Goal: Task Accomplishment & Management: Use online tool/utility

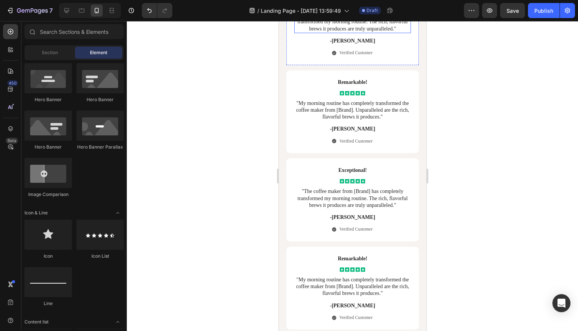
scroll to position [3219, 0]
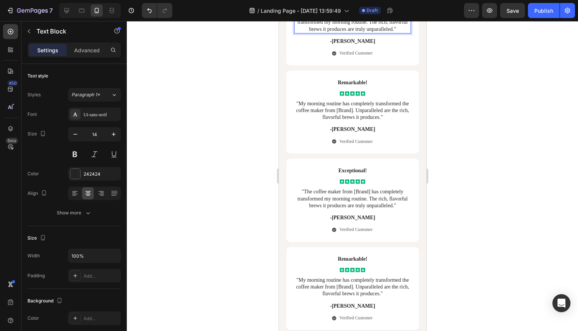
click at [376, 33] on p ""The coffee maker from [Brand] has completely transformed my morning routine. T…" at bounding box center [351, 22] width 115 height 21
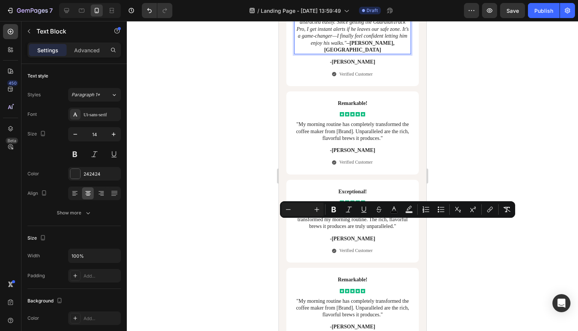
drag, startPoint x: 388, startPoint y: 223, endPoint x: 343, endPoint y: 223, distance: 45.1
click at [343, 53] on p ""I live in a busy urban area, and my dog can get distracted easily. Since getti…" at bounding box center [351, 32] width 115 height 41
copy p "[PERSON_NAME], [GEOGRAPHIC_DATA]"
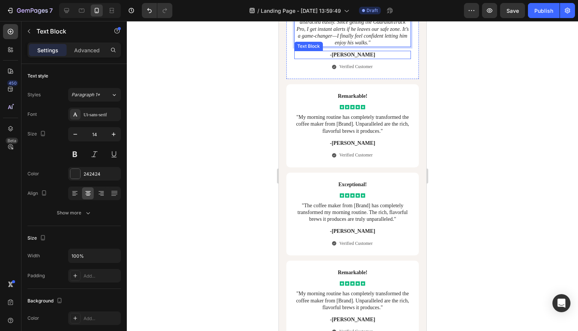
click at [354, 58] on p "-[PERSON_NAME]" at bounding box center [351, 55] width 115 height 7
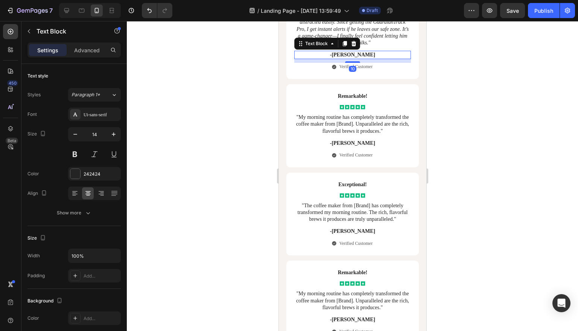
click at [355, 58] on p "-[PERSON_NAME]" at bounding box center [351, 55] width 115 height 7
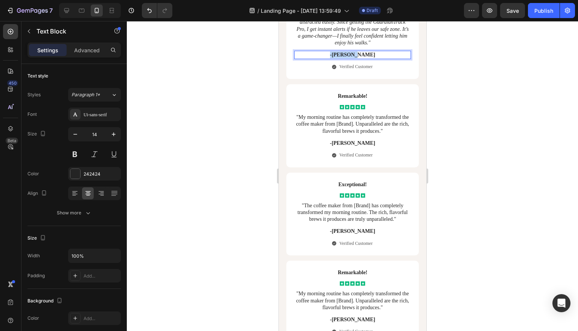
click at [355, 58] on p "-[PERSON_NAME]" at bounding box center [351, 55] width 115 height 7
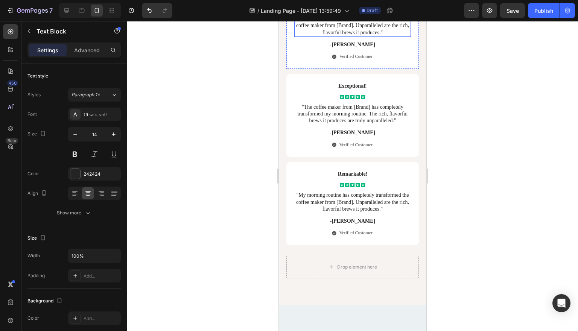
click at [366, 36] on p ""My morning routine has completely transformed the coffee maker from [Brand]. U…" at bounding box center [351, 25] width 115 height 21
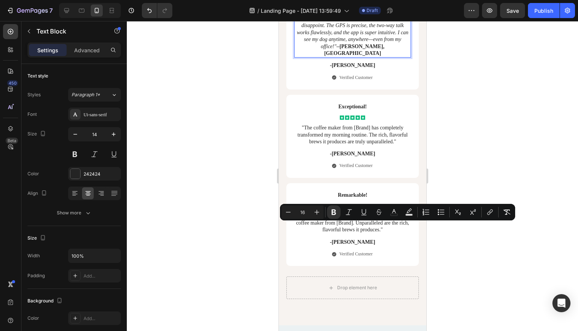
drag, startPoint x: 365, startPoint y: 225, endPoint x: 372, endPoint y: 235, distance: 11.9
click at [372, 57] on p ""I’m all about tech, and this collar does not disappoint. The GPS is precise, t…" at bounding box center [351, 35] width 115 height 41
copy p "– [PERSON_NAME], [GEOGRAPHIC_DATA]"
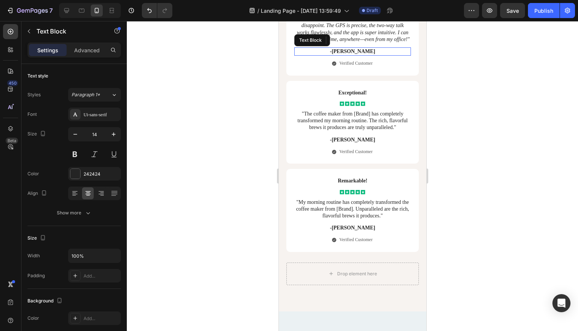
click at [354, 55] on p "-[PERSON_NAME]" at bounding box center [351, 51] width 115 height 7
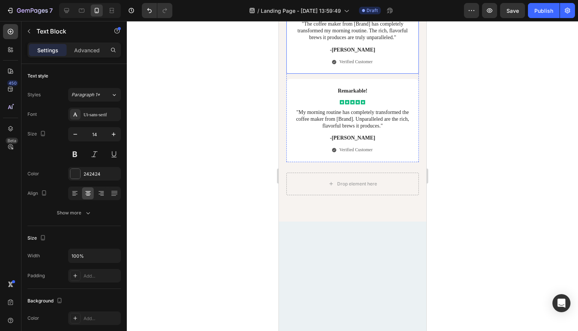
scroll to position [3446, 0]
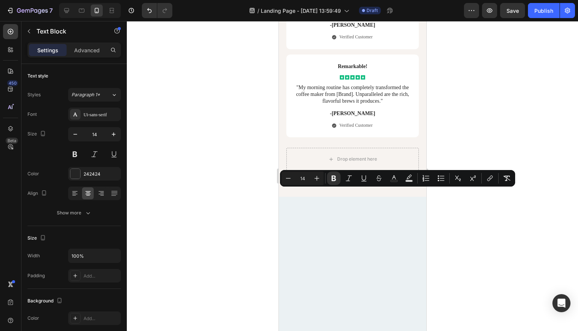
drag, startPoint x: 328, startPoint y: 198, endPoint x: 376, endPoint y: 200, distance: 48.6
copy p "– [PERSON_NAME], [GEOGRAPHIC_DATA]"
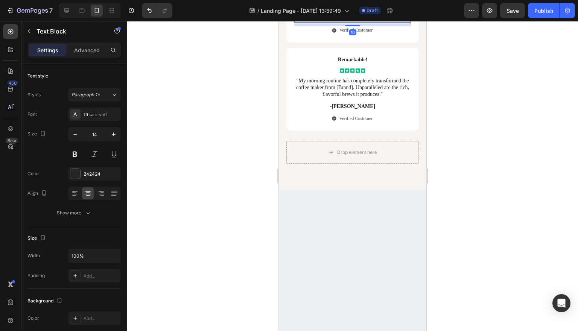
click at [357, 22] on p "-[PERSON_NAME]" at bounding box center [351, 18] width 115 height 7
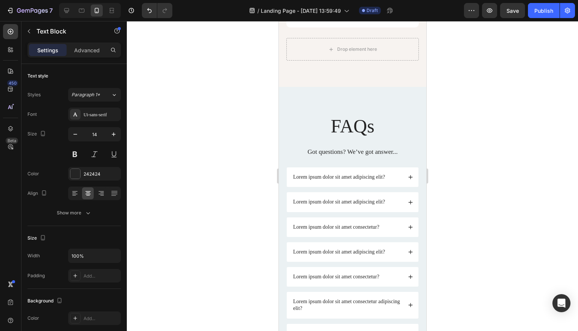
scroll to position [3550, 0]
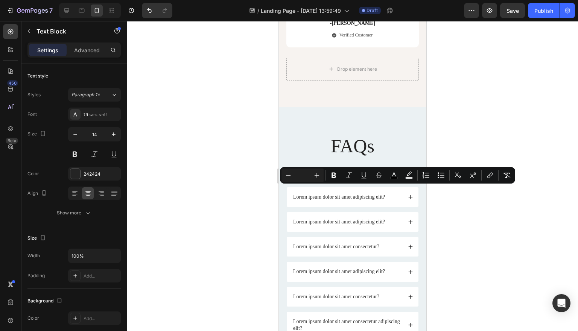
drag, startPoint x: 370, startPoint y: 189, endPoint x: 386, endPoint y: 200, distance: 19.8
copy p ""I have a hectic schedule and can’t always watch my dog. GuardianTrack Pro keep…"
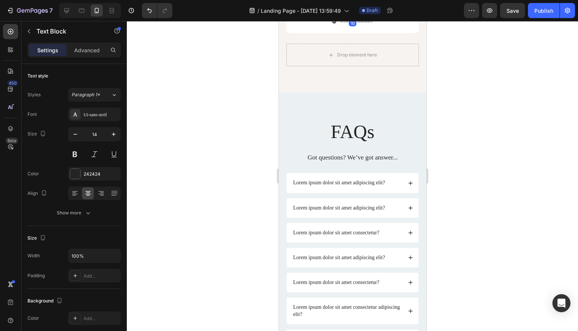
click at [351, 13] on p "-[PERSON_NAME]" at bounding box center [351, 9] width 115 height 7
click at [302, 12] on span "–" at bounding box center [300, 9] width 3 height 6
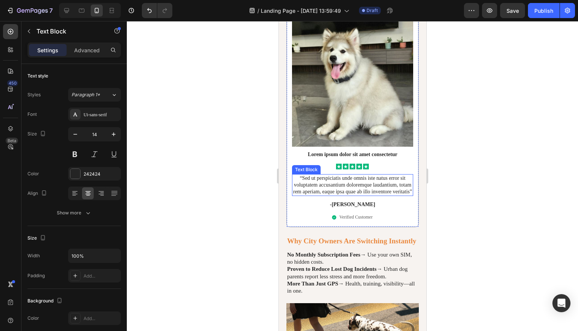
scroll to position [1457, 0]
click at [354, 195] on p "“Sed ut perspiciatis unde omnis iste natus error sit voluptatem accusantium dol…" at bounding box center [352, 185] width 120 height 21
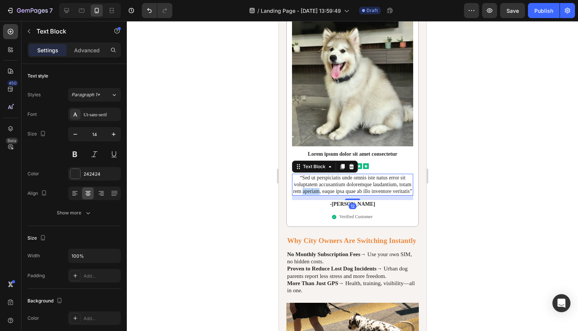
click at [354, 195] on p "“Sed ut perspiciatis unde omnis iste natus error sit voluptatem accusantium dol…" at bounding box center [352, 185] width 120 height 21
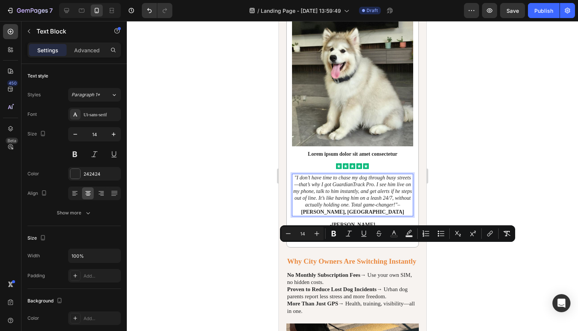
drag, startPoint x: 370, startPoint y: 247, endPoint x: 409, endPoint y: 248, distance: 39.1
click at [409, 216] on p ""I don’t have time to chase my dog through busy streets—that’s why I got Guardi…" at bounding box center [352, 195] width 120 height 41
copy p "[PERSON_NAME], [GEOGRAPHIC_DATA]"
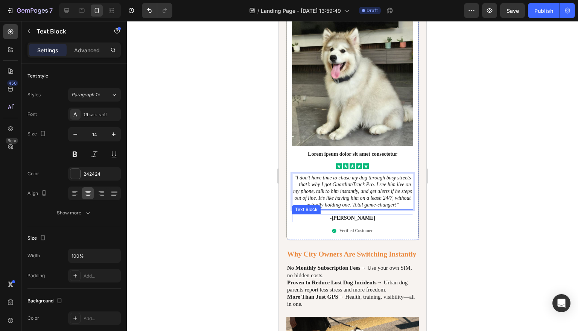
click at [363, 222] on p "-[PERSON_NAME]" at bounding box center [352, 218] width 120 height 7
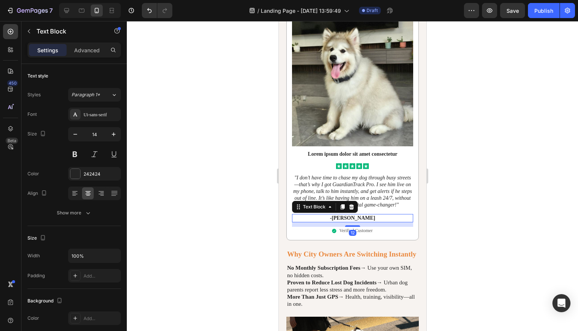
click at [363, 222] on p "-[PERSON_NAME]" at bounding box center [352, 218] width 120 height 7
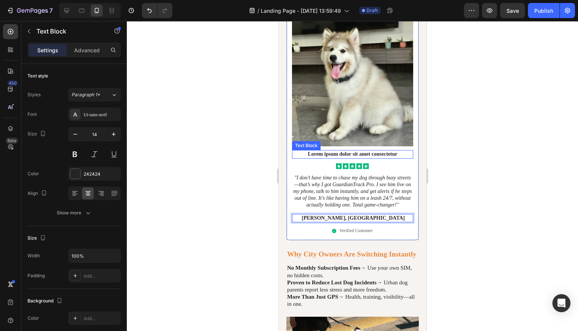
click at [361, 158] on p "Lorem ipsum dolor sit amet consectetur" at bounding box center [352, 154] width 120 height 7
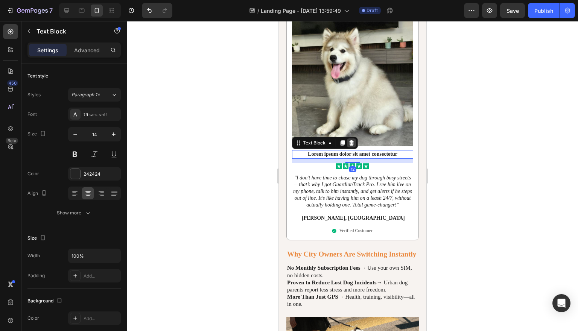
click at [349, 146] on icon at bounding box center [351, 142] width 5 height 5
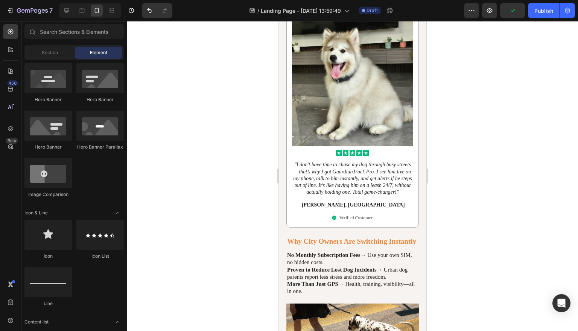
click at [503, 166] on div at bounding box center [352, 176] width 451 height 310
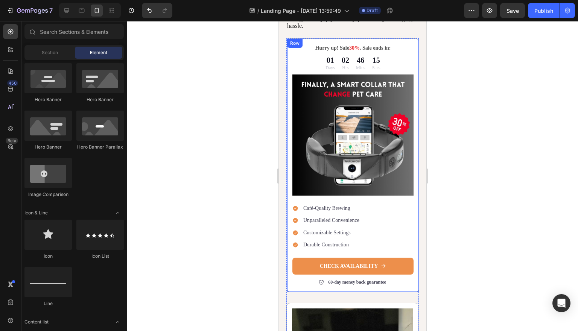
scroll to position [1142, 0]
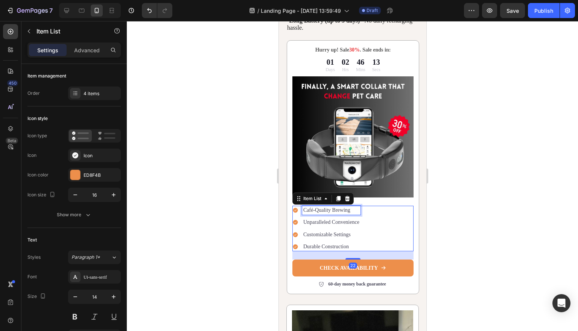
click at [336, 214] on p "Café-Quality Brewing" at bounding box center [331, 210] width 56 height 7
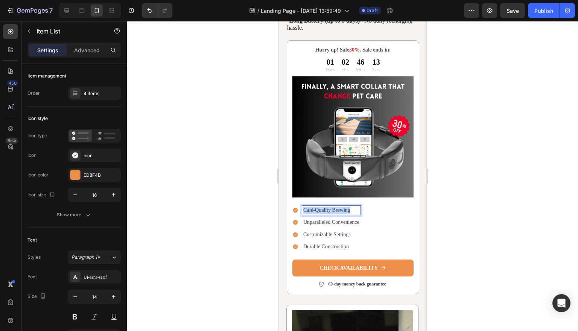
click at [336, 214] on p "Café-Quality Brewing" at bounding box center [331, 210] width 56 height 7
click at [329, 226] on p "Unparalleled Convenience" at bounding box center [331, 222] width 56 height 7
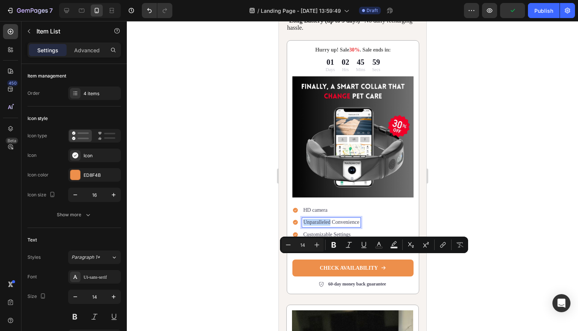
click at [329, 226] on p "Unparalleled Convenience" at bounding box center [331, 222] width 56 height 7
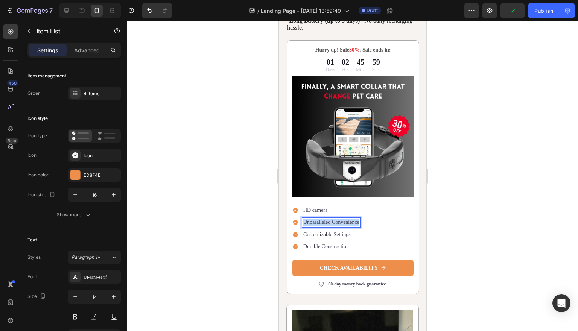
click at [329, 226] on p "Unparalleled Convenience" at bounding box center [331, 222] width 56 height 7
click at [340, 238] on p "Customizable Settings" at bounding box center [340, 234] width 74 height 7
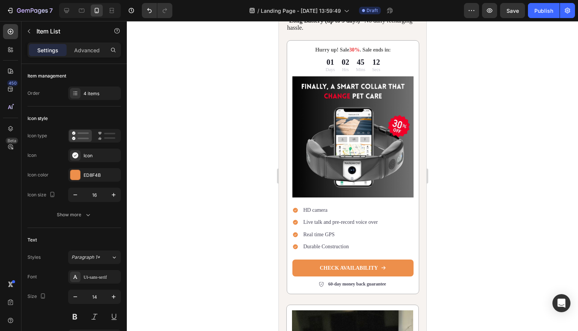
click at [337, 250] on p "Durable Construction" at bounding box center [340, 246] width 74 height 7
click at [337, 250] on p "Customisable" at bounding box center [340, 246] width 74 height 7
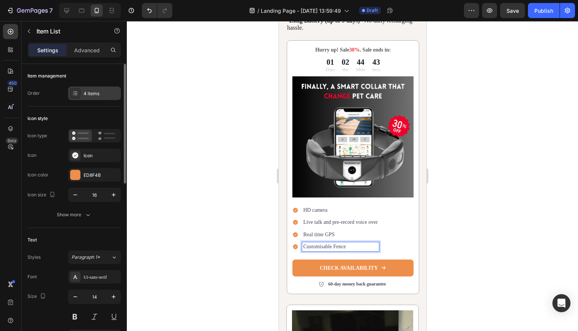
click at [80, 98] on div "4 items" at bounding box center [94, 94] width 53 height 14
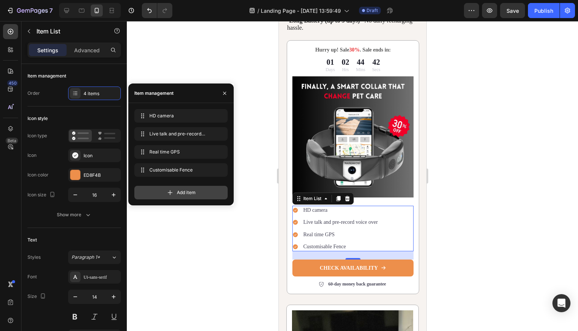
click at [155, 191] on div "Add item" at bounding box center [180, 193] width 93 height 14
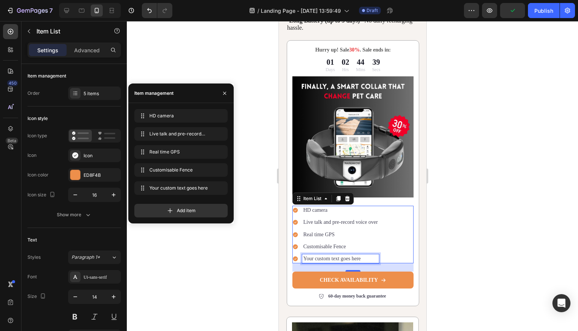
click at [346, 262] on p "Your custom text goes here" at bounding box center [340, 258] width 74 height 7
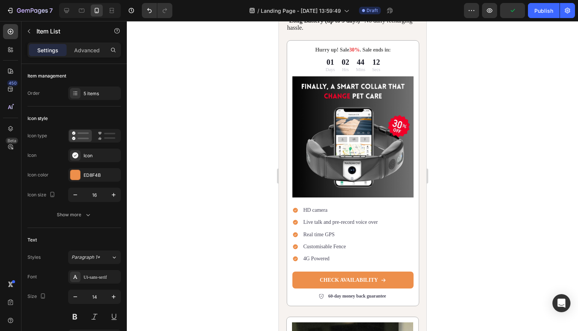
click at [481, 293] on div at bounding box center [352, 176] width 451 height 310
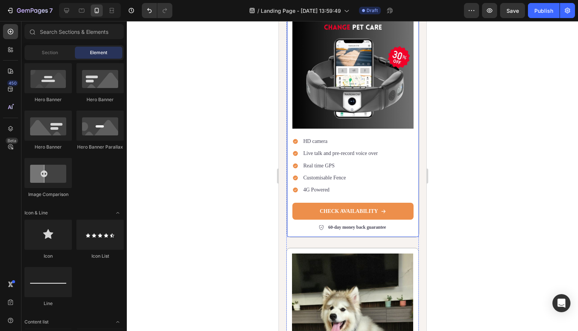
scroll to position [1214, 0]
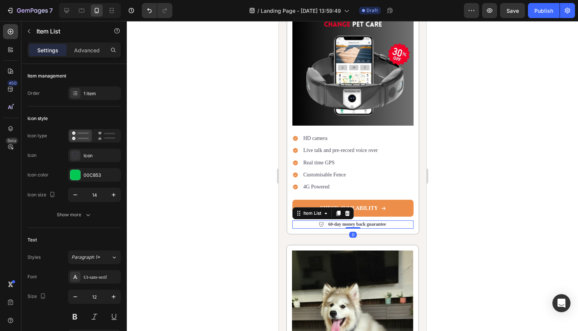
click at [328, 228] on p "60-day money back guarantee" at bounding box center [357, 225] width 58 height 6
click at [479, 238] on div at bounding box center [352, 176] width 451 height 310
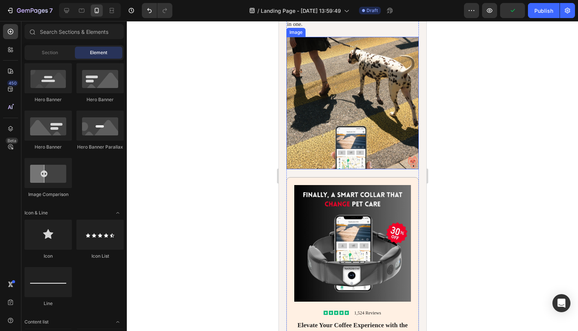
scroll to position [1867, 0]
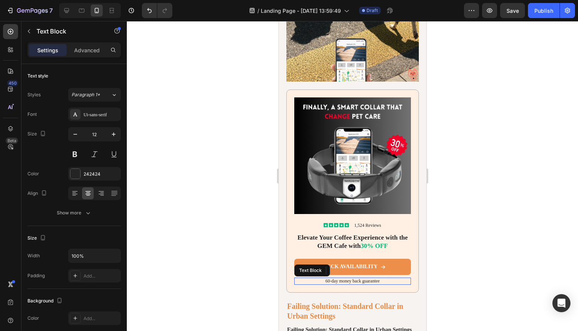
click at [320, 281] on p "60-day money back guarantee" at bounding box center [351, 281] width 115 height 6
click at [322, 280] on p "60-day money back guarantee" at bounding box center [351, 281] width 115 height 6
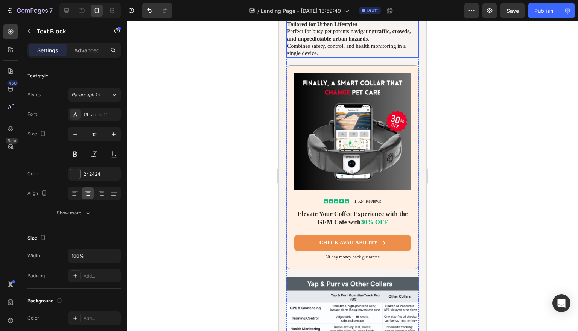
scroll to position [2754, 0]
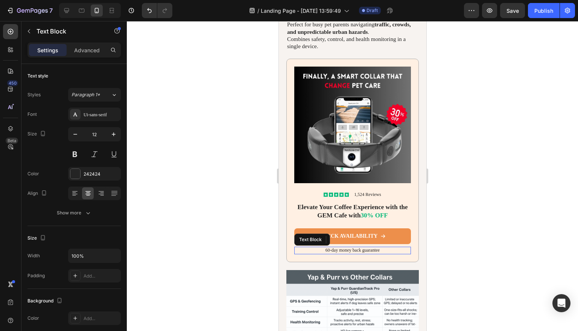
click at [323, 253] on p "60-day money back guarantee" at bounding box center [351, 250] width 115 height 6
click at [322, 253] on p "60-day money back guarantee" at bounding box center [351, 250] width 115 height 6
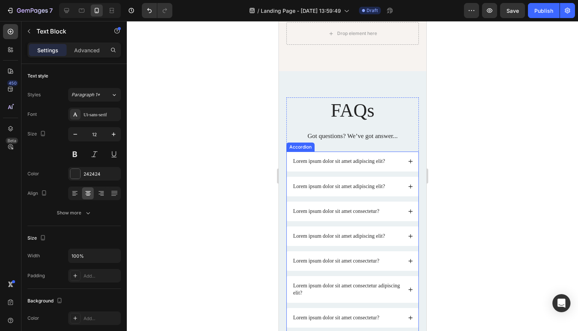
scroll to position [3668, 0]
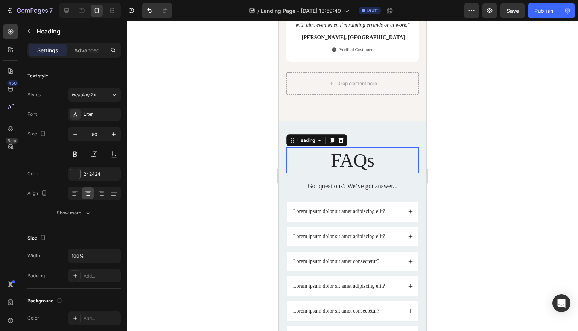
click at [410, 147] on h2 "FAQs" at bounding box center [352, 160] width 132 height 26
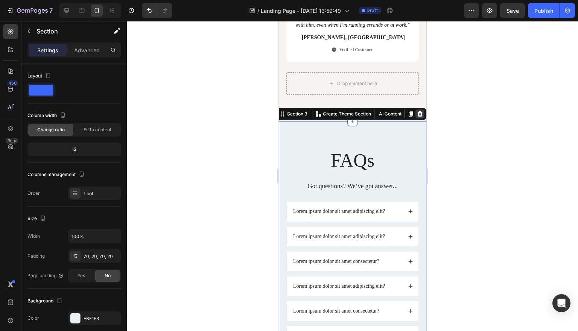
click at [419, 111] on icon at bounding box center [419, 113] width 5 height 5
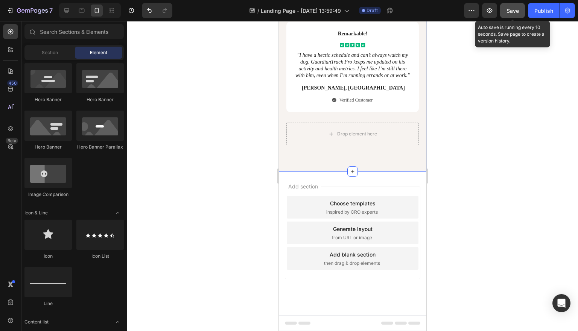
click at [516, 12] on span "Save" at bounding box center [512, 11] width 12 height 6
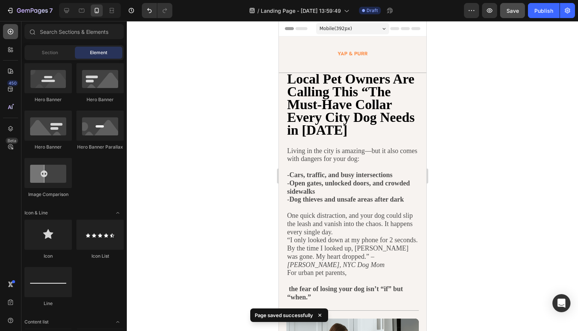
scroll to position [0, 0]
click at [67, 10] on icon at bounding box center [67, 11] width 8 height 8
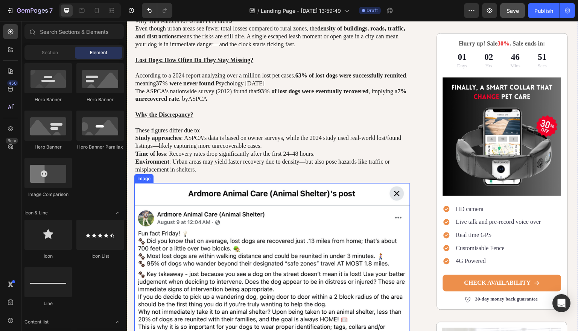
scroll to position [475, 0]
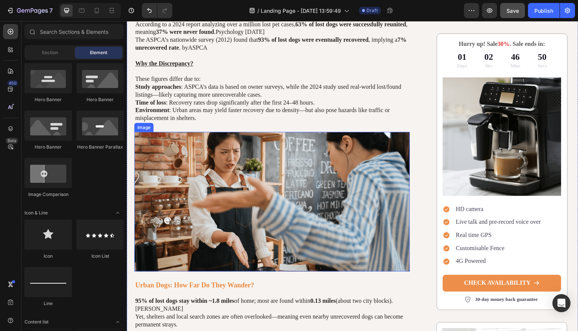
click at [257, 167] on img at bounding box center [271, 202] width 275 height 140
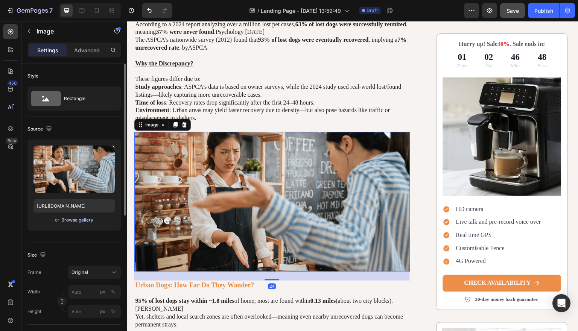
click at [78, 219] on div "Browse gallery" at bounding box center [77, 220] width 32 height 7
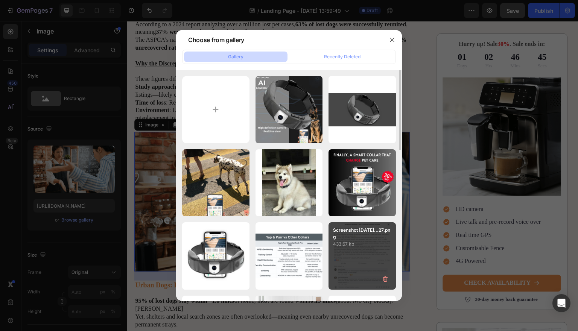
click at [374, 244] on p "433.67 kb" at bounding box center [362, 244] width 58 height 8
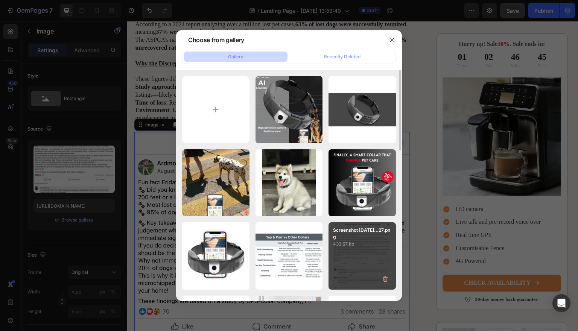
type input "[URL][DOMAIN_NAME]"
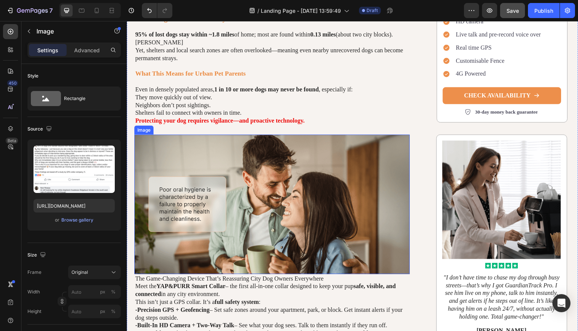
scroll to position [921, 0]
click at [284, 180] on img at bounding box center [271, 205] width 275 height 140
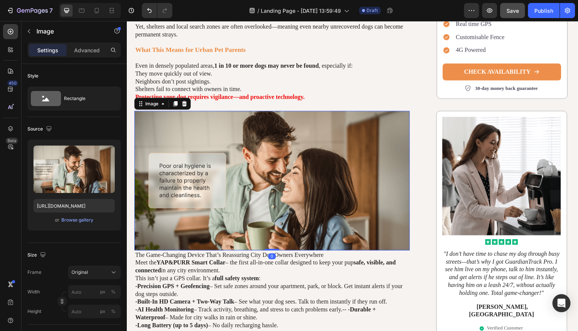
scroll to position [1006, 0]
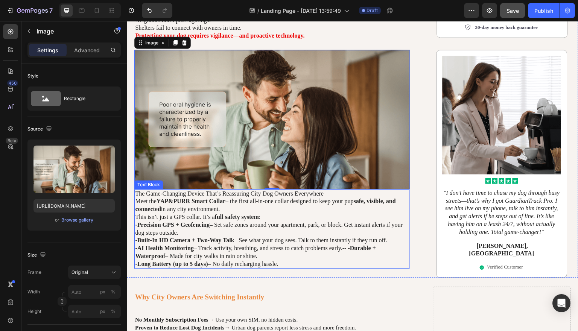
click at [299, 198] on span "Meet the YAP&PURR Smart Collar – the first all-in-one collar designed to keep y…" at bounding box center [265, 205] width 261 height 14
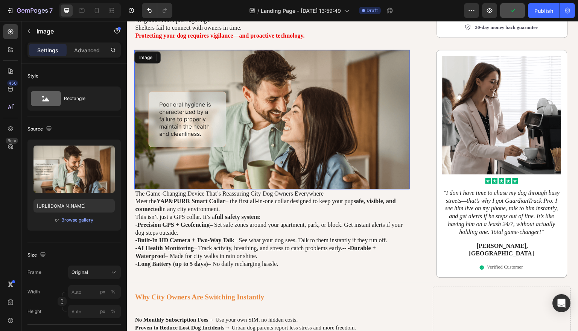
click at [302, 153] on img at bounding box center [271, 120] width 275 height 140
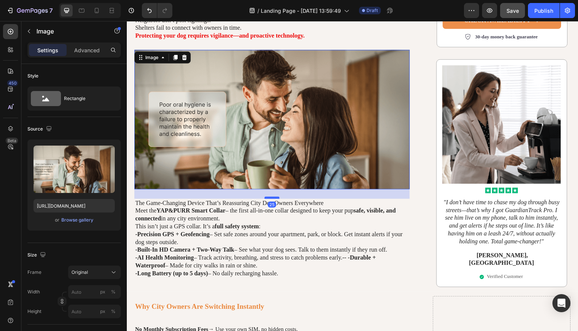
drag, startPoint x: 272, startPoint y: 167, endPoint x: 278, endPoint y: 178, distance: 11.8
click at [278, 196] on div at bounding box center [271, 197] width 15 height 2
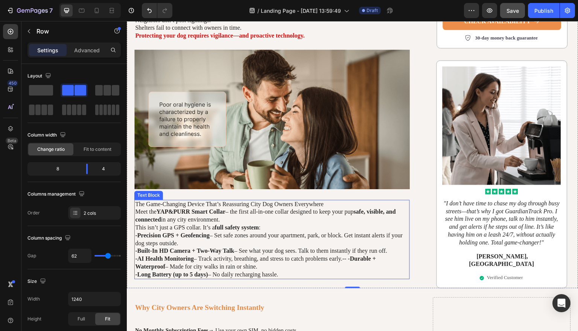
click at [353, 208] on span "Meet the YAP&PURR Smart Collar – the first all-in-one collar designed to keep y…" at bounding box center [265, 215] width 261 height 14
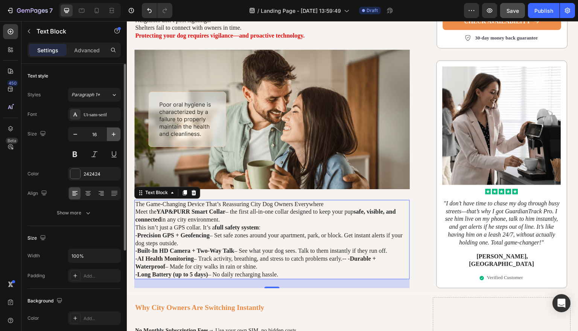
click at [110, 135] on icon "button" at bounding box center [114, 135] width 8 height 8
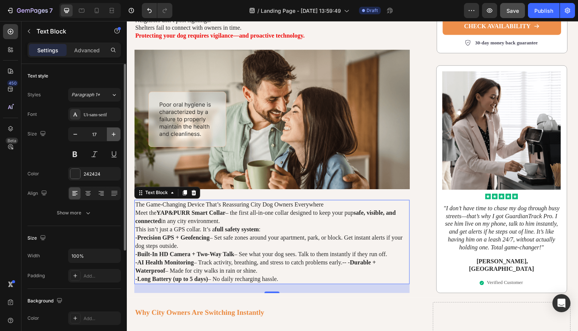
click at [110, 135] on icon "button" at bounding box center [114, 135] width 8 height 8
type input "18"
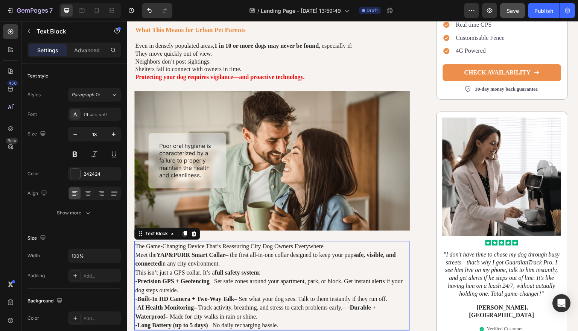
scroll to position [973, 0]
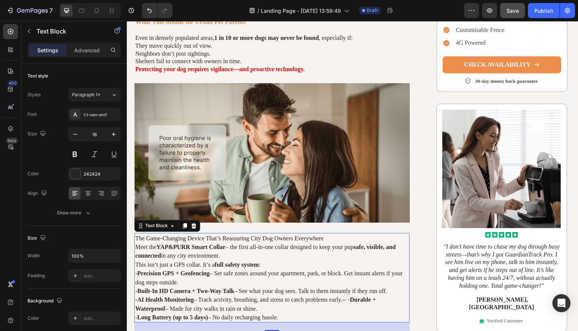
click at [349, 234] on p "The Game-Changing Device That’s Reassuring City Dog Owners Everywhere" at bounding box center [272, 238] width 274 height 9
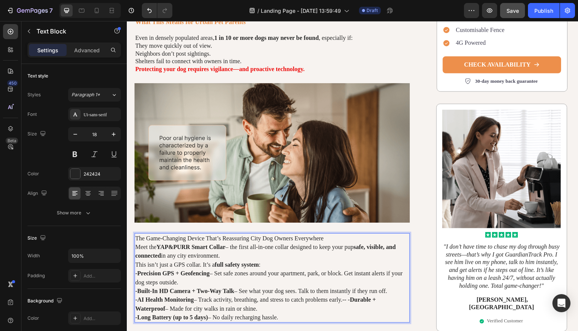
click at [135, 235] on span "The Game-Changing Device That’s Reassuring City Dog Owners Everywhere" at bounding box center [229, 238] width 188 height 6
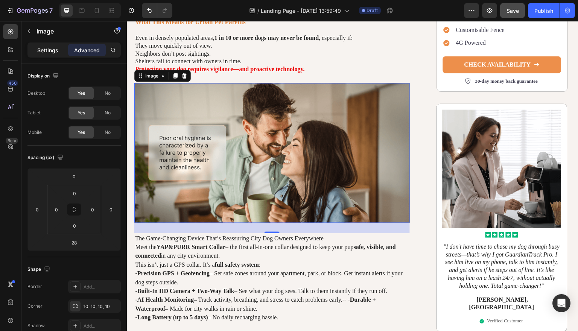
click at [46, 52] on p "Settings" at bounding box center [47, 50] width 21 height 8
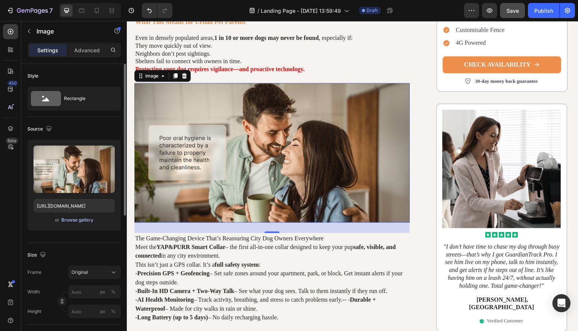
click at [83, 219] on div "Browse gallery" at bounding box center [77, 220] width 32 height 7
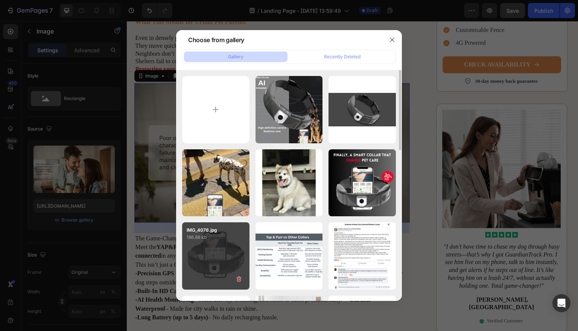
click at [229, 251] on div "IMG_4076.jpg 186.88 kb" at bounding box center [215, 255] width 67 height 67
type input "[URL][DOMAIN_NAME]"
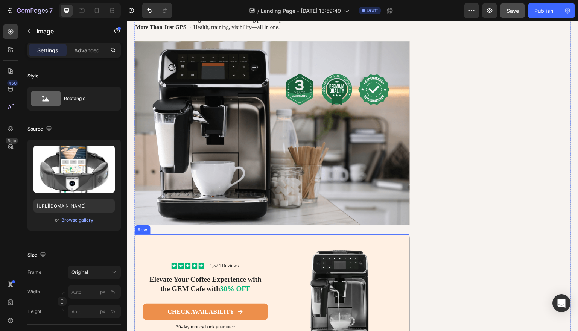
scroll to position [1454, 0]
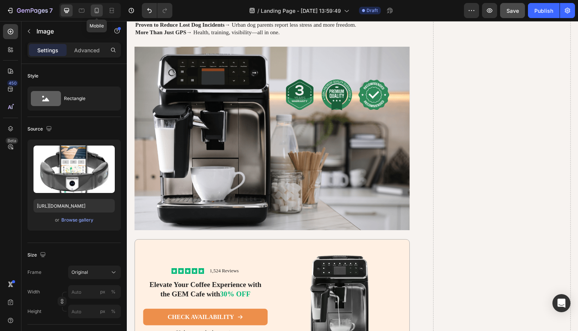
click at [97, 13] on icon at bounding box center [97, 10] width 4 height 5
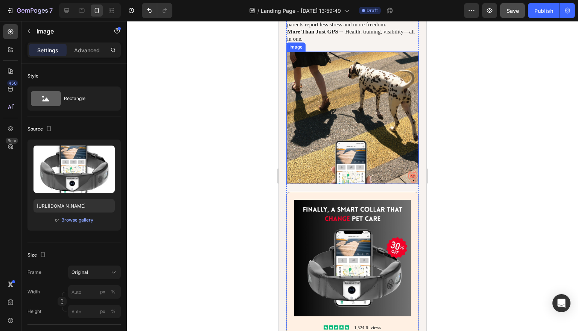
scroll to position [1722, 0]
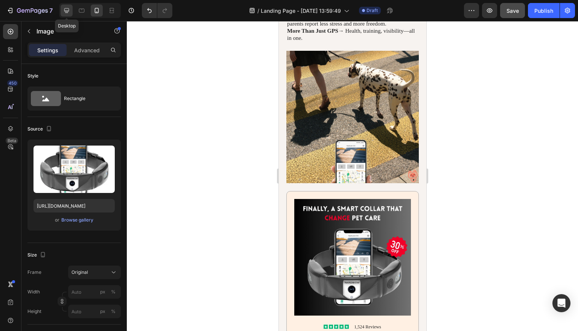
click at [64, 13] on icon at bounding box center [67, 11] width 8 height 8
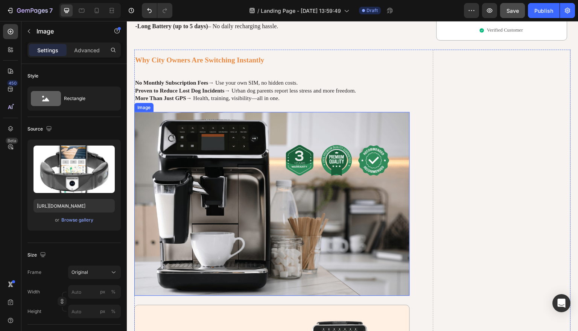
scroll to position [1399, 0]
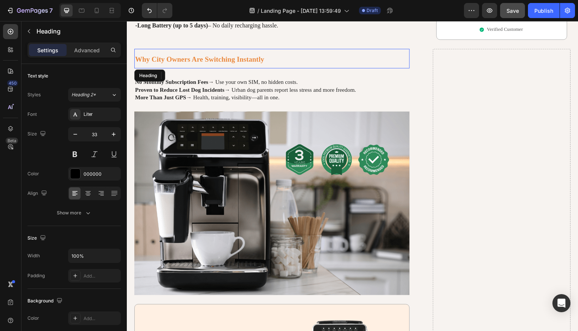
click at [250, 55] on h2 "Why City Owners Are Switching Instantly" at bounding box center [271, 59] width 275 height 20
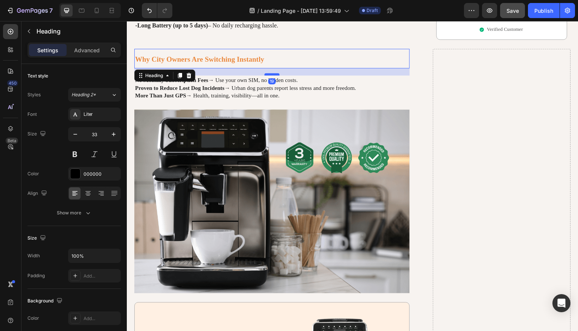
click at [270, 73] on div at bounding box center [271, 74] width 15 height 2
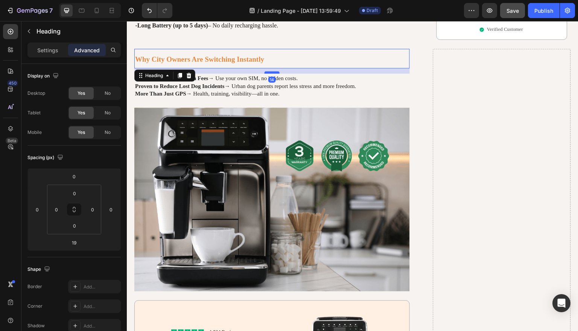
click at [271, 71] on div at bounding box center [271, 72] width 15 height 2
type input "14"
click at [295, 108] on img at bounding box center [271, 200] width 275 height 184
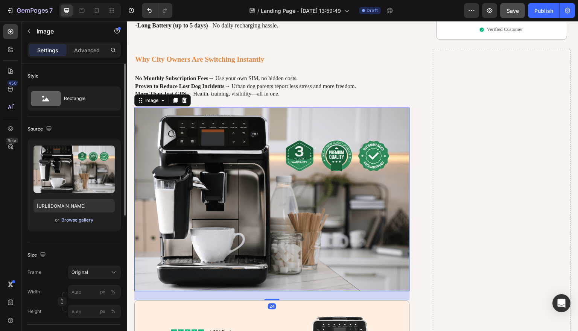
click at [86, 222] on div "Browse gallery" at bounding box center [77, 220] width 32 height 7
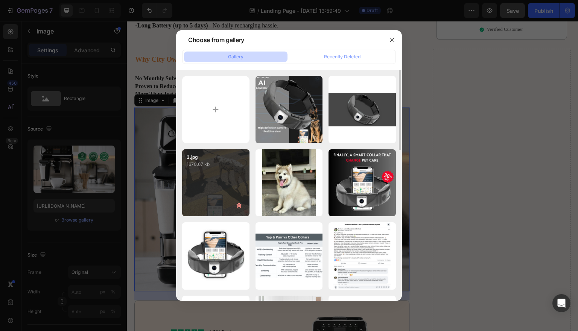
click at [227, 174] on div "3.jpg 1670.67 kb" at bounding box center [215, 182] width 67 height 67
type input "[URL][DOMAIN_NAME]"
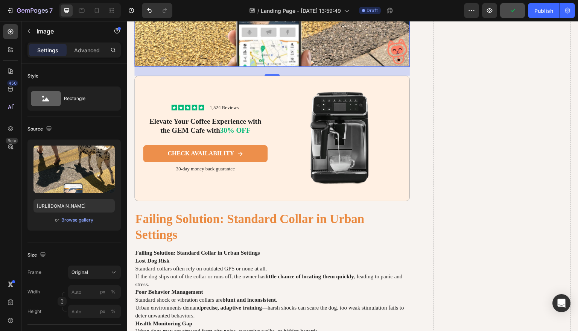
scroll to position [1707, 0]
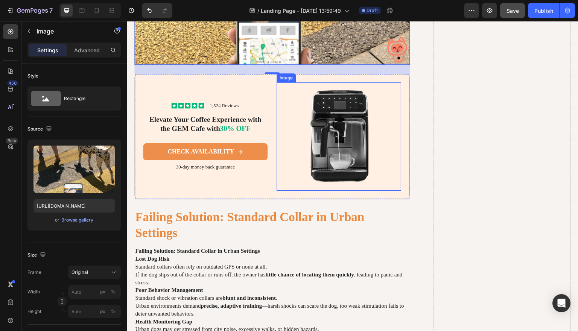
click at [362, 128] on img at bounding box center [338, 136] width 124 height 108
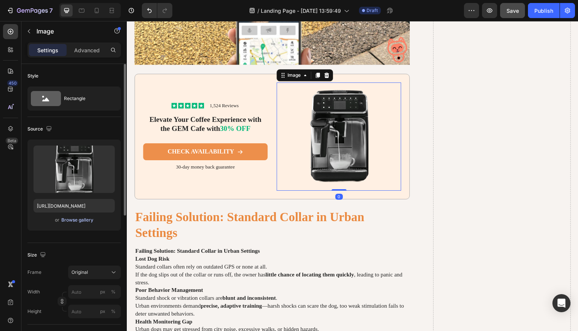
click at [87, 222] on div "Browse gallery" at bounding box center [77, 220] width 32 height 7
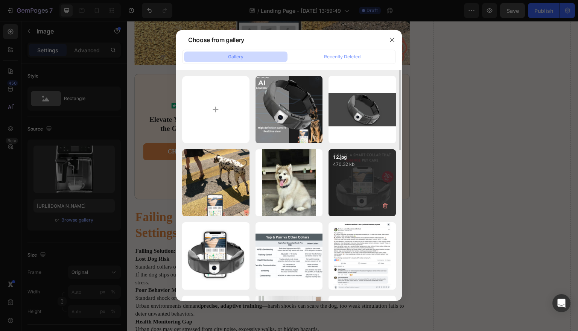
click at [370, 157] on p "1 2.jpg" at bounding box center [362, 157] width 58 height 7
type input "[URL][DOMAIN_NAME]"
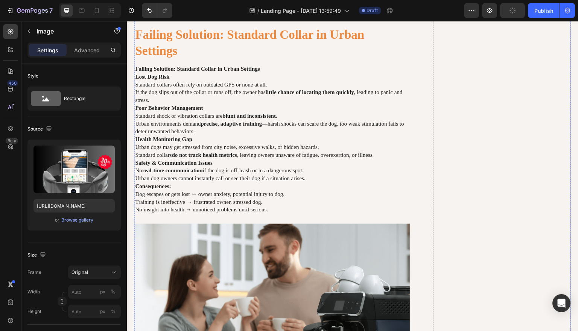
scroll to position [1905, 0]
click at [99, 11] on icon at bounding box center [97, 10] width 4 height 5
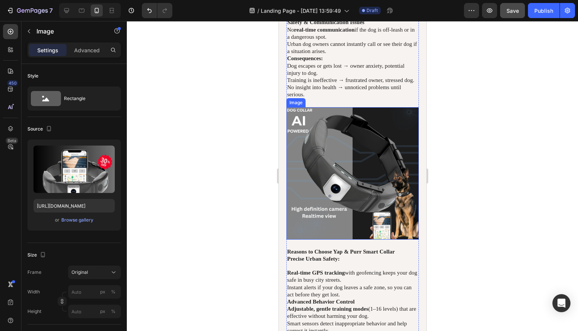
scroll to position [1999, 0]
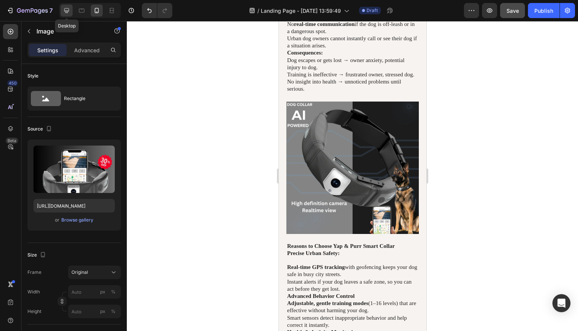
click at [69, 11] on icon at bounding box center [66, 10] width 5 height 5
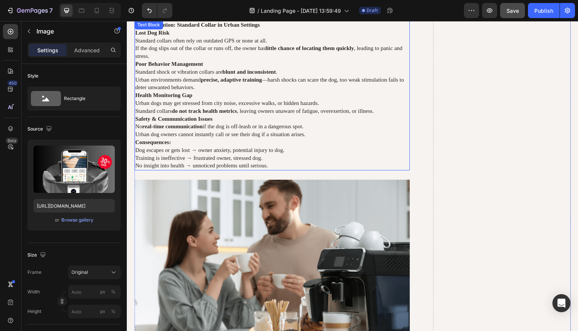
scroll to position [2005, 0]
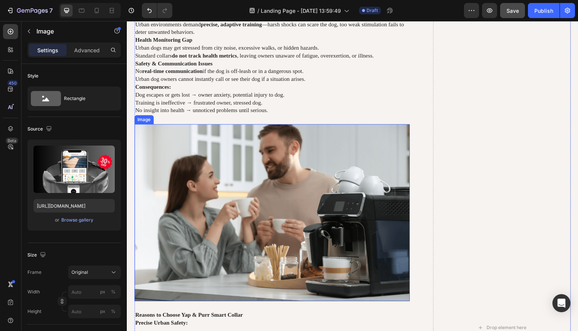
click at [263, 178] on img at bounding box center [271, 212] width 275 height 177
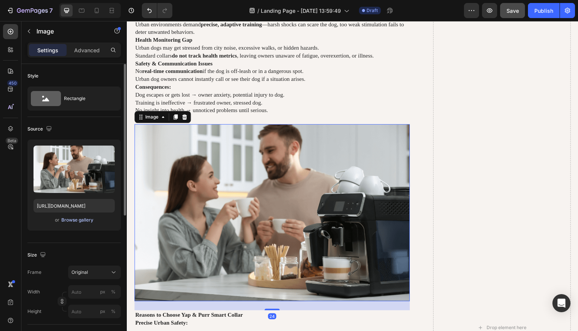
click at [78, 221] on div "Browse gallery" at bounding box center [77, 220] width 32 height 7
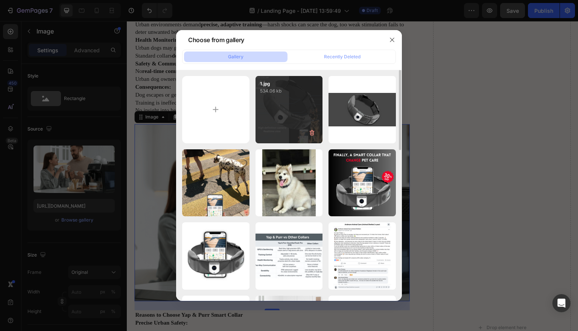
click at [299, 90] on p "534.06 kb" at bounding box center [289, 91] width 58 height 8
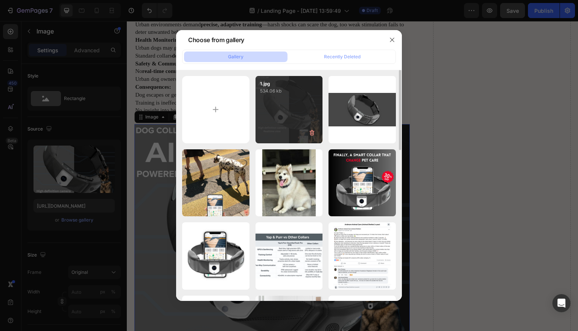
type input "[URL][DOMAIN_NAME]"
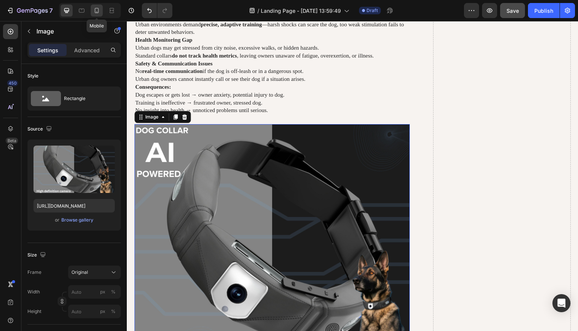
click at [93, 12] on div at bounding box center [97, 11] width 12 height 12
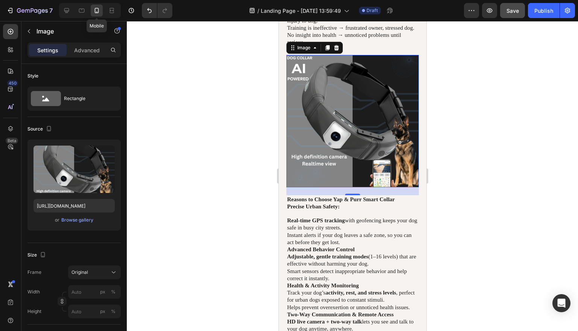
scroll to position [2077, 0]
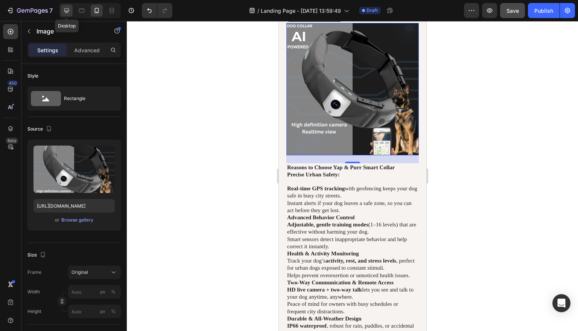
click at [64, 14] on icon at bounding box center [67, 11] width 8 height 8
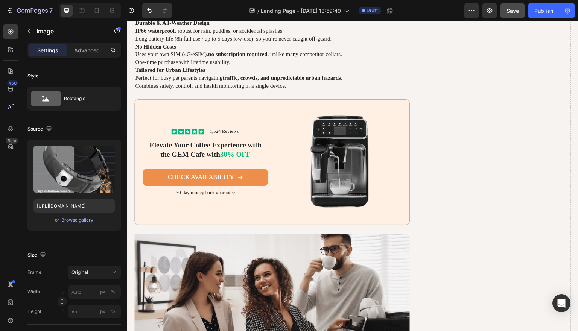
scroll to position [2511, 0]
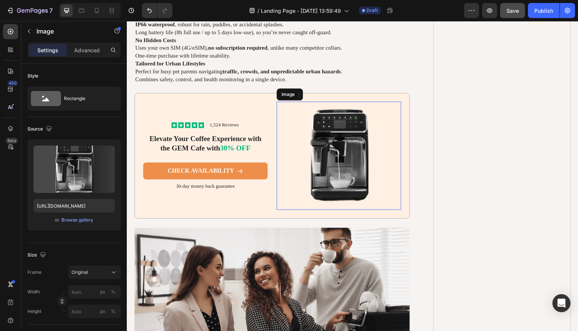
click at [338, 149] on img at bounding box center [338, 156] width 124 height 108
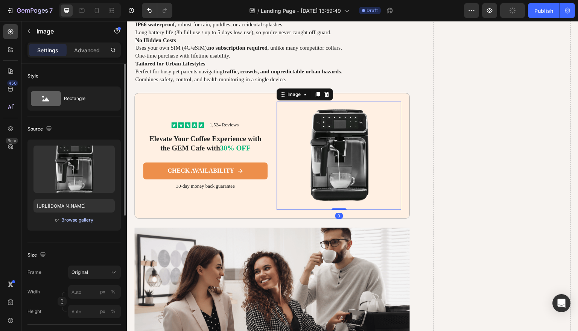
click at [82, 219] on div "Browse gallery" at bounding box center [77, 220] width 32 height 7
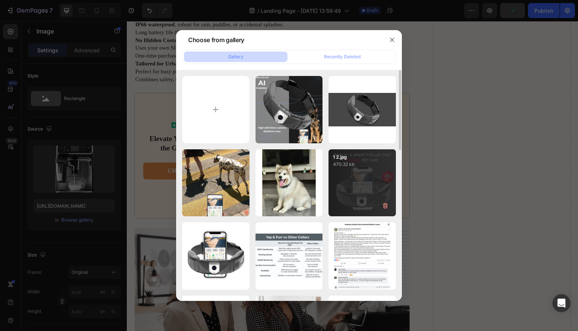
click at [358, 182] on div "1 2.jpg 470.32 kb" at bounding box center [361, 182] width 67 height 67
type input "[URL][DOMAIN_NAME]"
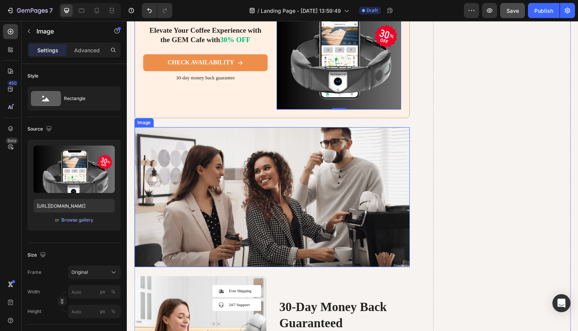
scroll to position [2614, 0]
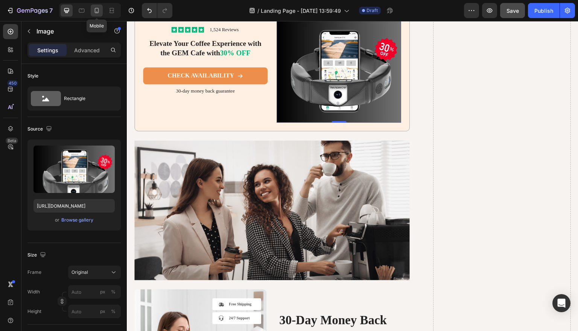
click at [92, 8] on div at bounding box center [97, 11] width 12 height 12
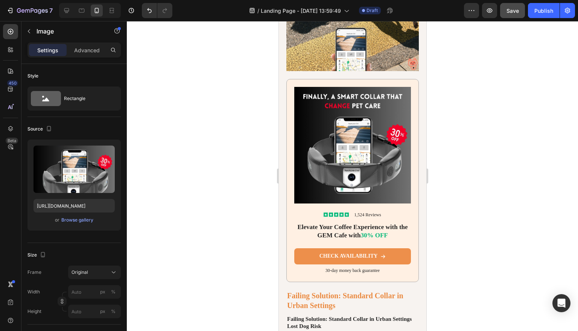
scroll to position [1879, 0]
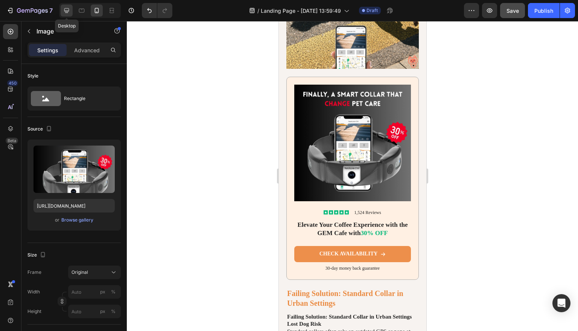
click at [70, 9] on icon at bounding box center [67, 11] width 8 height 8
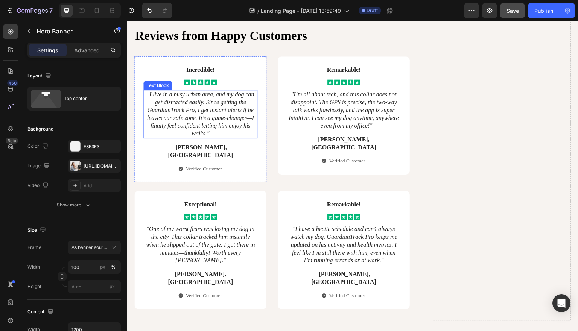
scroll to position [2971, 0]
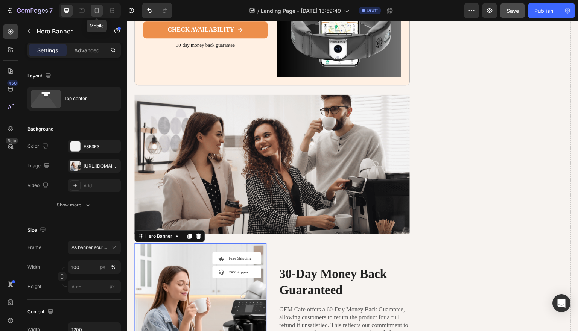
click at [101, 8] on div at bounding box center [97, 11] width 12 height 12
type input "100%"
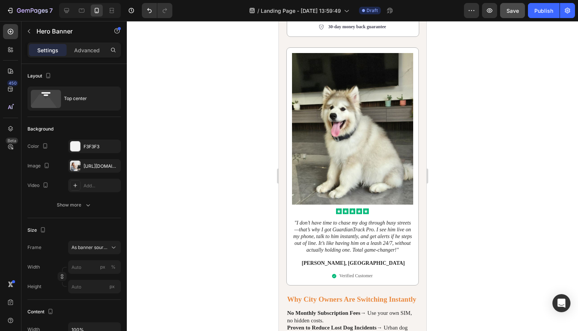
scroll to position [1427, 0]
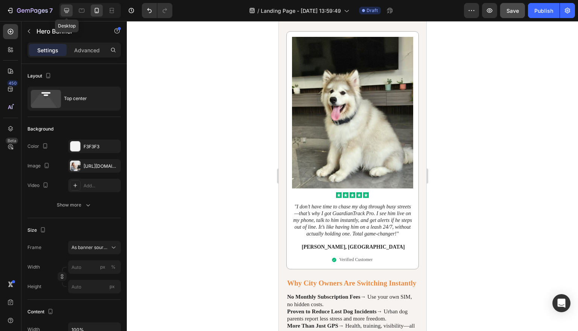
click at [68, 8] on icon at bounding box center [66, 10] width 5 height 5
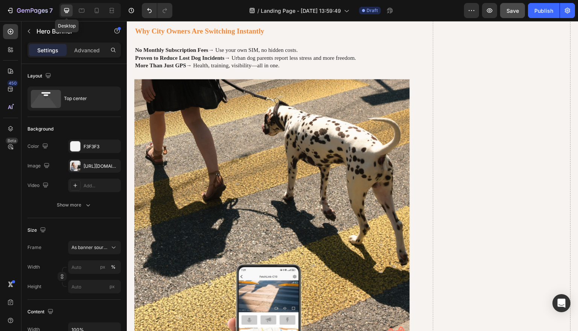
type input "100"
type input "1200"
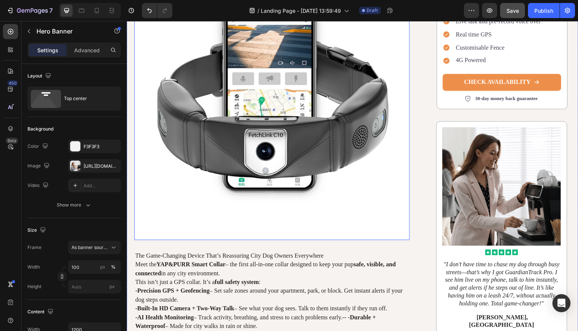
scroll to position [1144, 0]
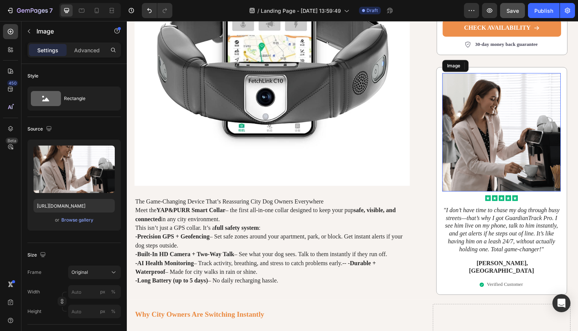
click at [524, 120] on img at bounding box center [501, 132] width 118 height 118
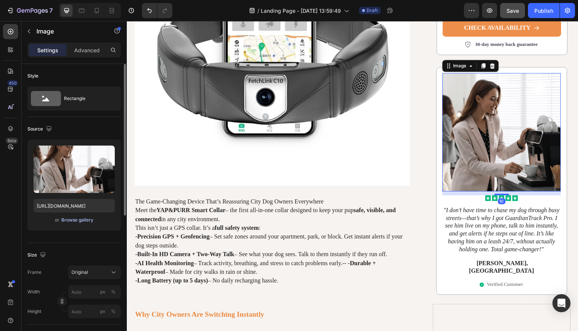
click at [89, 220] on div "Browse gallery" at bounding box center [77, 220] width 32 height 7
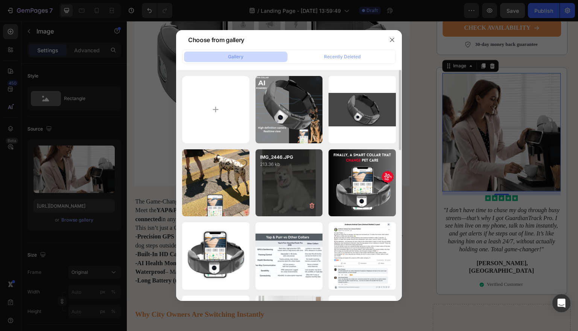
click at [302, 183] on div "IMG_2446.JPG 213.36 kb" at bounding box center [288, 182] width 67 height 67
type input "[URL][DOMAIN_NAME]"
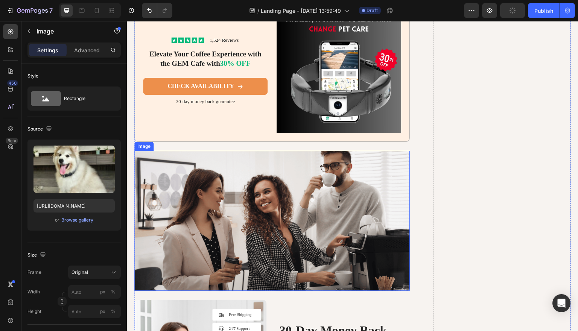
scroll to position [2604, 0]
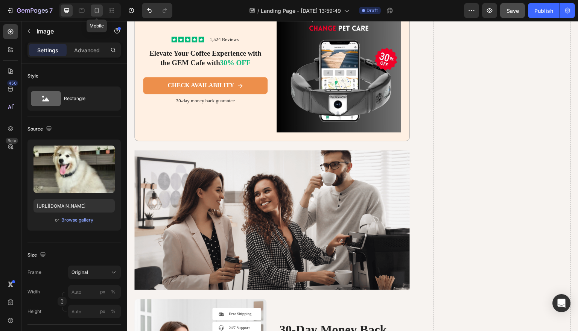
click at [99, 12] on icon at bounding box center [97, 11] width 8 height 8
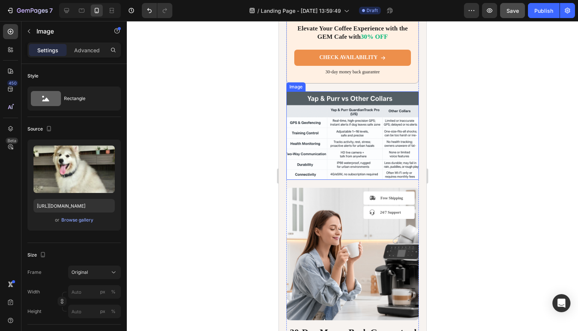
scroll to position [2622, 0]
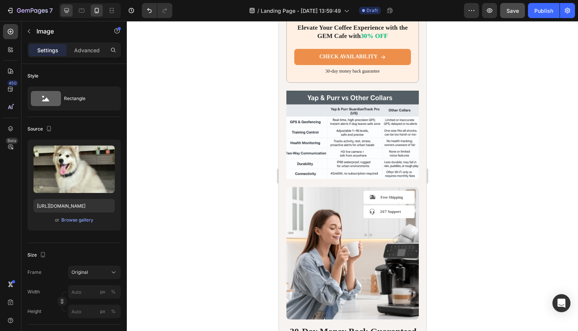
click at [67, 11] on icon at bounding box center [66, 10] width 5 height 5
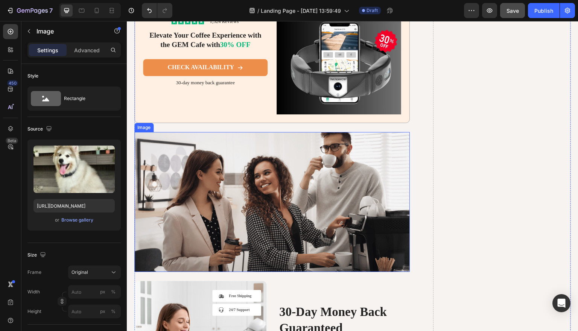
click at [274, 197] on img at bounding box center [271, 202] width 275 height 140
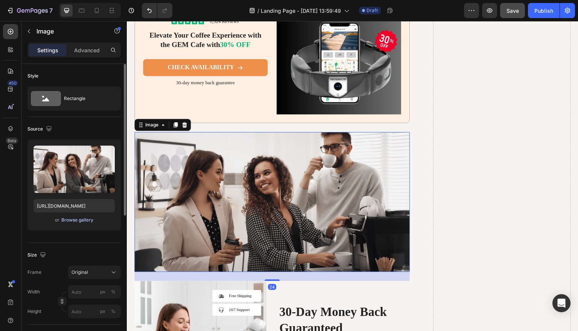
click at [66, 220] on div "Browse gallery" at bounding box center [77, 220] width 32 height 7
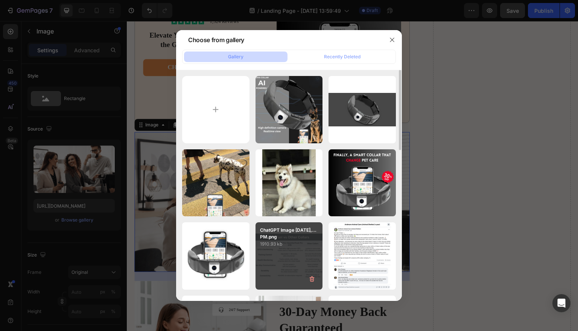
click at [294, 244] on p "1910.93 kb" at bounding box center [289, 244] width 58 height 8
type input "[URL][DOMAIN_NAME]"
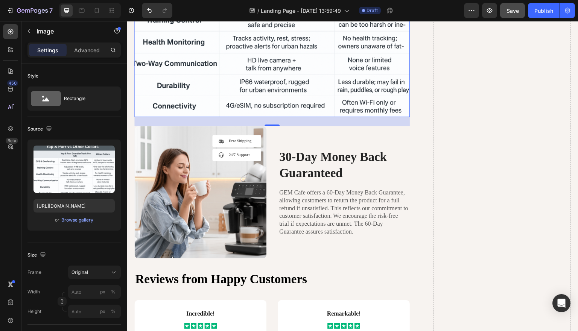
scroll to position [2841, 0]
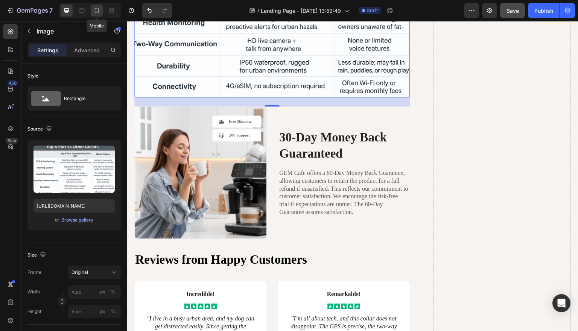
click at [97, 13] on icon at bounding box center [97, 10] width 4 height 5
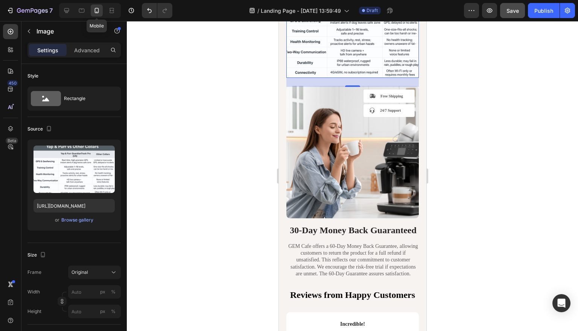
scroll to position [2701, 0]
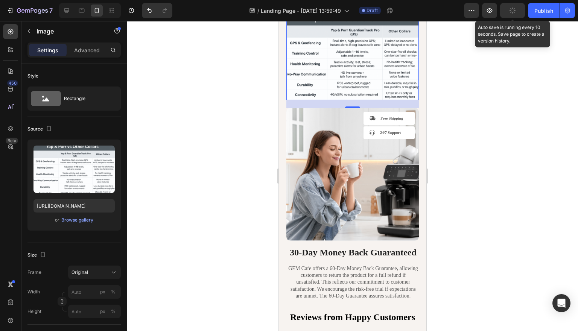
click at [514, 12] on icon "button" at bounding box center [512, 10] width 7 height 7
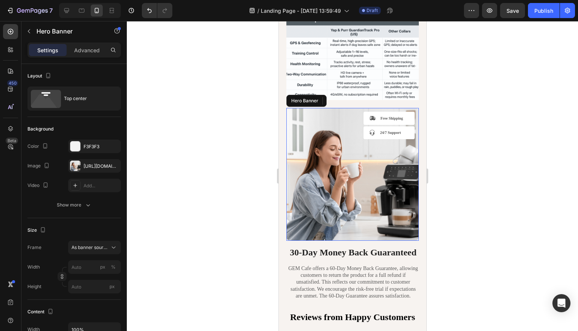
click at [332, 232] on div "Icon Free Shipping Text Block Row Icon 24/7 Support Text Block Row Hero Banner" at bounding box center [352, 177] width 132 height 138
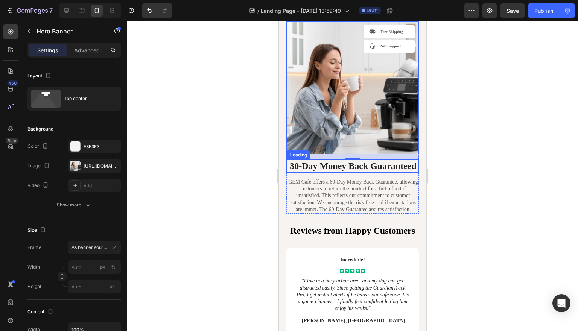
scroll to position [2789, 0]
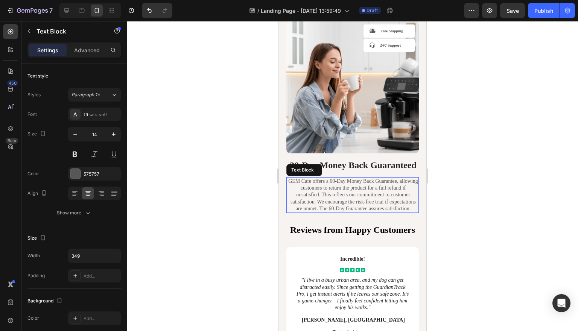
click at [359, 212] on p "GEM Cafe offers a 60-Day Money Back Guarantee, allowing customers to return the…" at bounding box center [353, 195] width 130 height 34
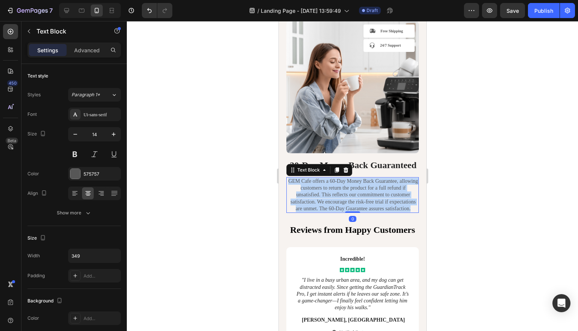
click at [359, 212] on p "GEM Cafe offers a 60-Day Money Back Guarantee, allowing customers to return the…" at bounding box center [353, 195] width 130 height 34
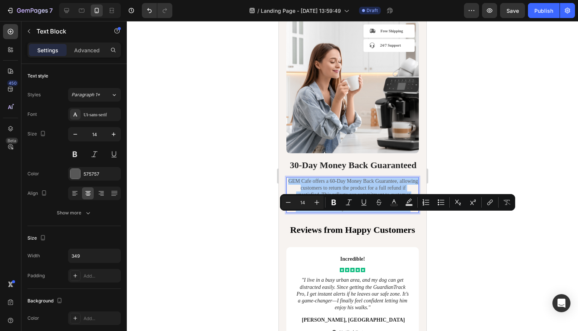
click at [464, 249] on div at bounding box center [352, 176] width 451 height 310
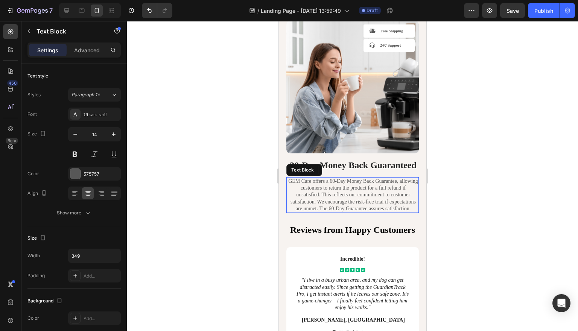
click at [390, 212] on p "GEM Cafe offers a 60-Day Money Back Guarantee, allowing customers to return the…" at bounding box center [353, 195] width 130 height 34
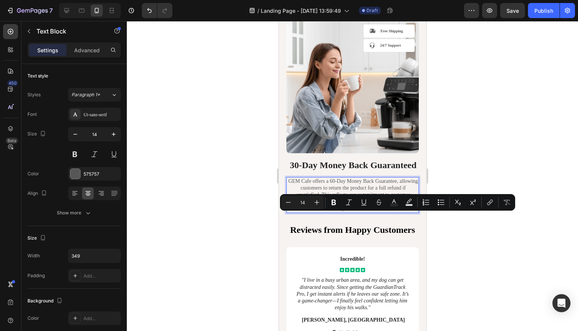
click at [388, 212] on p "GEM Cafe offers a 60-Day Money Back Guarantee, allowing customers to return the…" at bounding box center [353, 195] width 130 height 34
drag, startPoint x: 317, startPoint y: 217, endPoint x: 291, endPoint y: 217, distance: 25.6
click at [291, 212] on p "GEM Cafe offers a 60-Day Money Back Guarantee, allowing customers to return the…" at bounding box center [353, 195] width 130 height 34
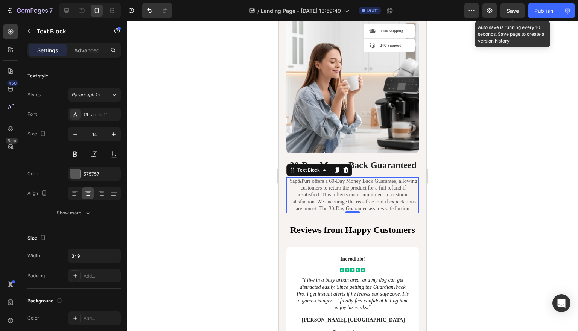
click at [515, 11] on span "Save" at bounding box center [512, 11] width 12 height 6
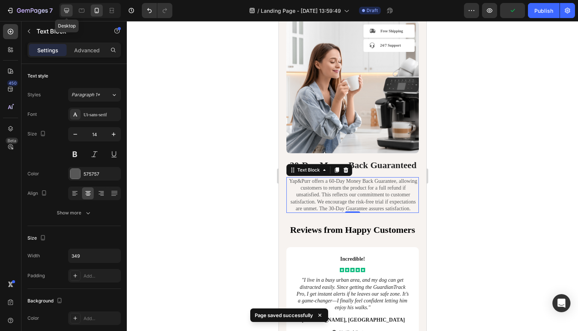
click at [69, 12] on icon at bounding box center [67, 11] width 8 height 8
type input "16"
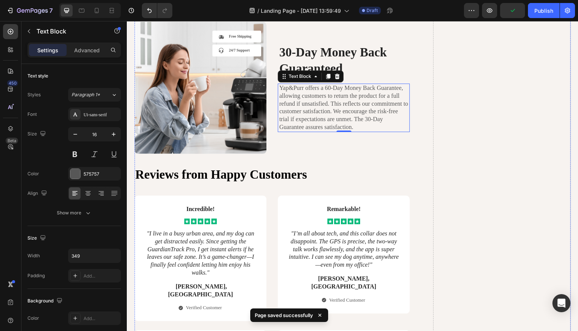
scroll to position [2944, 0]
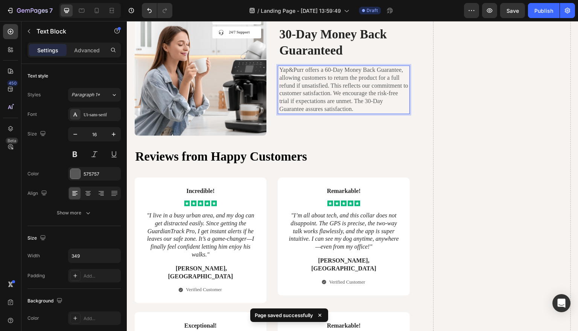
click at [332, 66] on p "Yap&Purr offers a 60-Day Money Back Guarantee, allowing customers to return the…" at bounding box center [344, 89] width 130 height 47
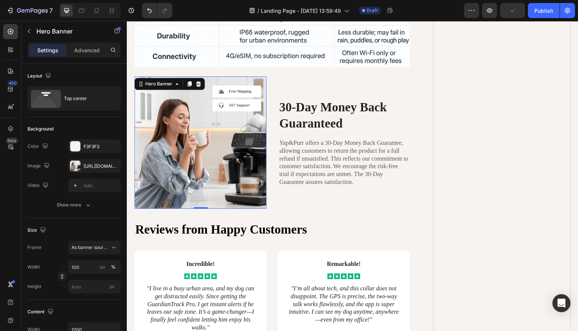
scroll to position [2870, 0]
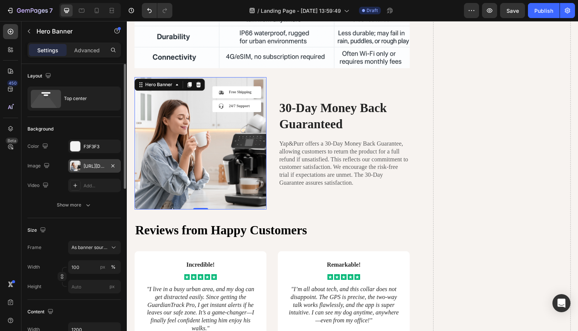
click at [77, 167] on div at bounding box center [75, 166] width 11 height 11
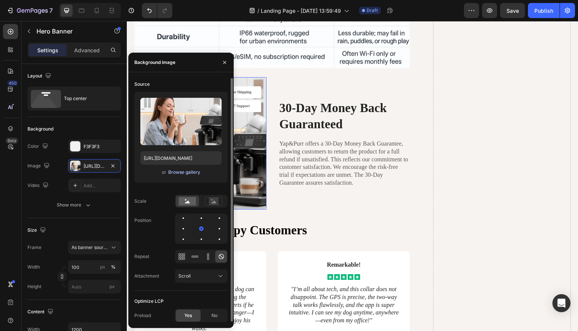
click at [198, 171] on div "Browse gallery" at bounding box center [184, 172] width 32 height 7
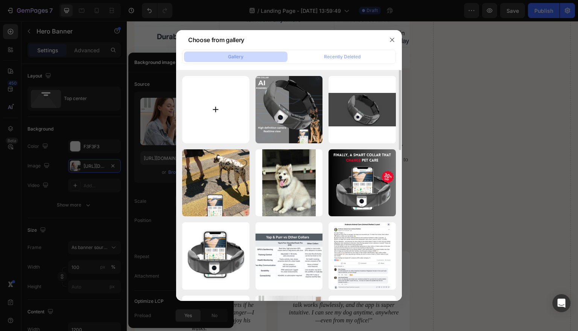
click at [216, 103] on input "file" at bounding box center [215, 109] width 67 height 67
type input "C:\fakepath\IMG_4502 2.jpg"
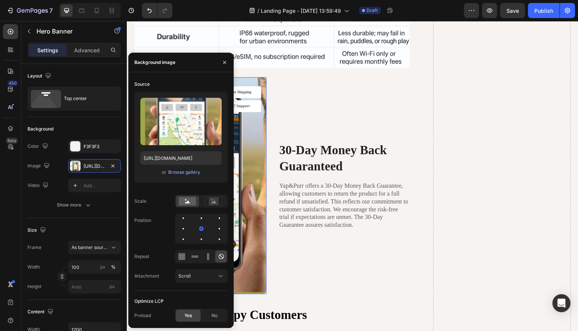
type input "[URL][DOMAIN_NAME]"
click at [224, 61] on icon "button" at bounding box center [225, 62] width 6 height 6
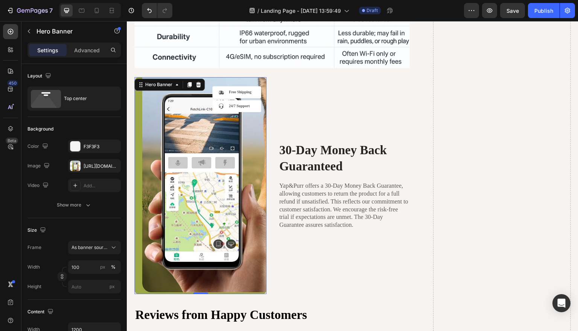
click at [226, 131] on div "Background Image" at bounding box center [200, 185] width 132 height 217
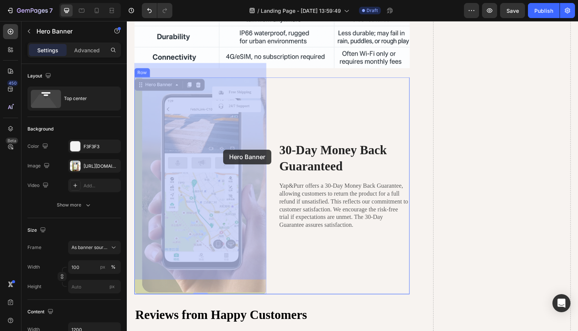
drag, startPoint x: 226, startPoint y: 131, endPoint x: 223, endPoint y: 149, distance: 17.5
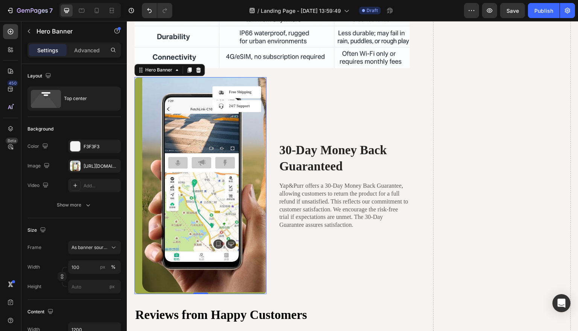
click at [211, 148] on div "Background Image" at bounding box center [200, 185] width 132 height 217
click at [98, 166] on div "[URL][DOMAIN_NAME]" at bounding box center [94, 166] width 22 height 7
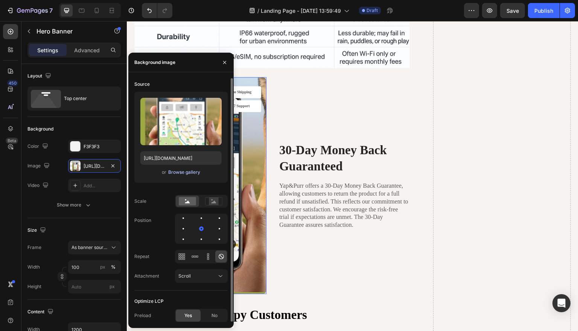
click at [188, 170] on div "Browse gallery" at bounding box center [184, 172] width 32 height 7
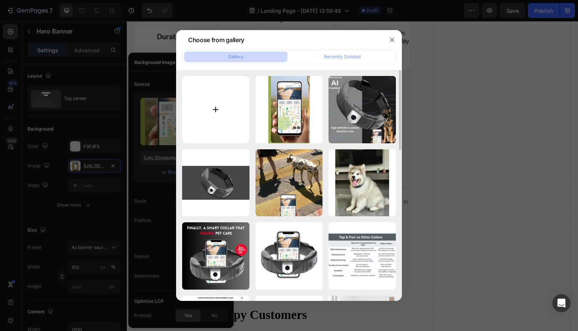
click at [220, 114] on input "file" at bounding box center [215, 109] width 67 height 67
type input "C:\fakepath\6.jpg"
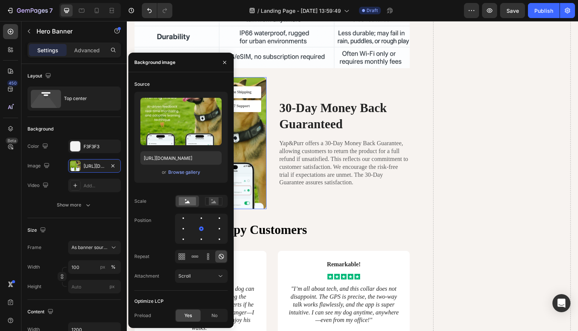
type input "[URL][DOMAIN_NAME]"
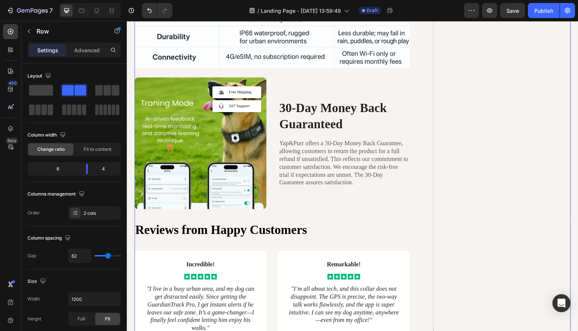
click at [102, 12] on div at bounding box center [97, 11] width 12 height 12
type input "0"
type input "100%"
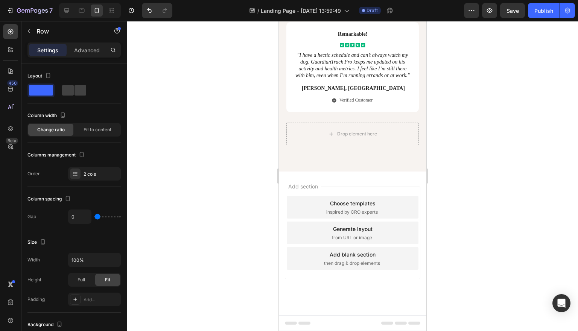
scroll to position [3622, 0]
click at [366, 137] on div "Drop element here" at bounding box center [357, 134] width 40 height 6
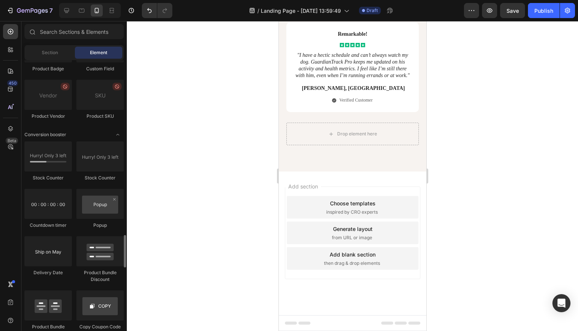
scroll to position [1432, 0]
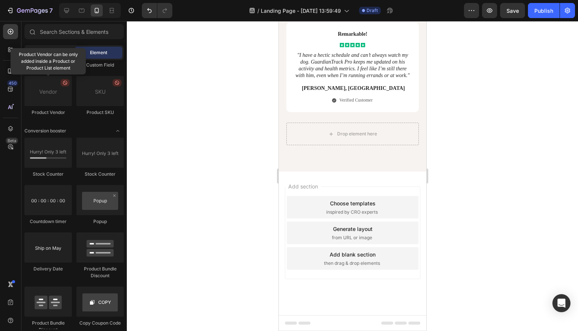
click at [58, 55] on div "Section" at bounding box center [49, 53] width 47 height 12
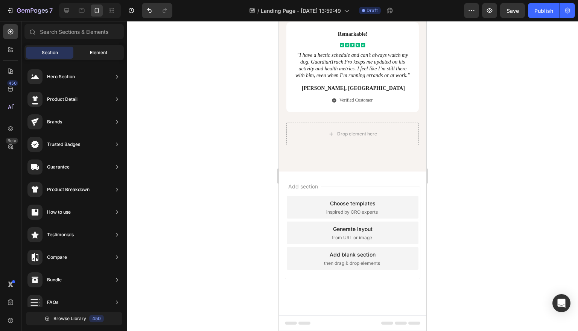
click at [88, 49] on div "Element" at bounding box center [98, 53] width 47 height 12
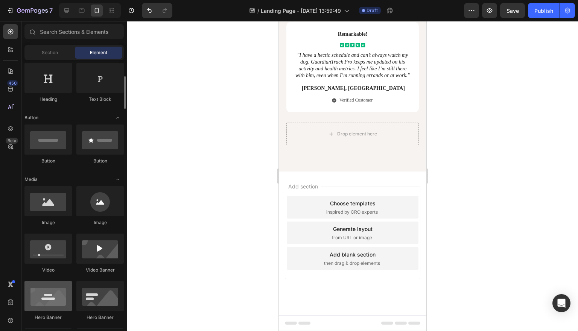
scroll to position [123, 0]
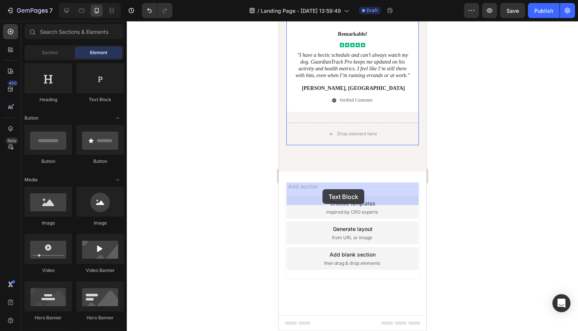
drag, startPoint x: 382, startPoint y: 100, endPoint x: 322, endPoint y: 188, distance: 106.6
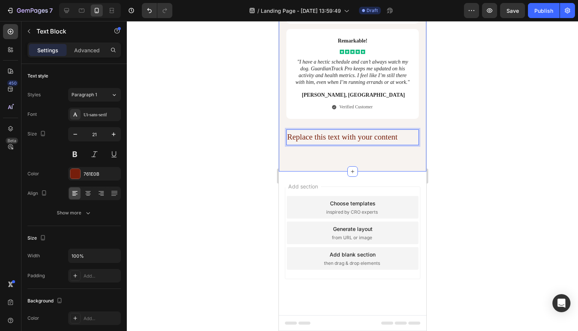
click at [456, 185] on div at bounding box center [352, 176] width 451 height 310
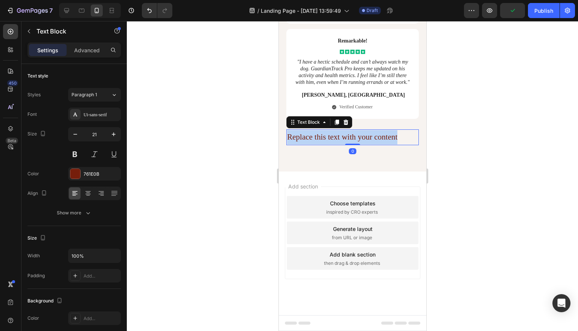
click at [352, 144] on p "Replace this text with your content" at bounding box center [352, 137] width 131 height 14
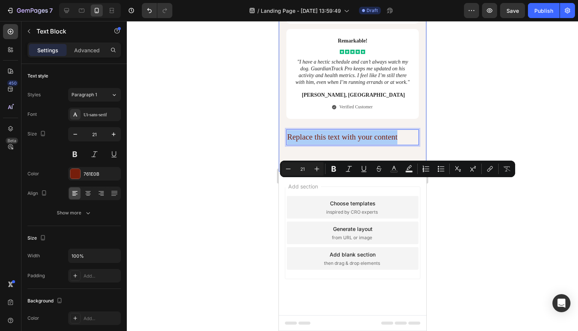
click at [455, 181] on div at bounding box center [352, 176] width 451 height 310
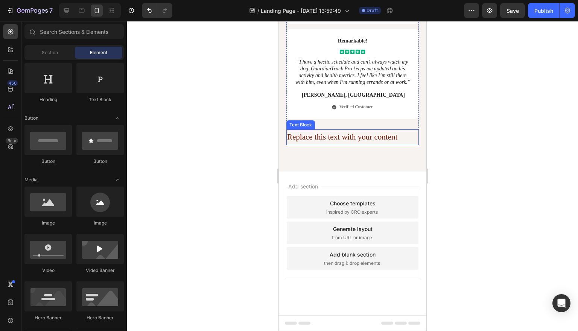
click at [382, 144] on p "Replace this text with your content" at bounding box center [352, 137] width 131 height 14
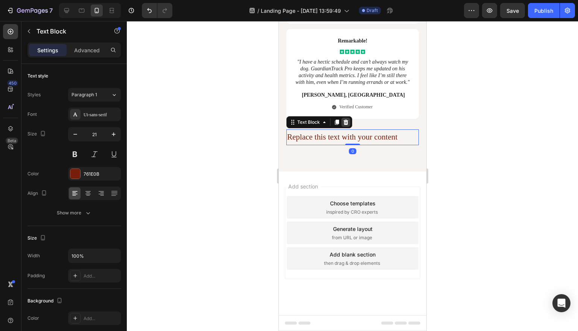
click at [344, 125] on icon at bounding box center [345, 122] width 5 height 5
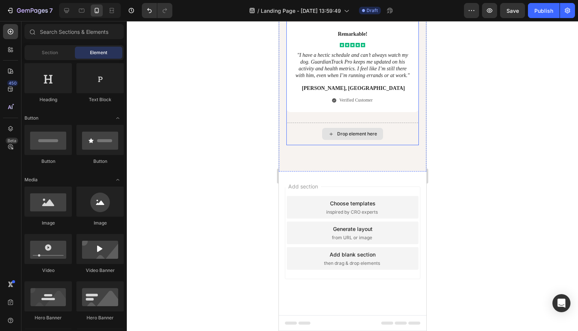
click at [340, 140] on div "Drop element here" at bounding box center [352, 134] width 61 height 12
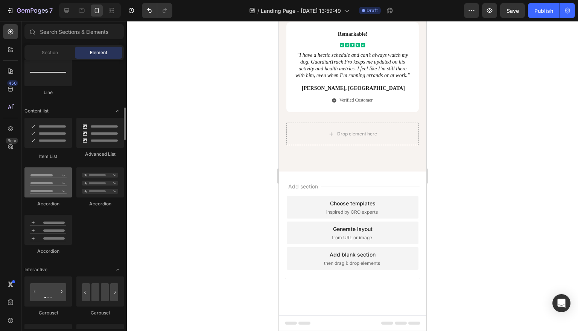
scroll to position [554, 0]
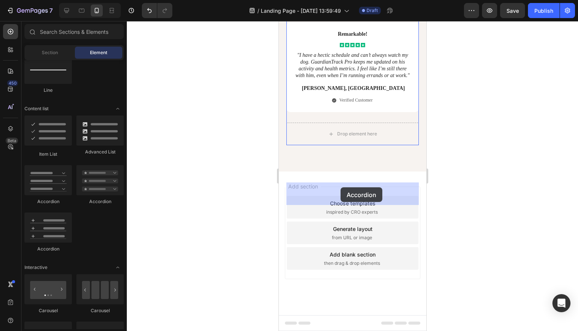
drag, startPoint x: 335, startPoint y: 203, endPoint x: 340, endPoint y: 187, distance: 17.0
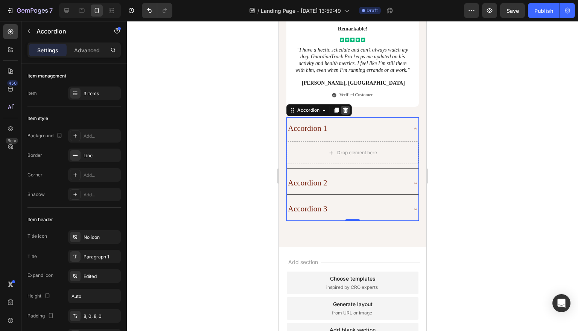
click at [346, 113] on icon at bounding box center [345, 110] width 5 height 5
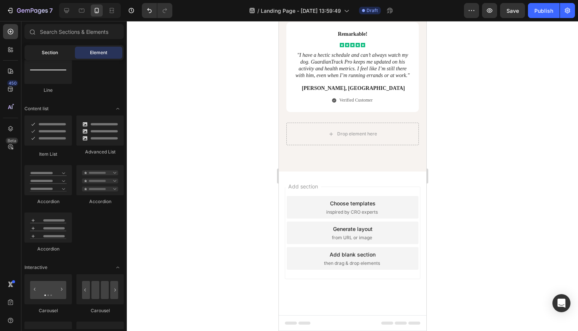
click at [61, 53] on div "Section" at bounding box center [49, 53] width 47 height 12
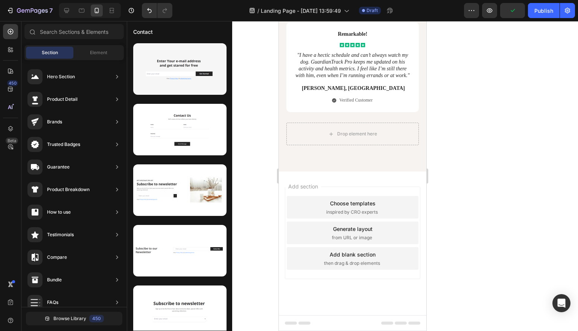
scroll to position [190, 0]
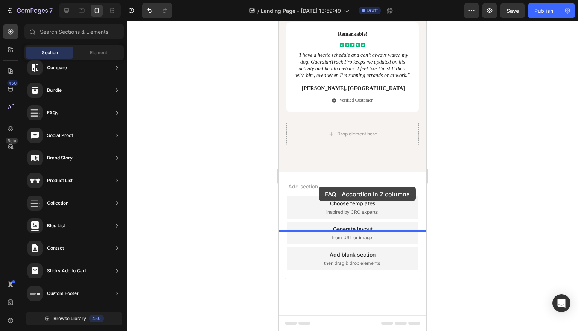
drag, startPoint x: 472, startPoint y: 272, endPoint x: 319, endPoint y: 187, distance: 175.1
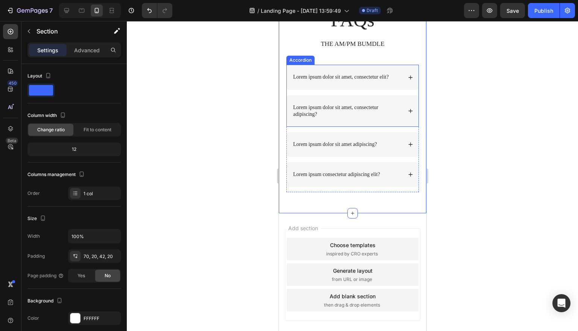
scroll to position [3808, 0]
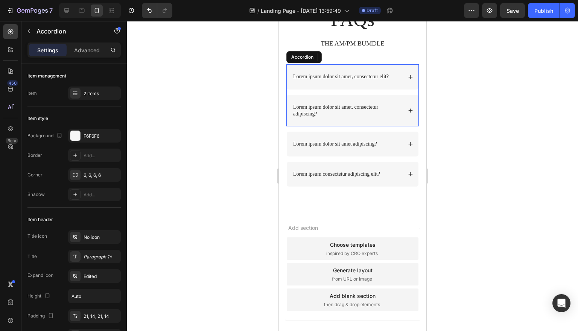
click at [410, 79] on icon at bounding box center [410, 77] width 4 height 4
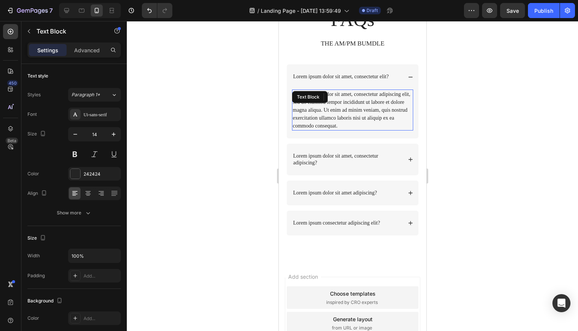
click at [344, 131] on div "Lorem ipsum dolor sit amet, consectetur adipiscing elit, sed do eiusmod tempor …" at bounding box center [351, 110] width 121 height 41
click at [344, 130] on p "Lorem ipsum dolor sit amet, consectetur adipiscing elit, sed do eiusmod tempor …" at bounding box center [352, 109] width 120 height 39
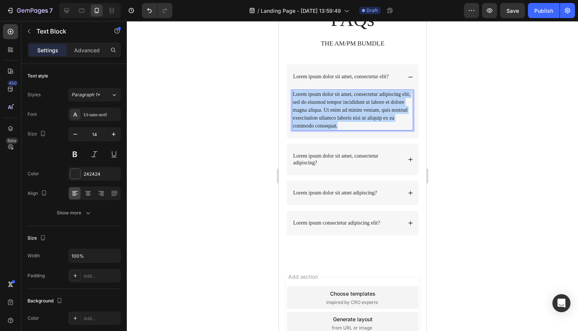
click at [344, 130] on p "Lorem ipsum dolor sit amet, consectetur adipiscing elit, sed do eiusmod tempor …" at bounding box center [352, 109] width 120 height 39
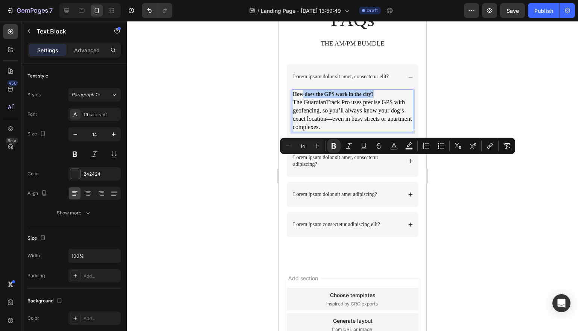
drag, startPoint x: 386, startPoint y: 158, endPoint x: 304, endPoint y: 157, distance: 82.4
click at [304, 131] on p "How does the GPS work in the city? The GuardianTrack Pro uses precise GPS with …" at bounding box center [352, 110] width 120 height 41
click at [304, 97] on strong "How does the GPS work in the city?" at bounding box center [332, 94] width 81 height 6
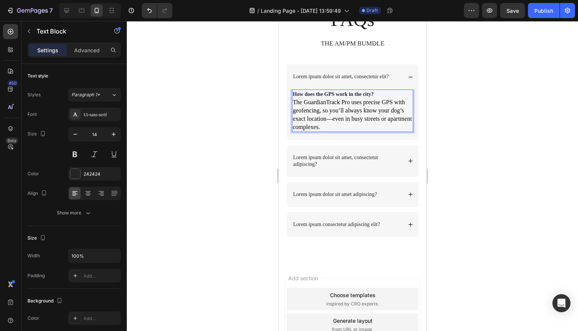
click at [385, 131] on p "How does the GPS work in the city? The GuardianTrack Pro uses precise GPS with …" at bounding box center [352, 110] width 120 height 41
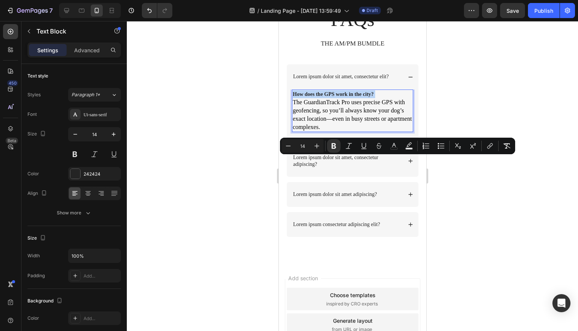
copy strong "How does the GPS work in the city?"
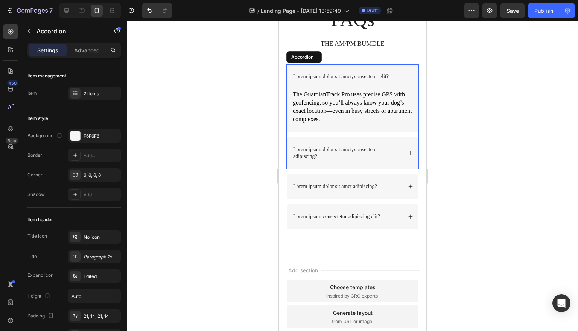
click at [383, 80] on p "Lorem ipsum dolor sit amet, consectetur elit?" at bounding box center [341, 76] width 96 height 7
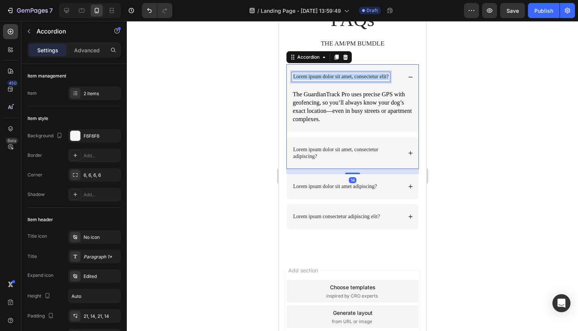
click at [383, 80] on p "Lorem ipsum dolor sit amet, consectetur elit?" at bounding box center [341, 76] width 96 height 7
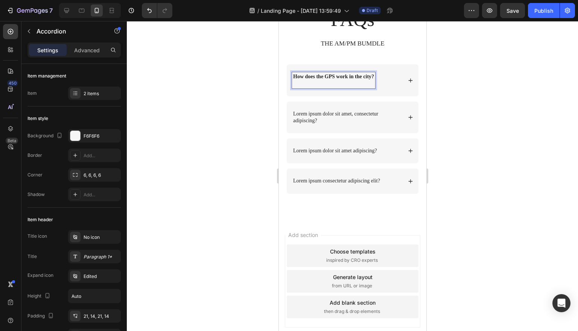
click at [408, 83] on icon at bounding box center [409, 80] width 5 height 5
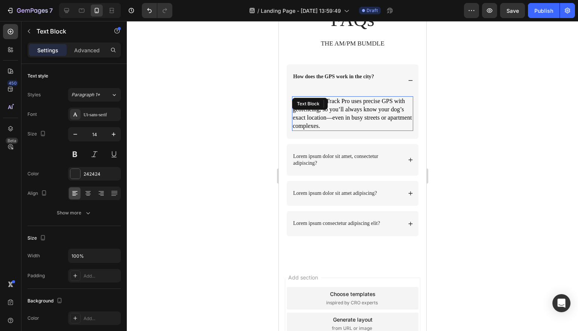
click at [343, 131] on div "The GuardianTrack Pro uses precise GPS with geofencing, so you’ll always know y…" at bounding box center [351, 113] width 121 height 35
click at [363, 129] on span "The GuardianTrack Pro uses precise GPS with geofencing, so you’ll always know y…" at bounding box center [351, 113] width 119 height 31
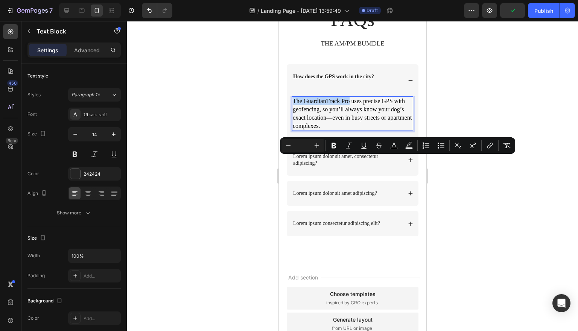
drag, startPoint x: 355, startPoint y: 160, endPoint x: 293, endPoint y: 158, distance: 61.7
click at [293, 129] on span "The GuardianTrack Pro uses precise GPS with geofencing, so you’ll always know y…" at bounding box center [351, 113] width 119 height 31
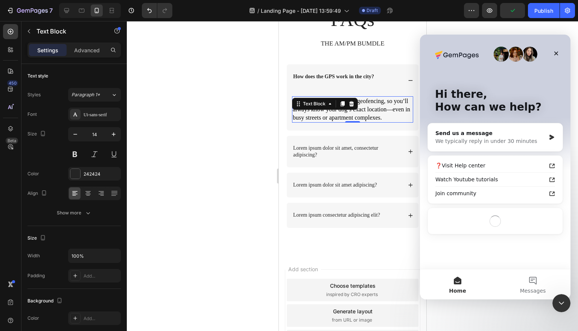
scroll to position [0, 0]
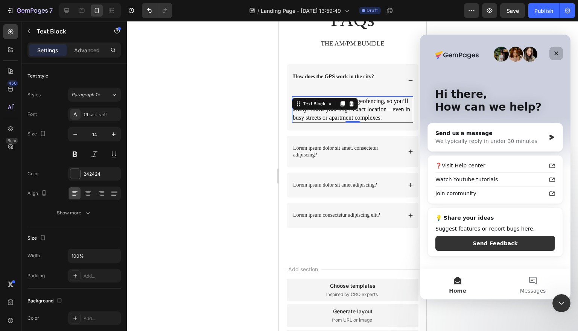
click at [552, 50] on div "Close" at bounding box center [556, 54] width 14 height 14
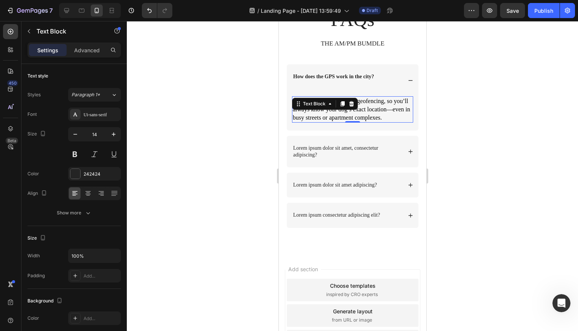
click at [338, 121] on span "YA uses precise GPS with geofencing, so you’ll always know your dog’s exact loc…" at bounding box center [350, 109] width 117 height 23
click at [300, 121] on span "YA uses precise GPS with geofencing, so you’ll always know your dog’s exact loc…" at bounding box center [350, 109] width 117 height 23
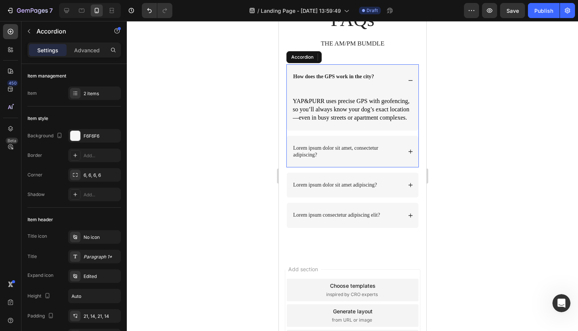
click at [345, 158] on p "Lorem ipsum dolor sit amet, consectetur adipiscing?" at bounding box center [347, 152] width 108 height 14
click at [410, 154] on icon at bounding box center [409, 151] width 5 height 5
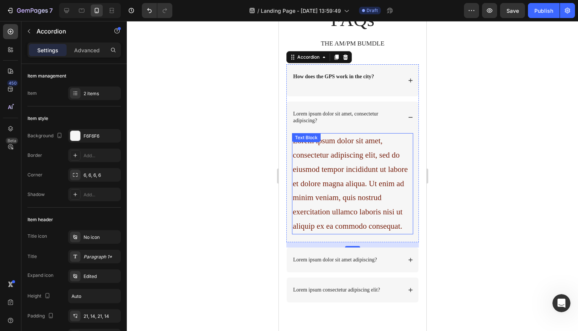
click at [366, 224] on div "Lorem ipsum dolor sit amet, consectetur adipiscing elit, sed do eiusmod tempor …" at bounding box center [351, 183] width 121 height 101
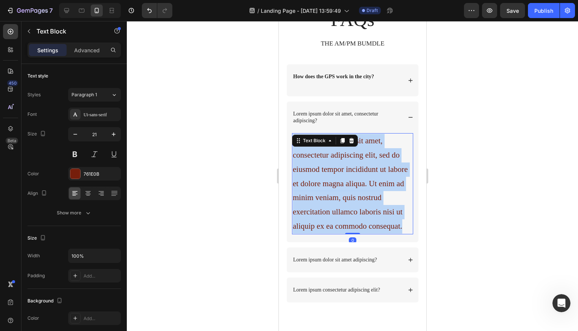
click at [366, 224] on p "Lorem ipsum dolor sit amet, consectetur adipiscing elit, sed do eiusmod tempor …" at bounding box center [352, 184] width 120 height 100
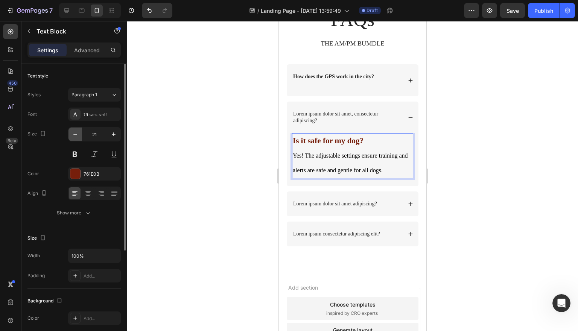
click at [80, 134] on button "button" at bounding box center [75, 134] width 14 height 14
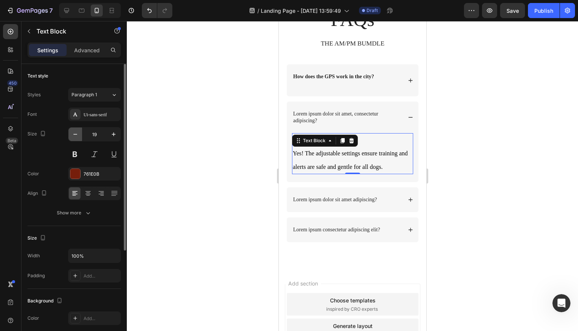
type input "18"
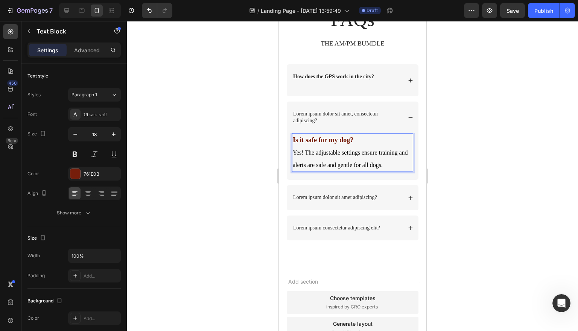
click at [375, 168] on span "Yes! The adjustable settings ensure training and alerts are safe and gentle for…" at bounding box center [349, 158] width 115 height 19
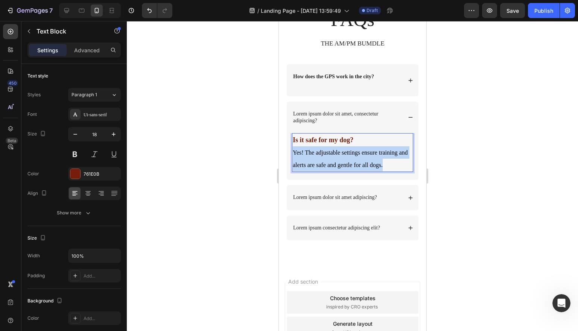
click at [375, 168] on span "Yes! The adjustable settings ensure training and alerts are safe and gentle for…" at bounding box center [349, 158] width 115 height 19
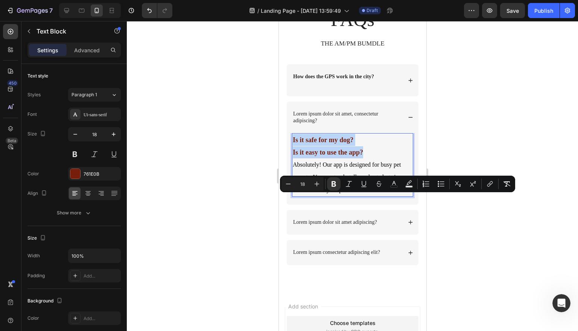
drag, startPoint x: 379, startPoint y: 213, endPoint x: 291, endPoint y: 194, distance: 89.8
click at [291, 194] on div "Is it safe for my dog? Is it easy to use the app? Absolutely! Our app is design…" at bounding box center [351, 165] width 121 height 64
copy p "Is it safe for my dog? Is it easy to use the app?"
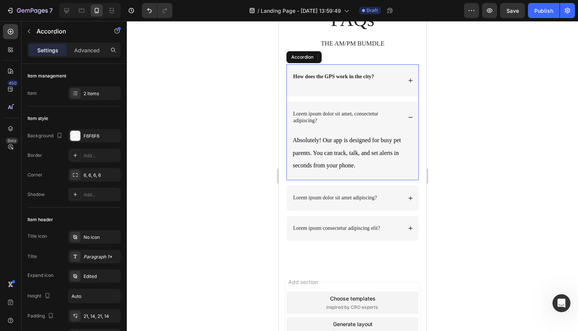
click at [374, 124] on p "Lorem ipsum dolor sit amet, consectetur adipiscing?" at bounding box center [347, 118] width 108 height 14
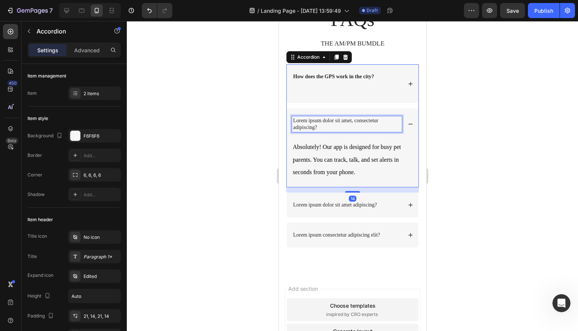
click at [374, 140] on div "Lorem ipsum dolor sit amet, consectetur adipiscing?" at bounding box center [352, 124] width 132 height 32
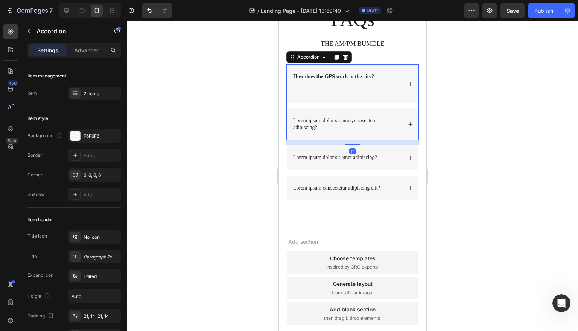
click at [379, 131] on p "Lorem ipsum dolor sit amet, consectetur adipiscing?" at bounding box center [347, 124] width 108 height 14
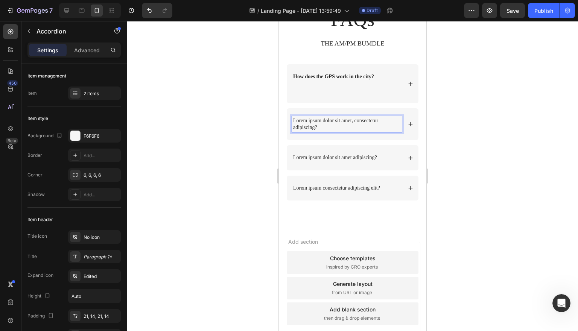
click at [379, 131] on p "Lorem ipsum dolor sit amet, consectetur adipiscing?" at bounding box center [347, 124] width 108 height 14
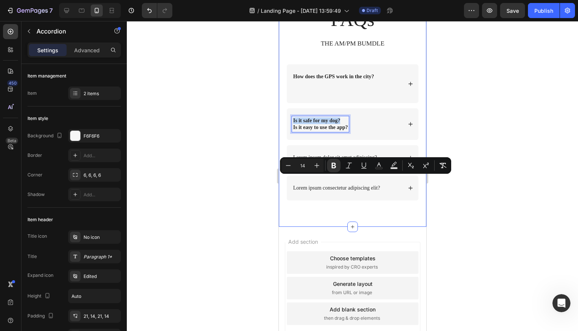
drag, startPoint x: 351, startPoint y: 177, endPoint x: 285, endPoint y: 182, distance: 66.4
click at [285, 182] on div "FAQs Heading THE AM/PM BUMDLE Text Block Row How does the GPS work in the city?…" at bounding box center [351, 103] width 147 height 246
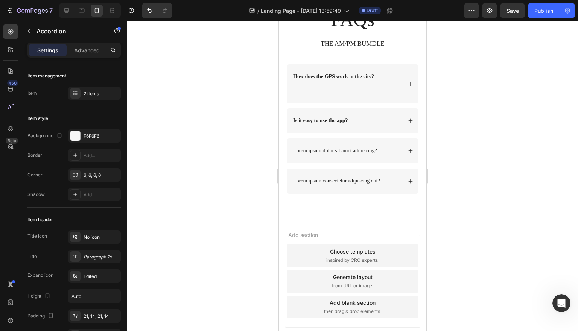
click at [408, 133] on div "Is it easy to use the app?" at bounding box center [352, 120] width 132 height 25
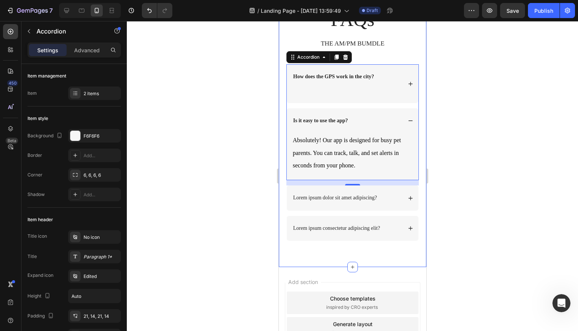
click at [460, 184] on div at bounding box center [352, 176] width 451 height 310
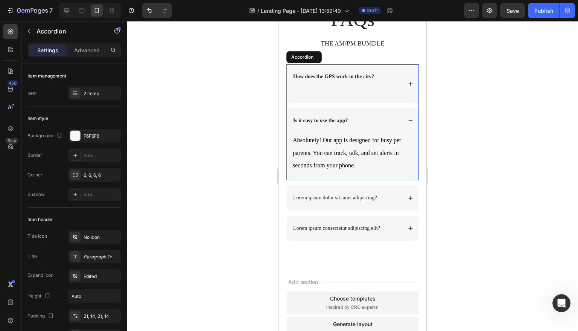
click at [407, 103] on div "How does the GPS work in the city?" at bounding box center [352, 83] width 132 height 39
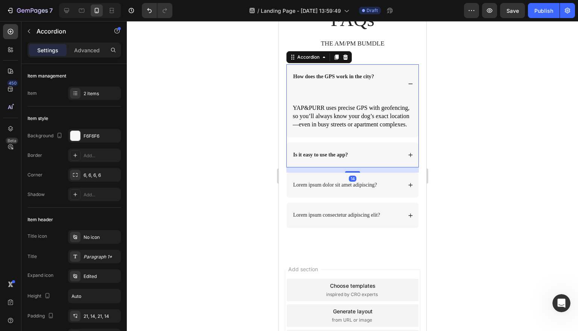
click at [408, 158] on icon at bounding box center [409, 154] width 5 height 5
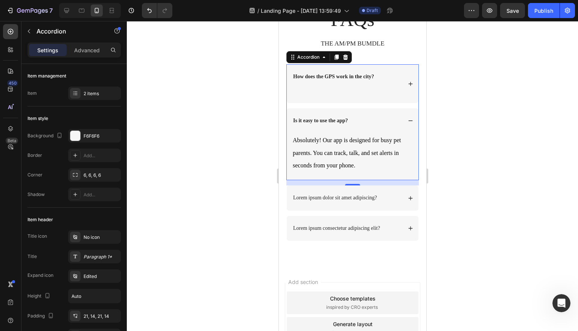
click at [413, 103] on div "How does the GPS work in the city?" at bounding box center [352, 83] width 132 height 39
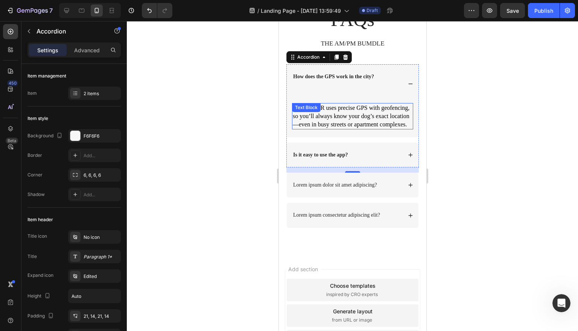
click at [380, 127] on span "YAP&PURR uses precise GPS with geofencing, so you’ll always know your dog’s exa…" at bounding box center [350, 116] width 117 height 23
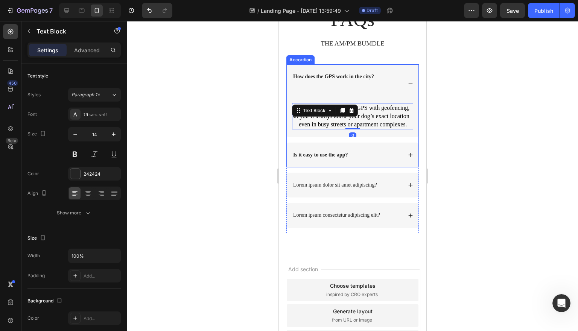
click at [407, 158] on icon at bounding box center [409, 154] width 5 height 5
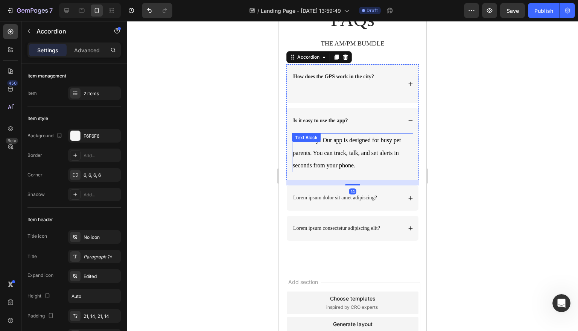
click at [374, 168] on span "Absolutely! Our app is designed for busy pet parents. You can track, talk, and …" at bounding box center [346, 153] width 108 height 32
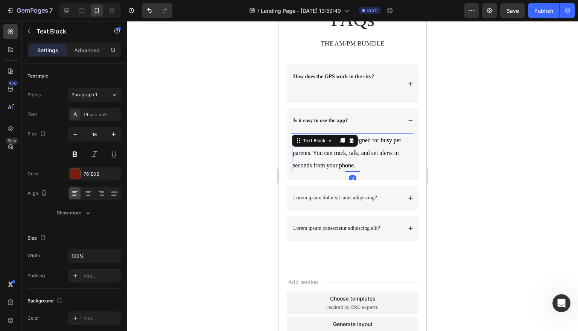
click at [374, 168] on span "Absolutely! Our app is designed for busy pet parents. You can track, talk, and …" at bounding box center [346, 153] width 108 height 32
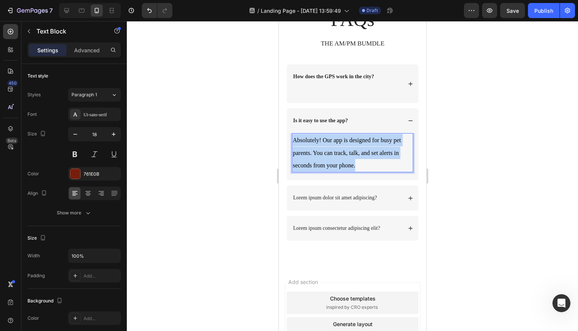
click at [374, 168] on span "Absolutely! Our app is designed for busy pet parents. You can track, talk, and …" at bounding box center [346, 153] width 108 height 32
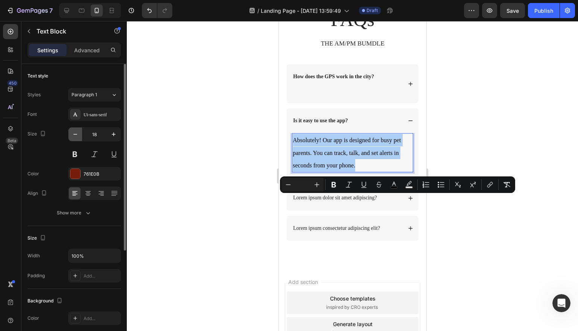
click at [73, 131] on icon "button" at bounding box center [75, 135] width 8 height 8
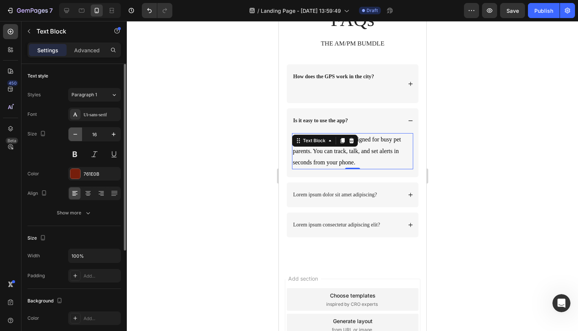
click at [73, 131] on icon "button" at bounding box center [75, 135] width 8 height 8
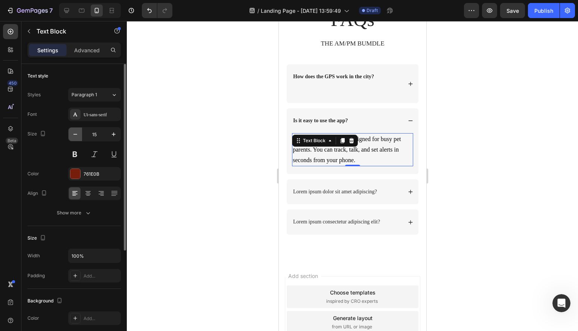
click at [73, 131] on icon "button" at bounding box center [75, 135] width 8 height 8
type input "14"
click at [455, 176] on div at bounding box center [352, 176] width 451 height 310
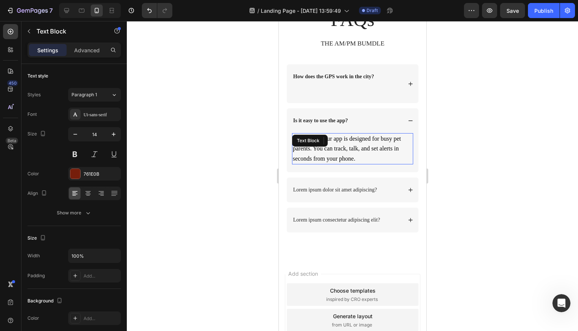
click at [324, 164] on div "Absolutely! Our app is designed for busy pet parents. You can track, talk, and …" at bounding box center [351, 148] width 121 height 31
click at [323, 161] on span "Absolutely! Our app is designed for busy pet parents. You can track, talk, and …" at bounding box center [346, 148] width 108 height 26
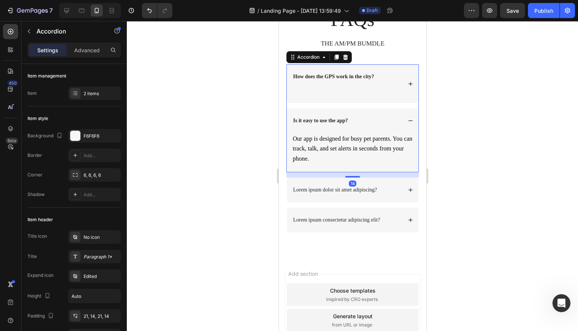
click at [409, 87] on icon at bounding box center [409, 83] width 5 height 5
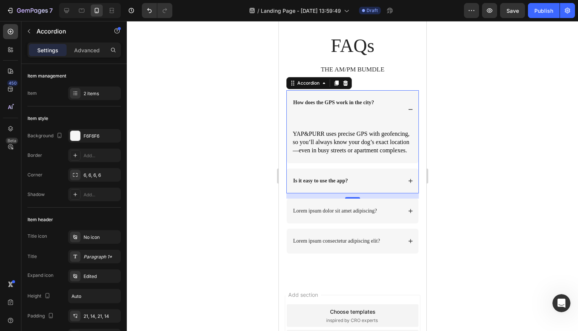
scroll to position [3845, 0]
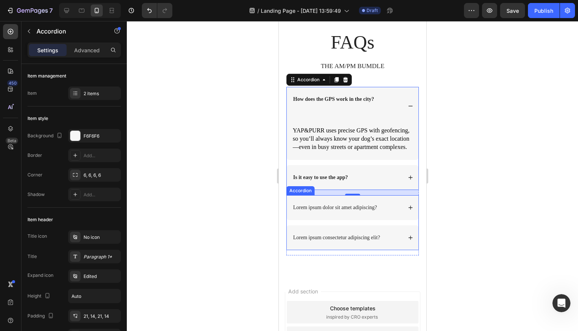
click at [408, 210] on icon at bounding box center [409, 207] width 5 height 5
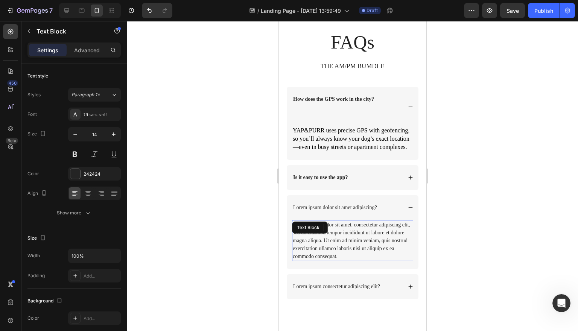
click at [352, 244] on div "Lorem ipsum dolor sit amet, consectetur adipiscing elit, sed do eiusmod tempor …" at bounding box center [351, 240] width 121 height 41
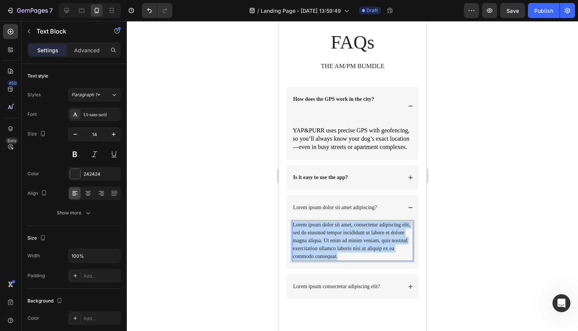
click at [352, 244] on p "Lorem ipsum dolor sit amet, consectetur adipiscing elit, sed do eiusmod tempor …" at bounding box center [352, 240] width 120 height 39
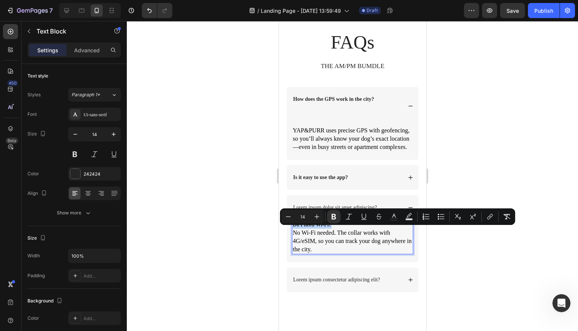
drag, startPoint x: 338, startPoint y: 230, endPoint x: 292, endPoint y: 229, distance: 46.6
click at [292, 229] on div "Do I need Wi-Fi? No Wi-Fi needed. The collar works with 4G/eSIM, so you can tra…" at bounding box center [351, 237] width 121 height 34
copy strong "Do I need Wi-Fi?"
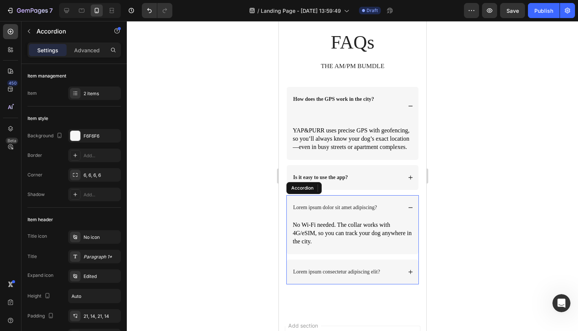
click at [323, 219] on div "Lorem ipsum dolor sit amet adipiscing?" at bounding box center [352, 207] width 132 height 25
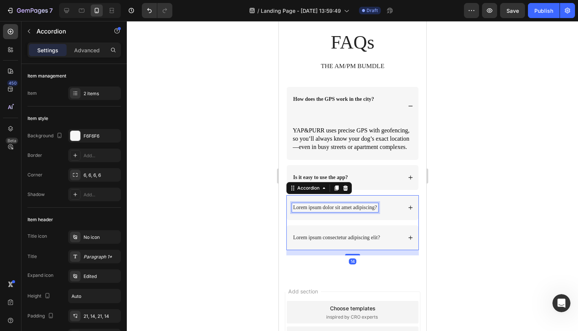
click at [341, 211] on p "Lorem ipsum dolor sit amet adipiscing?" at bounding box center [335, 207] width 84 height 7
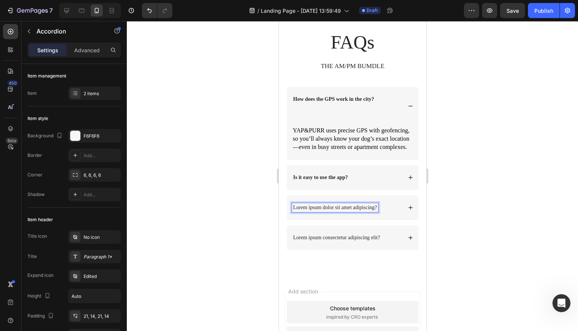
click at [341, 211] on p "Lorem ipsum dolor sit amet adipiscing?" at bounding box center [335, 207] width 84 height 7
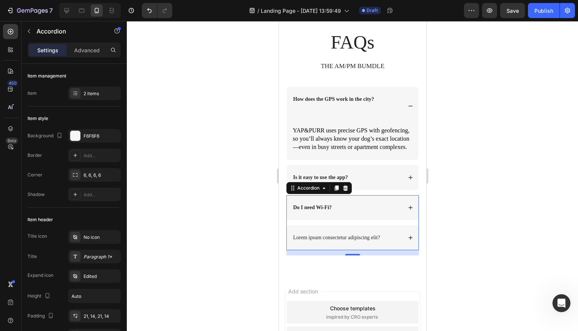
click at [410, 240] on icon at bounding box center [409, 237] width 5 height 5
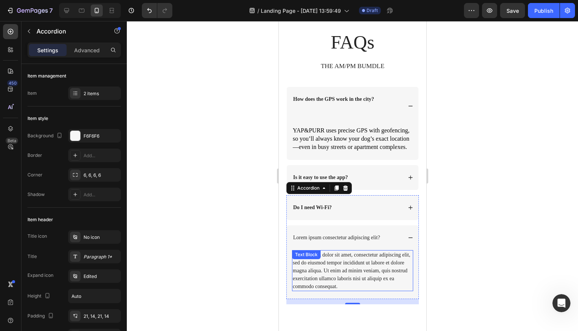
click at [348, 267] on div "Lorem ipsum dolor sit amet, consectetur adipiscing elit, sed do eiusmod tempor …" at bounding box center [351, 270] width 121 height 41
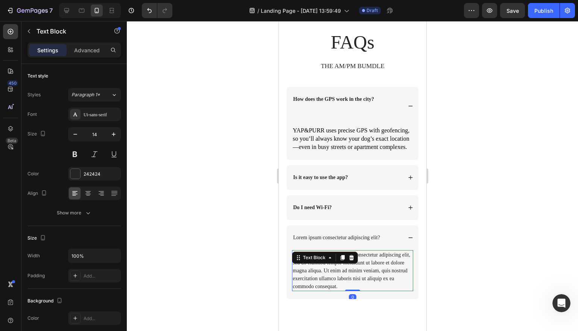
click at [348, 261] on icon at bounding box center [351, 258] width 6 height 6
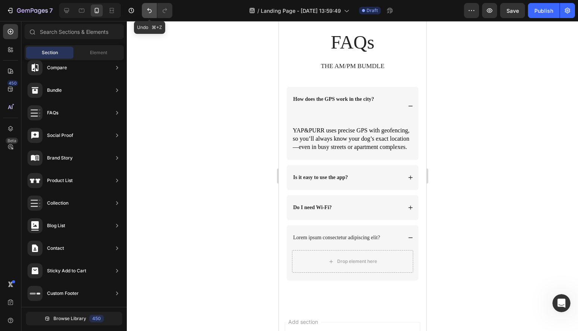
click at [154, 13] on button "Undo/Redo" at bounding box center [149, 10] width 15 height 15
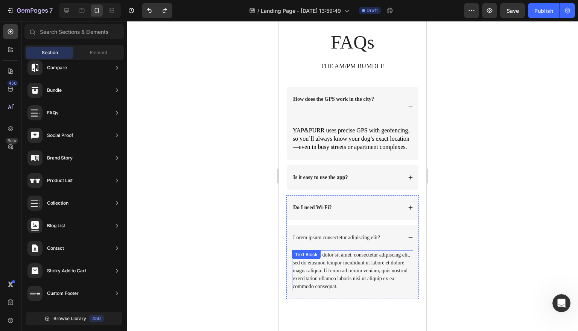
click at [364, 273] on div "Lorem ipsum dolor sit amet, consectetur adipiscing elit, sed do eiusmod tempor …" at bounding box center [351, 270] width 121 height 41
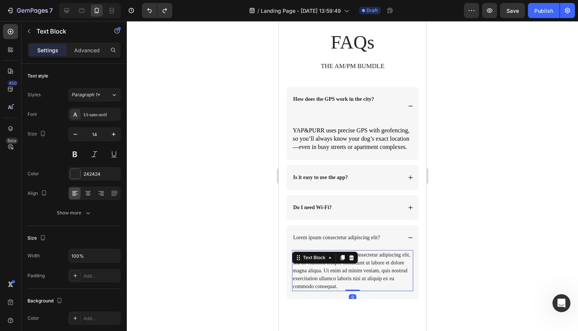
click at [364, 273] on div "Lorem ipsum dolor sit amet, consectetur adipiscing elit, sed do eiusmod tempor …" at bounding box center [351, 270] width 121 height 41
click at [364, 273] on p "Lorem ipsum dolor sit amet, consectetur adipiscing elit, sed do eiusmod tempor …" at bounding box center [352, 270] width 120 height 39
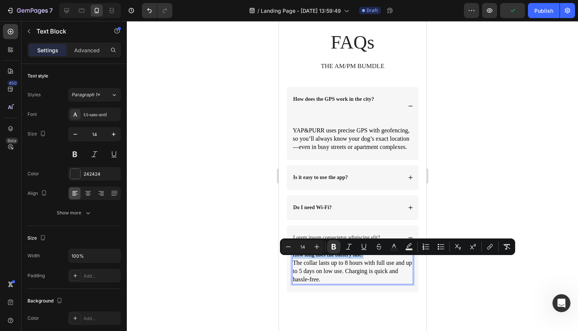
drag, startPoint x: 380, startPoint y: 260, endPoint x: 294, endPoint y: 258, distance: 86.5
click at [294, 258] on p "How long does the battery last? The collar lasts up to 8 hours with full use an…" at bounding box center [352, 267] width 120 height 33
copy strong "How long does the battery last?"
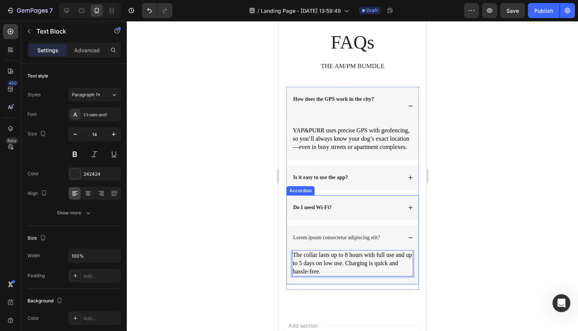
click at [334, 241] on p "Lorem ipsum consectetur adipiscing elit?" at bounding box center [336, 237] width 87 height 7
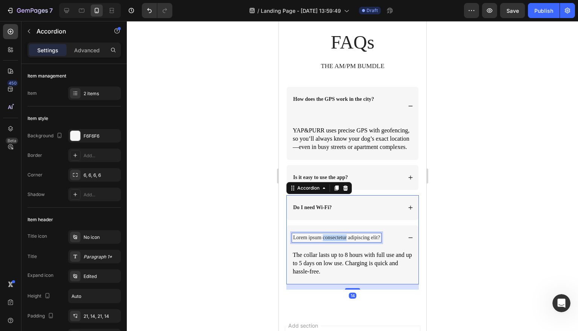
click at [334, 241] on p "Lorem ipsum consectetur adipiscing elit?" at bounding box center [336, 237] width 87 height 7
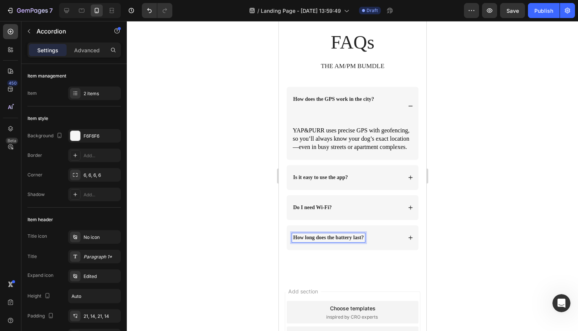
click at [513, 221] on div at bounding box center [352, 176] width 451 height 310
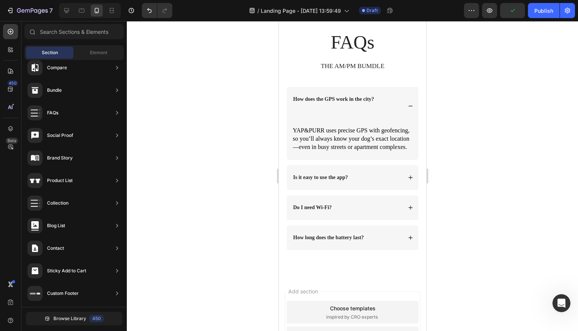
click at [460, 102] on div at bounding box center [352, 176] width 451 height 310
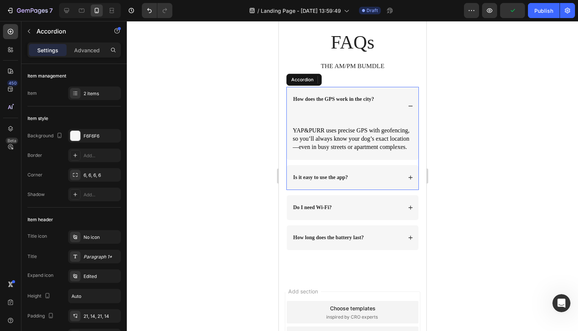
click at [408, 107] on icon at bounding box center [409, 105] width 5 height 5
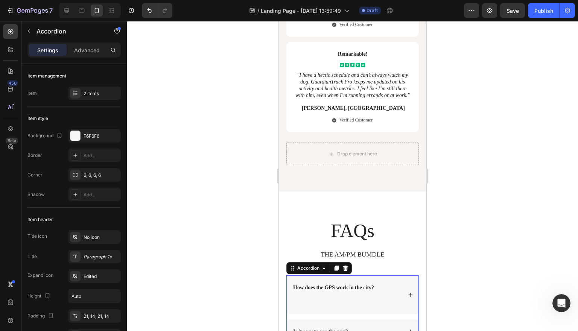
scroll to position [3598, 0]
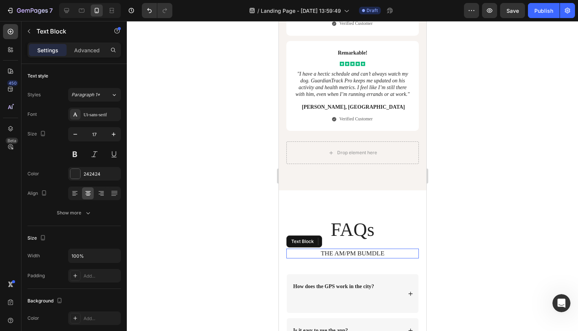
click at [366, 249] on p "THE AM/PM BUMDLE" at bounding box center [352, 253] width 131 height 8
click at [527, 180] on div at bounding box center [352, 176] width 451 height 310
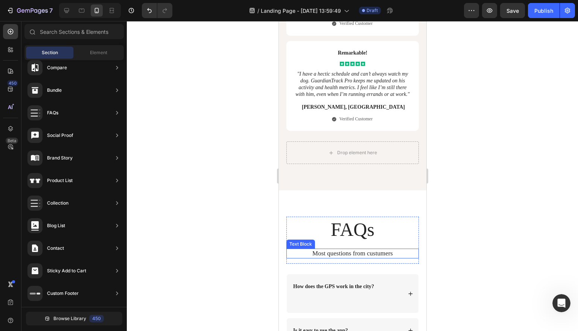
click at [398, 249] on p "Most questions from custumers" at bounding box center [352, 253] width 131 height 8
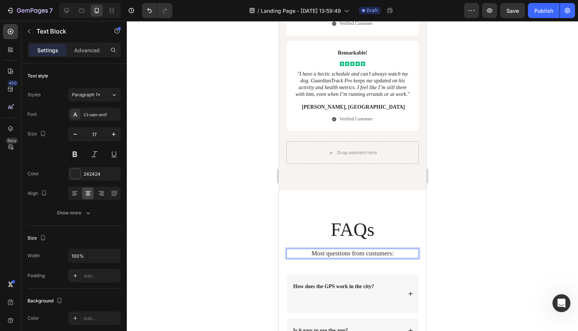
click at [487, 186] on div at bounding box center [352, 176] width 451 height 310
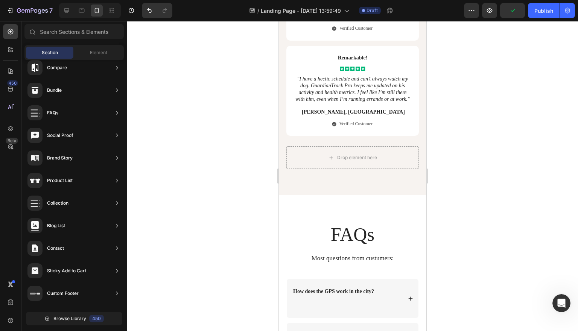
scroll to position [3594, 0]
click at [368, 163] on div "Drop element here" at bounding box center [352, 157] width 61 height 12
click at [342, 160] on div "Drop element here" at bounding box center [357, 157] width 40 height 6
click at [111, 52] on div "Element" at bounding box center [98, 53] width 47 height 12
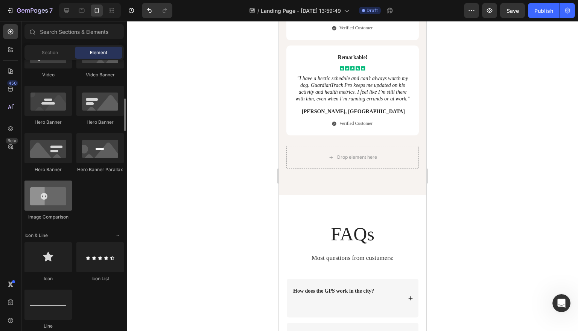
scroll to position [319, 0]
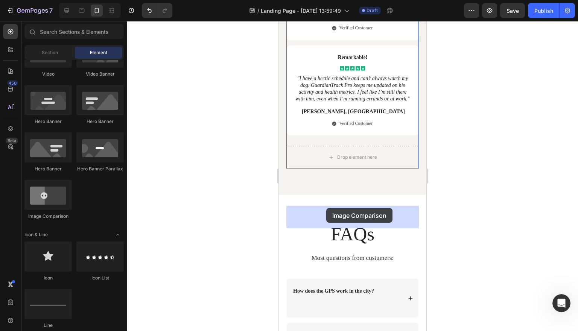
drag, startPoint x: 332, startPoint y: 219, endPoint x: 325, endPoint y: 208, distance: 12.5
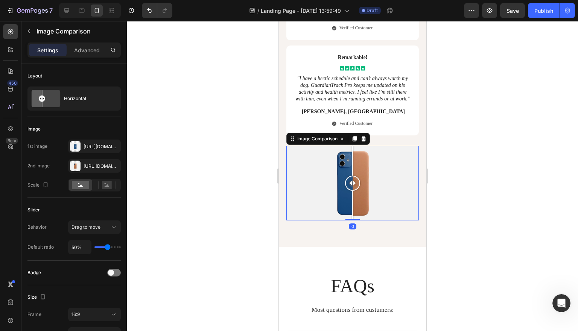
click at [405, 220] on div at bounding box center [352, 183] width 132 height 74
click at [363, 220] on div at bounding box center [352, 183] width 132 height 74
click at [343, 220] on div at bounding box center [352, 183] width 132 height 74
click at [329, 220] on div at bounding box center [352, 183] width 132 height 74
click at [353, 220] on div at bounding box center [352, 183] width 132 height 74
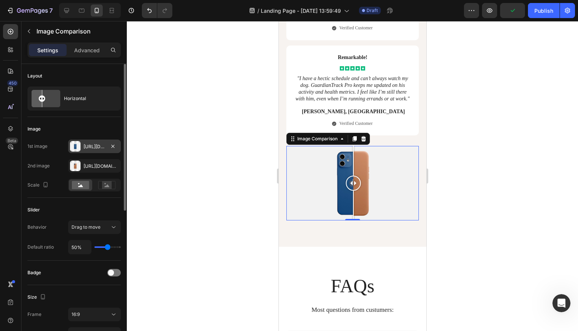
click at [100, 149] on div "[URL][DOMAIN_NAME]" at bounding box center [94, 146] width 22 height 7
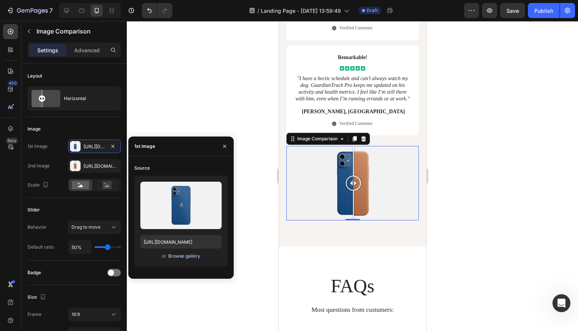
click at [184, 256] on div "Browse gallery" at bounding box center [184, 256] width 32 height 7
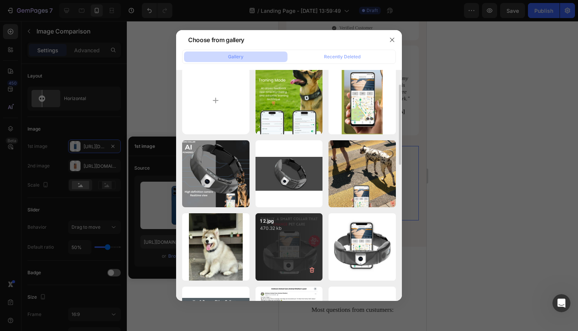
scroll to position [0, 0]
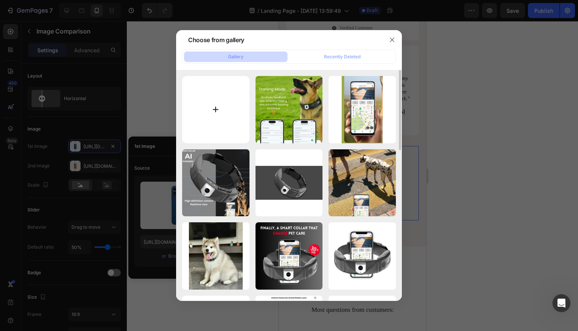
click at [216, 107] on input "file" at bounding box center [215, 109] width 67 height 67
type input "C:\fakepath\IMG_5024.WEBP"
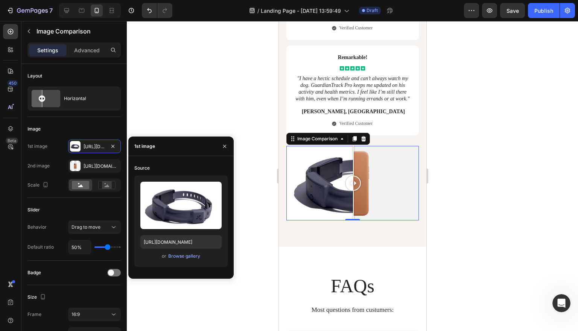
type input "[URL][DOMAIN_NAME]"
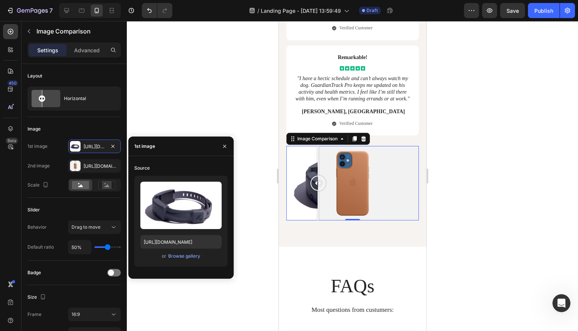
click at [317, 220] on div at bounding box center [352, 183] width 132 height 74
click at [317, 191] on div at bounding box center [317, 183] width 15 height 15
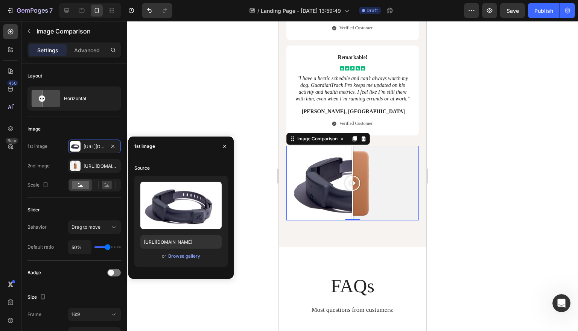
drag, startPoint x: 317, startPoint y: 240, endPoint x: 352, endPoint y: 238, distance: 34.6
click at [352, 191] on div at bounding box center [352, 183] width 15 height 15
click at [87, 166] on div "[URL][DOMAIN_NAME]" at bounding box center [94, 166] width 22 height 7
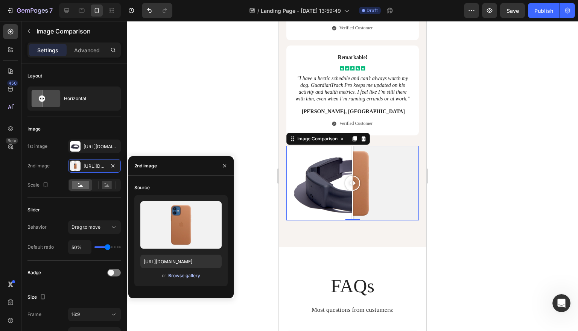
click at [183, 273] on div "Browse gallery" at bounding box center [184, 275] width 32 height 7
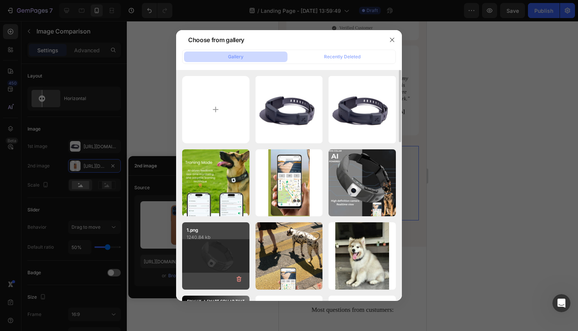
click at [223, 250] on div "1.png 1240.84 kb" at bounding box center [215, 255] width 67 height 67
type input "[URL][DOMAIN_NAME]"
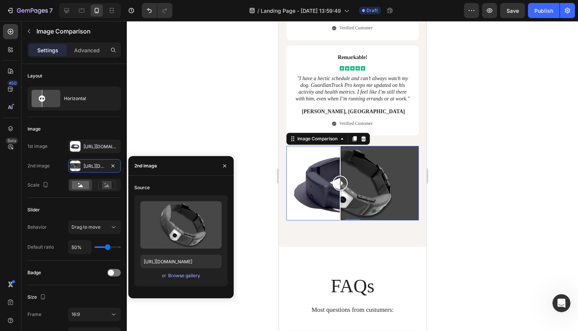
drag, startPoint x: 352, startPoint y: 243, endPoint x: 340, endPoint y: 245, distance: 12.9
click at [340, 191] on div at bounding box center [339, 183] width 15 height 15
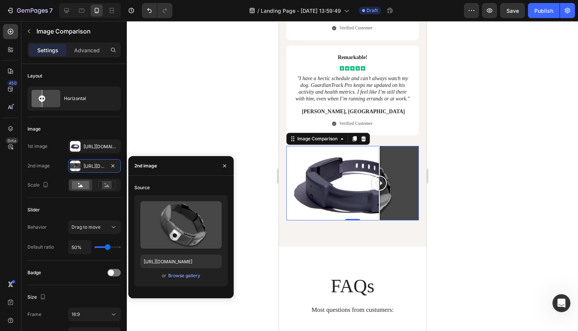
click at [379, 220] on div at bounding box center [352, 183] width 132 height 74
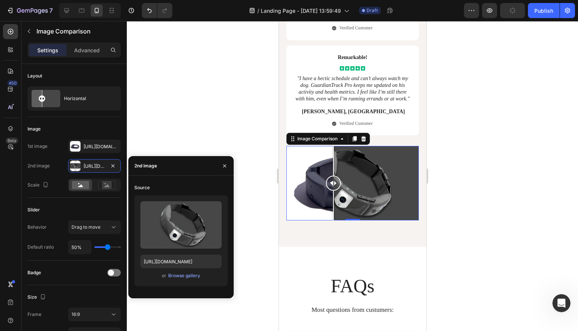
drag, startPoint x: 379, startPoint y: 245, endPoint x: 333, endPoint y: 246, distance: 45.9
click at [333, 191] on div at bounding box center [332, 183] width 15 height 15
click at [112, 187] on icon at bounding box center [106, 185] width 17 height 8
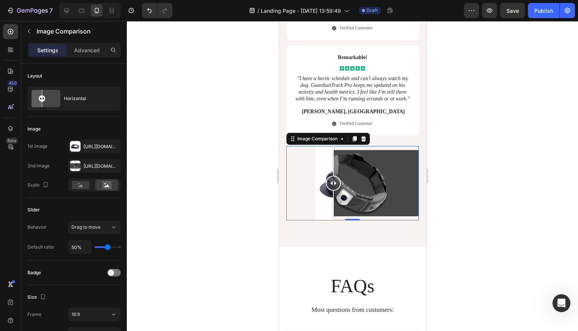
click at [306, 220] on div at bounding box center [352, 183] width 132 height 74
drag, startPoint x: 307, startPoint y: 247, endPoint x: 348, endPoint y: 248, distance: 41.4
click at [348, 191] on div at bounding box center [348, 183] width 15 height 15
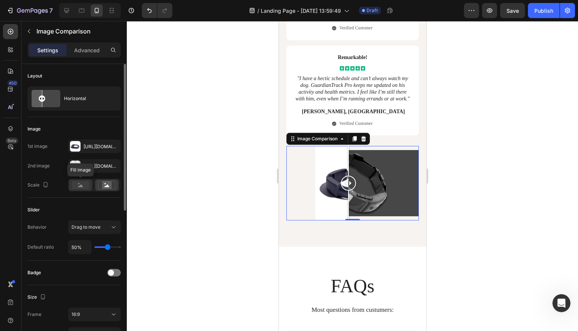
click at [76, 187] on rect at bounding box center [80, 185] width 17 height 8
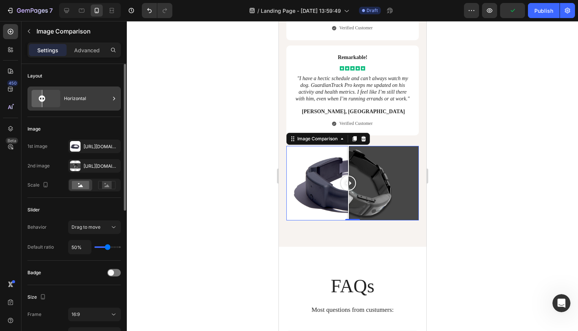
click at [112, 99] on icon at bounding box center [114, 99] width 8 height 8
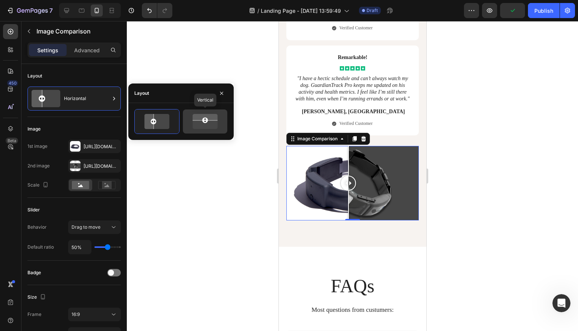
click at [205, 123] on rect at bounding box center [205, 120] width 6 height 6
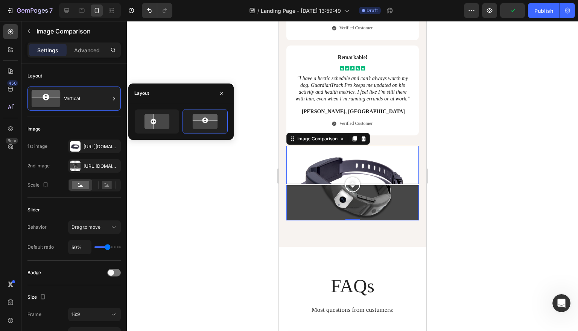
drag, startPoint x: 352, startPoint y: 251, endPoint x: 357, endPoint y: 244, distance: 8.8
click at [357, 220] on div at bounding box center [352, 183] width 132 height 74
click at [500, 212] on div at bounding box center [352, 176] width 451 height 310
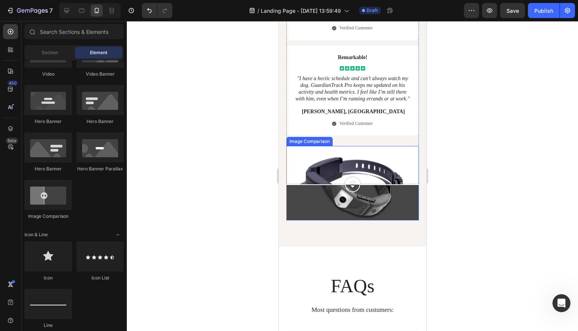
click at [393, 219] on div at bounding box center [352, 183] width 132 height 74
drag, startPoint x: 355, startPoint y: 221, endPoint x: 359, endPoint y: 243, distance: 21.8
click at [359, 190] on div at bounding box center [352, 182] width 15 height 15
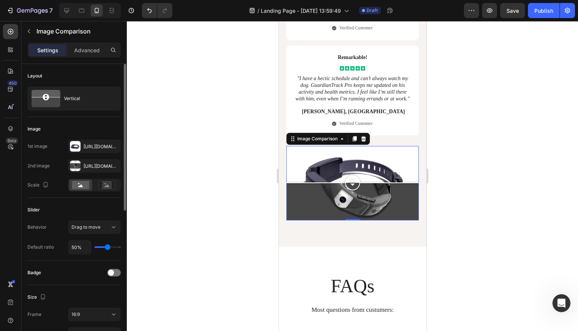
type input "59%"
type input "59"
type input "57%"
type input "57"
type input "54%"
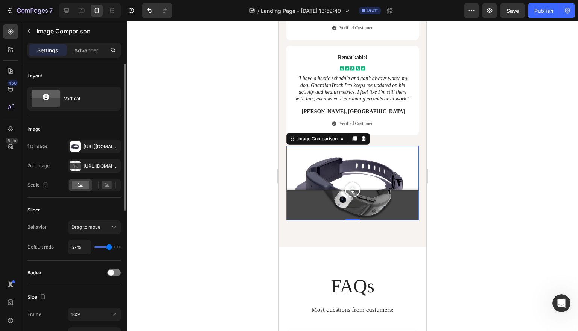
type input "54"
type input "49%"
type input "49"
type input "44%"
type input "44"
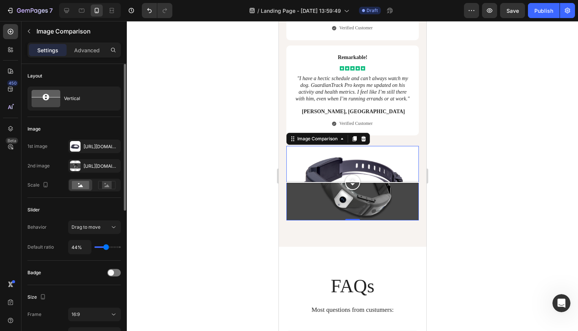
type input "40%"
type input "40"
type input "30%"
type input "30"
type input "23%"
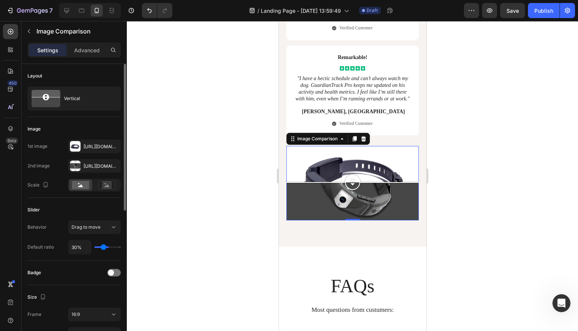
type input "23"
type input "17%"
type input "17"
type input "7%"
type input "7"
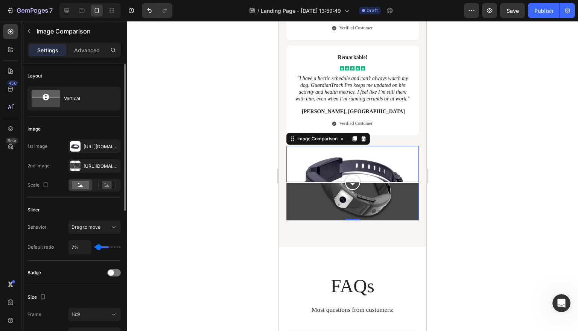
type input "4%"
type input "4"
type input "1%"
type input "1"
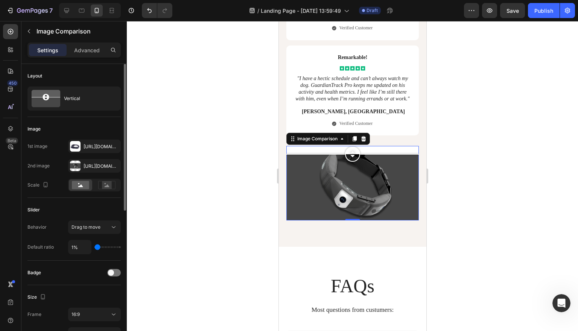
type input "4%"
type input "4"
type input "9%"
type input "9"
type input "12%"
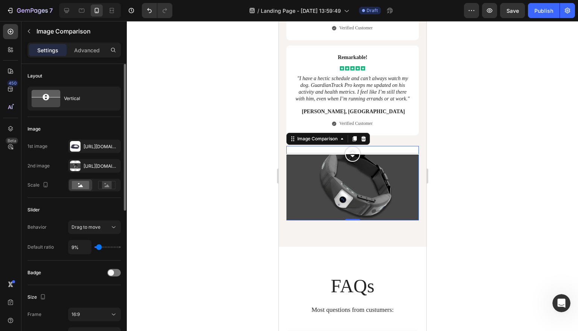
type input "12"
type input "14%"
type input "14"
type input "17%"
type input "17"
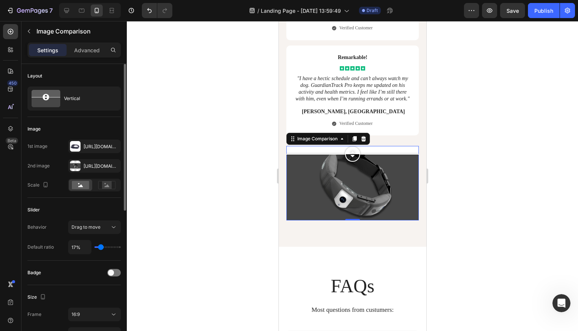
type input "19%"
type input "19"
type input "21%"
type input "21"
type input "23%"
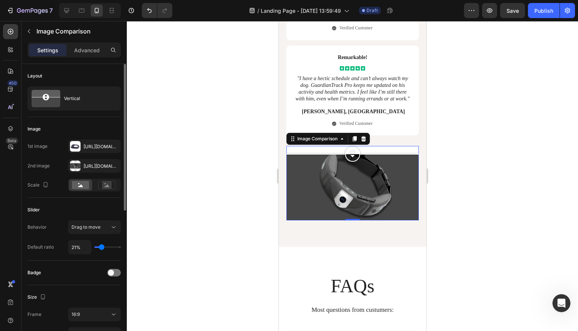
type input "23"
type input "26%"
type input "26"
type input "30%"
type input "30"
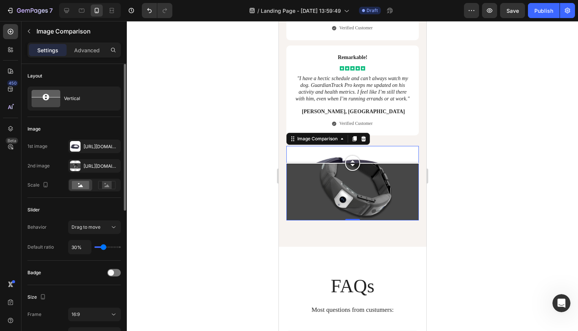
type input "35%"
type input "35"
type input "40%"
type input "40"
type input "45%"
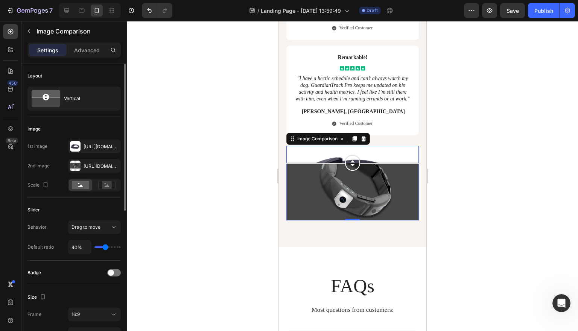
type input "45"
type input "51%"
type input "51"
type input "52%"
type input "52"
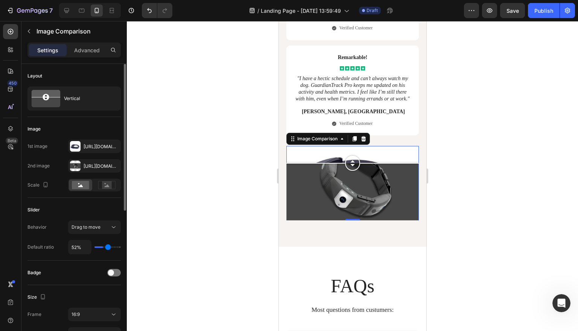
type input "54%"
type input "54"
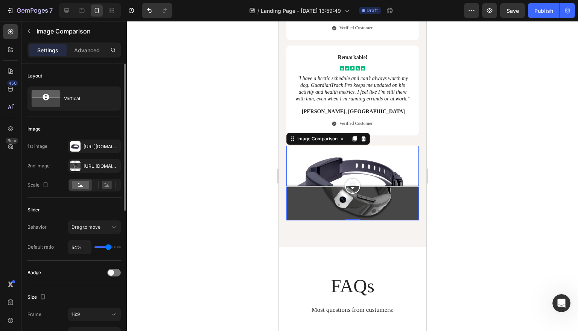
type input "56%"
type input "56"
type input "54%"
type input "54"
type input "52%"
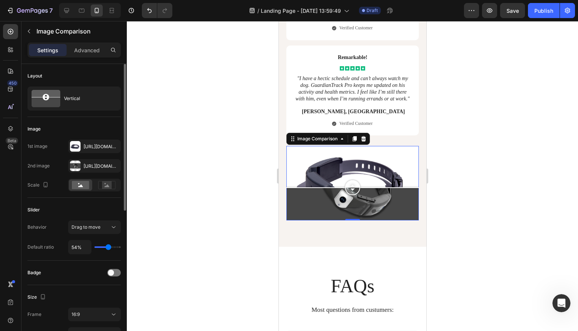
type input "52"
type input "51%"
type input "51"
type input "49%"
type input "49"
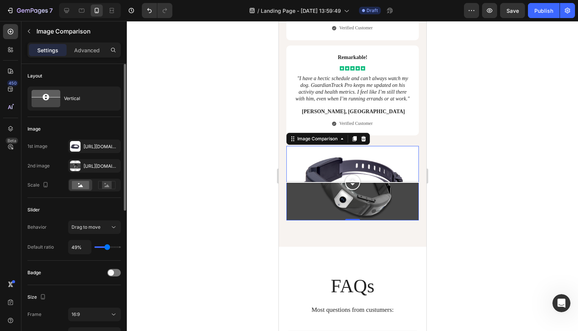
type input "51%"
type input "51"
type input "52%"
type input "52"
type input "54%"
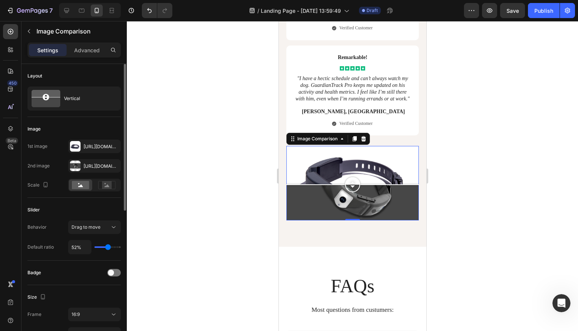
type input "54"
type input "52%"
type input "52"
type input "51%"
type input "51"
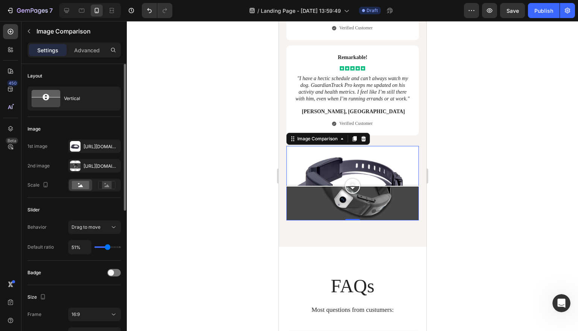
type input "49%"
type input "49"
type input "47%"
type input "47"
type input "49%"
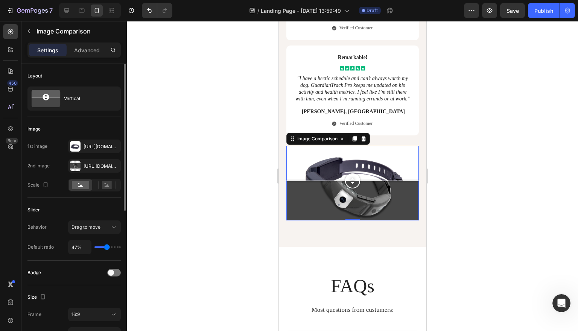
type input "49"
type input "51%"
type input "51"
type input "52%"
type input "52"
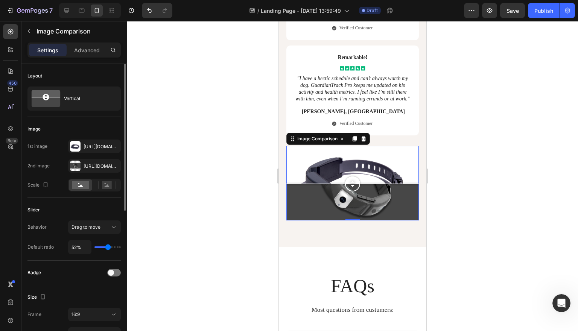
type input "54%"
type input "54"
click at [108, 248] on input "range" at bounding box center [107, 247] width 26 height 2
click at [116, 274] on div at bounding box center [114, 273] width 14 height 8
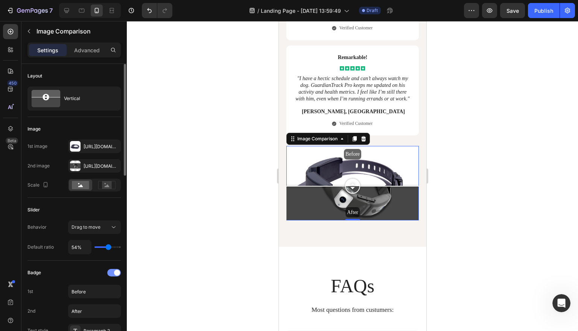
click at [116, 274] on span at bounding box center [117, 273] width 6 height 6
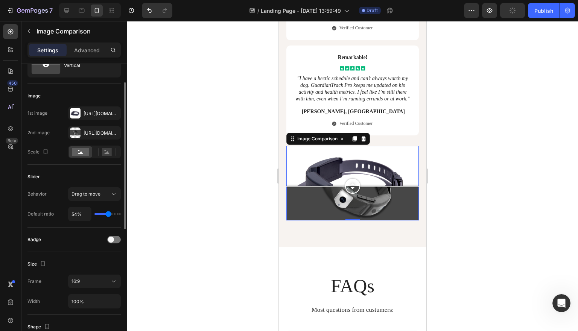
scroll to position [34, 0]
click at [116, 278] on icon at bounding box center [114, 280] width 8 height 8
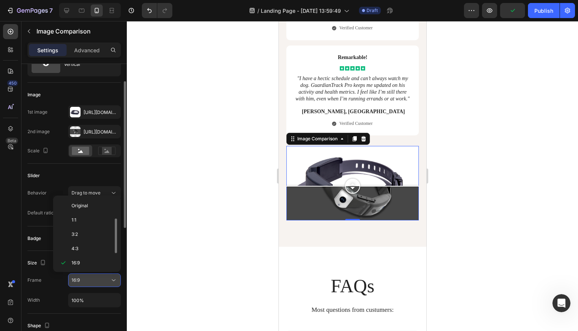
scroll to position [14, 0]
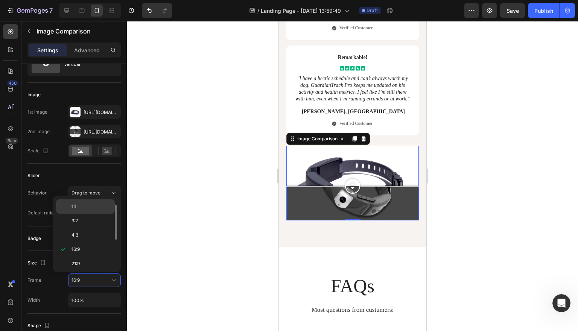
click at [94, 207] on p "1:1" at bounding box center [91, 206] width 40 height 7
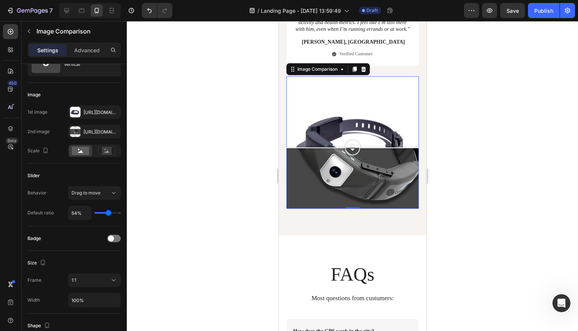
scroll to position [3670, 0]
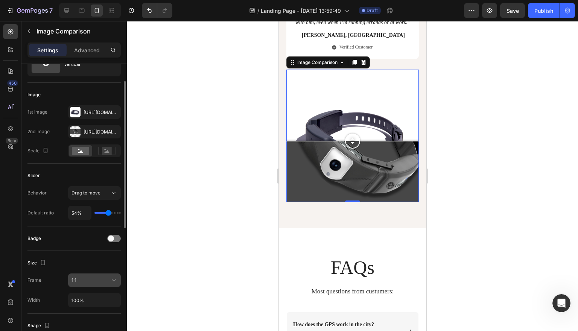
click at [113, 284] on icon at bounding box center [114, 280] width 8 height 8
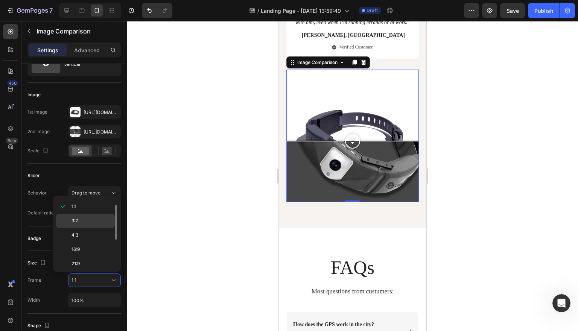
click at [98, 220] on p "3:2" at bounding box center [91, 220] width 40 height 7
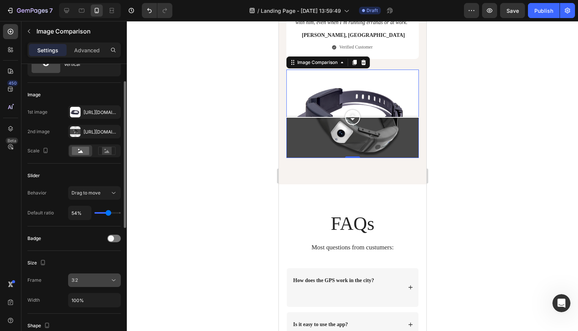
click at [117, 281] on icon at bounding box center [114, 280] width 8 height 8
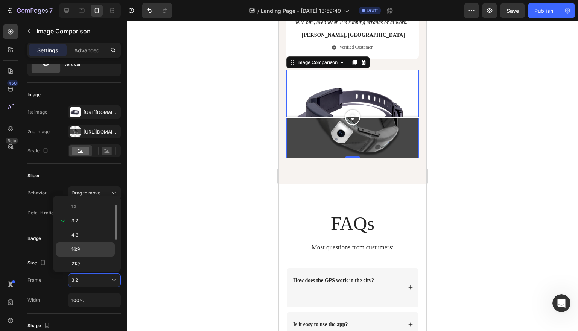
click at [98, 256] on div "16:9" at bounding box center [85, 263] width 59 height 14
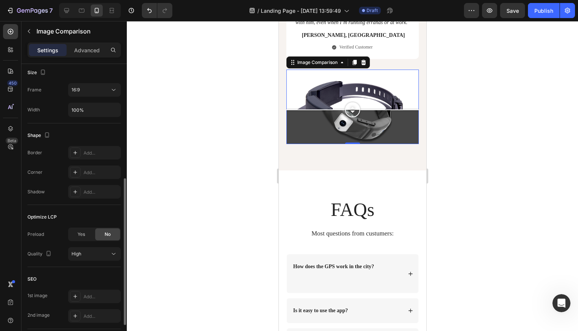
scroll to position [229, 0]
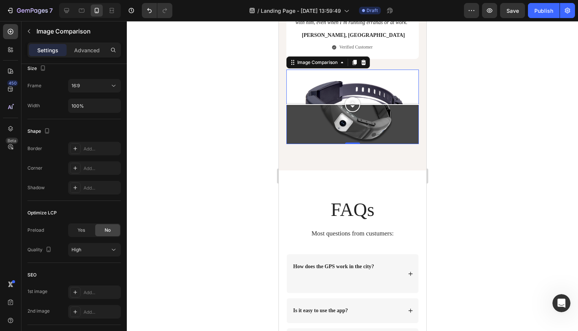
drag, startPoint x: 345, startPoint y: 147, endPoint x: 349, endPoint y: 158, distance: 11.0
click at [349, 144] on div at bounding box center [352, 107] width 132 height 74
drag, startPoint x: 349, startPoint y: 158, endPoint x: 352, endPoint y: 165, distance: 7.3
click at [352, 112] on div at bounding box center [352, 104] width 15 height 15
click at [461, 150] on div at bounding box center [352, 176] width 451 height 310
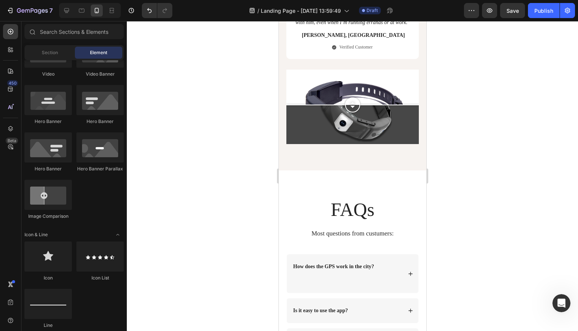
click at [461, 150] on div at bounding box center [352, 176] width 451 height 310
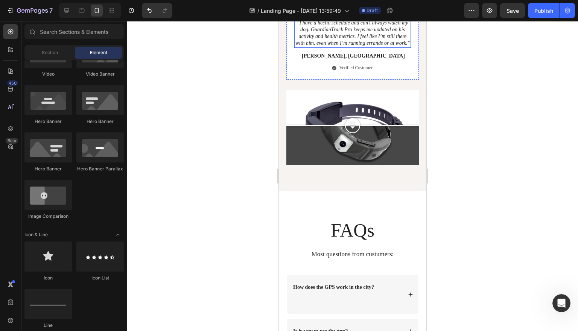
scroll to position [3652, 0]
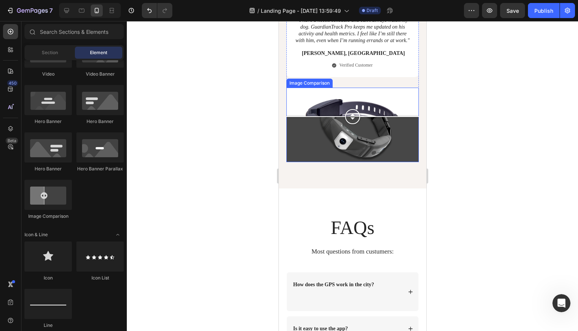
click at [296, 124] on div at bounding box center [352, 116] width 132 height 15
click at [50, 56] on div "Section" at bounding box center [49, 53] width 47 height 12
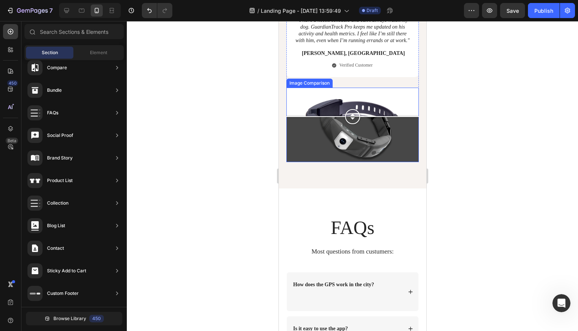
click at [306, 153] on div at bounding box center [352, 125] width 132 height 74
drag, startPoint x: 306, startPoint y: 153, endPoint x: 306, endPoint y: 168, distance: 14.7
click at [306, 117] on div at bounding box center [352, 109] width 132 height 15
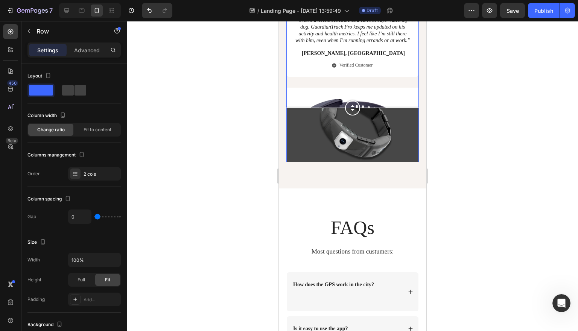
click at [396, 158] on div at bounding box center [352, 125] width 132 height 74
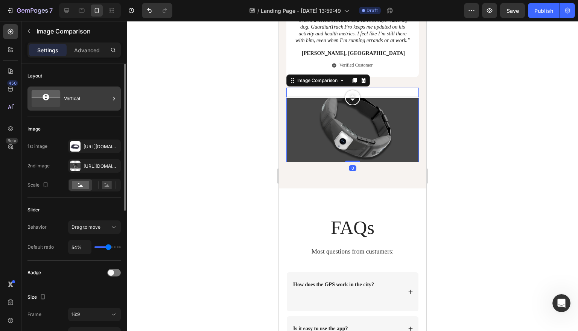
click at [47, 97] on rect at bounding box center [45, 97] width 6 height 6
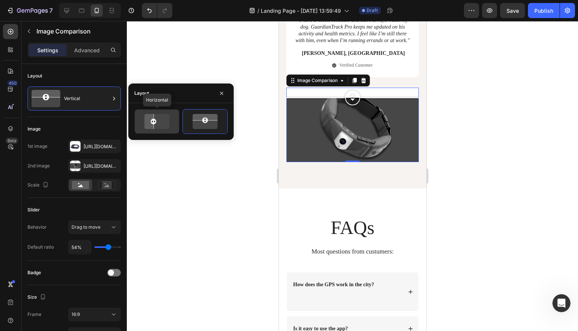
click at [161, 124] on icon at bounding box center [157, 122] width 30 height 18
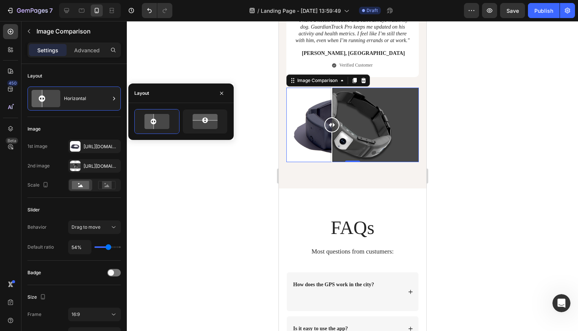
drag, startPoint x: 360, startPoint y: 187, endPoint x: 332, endPoint y: 190, distance: 27.7
click at [332, 132] on div at bounding box center [331, 124] width 15 height 15
click at [530, 174] on div at bounding box center [352, 176] width 451 height 310
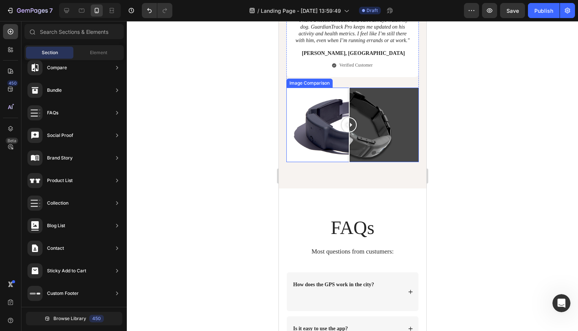
click at [349, 162] on div at bounding box center [352, 125] width 132 height 74
drag, startPoint x: 349, startPoint y: 182, endPoint x: 330, endPoint y: 205, distance: 29.4
click at [330, 162] on div at bounding box center [329, 125] width 15 height 74
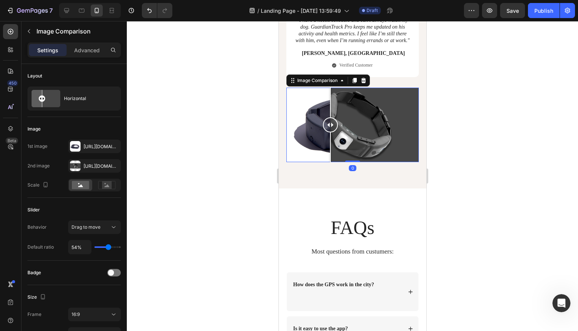
click at [504, 155] on div at bounding box center [352, 176] width 451 height 310
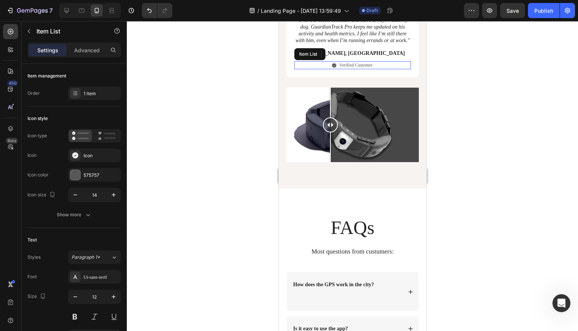
click at [392, 70] on div "Verified Customer" at bounding box center [352, 65] width 117 height 8
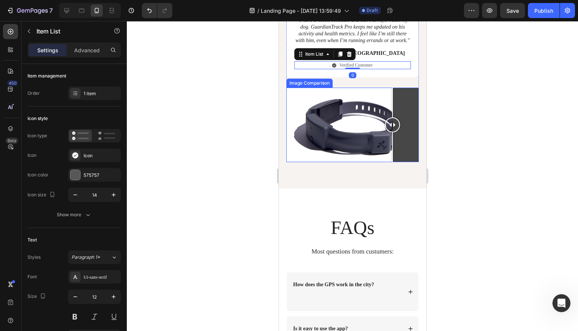
click at [392, 162] on div at bounding box center [352, 125] width 132 height 74
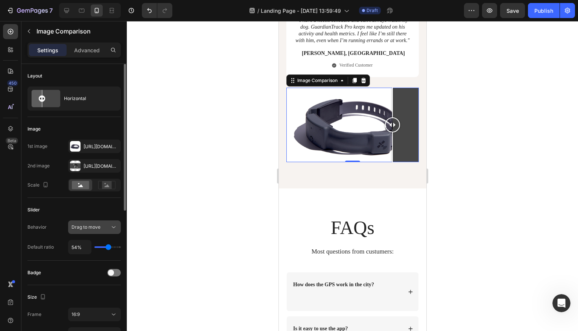
click at [112, 227] on icon at bounding box center [114, 227] width 8 height 8
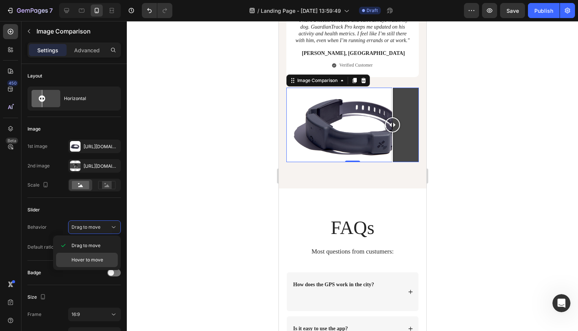
click at [95, 260] on span "Hover to move" at bounding box center [87, 259] width 32 height 7
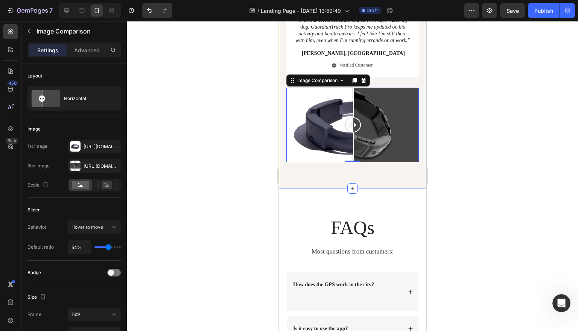
click at [353, 132] on div at bounding box center [352, 124] width 15 height 15
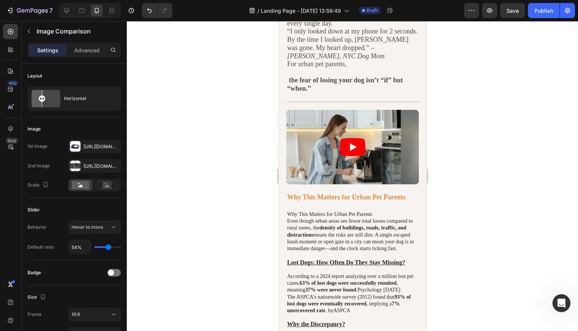
scroll to position [217, 0]
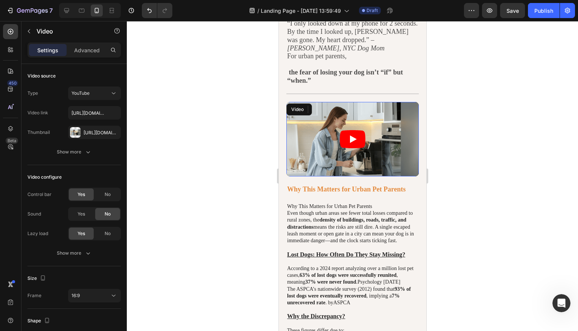
click at [401, 131] on article at bounding box center [352, 139] width 132 height 74
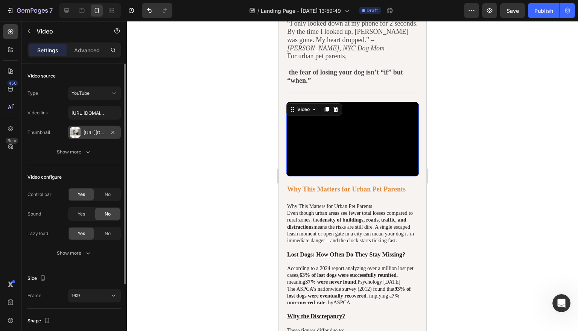
click at [89, 134] on div "[URL][DOMAIN_NAME]" at bounding box center [94, 132] width 22 height 7
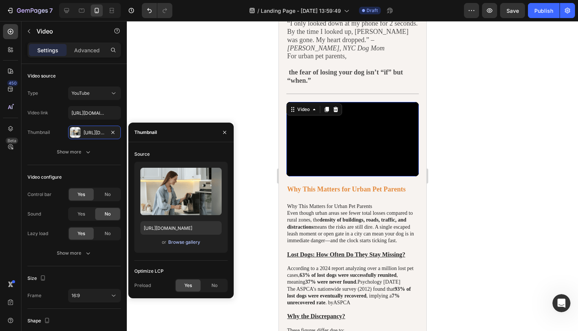
click at [178, 242] on div "Browse gallery" at bounding box center [184, 242] width 32 height 7
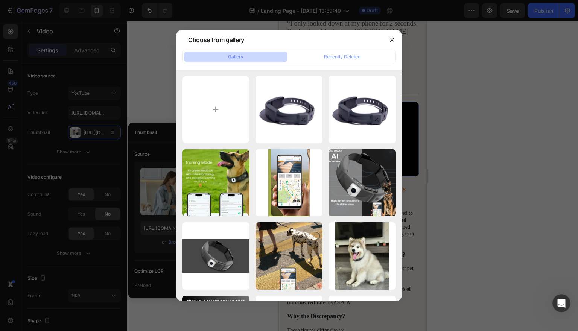
click at [106, 169] on div at bounding box center [289, 165] width 578 height 331
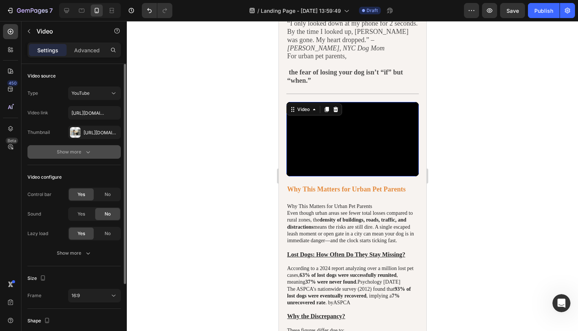
click at [88, 152] on icon "button" at bounding box center [88, 152] width 8 height 8
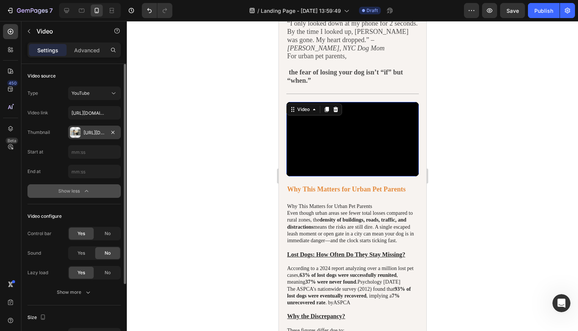
click at [99, 134] on div "[URL][DOMAIN_NAME]" at bounding box center [94, 132] width 22 height 7
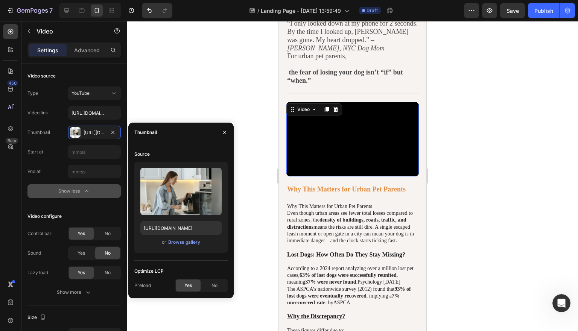
click at [174, 80] on div at bounding box center [352, 176] width 451 height 310
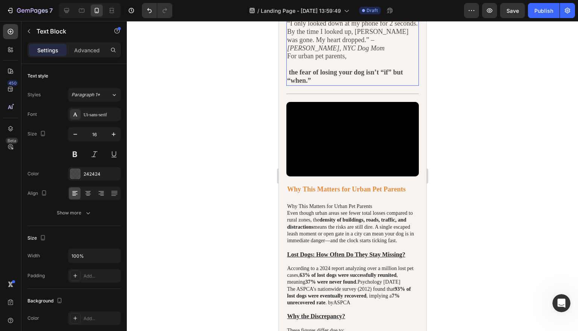
click at [416, 45] on p "[PERSON_NAME], NYC Dog Mom" at bounding box center [352, 48] width 131 height 8
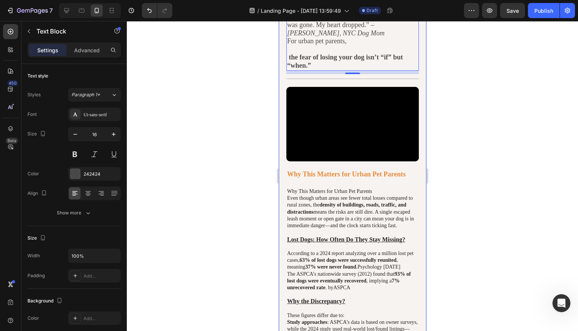
scroll to position [249, 0]
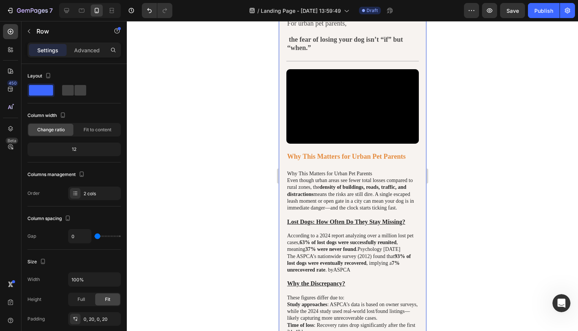
click at [411, 181] on p "Even though urban areas see fewer total losses compared to rural zones, the den…" at bounding box center [352, 194] width 131 height 34
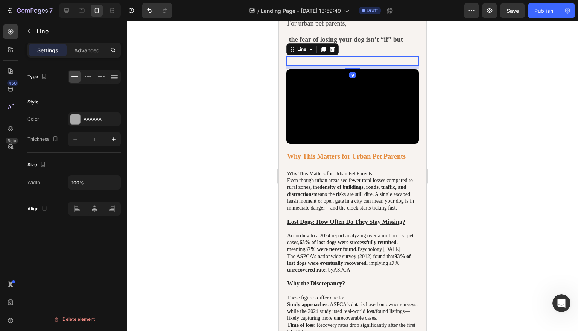
click at [345, 56] on div "Title Line 9" at bounding box center [352, 60] width 132 height 9
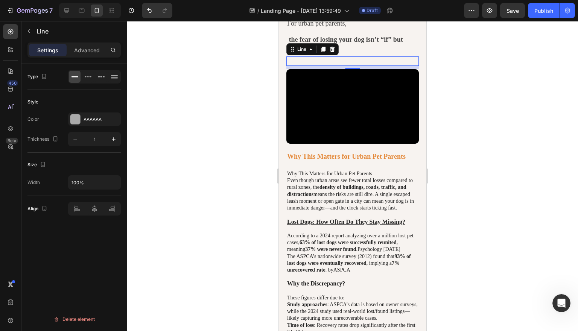
click at [345, 56] on div "Title Line 9" at bounding box center [352, 60] width 132 height 9
click at [65, 6] on div at bounding box center [67, 11] width 12 height 12
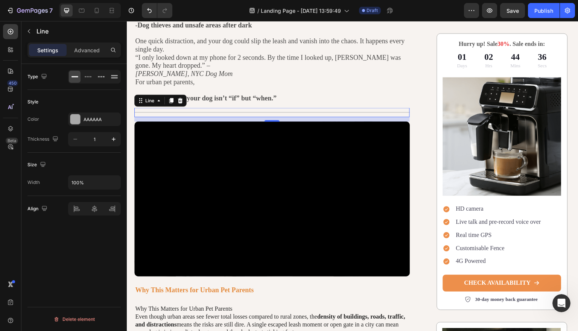
scroll to position [135, 0]
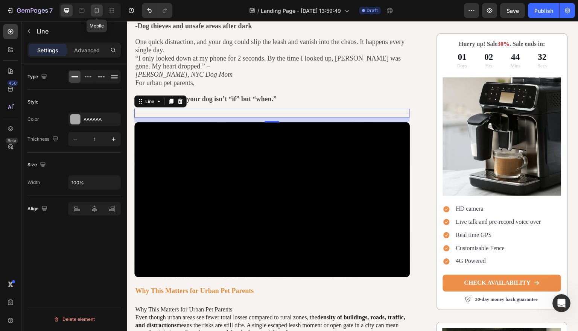
click at [99, 11] on icon at bounding box center [97, 11] width 8 height 8
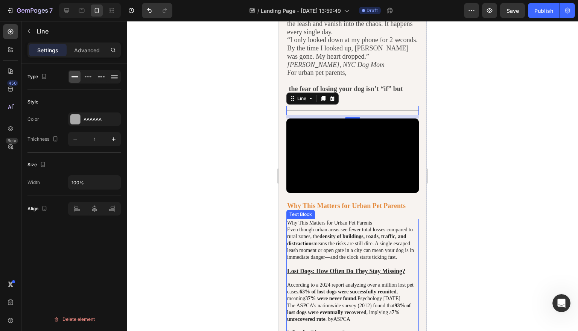
scroll to position [201, 0]
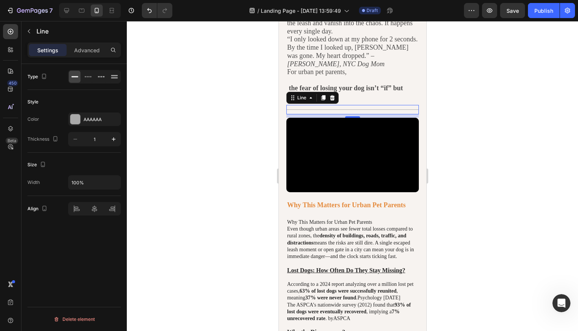
click at [390, 105] on div "Title Line 9" at bounding box center [352, 109] width 132 height 9
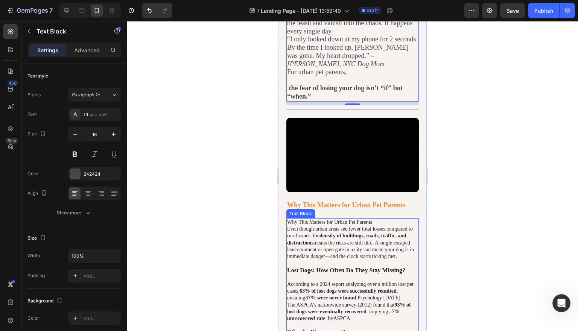
click at [325, 247] on p "Even though urban areas see fewer total losses compared to rural zones, the den…" at bounding box center [352, 243] width 131 height 34
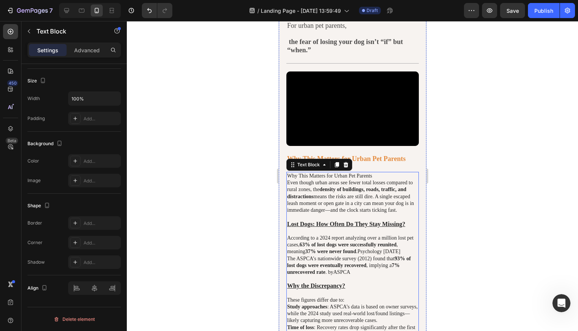
scroll to position [249, 0]
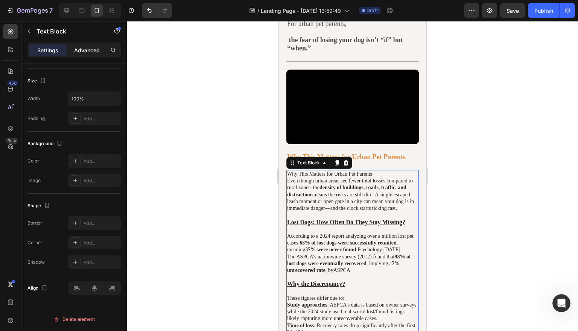
click at [89, 53] on p "Advanced" at bounding box center [87, 50] width 26 height 8
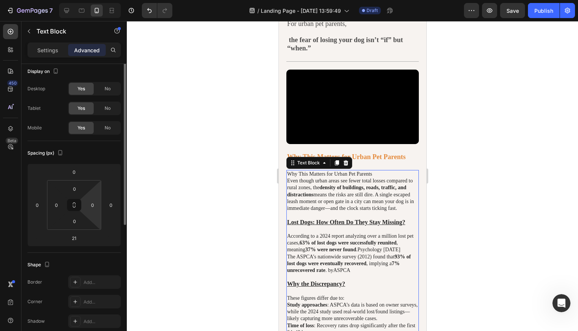
scroll to position [0, 0]
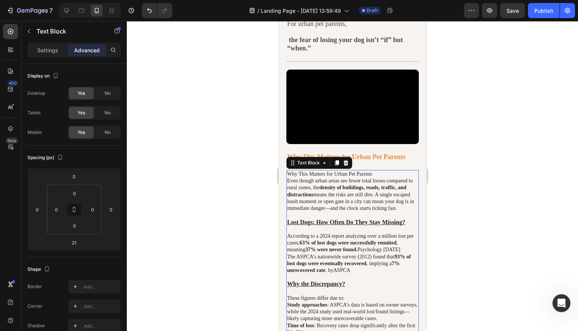
click at [457, 113] on div at bounding box center [352, 176] width 451 height 310
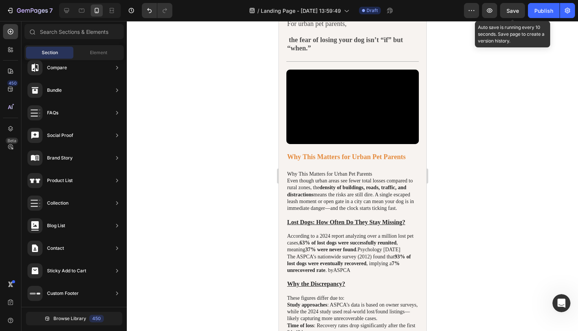
click at [512, 14] on div "Save" at bounding box center [512, 11] width 12 height 8
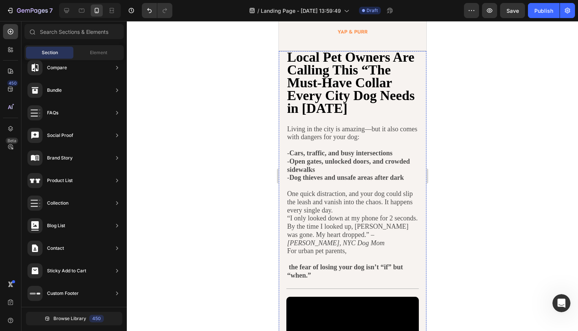
scroll to position [17, 0]
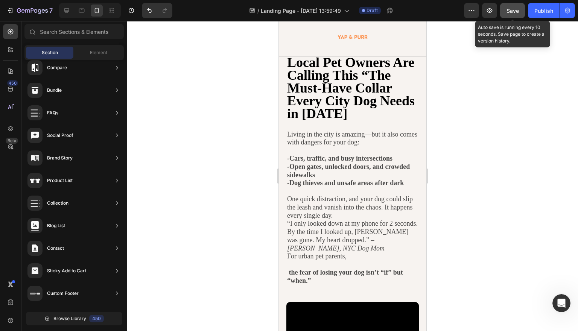
click at [521, 9] on button "Save" at bounding box center [512, 10] width 25 height 15
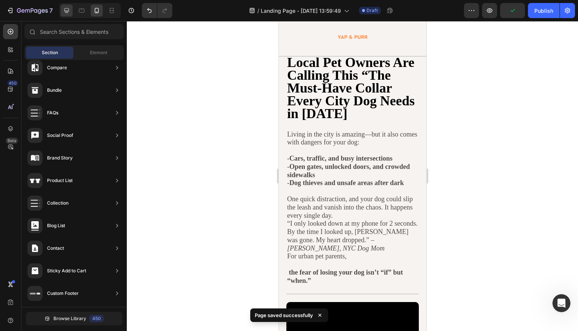
click at [68, 13] on icon at bounding box center [66, 10] width 5 height 5
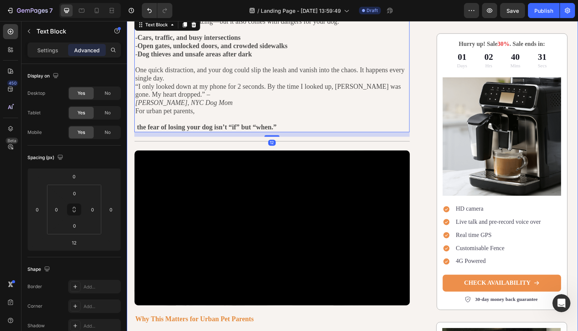
scroll to position [222, 0]
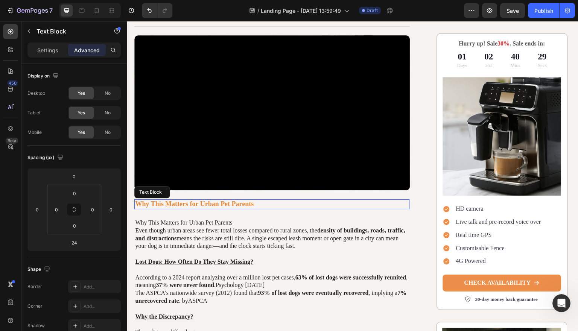
click at [253, 200] on strong "Why This Matters for Urban Pet Parents" at bounding box center [194, 204] width 118 height 8
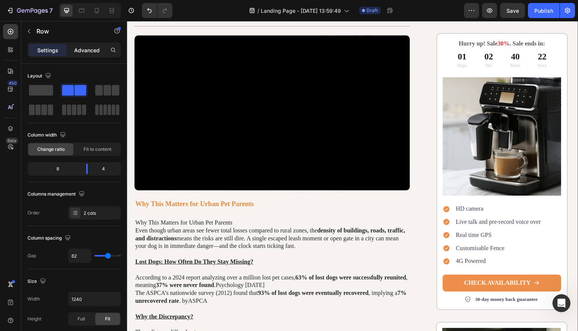
click at [93, 48] on p "Advanced" at bounding box center [87, 50] width 26 height 8
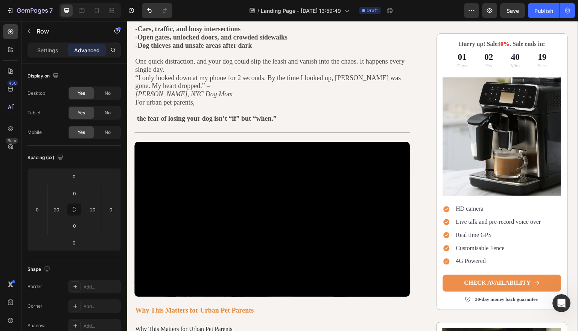
scroll to position [113, 0]
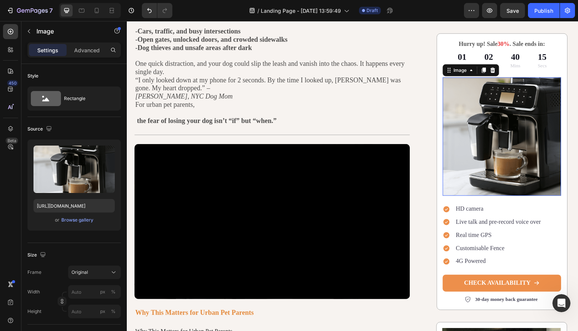
click at [517, 124] on img at bounding box center [502, 136] width 118 height 118
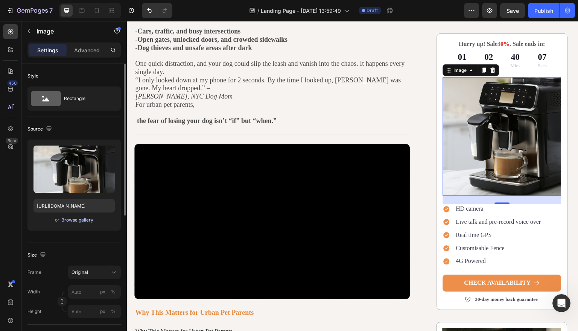
click at [76, 217] on div "Browse gallery" at bounding box center [77, 220] width 32 height 7
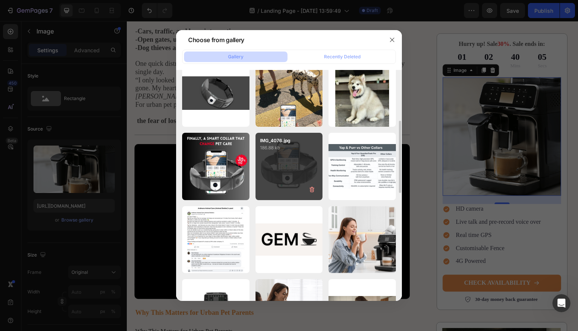
scroll to position [167, 0]
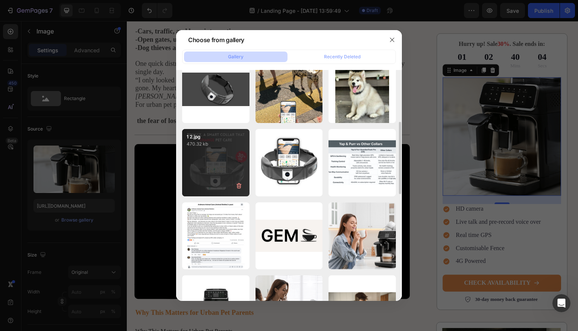
click at [231, 155] on div "1 2.jpg 470.32 kb" at bounding box center [215, 162] width 67 height 67
type input "[URL][DOMAIN_NAME]"
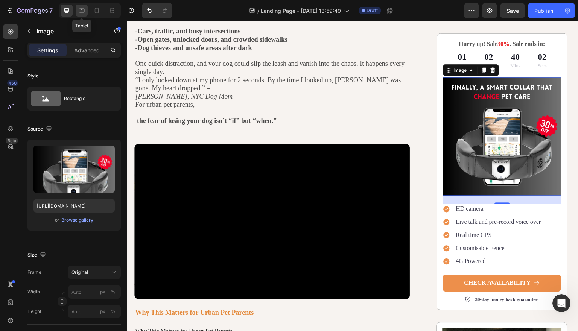
click at [81, 15] on div at bounding box center [82, 11] width 12 height 12
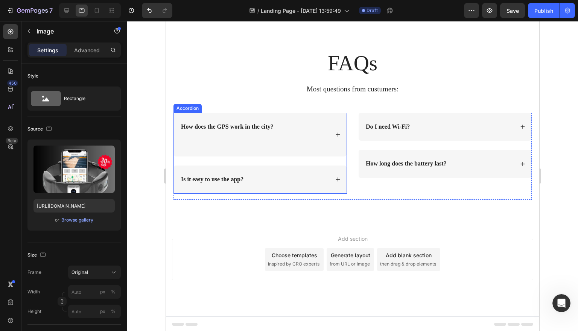
scroll to position [3115, 0]
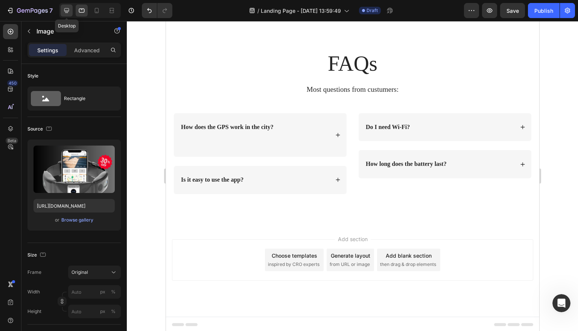
click at [71, 11] on div at bounding box center [67, 11] width 12 height 12
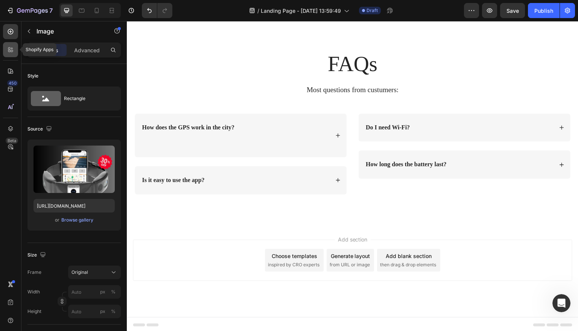
click at [14, 44] on div at bounding box center [10, 49] width 15 height 15
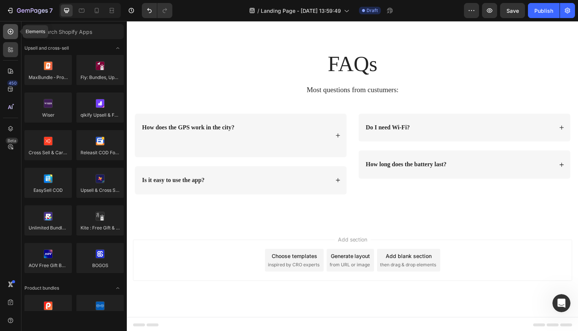
click at [15, 33] on div at bounding box center [10, 31] width 15 height 15
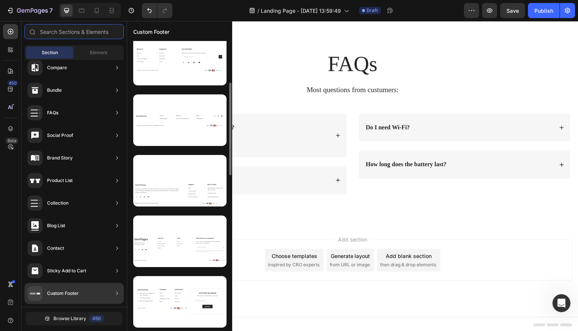
scroll to position [0, 0]
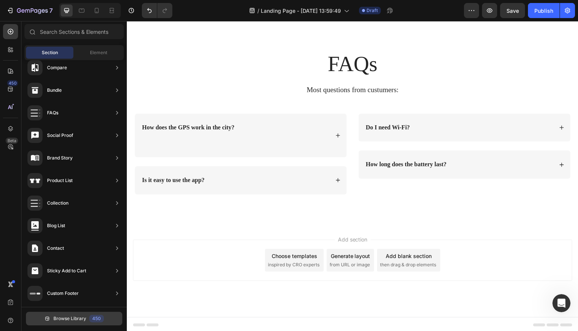
click at [85, 317] on span "Browse Library" at bounding box center [69, 318] width 33 height 7
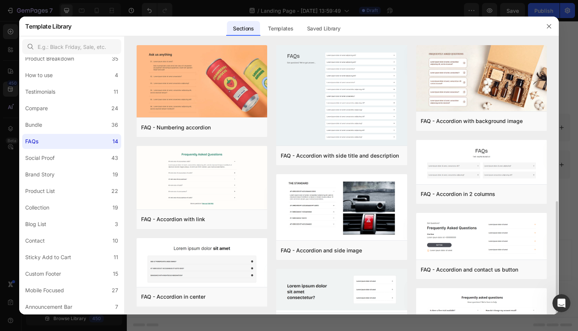
scroll to position [117, 0]
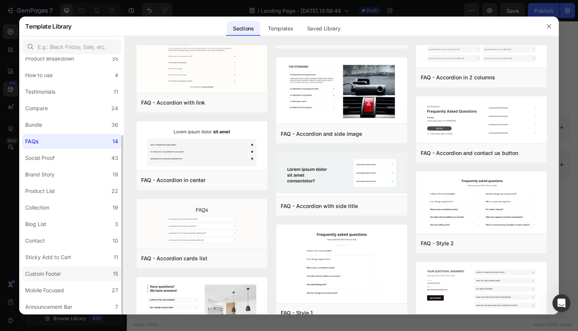
click at [59, 276] on div "Custom Footer" at bounding box center [43, 273] width 36 height 9
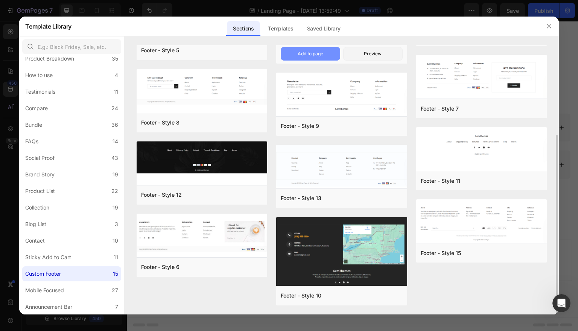
scroll to position [135, 0]
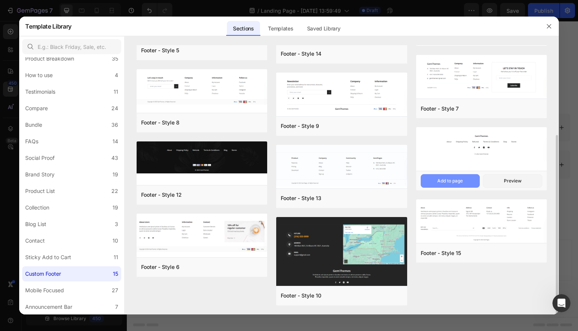
click at [458, 182] on div "Add to page" at bounding box center [450, 181] width 26 height 7
click at [550, 28] on icon "button" at bounding box center [548, 26] width 4 height 4
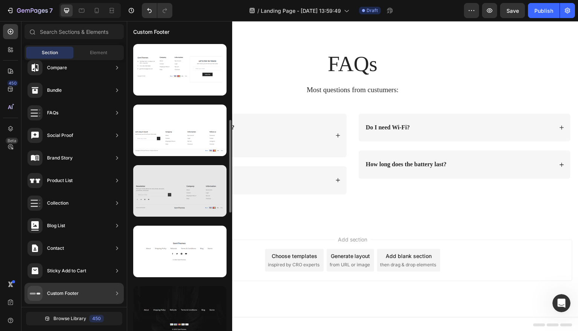
scroll to position [363, 0]
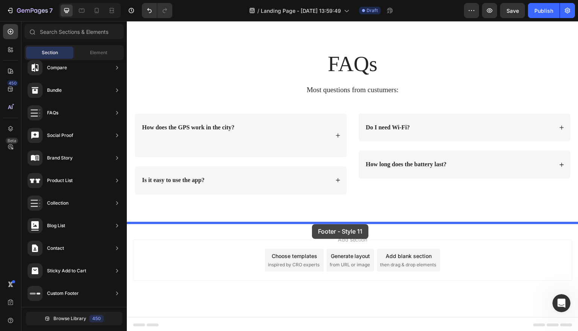
drag, startPoint x: 299, startPoint y: 272, endPoint x: 312, endPoint y: 224, distance: 50.1
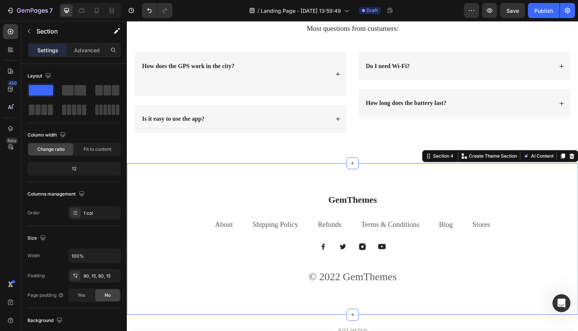
scroll to position [3192, 0]
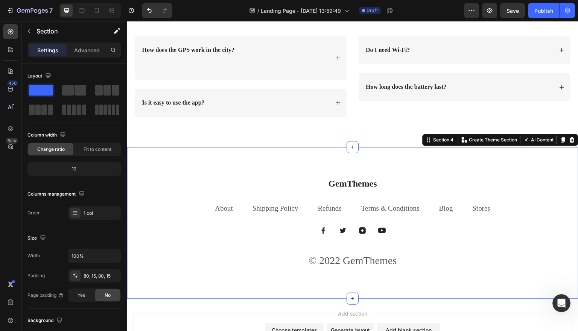
click at [242, 158] on div "GemThemes Heading About Text block Shipping Policy Text block Refunds Text bloc…" at bounding box center [352, 223] width 451 height 152
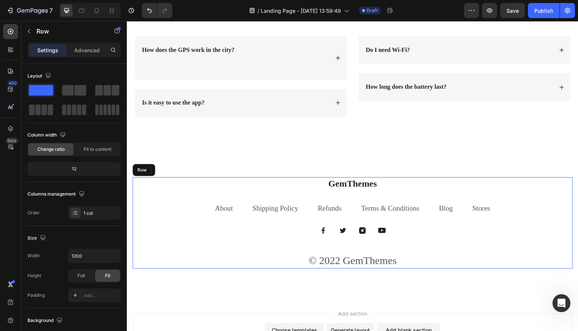
click at [138, 244] on div "GemThemes Heading About Text block Shipping Policy Text block Refunds Text bloc…" at bounding box center [352, 222] width 440 height 91
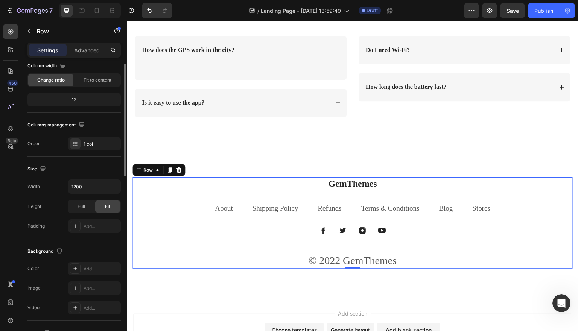
scroll to position [0, 0]
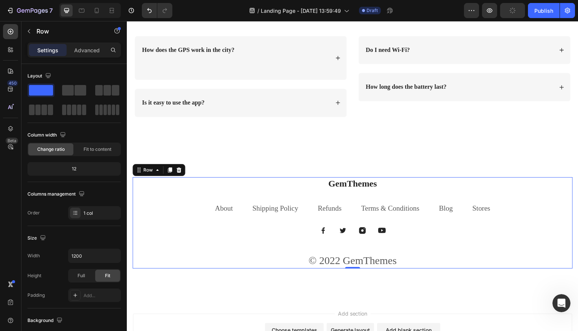
click at [90, 56] on div "Settings Advanced" at bounding box center [73, 49] width 93 height 15
click at [90, 49] on p "Advanced" at bounding box center [87, 50] width 26 height 8
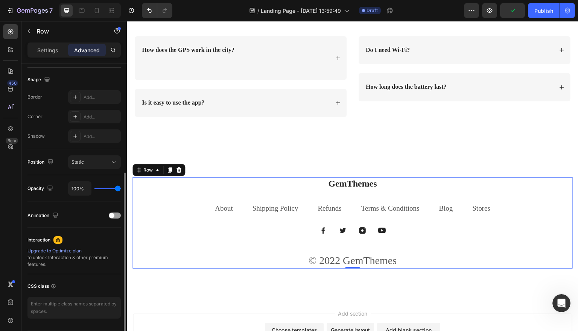
scroll to position [189, 0]
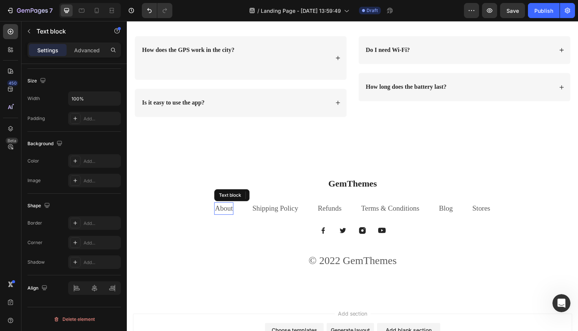
click at [225, 206] on link "About" at bounding box center [224, 208] width 18 height 8
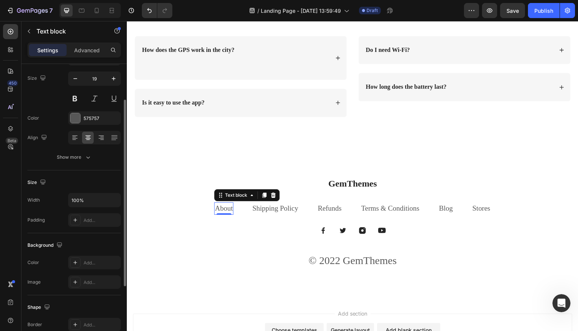
scroll to position [0, 0]
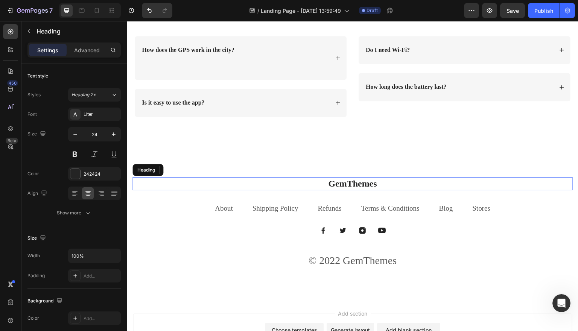
click at [361, 181] on p "GemThemes" at bounding box center [352, 184] width 439 height 12
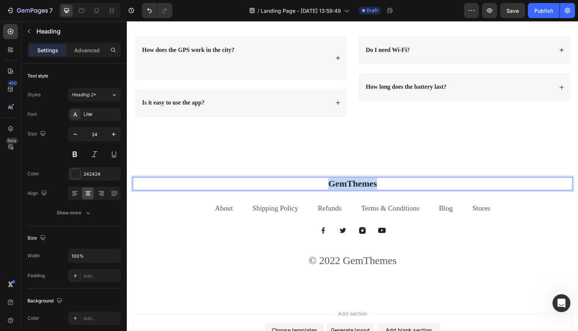
click at [361, 181] on p "GemThemes" at bounding box center [352, 184] width 439 height 12
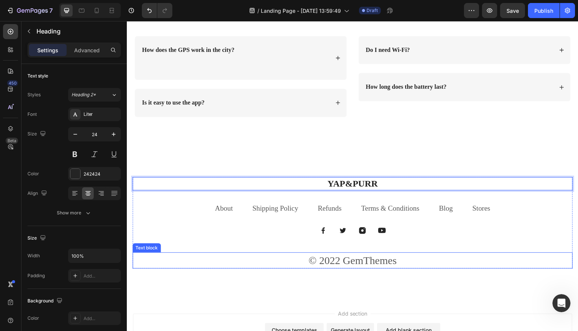
click at [385, 262] on p "© 2022 GemThemes" at bounding box center [352, 260] width 439 height 15
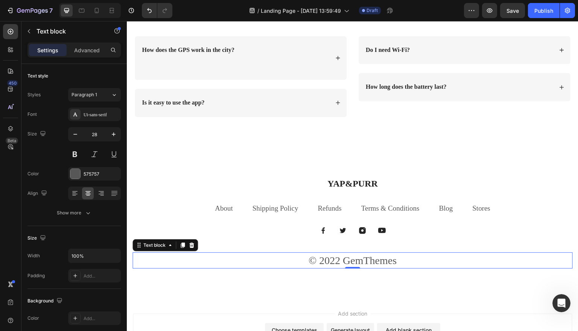
click at [385, 262] on p "© 2022 GemThemes" at bounding box center [352, 260] width 439 height 15
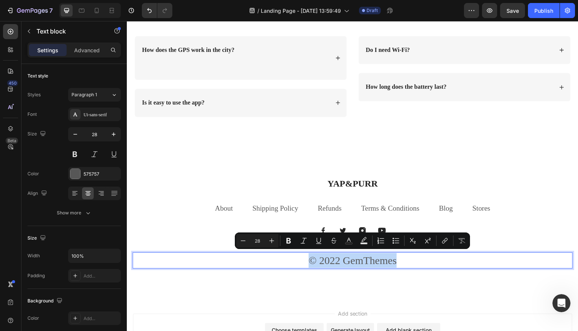
click at [385, 262] on p "© 2022 GemThemes" at bounding box center [352, 260] width 439 height 15
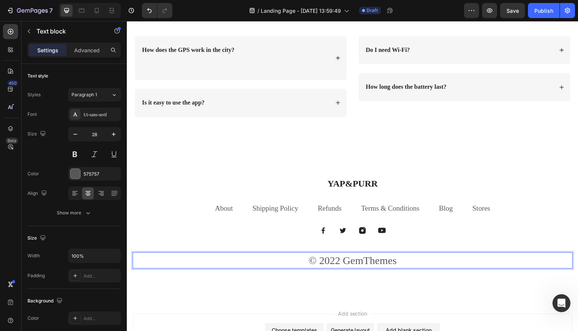
click at [401, 259] on p "© 2022 GemThemes" at bounding box center [352, 260] width 439 height 15
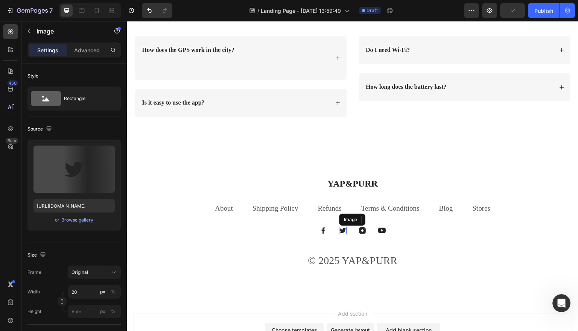
click at [341, 229] on img at bounding box center [343, 231] width 8 height 8
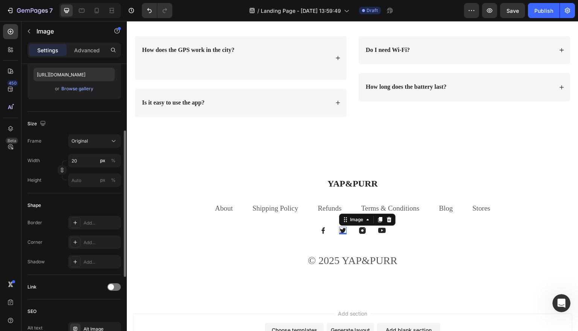
scroll to position [137, 0]
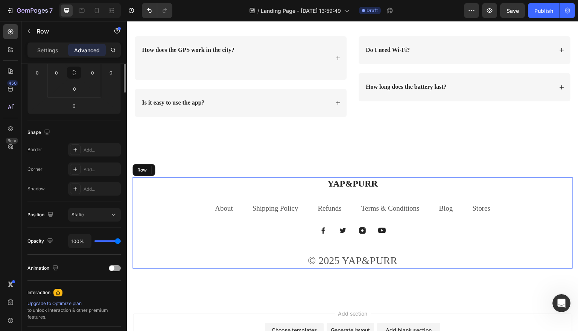
click at [452, 248] on div "YAP&PURR Heading About Text block Shipping Policy Text block Refunds Text block…" at bounding box center [352, 222] width 440 height 91
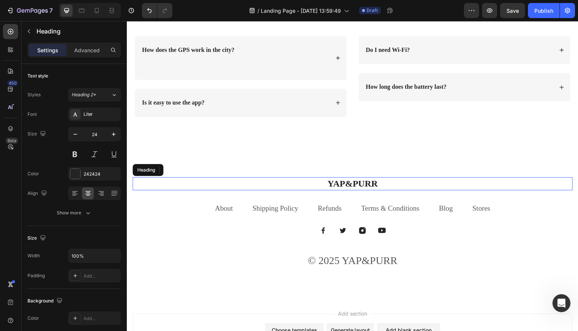
click at [558, 186] on p "YAP&PURR" at bounding box center [352, 184] width 439 height 12
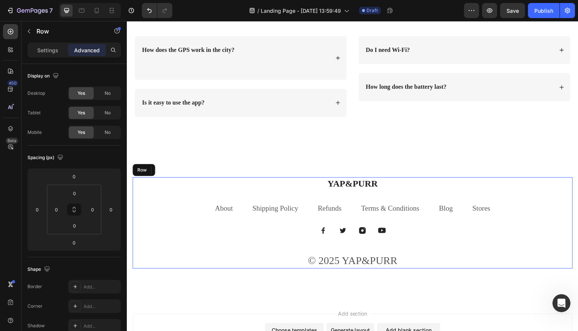
click at [557, 215] on div "YAP&PURR Heading 32 About Text block Shipping Policy Text block Refunds Text bl…" at bounding box center [352, 222] width 440 height 91
click at [48, 51] on p "Settings" at bounding box center [47, 50] width 21 height 8
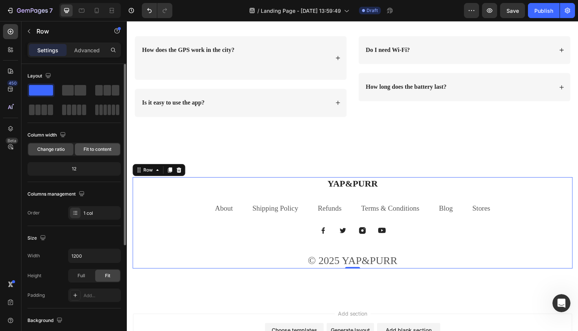
click at [105, 151] on span "Fit to content" at bounding box center [97, 149] width 28 height 7
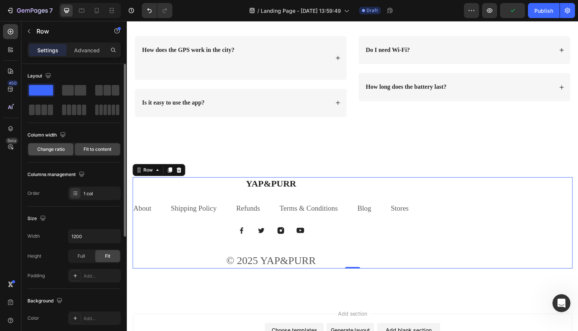
click at [61, 149] on span "Change ratio" at bounding box center [50, 149] width 27 height 7
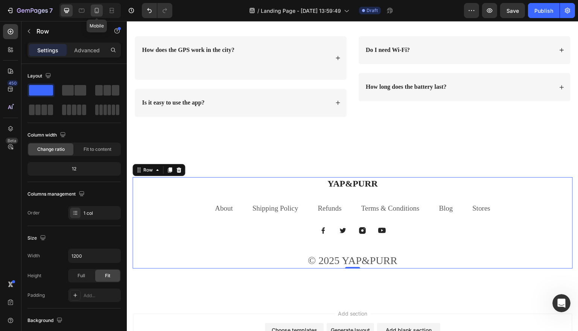
click at [100, 10] on icon at bounding box center [97, 11] width 8 height 8
type input "100%"
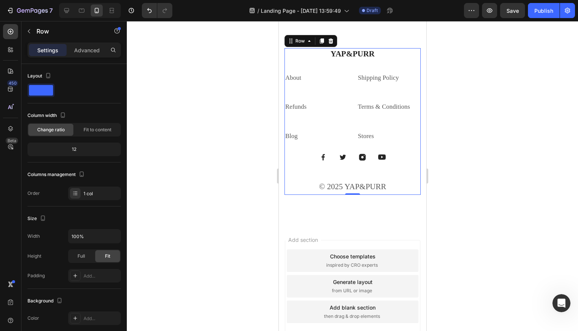
scroll to position [3304, 0]
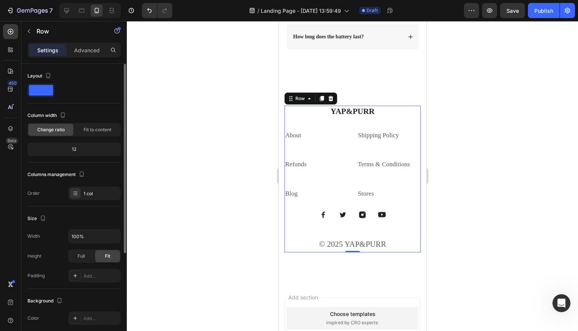
click at [88, 147] on div "12" at bounding box center [74, 149] width 90 height 11
click at [79, 152] on div "12" at bounding box center [74, 149] width 90 height 11
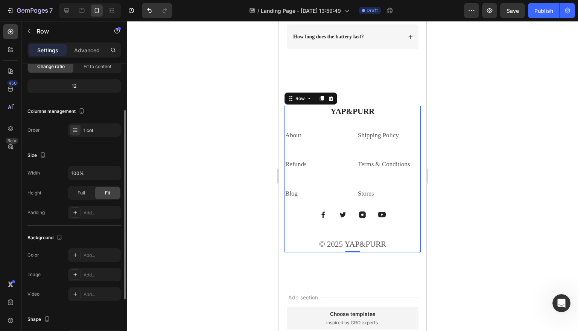
scroll to position [67, 0]
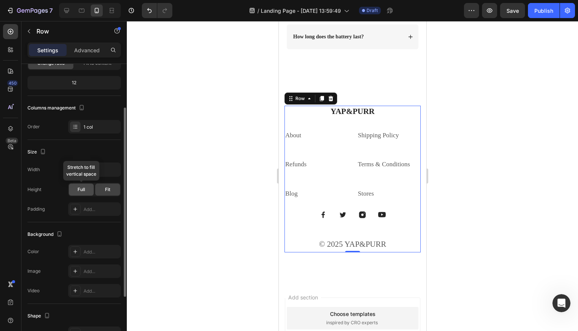
click at [84, 188] on span "Full" at bounding box center [81, 189] width 8 height 7
click at [103, 189] on div "Fit" at bounding box center [107, 190] width 25 height 12
click at [93, 211] on div "Add..." at bounding box center [100, 209] width 35 height 7
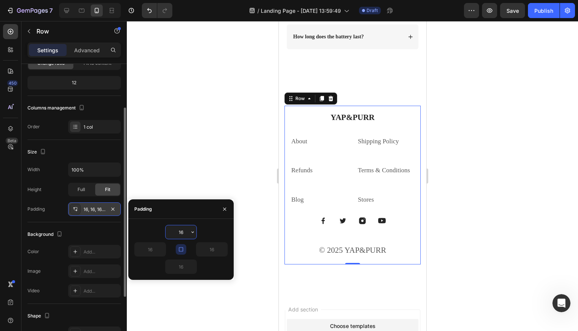
click at [165, 185] on div at bounding box center [352, 176] width 451 height 310
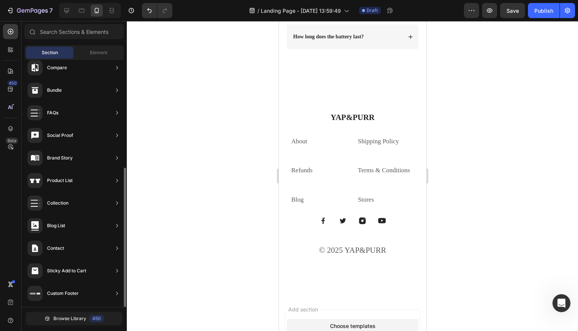
scroll to position [0, 0]
click at [149, 11] on icon "Undo/Redo" at bounding box center [150, 11] width 8 height 8
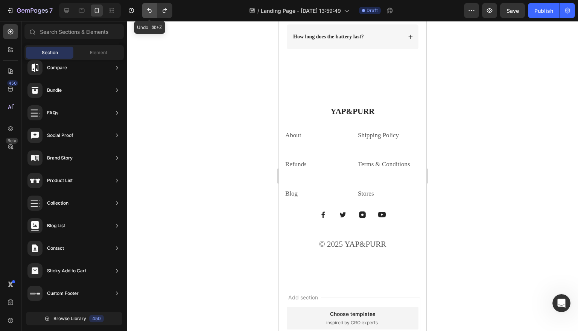
click at [149, 11] on icon "Undo/Redo" at bounding box center [150, 11] width 8 height 8
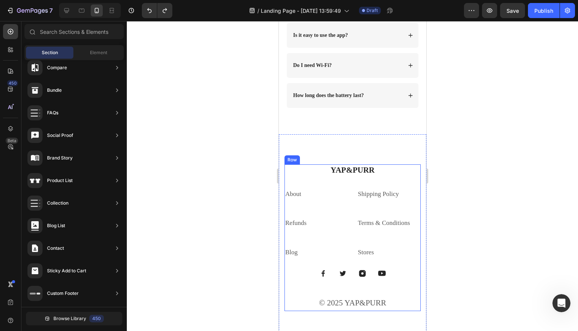
scroll to position [3246, 0]
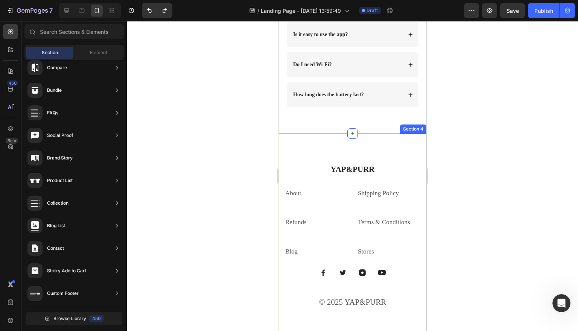
click at [382, 144] on div "YAP&PURR Heading About Text block Shipping Policy Text block Refunds Text block…" at bounding box center [351, 237] width 147 height 207
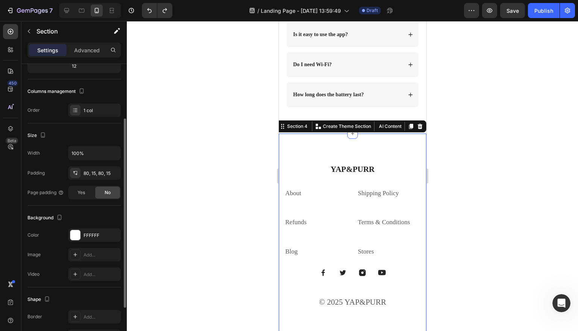
scroll to position [83, 0]
click at [73, 238] on div at bounding box center [75, 235] width 10 height 10
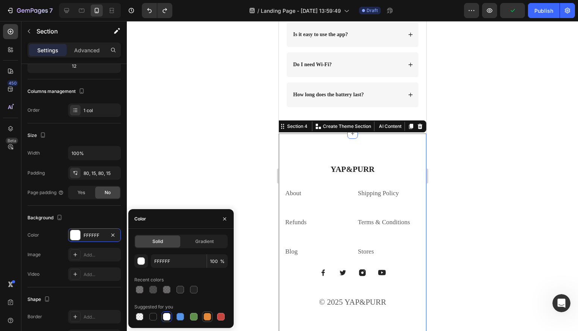
click at [207, 315] on div at bounding box center [207, 317] width 8 height 8
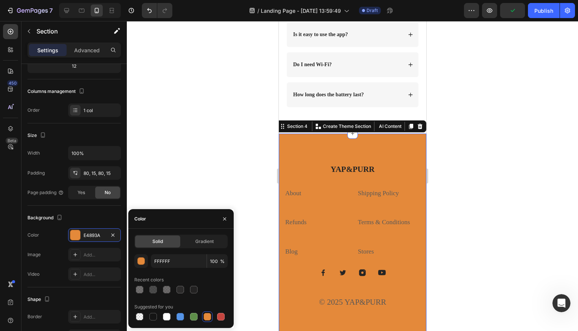
type input "E4893A"
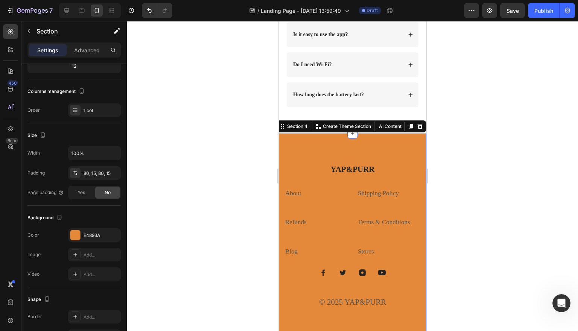
click at [469, 198] on div at bounding box center [352, 176] width 451 height 310
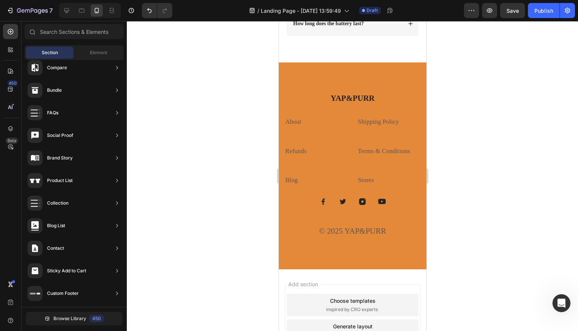
scroll to position [3661, 0]
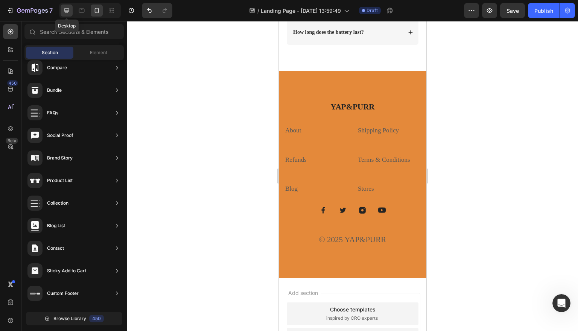
click at [65, 9] on icon at bounding box center [67, 11] width 8 height 8
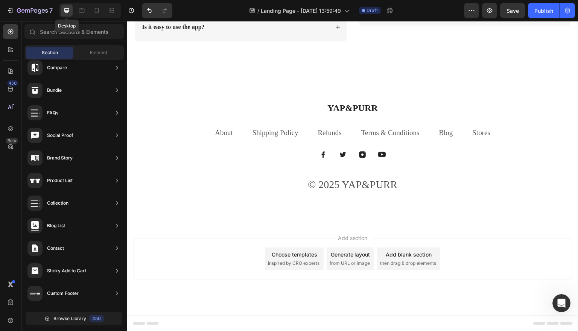
scroll to position [3618, 0]
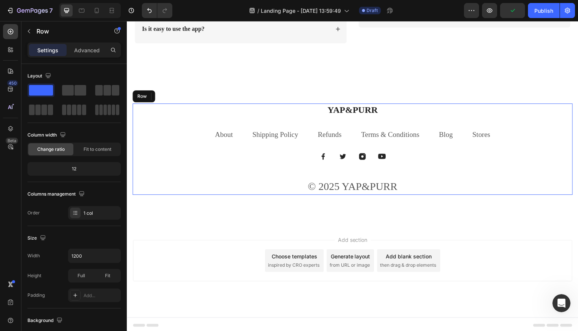
click at [163, 123] on div "YAP&PURR Heading About Text block Shipping Policy Text block Refunds Text block…" at bounding box center [352, 148] width 440 height 91
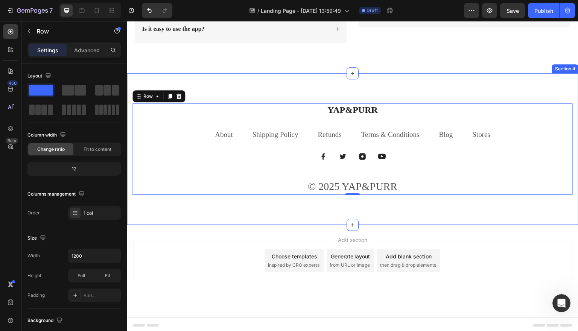
click at [198, 82] on div "YAP&PURR Heading About Text block Shipping Policy Text block Refunds Text block…" at bounding box center [352, 149] width 451 height 152
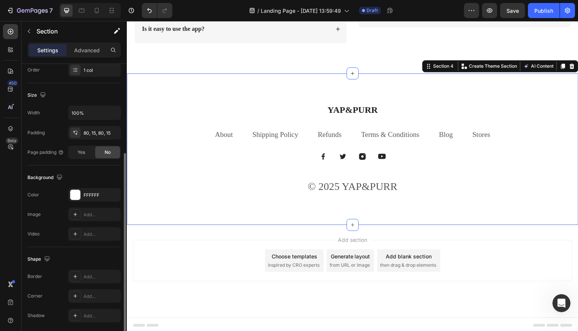
scroll to position [144, 0]
click at [75, 197] on div at bounding box center [75, 194] width 10 height 10
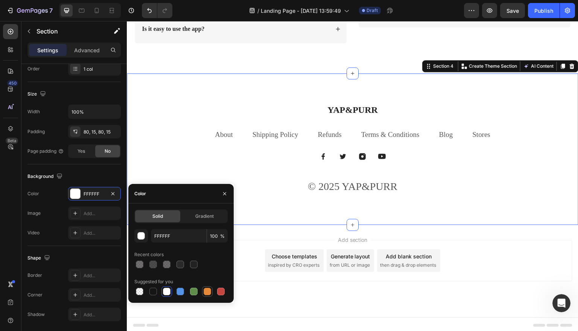
click at [209, 296] on div at bounding box center [207, 291] width 11 height 11
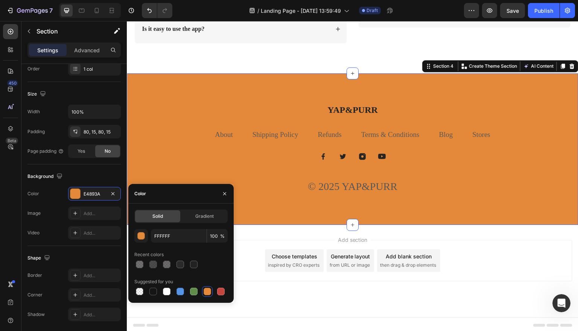
type input "E4893A"
click at [317, 84] on div "YAP&PURR Heading About Text block Shipping Policy Text block Refunds Text block…" at bounding box center [352, 149] width 451 height 152
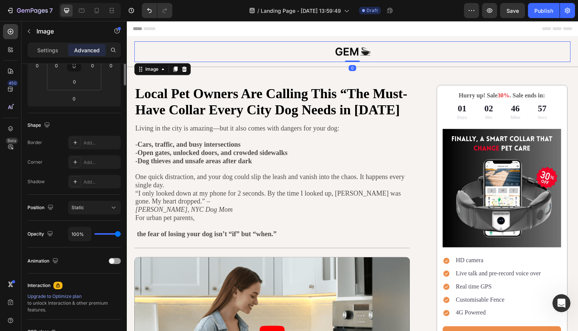
scroll to position [0, 0]
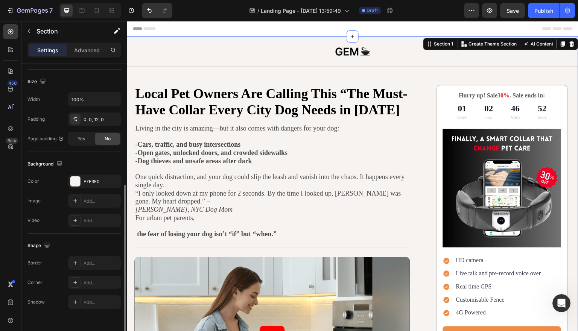
scroll to position [170, 0]
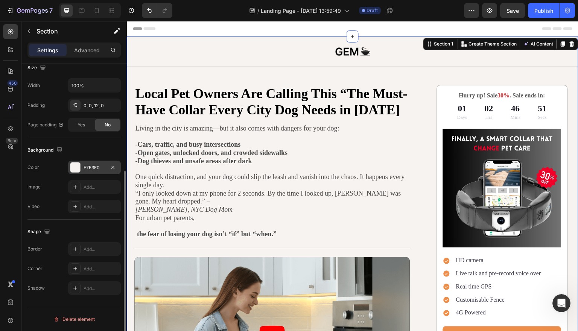
click at [73, 165] on div at bounding box center [75, 167] width 10 height 10
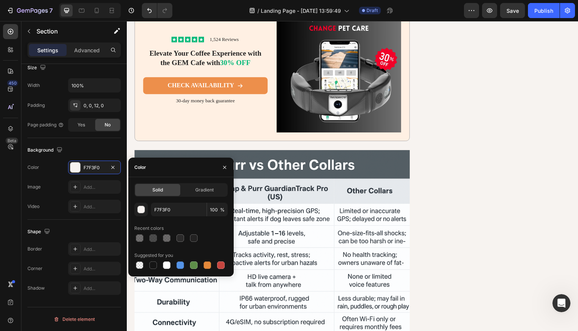
scroll to position [2604, 0]
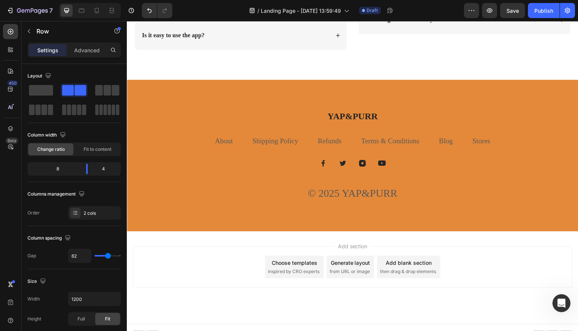
scroll to position [3500, 0]
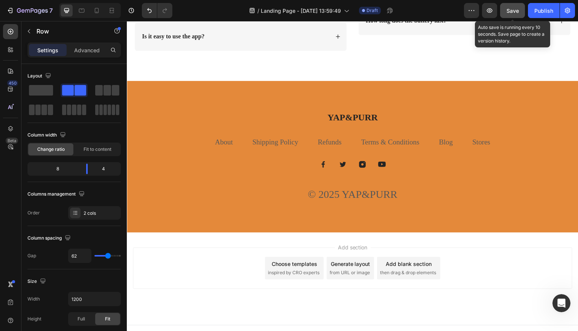
click at [514, 14] on span "Save" at bounding box center [512, 11] width 12 height 6
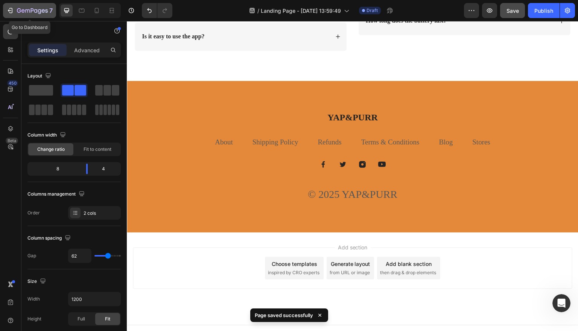
click at [8, 12] on icon "button" at bounding box center [10, 11] width 8 height 8
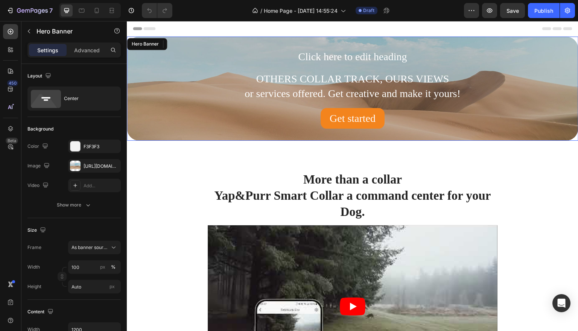
click at [537, 46] on div "Click here to edit heading Heading OTHERS COLLAR TRACK, OURS VIEWS or services …" at bounding box center [352, 88] width 451 height 104
click at [87, 168] on div "https://cdn.shopify.com/s/files/1/2005/9307/files/background_settings.jpg" at bounding box center [94, 166] width 22 height 7
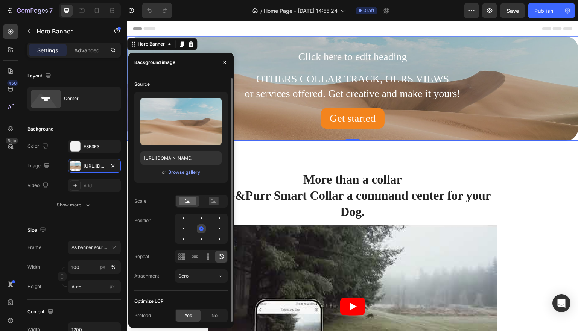
scroll to position [0, 0]
click at [190, 168] on button "Browse gallery" at bounding box center [184, 172] width 33 height 8
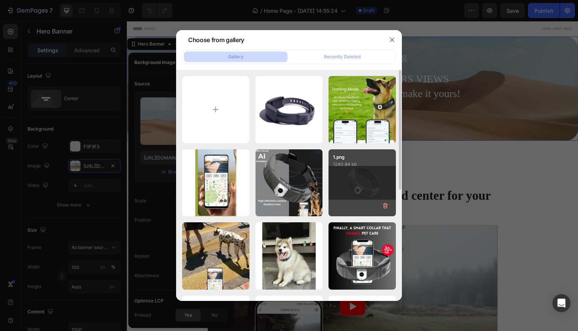
click at [356, 178] on div "1.png 1240.84 kb" at bounding box center [361, 182] width 67 height 67
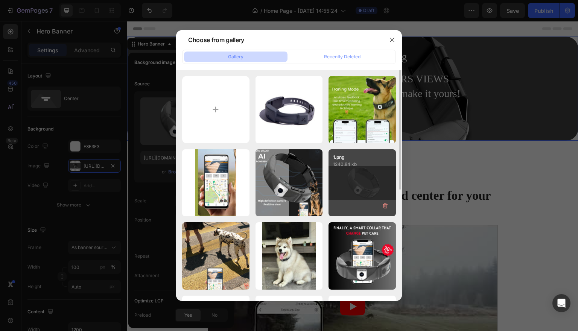
type input "[URL][DOMAIN_NAME]"
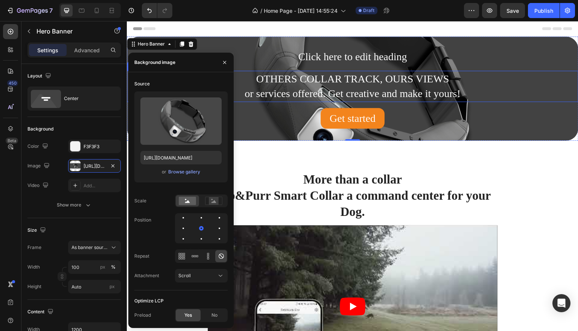
click at [538, 73] on p "OTHERS COLLAR TRACK, OURS VIEWS" at bounding box center [352, 78] width 450 height 15
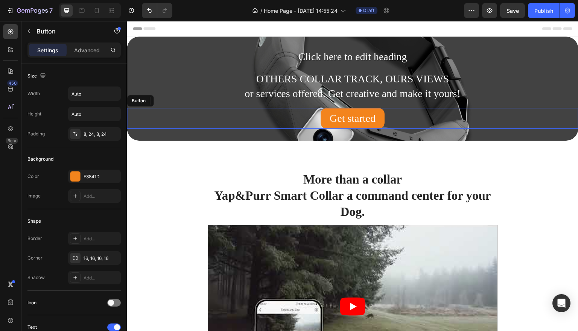
click at [505, 118] on div "Get started Button" at bounding box center [352, 118] width 451 height 21
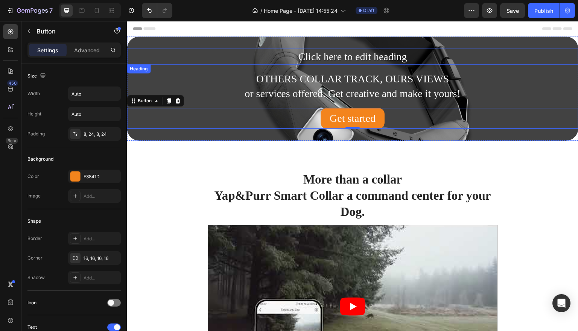
click at [515, 52] on h2 "Click here to edit heading" at bounding box center [352, 57] width 451 height 16
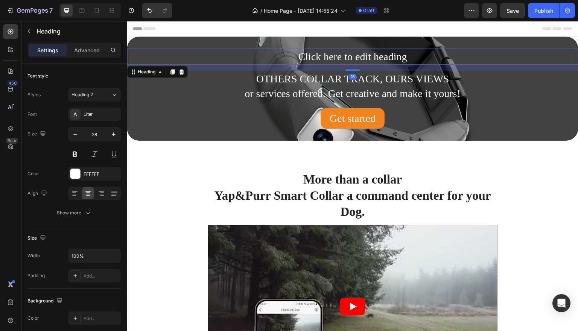
click at [515, 52] on h2 "Click here to edit heading" at bounding box center [352, 57] width 451 height 16
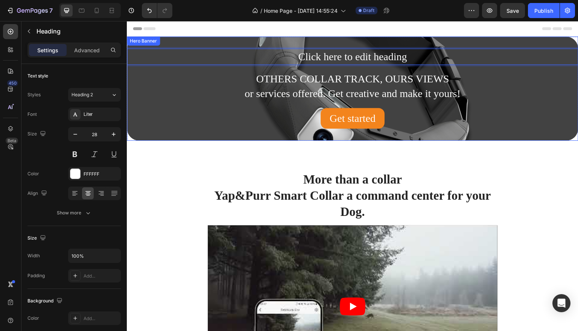
click at [523, 39] on div "Click here to edit heading Heading 16 OTHERS COLLAR TRACK, OURS VIEWS or servic…" at bounding box center [352, 88] width 451 height 104
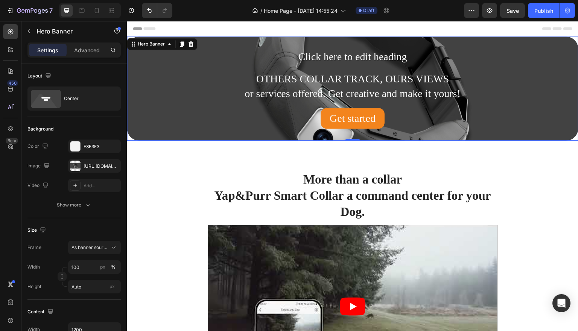
click at [523, 39] on div "Click here to edit heading Heading OTHERS COLLAR TRACK, OURS VIEWS or services …" at bounding box center [352, 88] width 451 height 104
click at [146, 131] on div "Click here to edit heading Heading OTHERS COLLAR TRACK, OURS VIEWS or services …" at bounding box center [352, 88] width 451 height 104
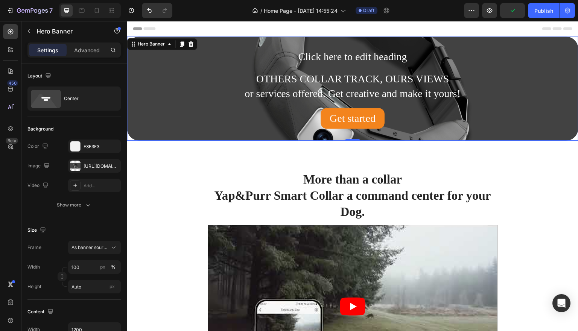
click at [146, 131] on div "Click here to edit heading Heading OTHERS COLLAR TRACK, OURS VIEWS or services …" at bounding box center [352, 88] width 451 height 104
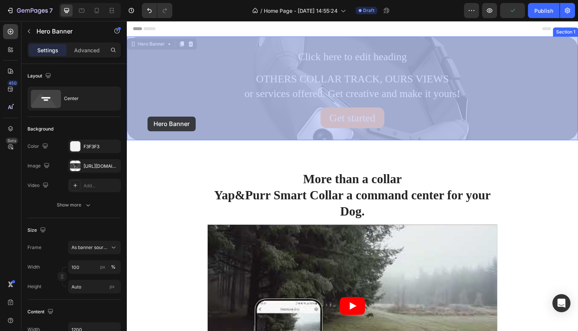
drag, startPoint x: 146, startPoint y: 131, endPoint x: 147, endPoint y: 118, distance: 12.8
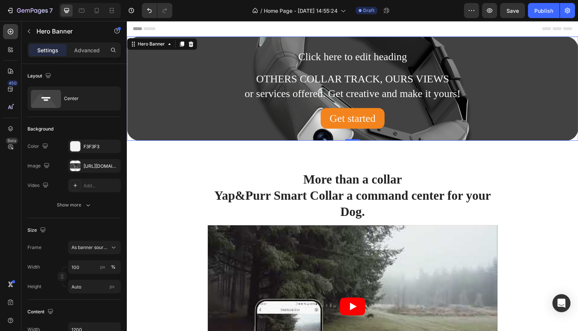
click at [213, 40] on div "Click here to edit heading Heading OTHERS COLLAR TRACK, OURS VIEWS or services …" at bounding box center [352, 88] width 451 height 104
click at [92, 164] on div "[URL][DOMAIN_NAME]" at bounding box center [94, 166] width 22 height 7
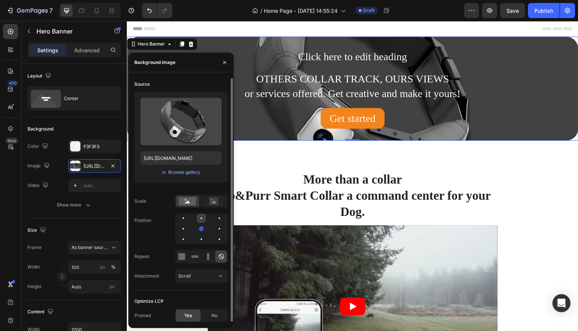
drag, startPoint x: 202, startPoint y: 228, endPoint x: 202, endPoint y: 219, distance: 8.7
click at [202, 219] on div at bounding box center [201, 229] width 53 height 30
click at [215, 217] on div at bounding box center [219, 218] width 9 height 9
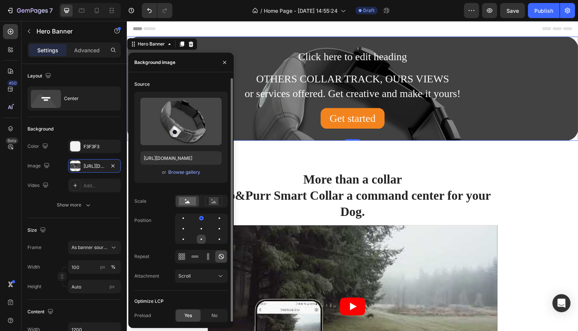
click at [215, 237] on div at bounding box center [219, 239] width 9 height 9
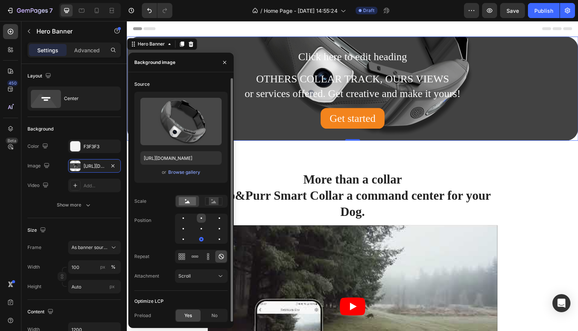
click at [215, 218] on div at bounding box center [219, 218] width 9 height 9
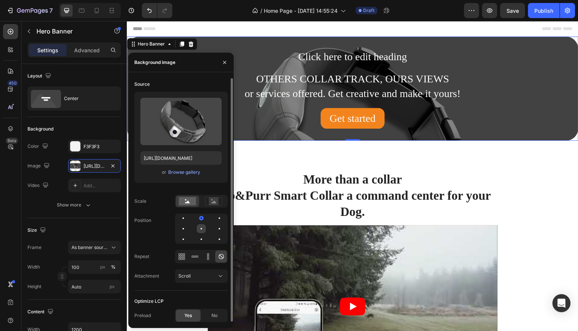
click at [215, 229] on div at bounding box center [219, 228] width 9 height 9
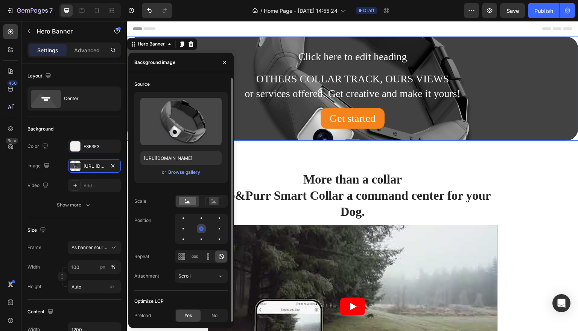
click at [202, 229] on div at bounding box center [201, 228] width 5 height 5
click at [215, 237] on div at bounding box center [219, 239] width 9 height 9
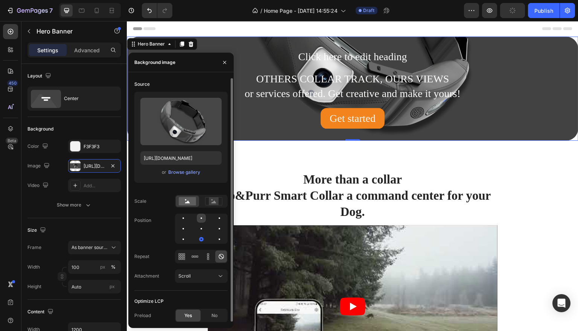
click at [215, 217] on div at bounding box center [219, 218] width 9 height 9
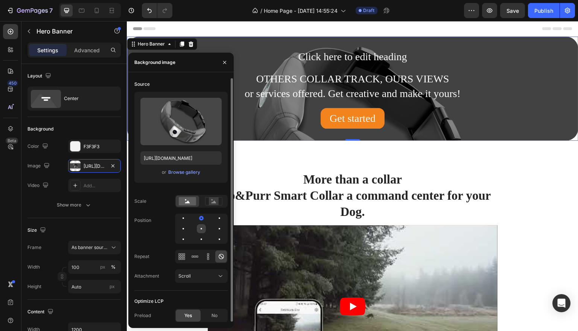
click at [215, 226] on div at bounding box center [219, 228] width 9 height 9
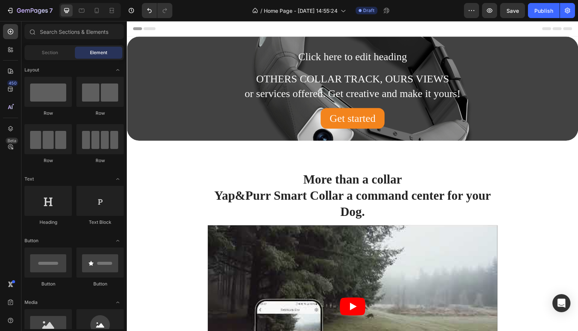
click at [526, 29] on div "Header" at bounding box center [352, 28] width 439 height 15
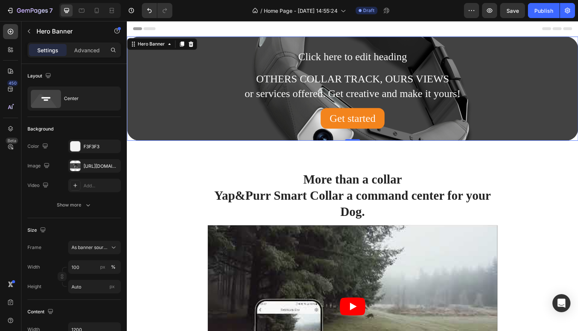
click at [573, 42] on div "Click here to edit heading Heading OTHERS COLLAR TRACK, OURS VIEWS or services …" at bounding box center [352, 88] width 451 height 104
click at [569, 45] on div "Click here to edit heading Heading OTHERS COLLAR TRACK, OURS VIEWS or services …" at bounding box center [352, 88] width 451 height 104
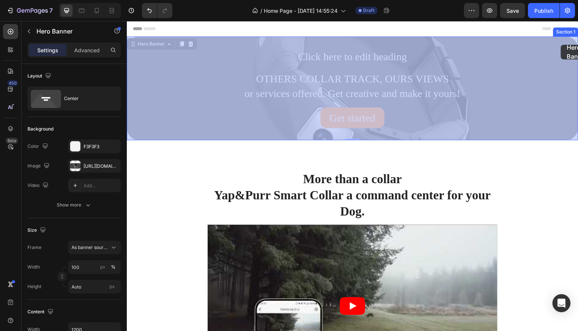
drag, startPoint x: 569, startPoint y: 45, endPoint x: 562, endPoint y: 45, distance: 7.9
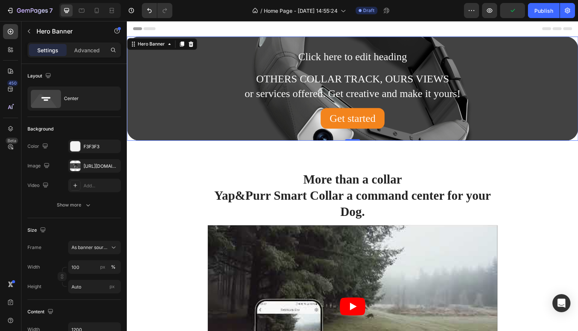
click at [559, 49] on p "Click here to edit heading" at bounding box center [352, 56] width 450 height 15
click at [559, 43] on div "Click here to edit heading Heading 16 OTHERS COLLAR TRACK, OURS VIEWS or servic…" at bounding box center [352, 88] width 451 height 104
click at [559, 43] on div "Click here to edit heading Heading OTHERS COLLAR TRACK, OURS VIEWS or services …" at bounding box center [352, 88] width 451 height 104
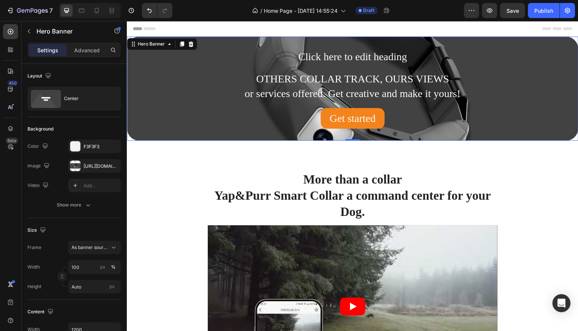
click at [559, 43] on div "Click here to edit heading Heading OTHERS COLLAR TRACK, OURS VIEWS or services …" at bounding box center [352, 88] width 451 height 104
click at [528, 44] on div "Click here to edit heading Heading OTHERS COLLAR TRACK, OURS VIEWS or services …" at bounding box center [352, 88] width 451 height 104
click at [94, 186] on div "Add..." at bounding box center [100, 185] width 35 height 7
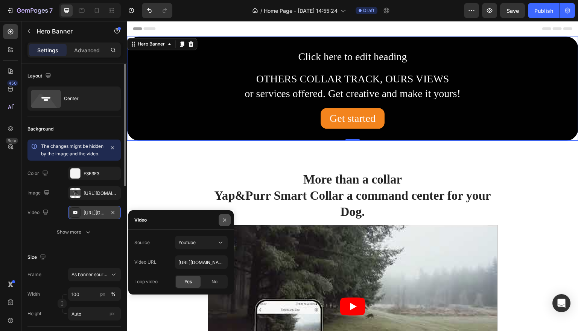
click at [222, 219] on icon "button" at bounding box center [225, 220] width 6 height 6
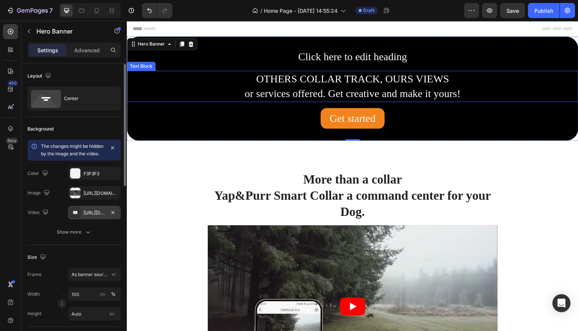
click at [180, 71] on p "OTHERS COLLAR TRACK, OURS VIEWS" at bounding box center [352, 78] width 450 height 15
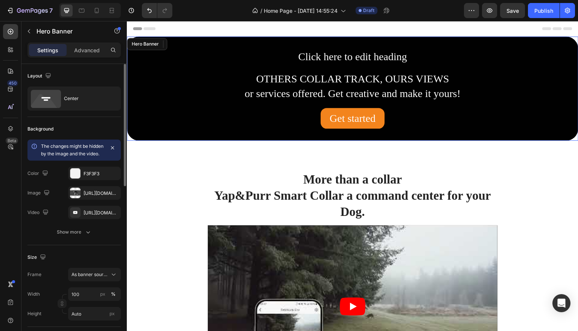
click at [196, 45] on div "Click here to edit heading Heading OTHERS COLLAR TRACK, OURS VIEWS or services …" at bounding box center [352, 88] width 451 height 104
click at [112, 214] on icon "button" at bounding box center [112, 212] width 3 height 3
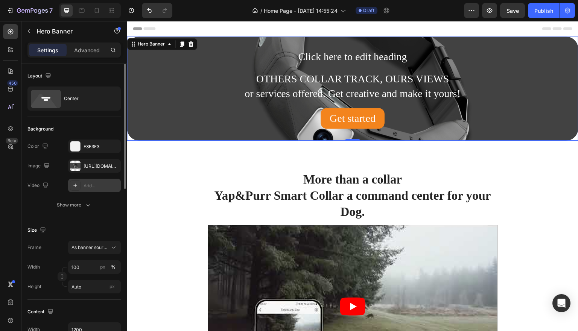
click at [157, 136] on div "Click here to edit heading Heading OTHERS COLLAR TRACK, OURS VIEWS or services …" at bounding box center [352, 88] width 451 height 104
click at [93, 165] on div "[URL][DOMAIN_NAME]" at bounding box center [94, 166] width 22 height 7
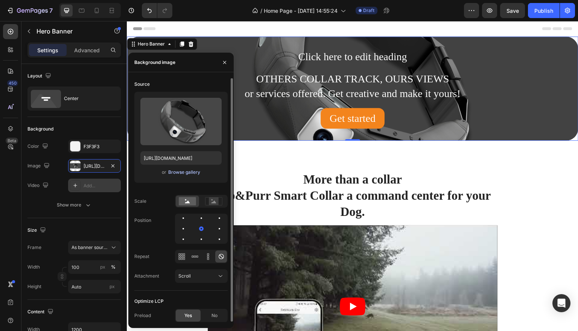
click at [189, 172] on div "Browse gallery" at bounding box center [184, 172] width 32 height 7
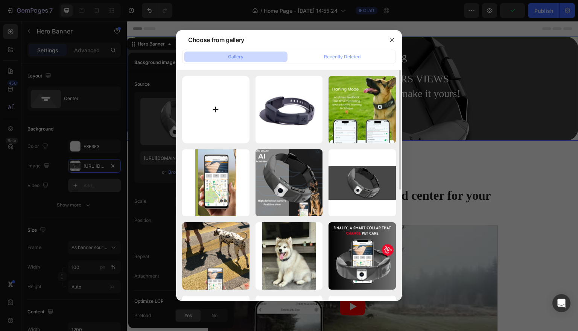
click at [215, 108] on input "file" at bounding box center [215, 109] width 67 height 67
type input "C:\fakepath\AI collar banner.jpg"
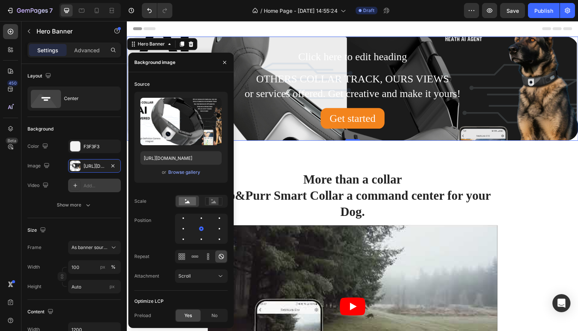
type input "https://cdn.shopify.com/s/files/1/0682/7884/5593/files/gempages_569480147728598…"
click at [226, 63] on icon "button" at bounding box center [225, 62] width 6 height 6
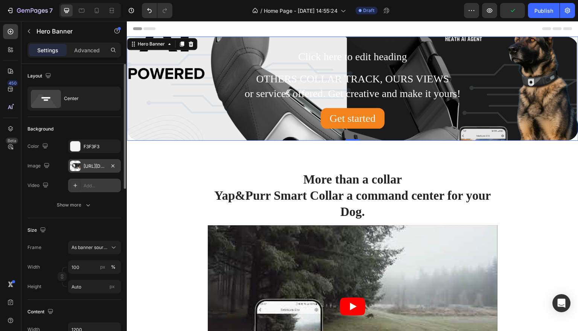
click at [96, 166] on div "https://cdn.shopify.com/s/files/1/0682/7884/5593/files/gempages_569480147728598…" at bounding box center [94, 166] width 22 height 7
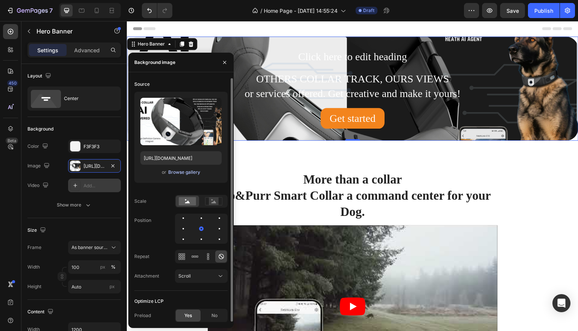
click at [182, 175] on div "Browse gallery" at bounding box center [184, 172] width 32 height 7
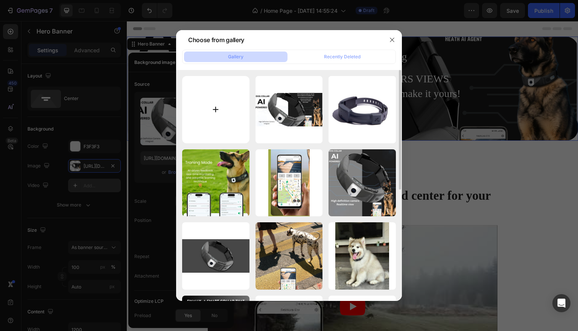
click at [213, 111] on input "file" at bounding box center [215, 109] width 67 height 67
type input "C:\fakepath\AI collar banner (1024 x 500 px).jpg"
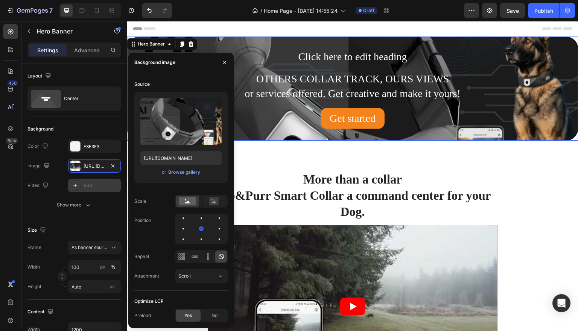
type input "https://cdn.shopify.com/s/files/1/0682/7884/5593/files/gempages_569480147728598…"
click at [548, 154] on div "More than a collar Yap&Purr Smart Collar a command center for your Dog. Heading…" at bounding box center [352, 326] width 451 height 371
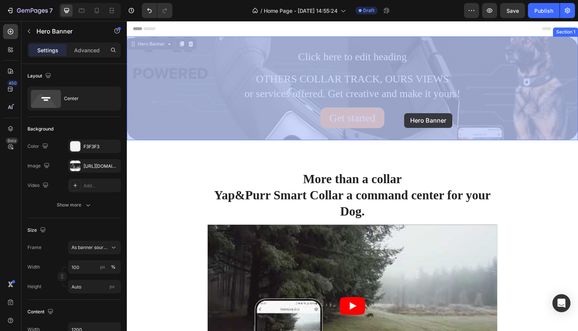
drag, startPoint x: 404, startPoint y: 134, endPoint x: 404, endPoint y: 112, distance: 21.1
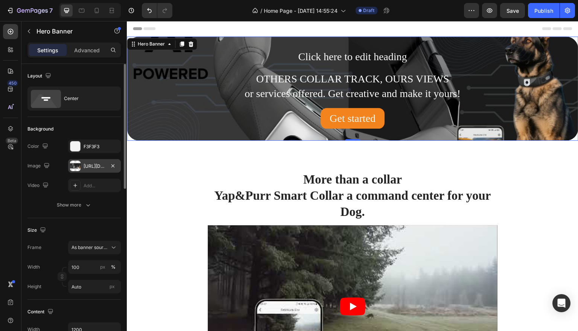
click at [102, 169] on div "https://cdn.shopify.com/s/files/1/0682/7884/5593/files/gempages_569480147728598…" at bounding box center [94, 166] width 22 height 7
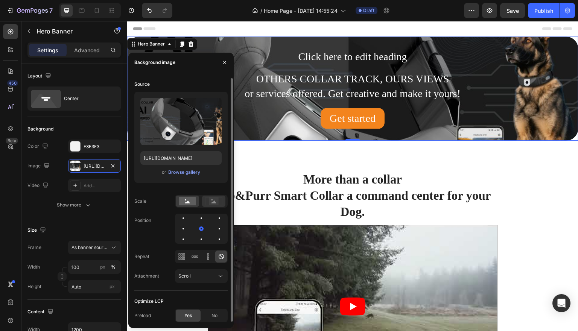
click at [212, 205] on rect at bounding box center [214, 201] width 10 height 8
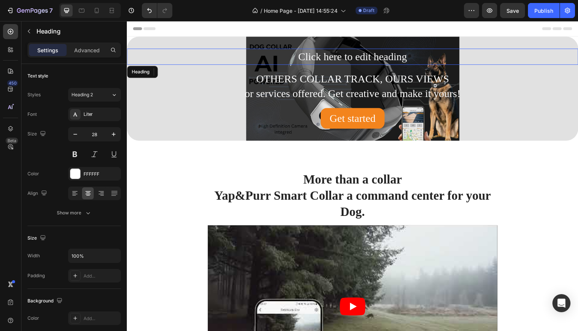
click at [537, 52] on p "Click here to edit heading" at bounding box center [352, 56] width 450 height 15
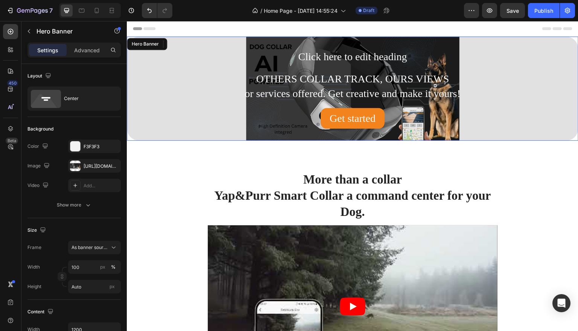
click at [538, 132] on div "Click here to edit heading Heading 16 OTHERS COLLAR TRACK, OURS VIEWS or servic…" at bounding box center [352, 88] width 451 height 104
click at [73, 150] on div at bounding box center [75, 146] width 10 height 10
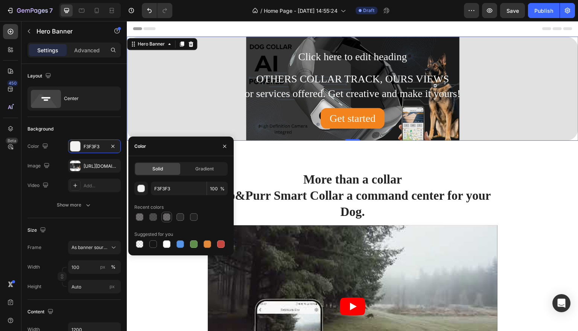
click at [165, 216] on div at bounding box center [167, 217] width 8 height 8
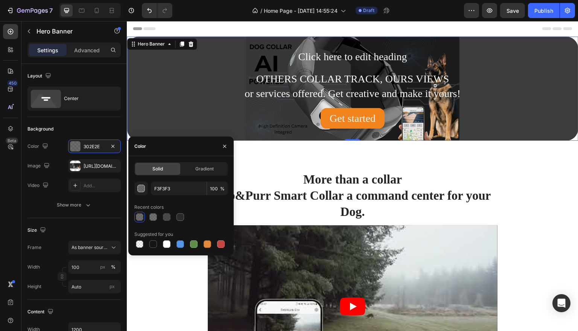
type input "302E2E"
type input "70"
click at [176, 217] on div at bounding box center [180, 216] width 9 height 9
type input "2B2A2A"
type input "100"
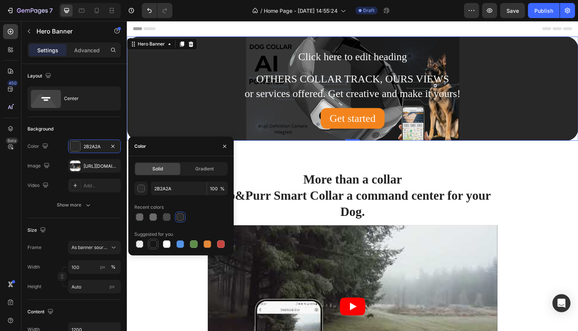
click at [154, 239] on div at bounding box center [153, 244] width 11 height 11
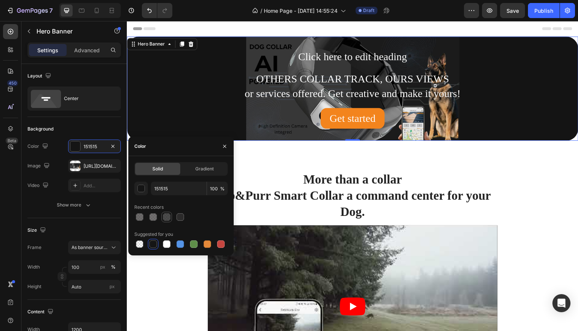
click at [169, 217] on div at bounding box center [167, 217] width 8 height 8
type input "242424"
type input "82"
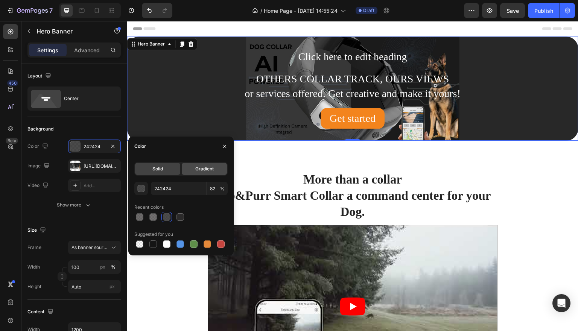
click at [209, 167] on span "Gradient" at bounding box center [204, 168] width 18 height 7
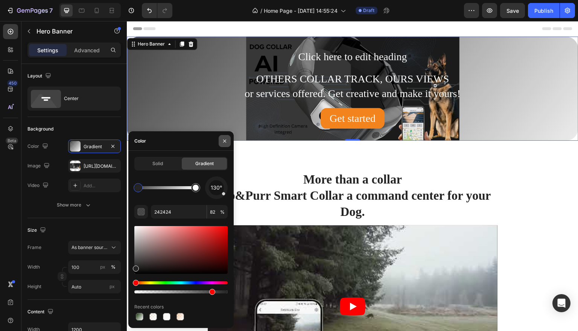
click at [226, 139] on icon "button" at bounding box center [225, 141] width 6 height 6
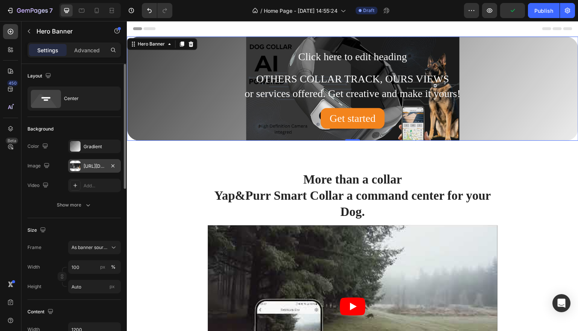
click at [99, 165] on div "https://cdn.shopify.com/s/files/1/0682/7884/5593/files/gempages_569480147728598…" at bounding box center [94, 166] width 22 height 7
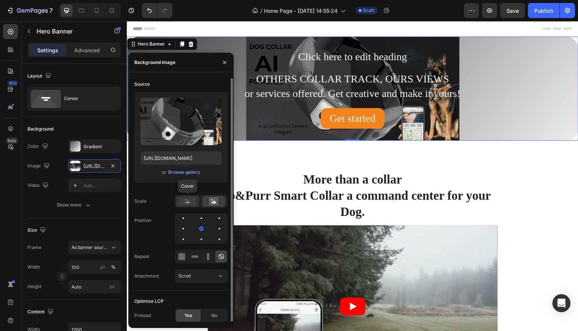
click at [186, 199] on circle at bounding box center [186, 200] width 2 height 2
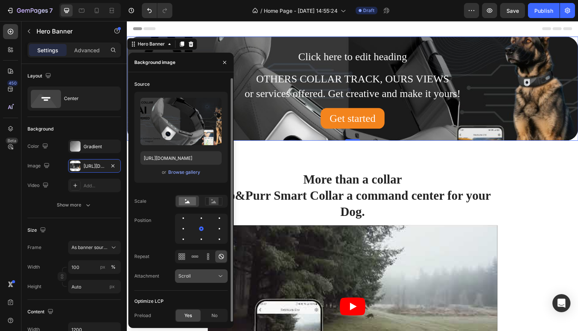
click at [219, 278] on icon at bounding box center [221, 276] width 8 height 8
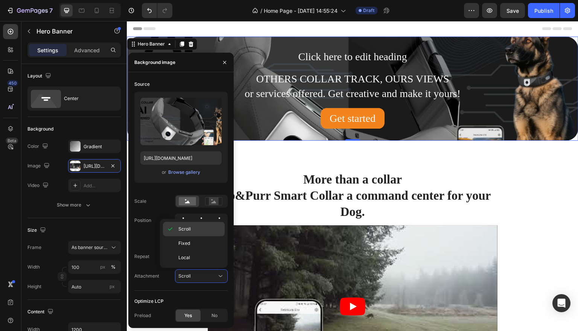
click at [199, 231] on p "Scroll" at bounding box center [199, 229] width 43 height 7
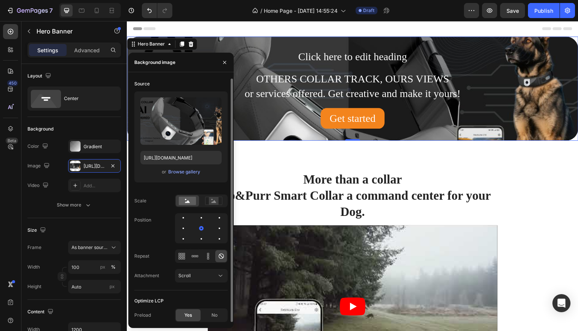
scroll to position [0, 0]
click at [191, 317] on span "Yes" at bounding box center [188, 315] width 8 height 7
click at [156, 190] on div "Source Upload Image https://cdn.shopify.com/s/files/1/0682/7884/5593/files/gemp…" at bounding box center [180, 184] width 93 height 212
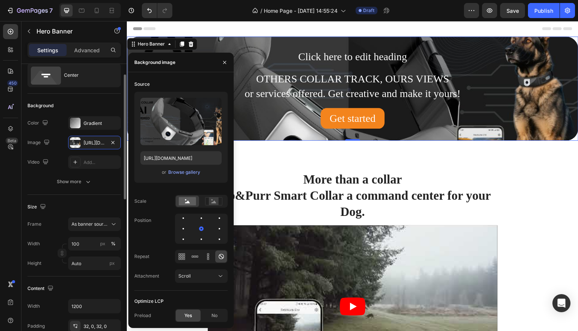
scroll to position [24, 0]
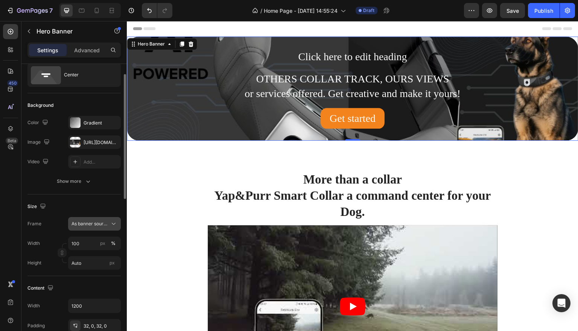
click at [115, 223] on icon at bounding box center [114, 224] width 8 height 8
click at [93, 255] on div "Custom" at bounding box center [93, 255] width 44 height 7
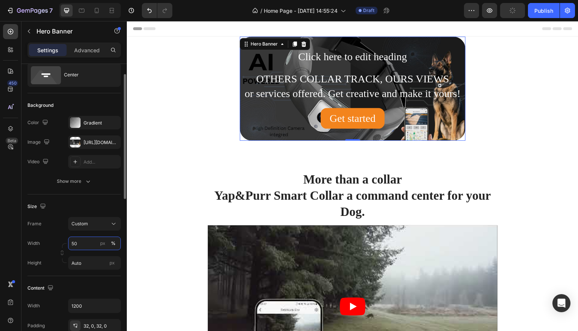
type input "5"
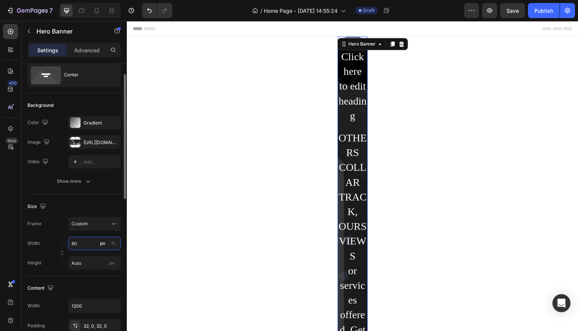
type input "8"
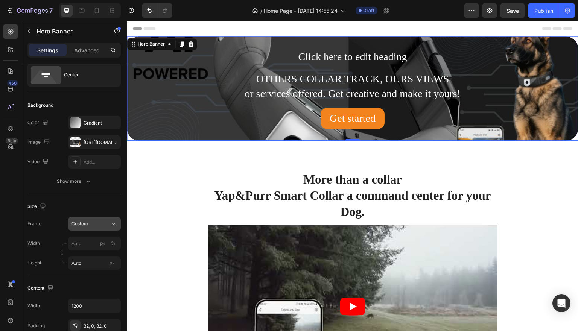
click at [109, 222] on div "Custom" at bounding box center [94, 224] width 46 height 8
click at [98, 243] on span "As banner source" at bounding box center [89, 241] width 37 height 7
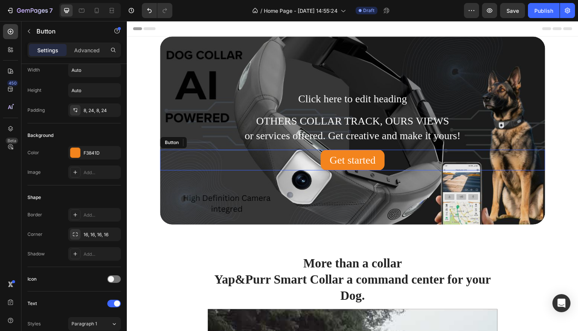
click at [175, 166] on div "Get started Button" at bounding box center [352, 160] width 385 height 21
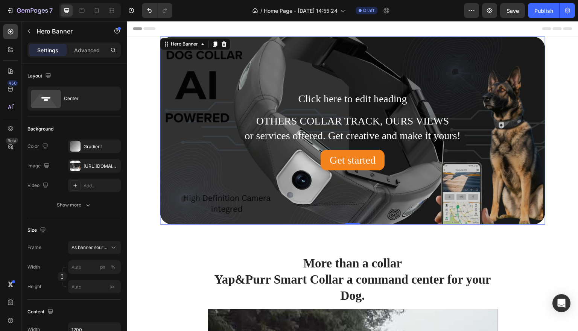
click at [169, 194] on div "Overlay" at bounding box center [352, 130] width 385 height 188
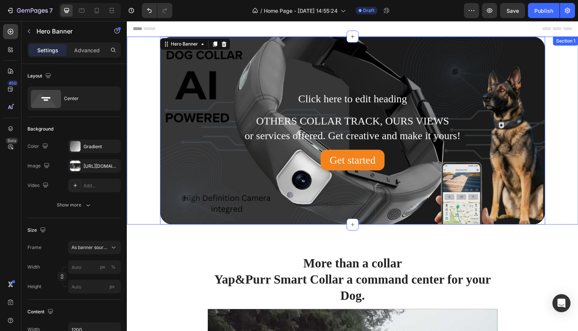
click at [572, 63] on div "Click here to edit heading Heading OTHERS COLLAR TRACK, OURS VIEWS or services …" at bounding box center [352, 130] width 451 height 188
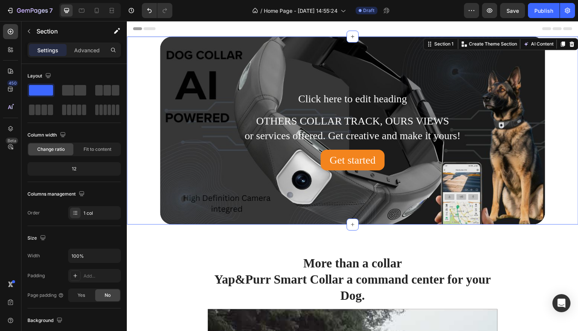
click at [567, 79] on div "Click here to edit heading Heading OTHERS COLLAR TRACK, OURS VIEWS or services …" at bounding box center [352, 130] width 451 height 188
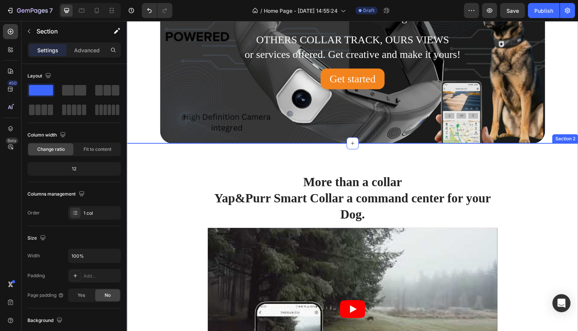
scroll to position [66, 0]
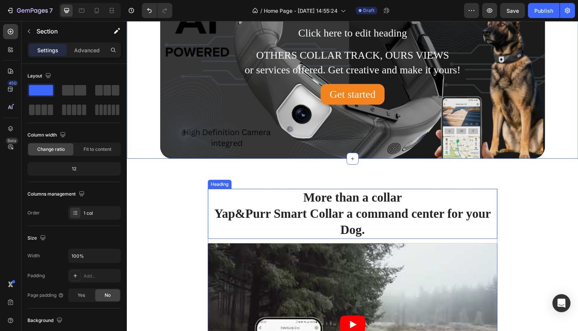
click at [339, 198] on strong "More than a collar" at bounding box center [352, 198] width 99 height 14
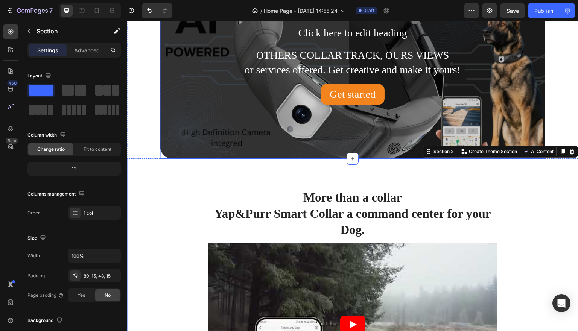
click at [376, 150] on div "Overlay" at bounding box center [352, 65] width 385 height 188
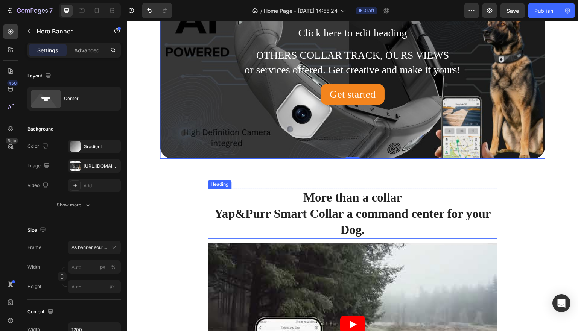
click at [364, 194] on strong "More than a collar" at bounding box center [352, 198] width 99 height 14
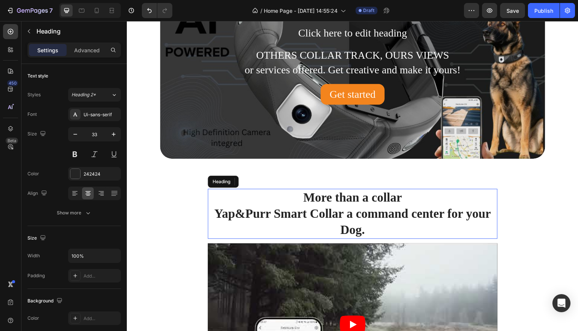
click at [366, 196] on strong "More than a collar" at bounding box center [352, 198] width 99 height 14
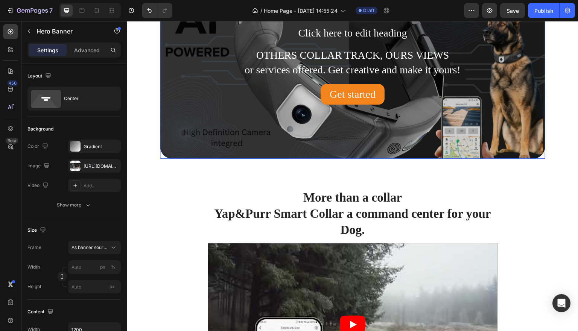
click at [375, 157] on div "Overlay" at bounding box center [352, 65] width 385 height 188
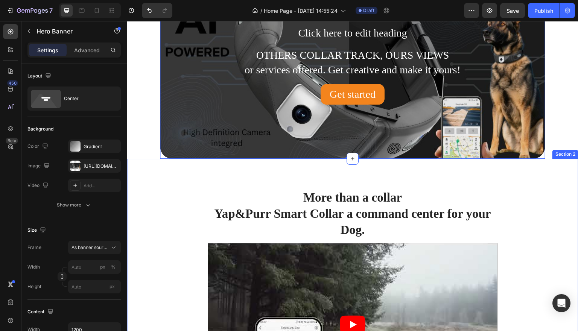
drag, startPoint x: 356, startPoint y: 159, endPoint x: 368, endPoint y: 164, distance: 13.0
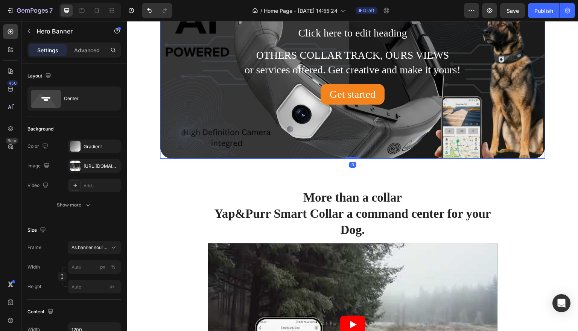
drag, startPoint x: 359, startPoint y: 158, endPoint x: 385, endPoint y: 105, distance: 59.0
click at [385, 105] on div "Click here to edit heading Heading OTHERS COLLAR TRACK, OURS VIEWS or services …" at bounding box center [352, 65] width 385 height 188
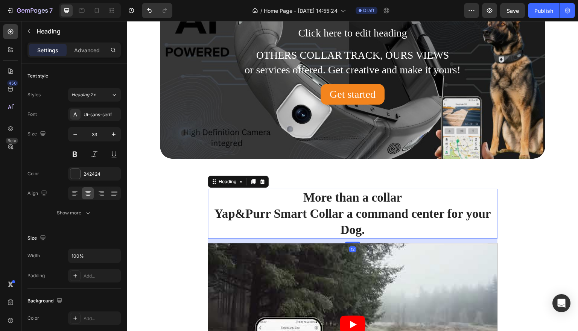
click at [371, 197] on strong "More than a collar" at bounding box center [352, 198] width 99 height 14
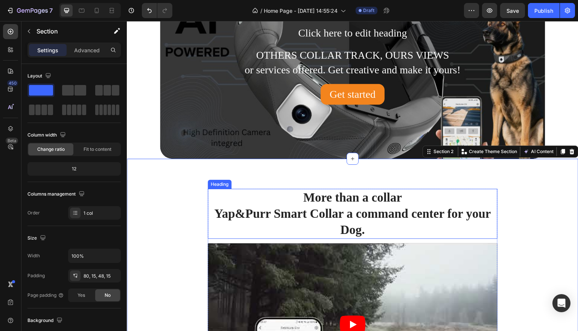
click at [376, 208] on strong "Yap&Purr Smart Collar a command center for your Dog." at bounding box center [352, 222] width 276 height 30
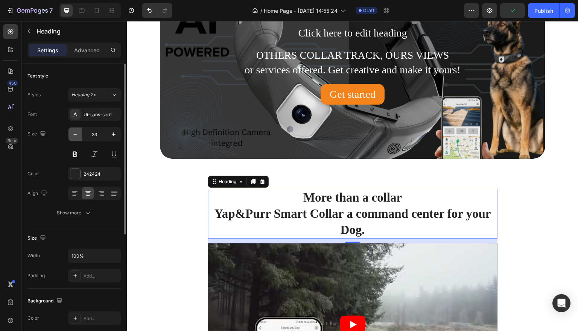
click at [76, 135] on icon "button" at bounding box center [75, 135] width 8 height 8
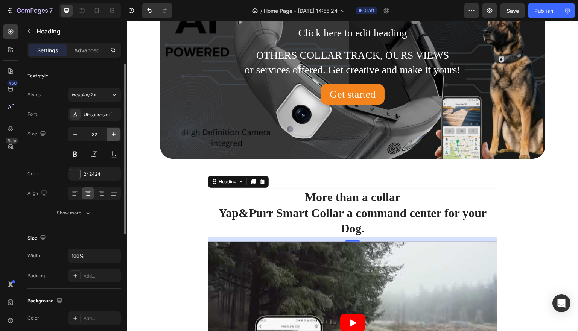
click at [113, 134] on icon "button" at bounding box center [114, 135] width 8 height 8
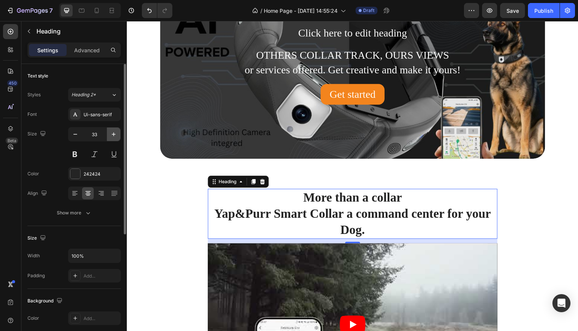
type input "34"
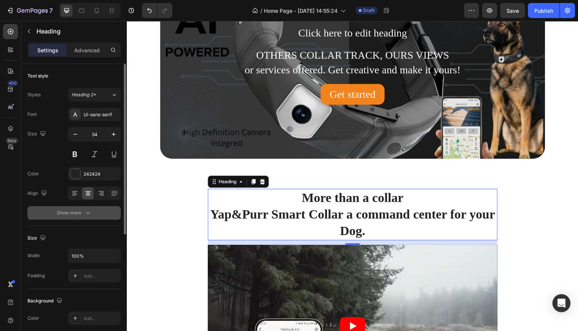
click at [89, 212] on icon "button" at bounding box center [88, 213] width 4 height 2
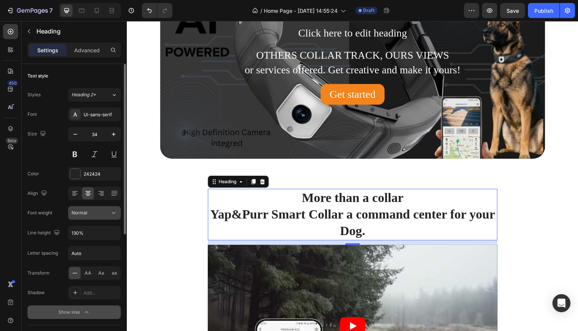
click at [114, 211] on icon at bounding box center [114, 213] width 8 height 8
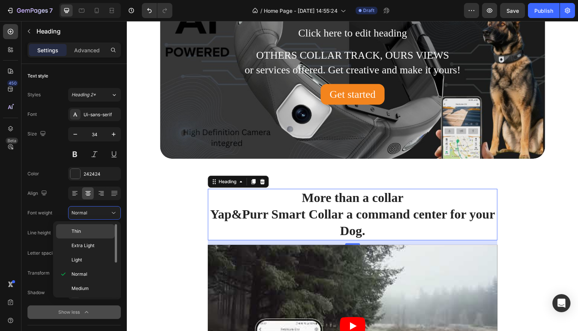
click at [100, 238] on div "Thin" at bounding box center [85, 245] width 59 height 14
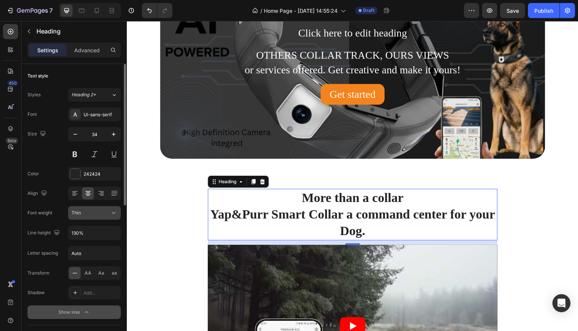
click at [118, 212] on button "Thin" at bounding box center [94, 213] width 53 height 14
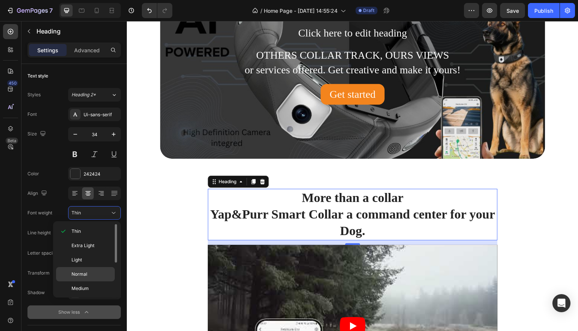
click at [96, 281] on div "Normal" at bounding box center [85, 288] width 59 height 14
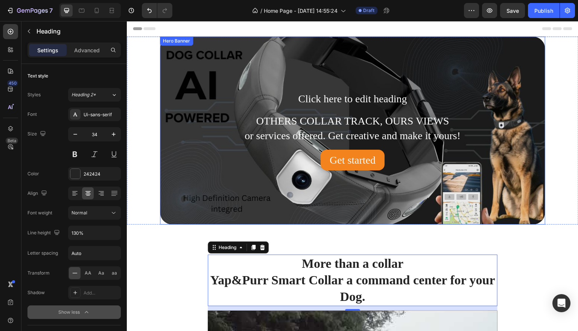
scroll to position [0, 0]
click at [168, 178] on div "Click here to edit heading Heading OTHERS COLLAR TRACK, OURS VIEWS or services …" at bounding box center [352, 131] width 385 height 104
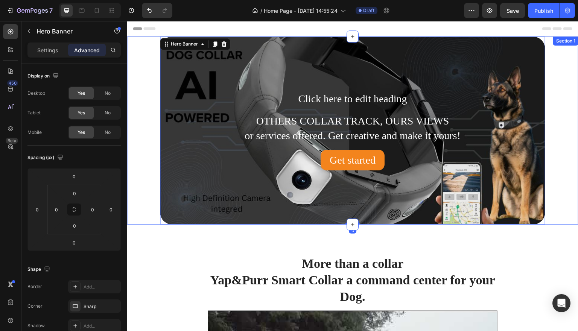
click at [559, 55] on div "Click here to edit heading Heading OTHERS COLLAR TRACK, OURS VIEWS or services …" at bounding box center [352, 130] width 451 height 188
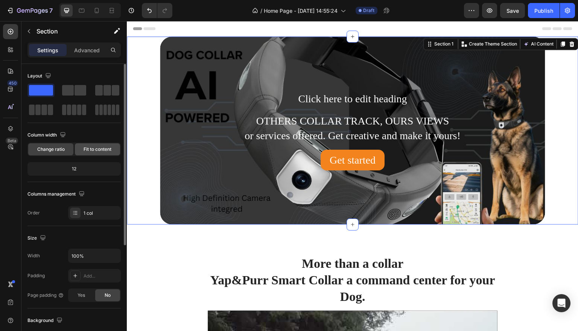
click at [85, 147] on span "Fit to content" at bounding box center [97, 149] width 28 height 7
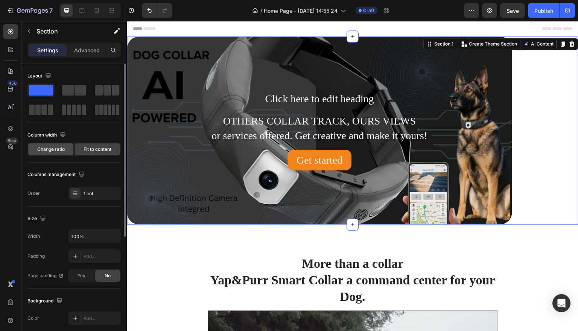
click at [52, 147] on span "Change ratio" at bounding box center [50, 149] width 27 height 7
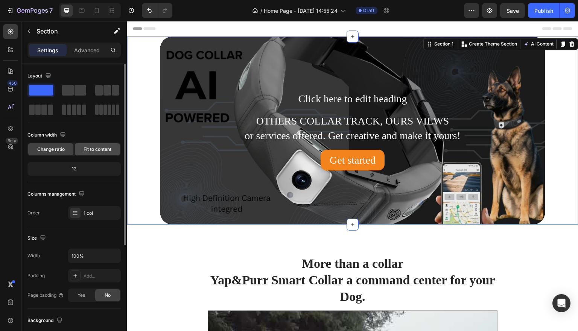
click at [87, 147] on span "Fit to content" at bounding box center [97, 149] width 28 height 7
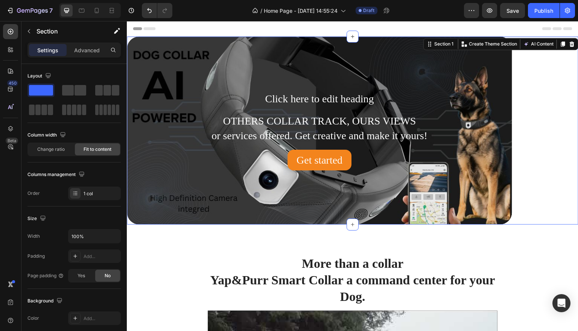
click at [555, 99] on div "Click here to edit heading Heading OTHERS COLLAR TRACK, OURS VIEWS or services …" at bounding box center [352, 130] width 451 height 188
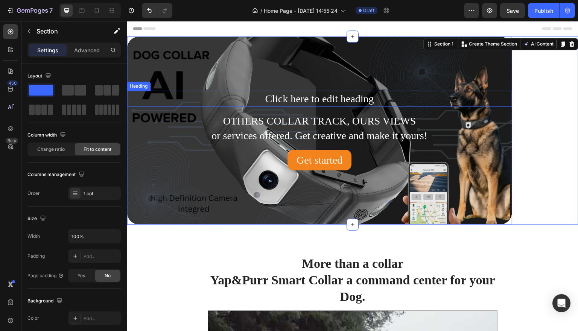
click at [509, 105] on p "Click here to edit heading" at bounding box center [319, 98] width 384 height 15
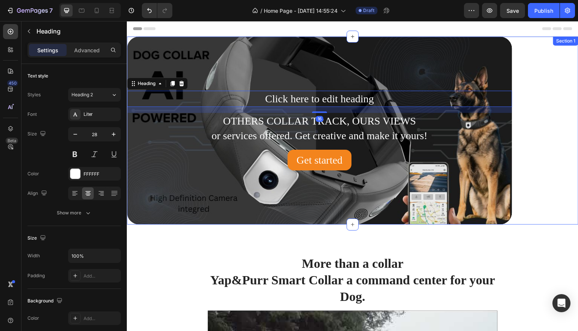
click at [533, 163] on div "Click here to edit heading Heading 16 OTHERS COLLAR TRACK, OURS VIEWS or servic…" at bounding box center [352, 130] width 451 height 188
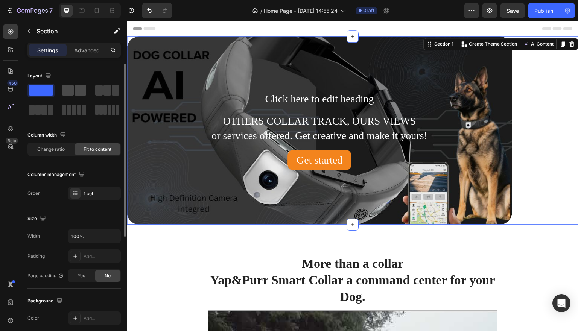
click at [94, 96] on div at bounding box center [107, 90] width 27 height 14
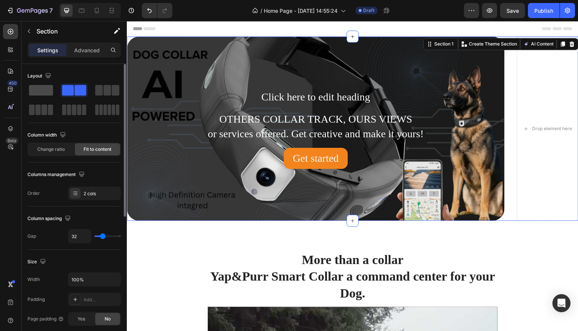
click at [40, 93] on span at bounding box center [41, 90] width 24 height 11
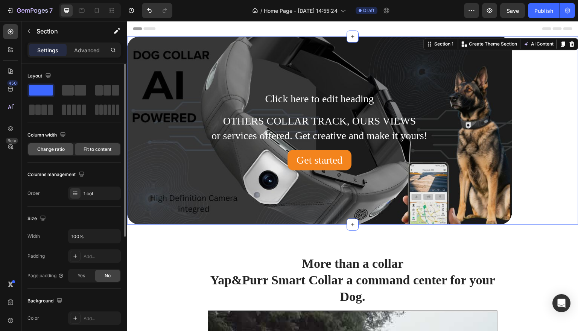
click at [61, 152] on span "Change ratio" at bounding box center [50, 149] width 27 height 7
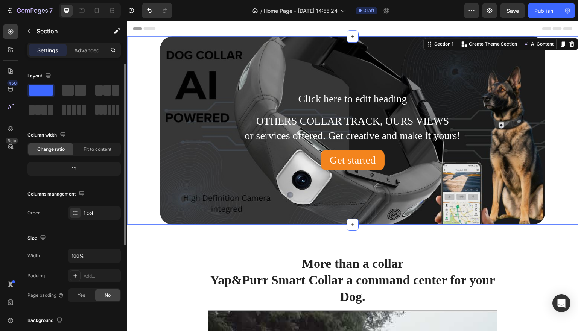
click at [78, 167] on div "12" at bounding box center [74, 169] width 90 height 11
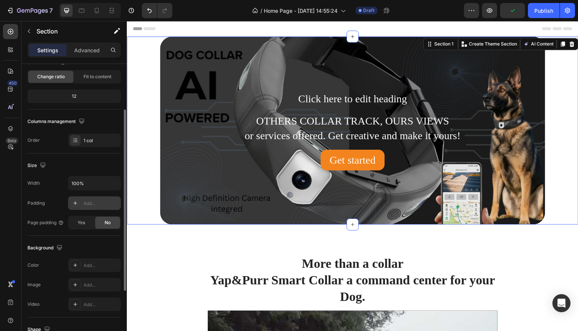
scroll to position [73, 0]
click at [88, 201] on div "Add..." at bounding box center [100, 203] width 35 height 7
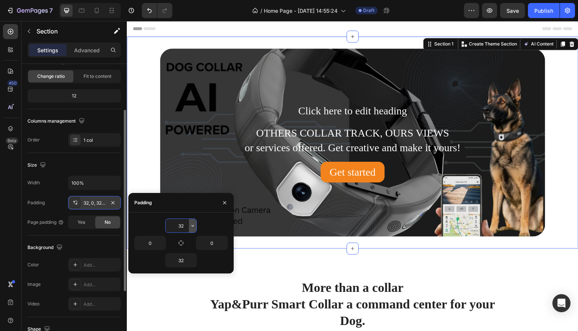
click at [191, 226] on icon "button" at bounding box center [193, 226] width 6 height 6
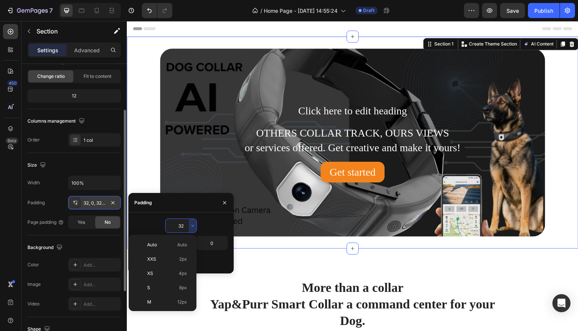
scroll to position [54, 0]
click at [173, 304] on p "3XL 48px" at bounding box center [167, 305] width 40 height 7
type input "48"
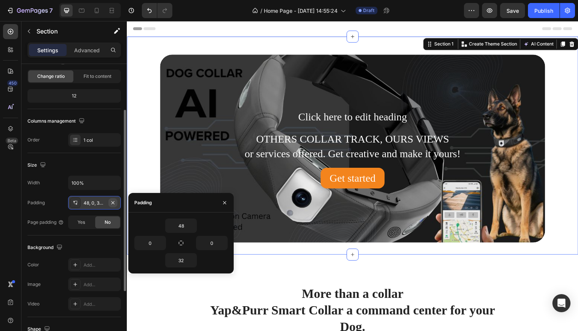
click at [113, 204] on icon "button" at bounding box center [113, 203] width 6 height 6
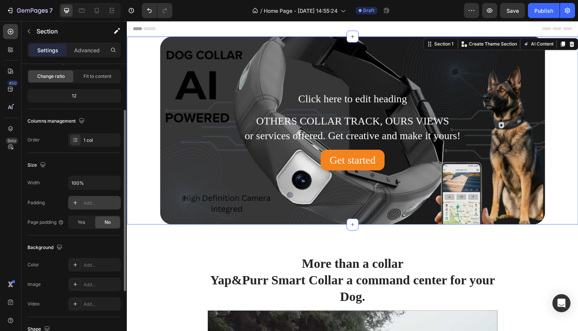
click at [571, 111] on div "Click here to edit heading Heading OTHERS COLLAR TRACK, OURS VIEWS or services …" at bounding box center [352, 130] width 451 height 188
click at [566, 84] on div "Click here to edit heading Heading OTHERS COLLAR TRACK, OURS VIEWS or services …" at bounding box center [352, 130] width 451 height 188
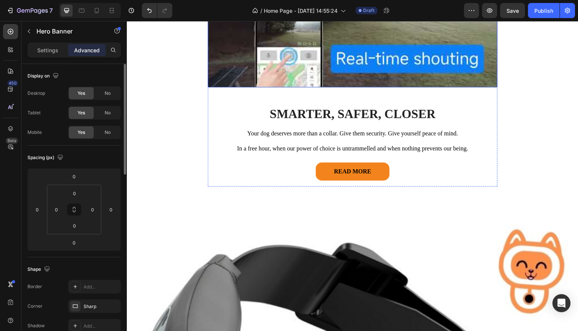
scroll to position [414, 0]
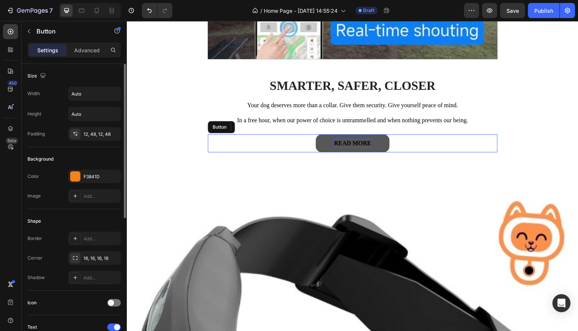
click at [355, 141] on div "READ MORE" at bounding box center [352, 143] width 37 height 9
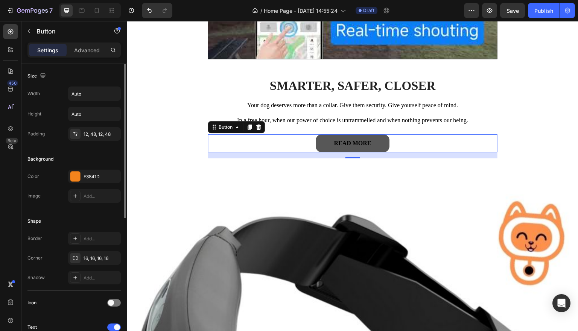
click at [382, 144] on button "READ MORE" at bounding box center [352, 143] width 73 height 18
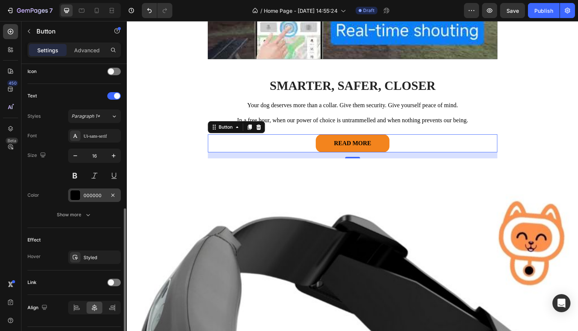
scroll to position [247, 0]
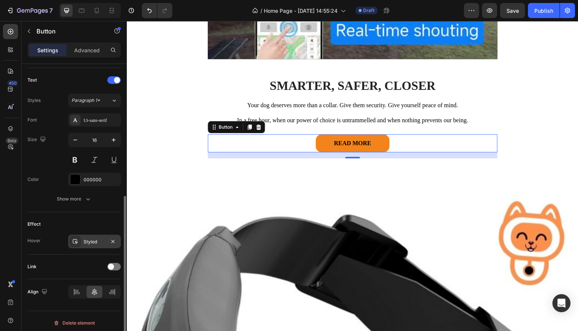
click at [95, 238] on div "Styled" at bounding box center [94, 241] width 22 height 7
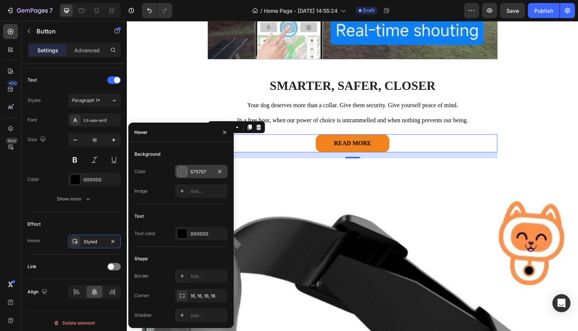
click at [184, 171] on div at bounding box center [182, 172] width 10 height 10
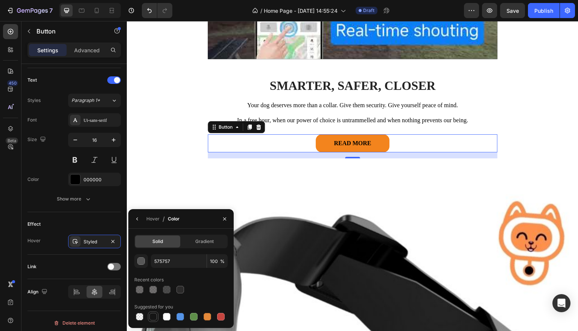
click at [151, 318] on div at bounding box center [153, 317] width 8 height 8
click at [168, 318] on div at bounding box center [167, 317] width 8 height 8
type input "FFFFFF"
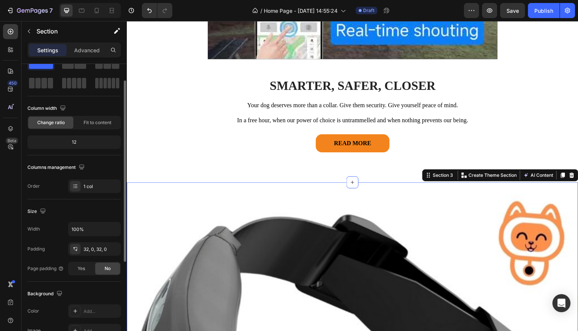
scroll to position [0, 0]
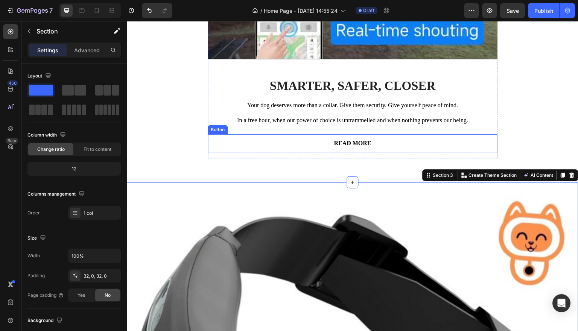
click at [323, 143] on button "READ MORE" at bounding box center [352, 143] width 73 height 18
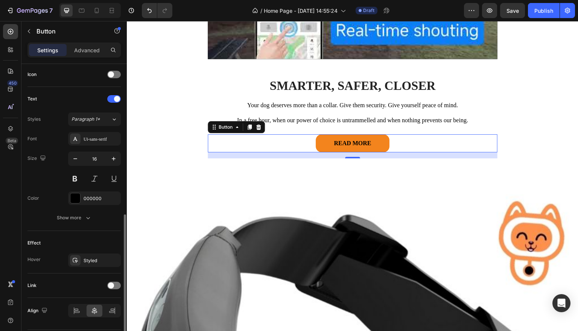
scroll to position [251, 0]
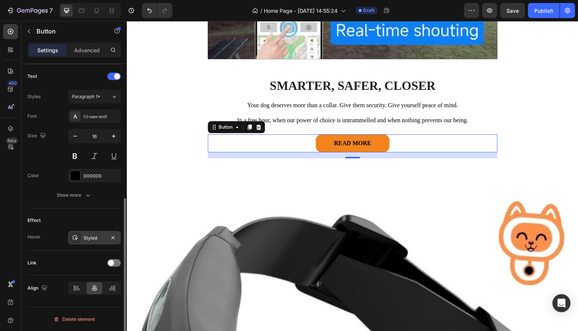
click at [87, 237] on div "Styled" at bounding box center [94, 238] width 22 height 7
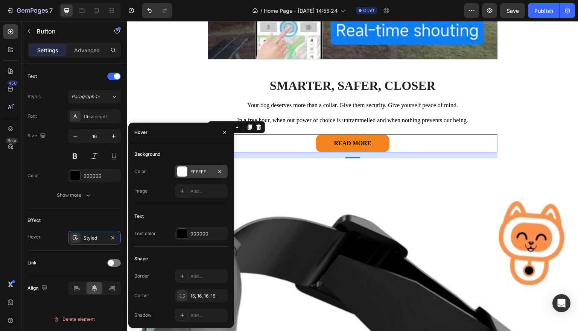
click at [181, 167] on div at bounding box center [182, 172] width 10 height 10
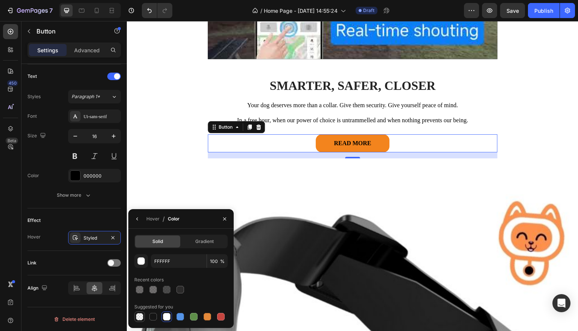
click at [141, 318] on div at bounding box center [140, 317] width 8 height 8
type input "000000"
type input "0"
click at [153, 290] on div at bounding box center [153, 290] width 8 height 8
type input "302E2E"
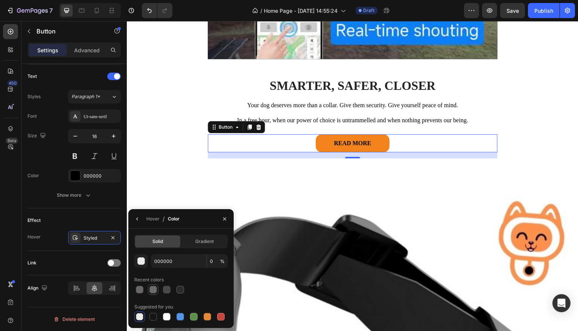
type input "68"
click at [223, 218] on icon "button" at bounding box center [225, 219] width 6 height 6
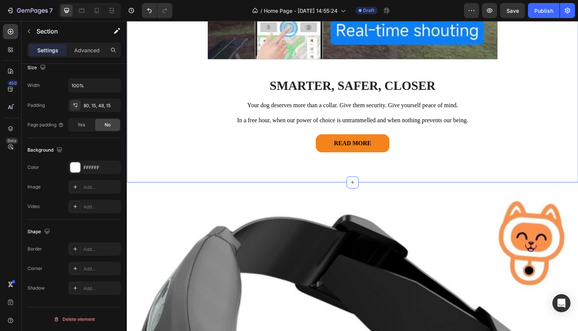
drag, startPoint x: 401, startPoint y: 200, endPoint x: 274, endPoint y: 179, distance: 128.5
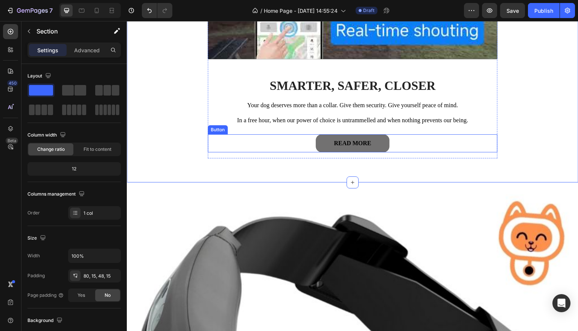
click at [328, 140] on button "READ MORE" at bounding box center [352, 143] width 73 height 18
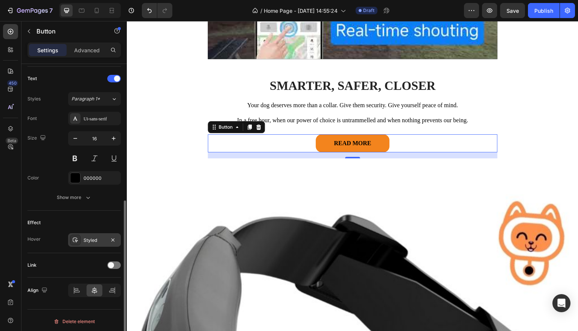
scroll to position [251, 0]
click at [96, 241] on div "Styled" at bounding box center [94, 238] width 22 height 7
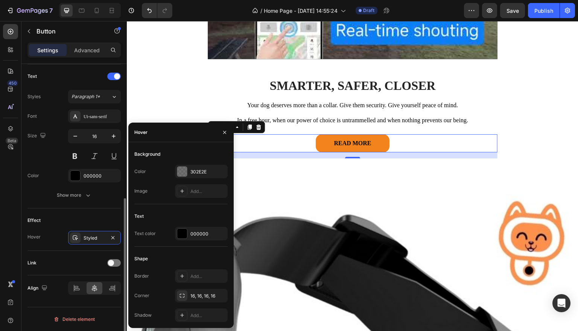
click at [88, 268] on div "Link" at bounding box center [73, 263] width 93 height 12
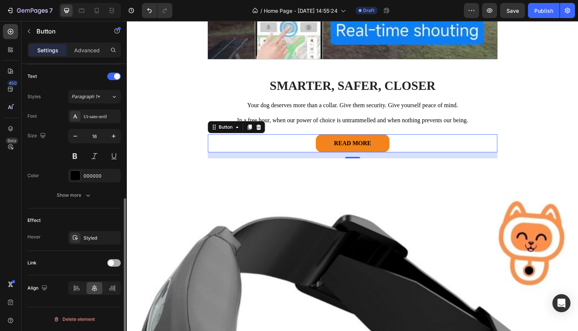
click at [113, 263] on span at bounding box center [111, 263] width 6 height 6
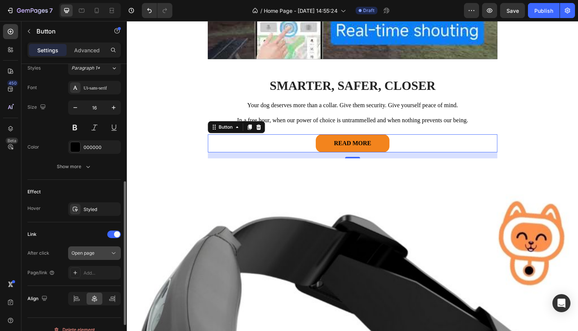
scroll to position [290, 0]
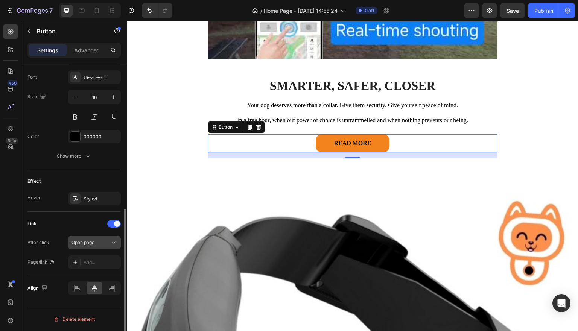
click at [116, 241] on icon at bounding box center [114, 243] width 8 height 8
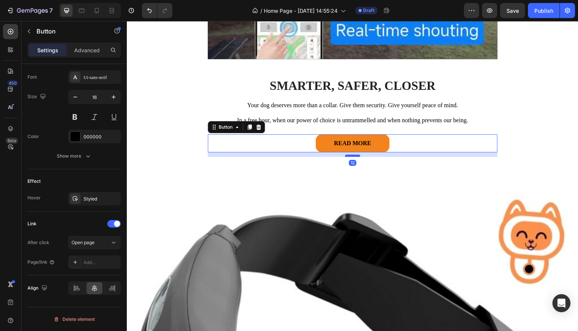
click at [357, 156] on div at bounding box center [352, 156] width 15 height 2
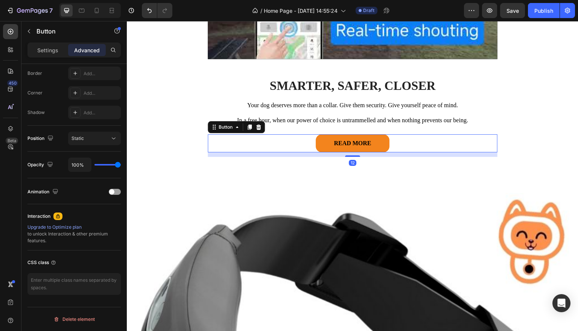
scroll to position [213, 0]
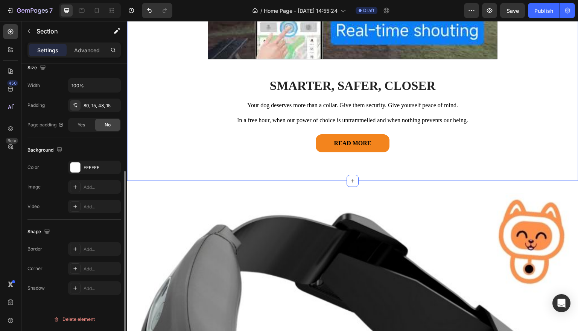
click at [560, 81] on div "More than a collar Yap&Purr Smart Collar a command center for your Dog. Heading…" at bounding box center [352, 1] width 440 height 323
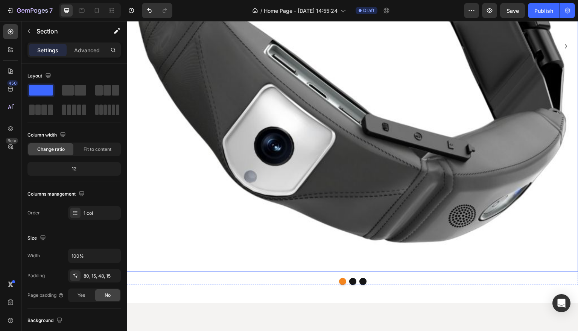
scroll to position [785, 0]
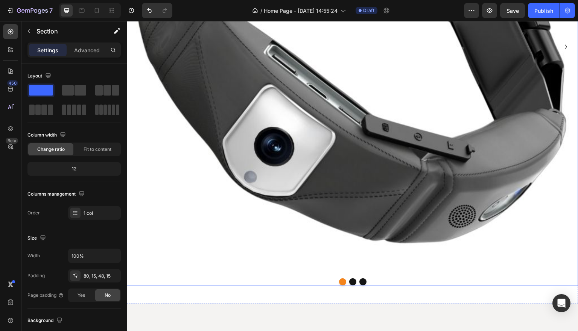
click at [354, 281] on button "Dot" at bounding box center [352, 281] width 7 height 7
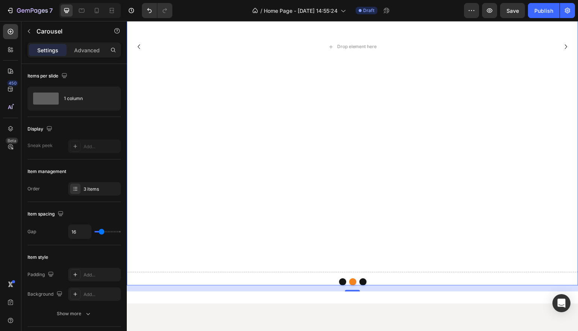
click at [341, 284] on button "Dot" at bounding box center [342, 281] width 7 height 7
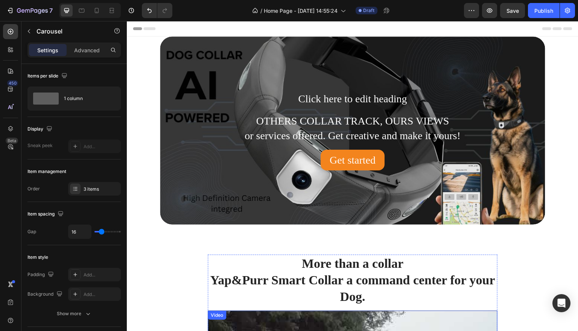
scroll to position [0, 0]
click at [562, 57] on div "Click here to edit heading Heading OTHERS COLLAR TRACK, OURS VIEWS or services …" at bounding box center [352, 130] width 451 height 188
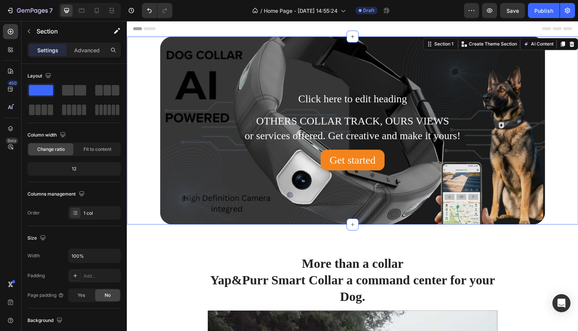
click at [558, 91] on div "Click here to edit heading Heading OTHERS COLLAR TRACK, OURS VIEWS or services …" at bounding box center [352, 130] width 451 height 188
click at [94, 150] on span "Fit to content" at bounding box center [97, 149] width 28 height 7
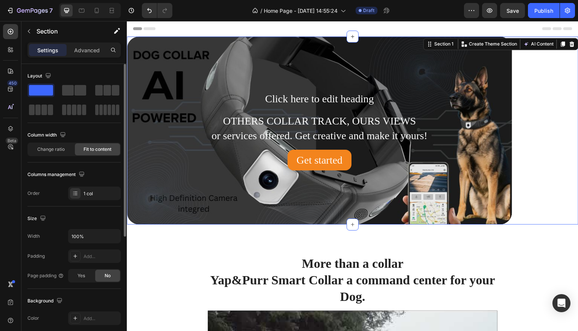
click at [50, 157] on div "Column width Change ratio Fit to content" at bounding box center [73, 145] width 93 height 33
click at [55, 146] on span "Change ratio" at bounding box center [50, 149] width 27 height 7
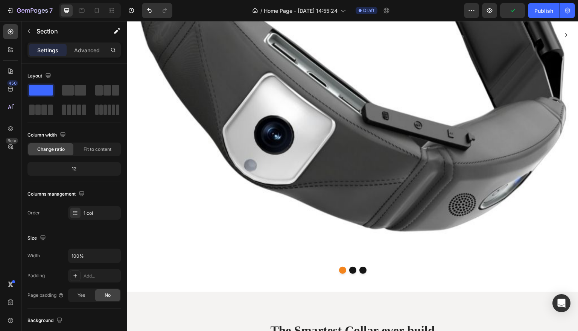
scroll to position [796, 0]
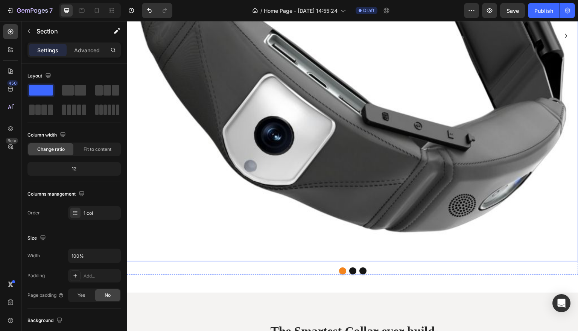
click at [247, 242] on img at bounding box center [352, 35] width 451 height 451
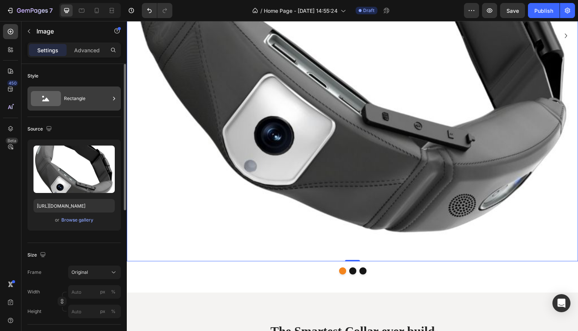
click at [97, 96] on div "Rectangle" at bounding box center [87, 98] width 46 height 17
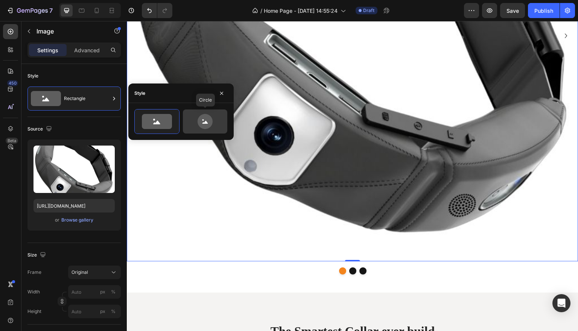
click at [206, 116] on icon at bounding box center [204, 121] width 15 height 15
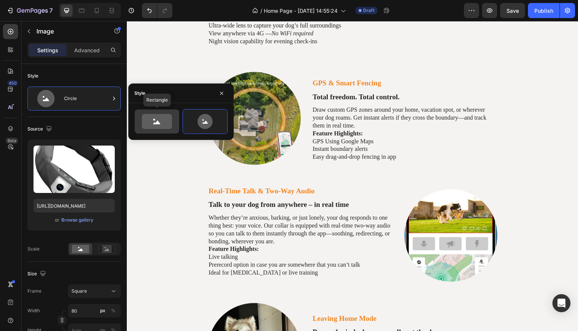
click at [167, 122] on icon at bounding box center [157, 121] width 30 height 15
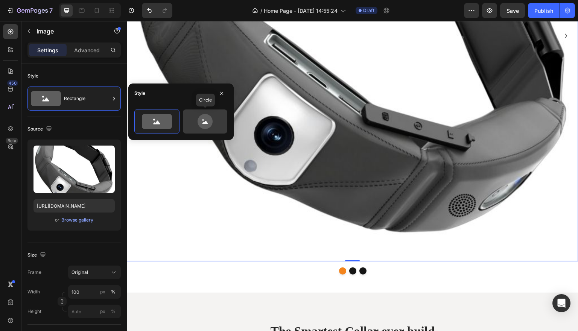
click at [203, 120] on circle at bounding box center [203, 120] width 2 height 2
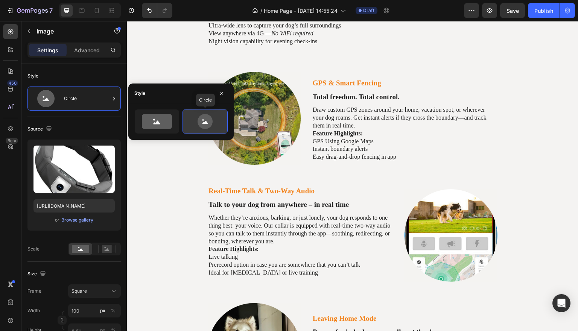
type input "80"
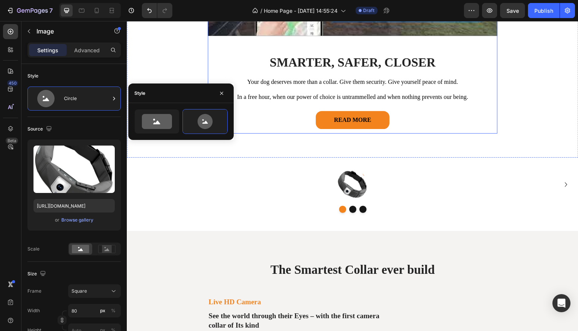
scroll to position [440, 0]
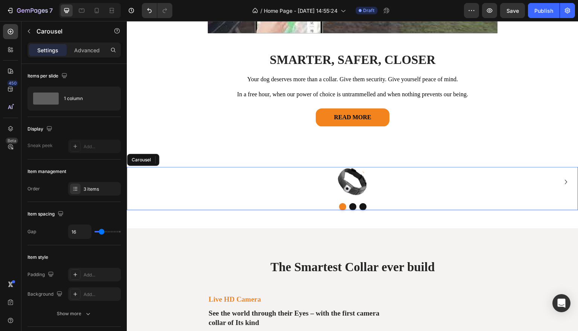
click at [357, 205] on div at bounding box center [352, 206] width 451 height 7
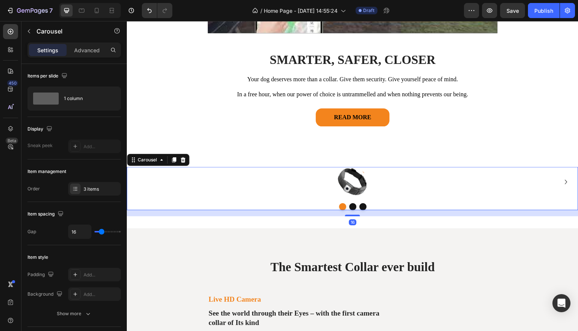
click at [355, 205] on button "Dot" at bounding box center [352, 206] width 7 height 7
click at [360, 204] on button "Dot" at bounding box center [362, 206] width 7 height 7
click at [351, 205] on button "Dot" at bounding box center [352, 206] width 7 height 7
click at [339, 203] on button "Dot" at bounding box center [342, 206] width 7 height 7
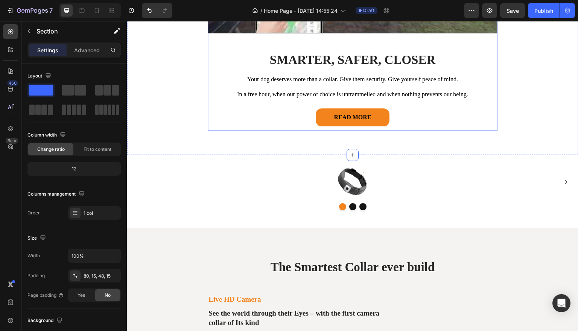
click at [436, 126] on div "READ MORE Button" at bounding box center [353, 119] width 290 height 23
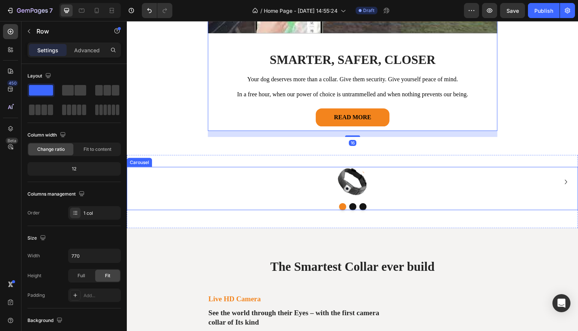
click at [352, 203] on button "Dot" at bounding box center [352, 206] width 7 height 7
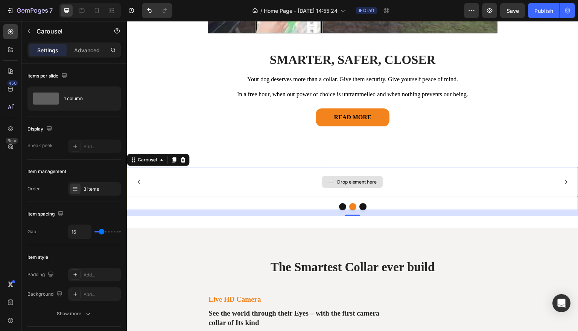
click at [338, 182] on div "Drop element here" at bounding box center [357, 182] width 40 height 6
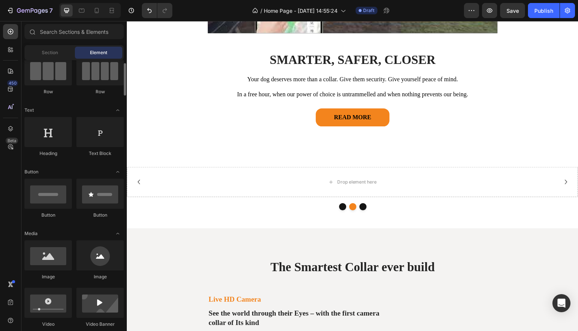
scroll to position [69, 0]
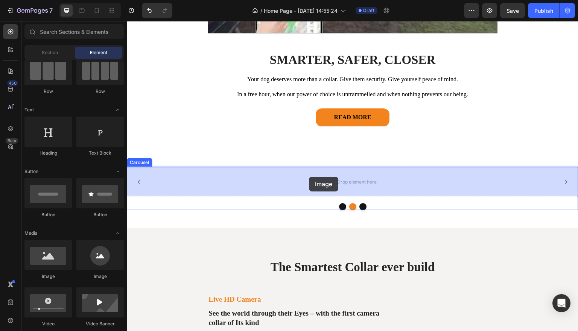
drag, startPoint x: 228, startPoint y: 275, endPoint x: 317, endPoint y: 175, distance: 134.0
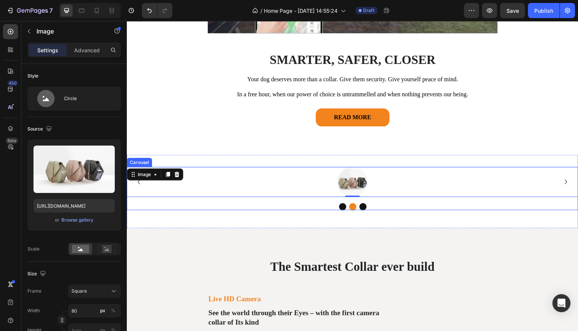
click at [364, 204] on button "Dot" at bounding box center [362, 206] width 7 height 7
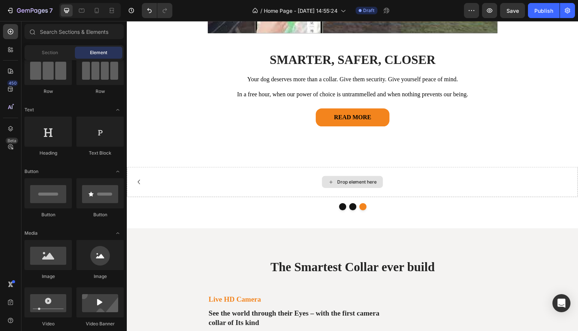
click at [370, 180] on div "Drop element here" at bounding box center [357, 182] width 40 height 6
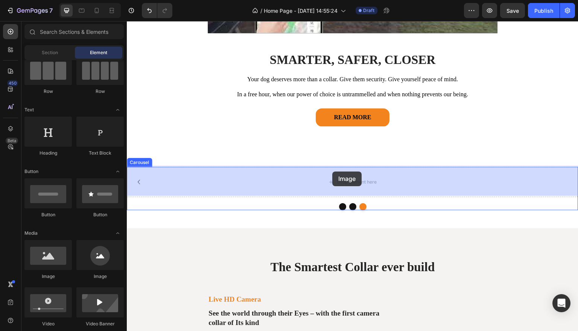
drag, startPoint x: 222, startPoint y: 276, endPoint x: 332, endPoint y: 171, distance: 151.6
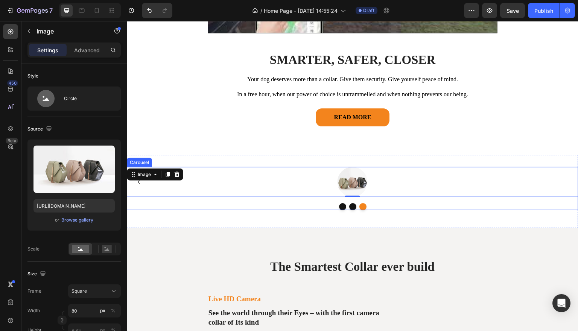
click at [354, 206] on button "Dot" at bounding box center [352, 206] width 7 height 7
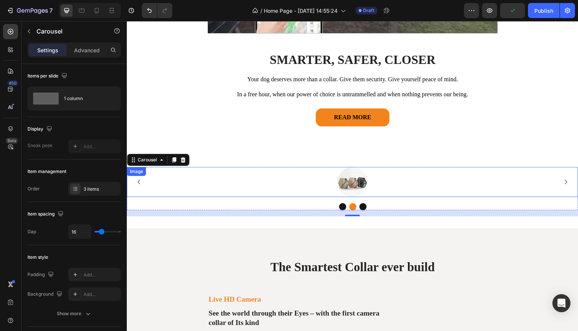
click at [358, 184] on img at bounding box center [352, 182] width 30 height 30
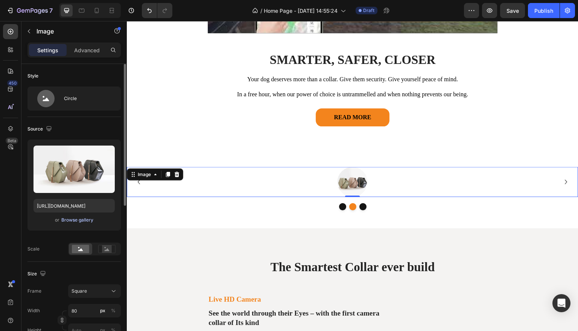
click at [75, 221] on div "Browse gallery" at bounding box center [77, 220] width 32 height 7
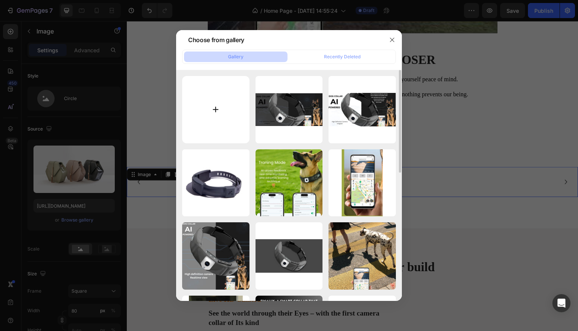
click at [216, 116] on input "file" at bounding box center [215, 109] width 67 height 67
type input "C:\fakepath\2.png"
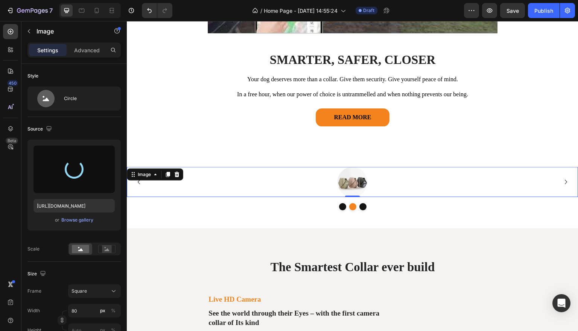
type input "https://cdn.shopify.com/s/files/1/0682/7884/5593/files/gempages_569480147728598…"
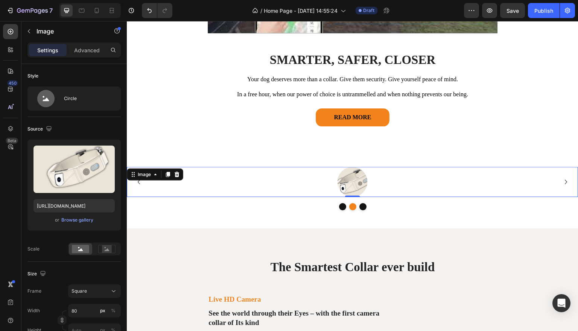
click at [340, 206] on button "Dot" at bounding box center [342, 206] width 7 height 7
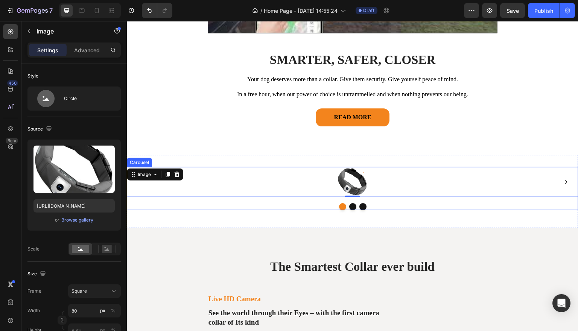
click at [350, 203] on button "Dot" at bounding box center [352, 206] width 7 height 7
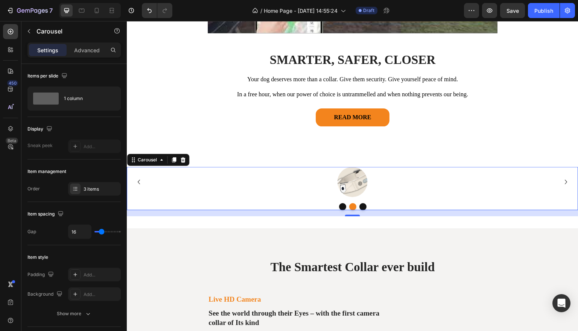
click at [340, 203] on button "Dot" at bounding box center [342, 206] width 7 height 7
click at [355, 205] on button "Dot" at bounding box center [352, 206] width 7 height 7
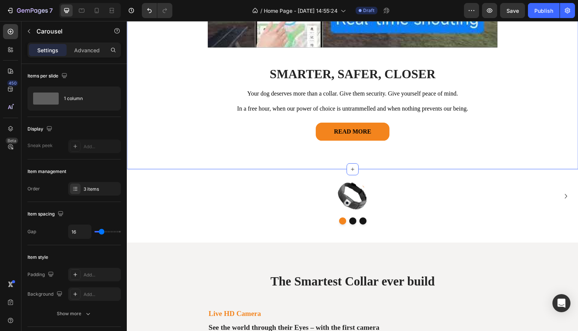
scroll to position [429, 0]
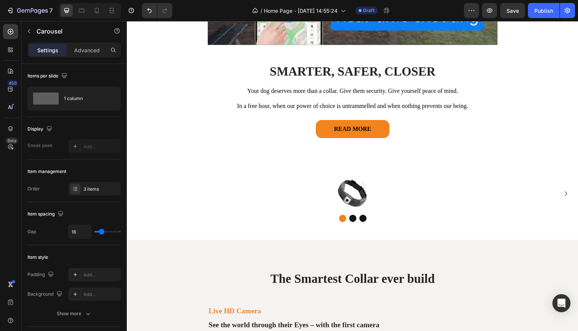
click at [351, 218] on button "Dot" at bounding box center [352, 218] width 7 height 7
click at [360, 216] on button "Dot" at bounding box center [362, 218] width 7 height 7
click at [340, 216] on button "Dot" at bounding box center [342, 218] width 7 height 7
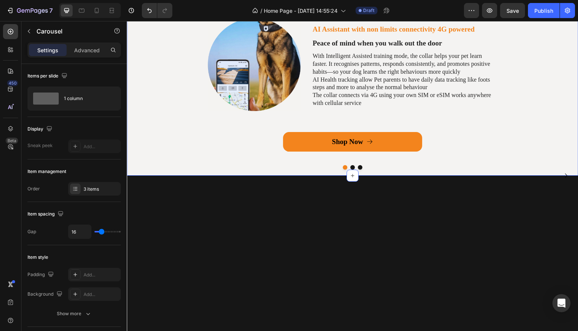
scroll to position [1298, 0]
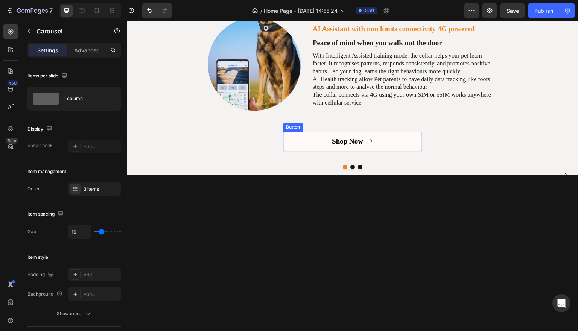
click at [390, 144] on button "Shop Now" at bounding box center [352, 142] width 139 height 20
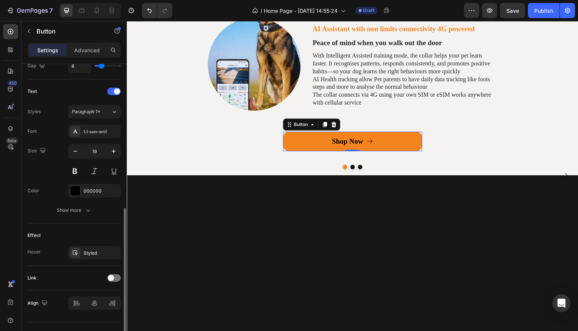
scroll to position [297, 0]
click at [88, 250] on div "Styled" at bounding box center [94, 251] width 22 height 7
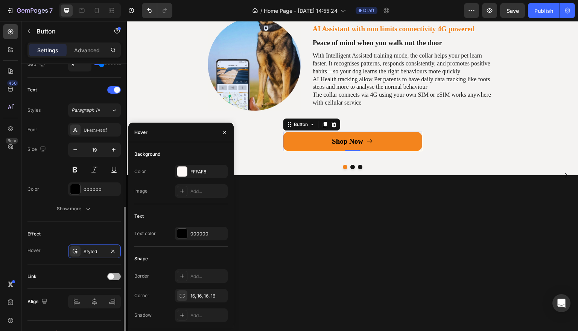
click at [111, 276] on span at bounding box center [111, 276] width 6 height 6
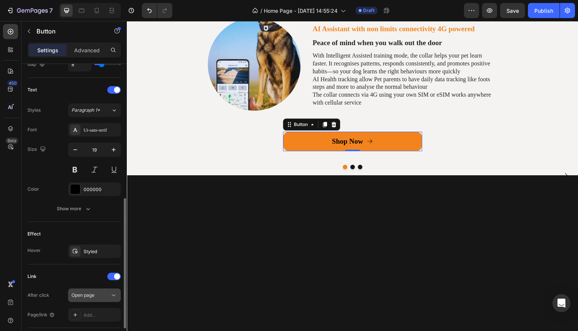
click at [98, 299] on div "Open page" at bounding box center [94, 295] width 46 height 8
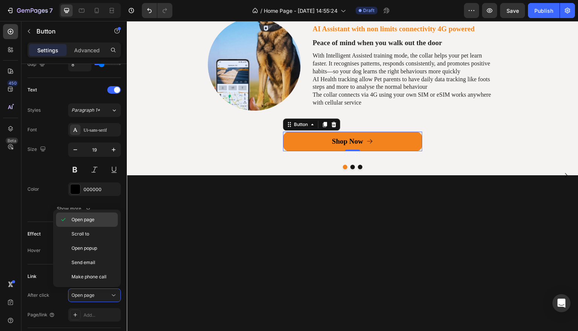
click at [98, 222] on p "Open page" at bounding box center [92, 219] width 43 height 7
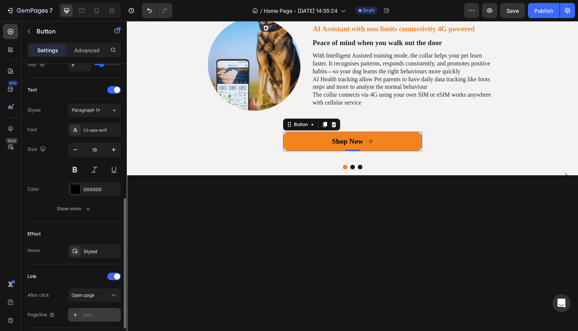
click at [103, 312] on div "Add..." at bounding box center [100, 315] width 35 height 7
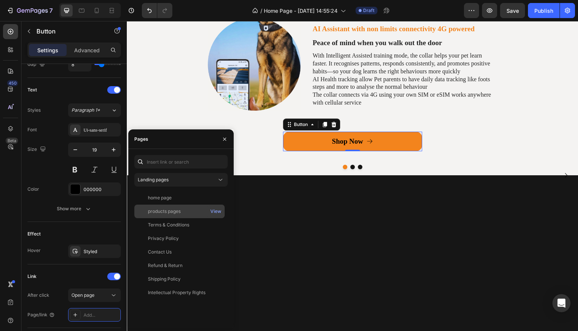
click at [164, 210] on div "products pages" at bounding box center [164, 211] width 33 height 7
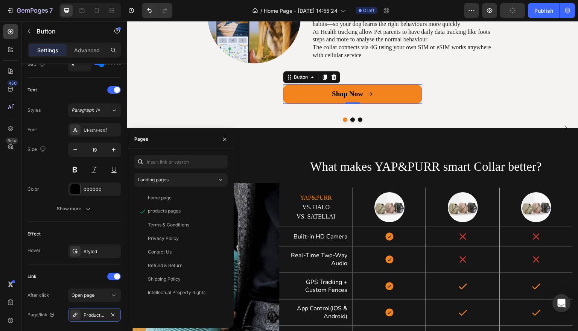
scroll to position [1413, 0]
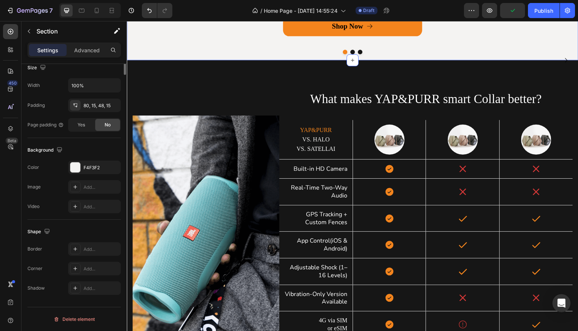
scroll to position [0, 0]
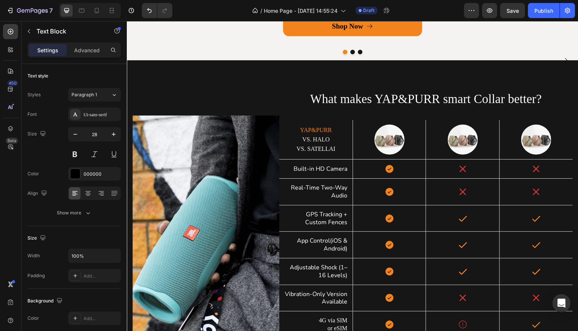
click at [460, 33] on strong "“FIRST-OF-IS'T-KIND”" at bounding box center [415, 27] width 112 height 12
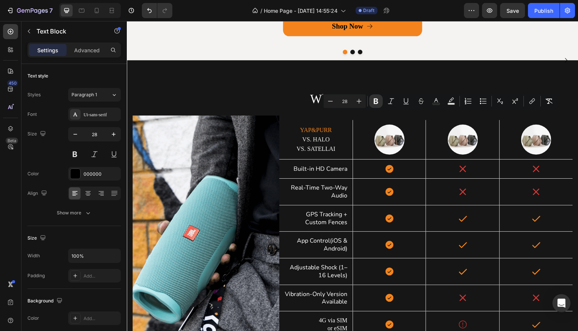
drag, startPoint x: 415, startPoint y: 124, endPoint x: 462, endPoint y: 120, distance: 47.6
click at [462, 33] on strong "“FIRST-OF-IS'T-KIND”" at bounding box center [415, 27] width 112 height 12
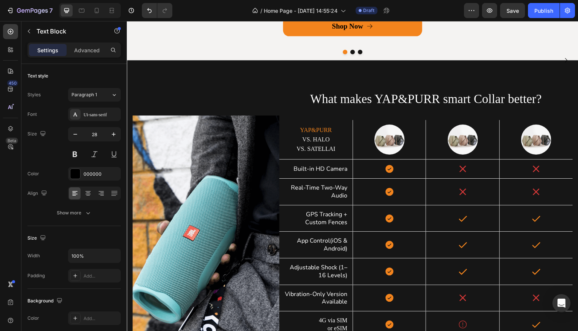
click at [463, 33] on strong "“FIRST-OF-IS'T-KIND”" at bounding box center [415, 27] width 112 height 12
click at [363, 33] on strong "“FIRST-OF-IS'T-KIND ”" at bounding box center [416, 27] width 115 height 12
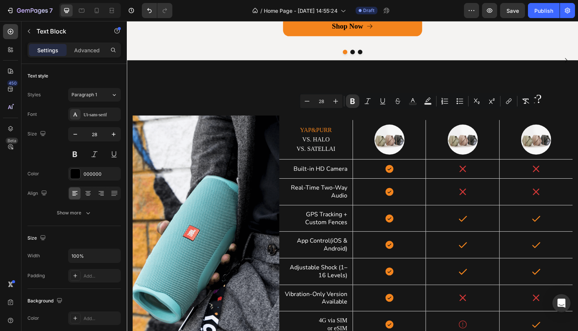
drag, startPoint x: 466, startPoint y: 117, endPoint x: 366, endPoint y: 120, distance: 100.5
click at [366, 33] on strong "“ FIRST-OF-IS'T-KIND ”" at bounding box center [417, 27] width 117 height 12
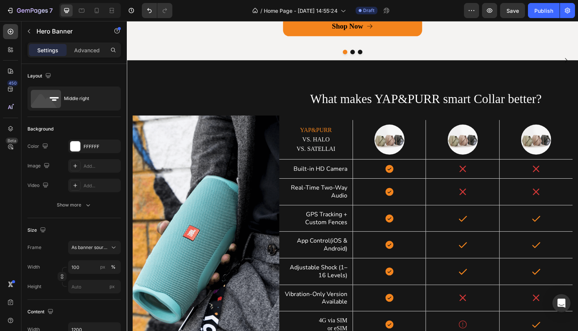
click at [481, 71] on div "Live HD Camera Heading “ FIRST-OF-IS'T-KIND ” status — this positions your bran…" at bounding box center [352, 60] width 451 height 189
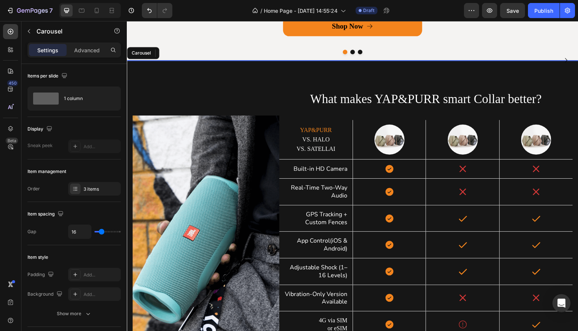
click at [354, 54] on button "Dot" at bounding box center [352, 52] width 5 height 5
click at [359, 54] on button "Dot" at bounding box center [360, 52] width 5 height 5
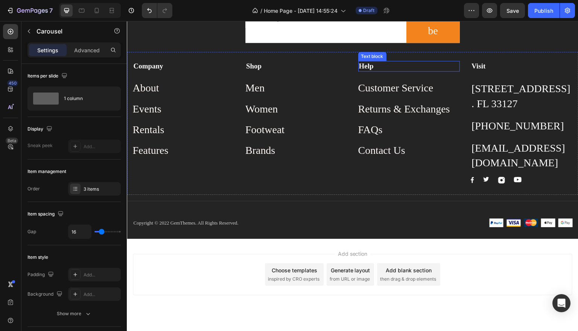
scroll to position [2802, 0]
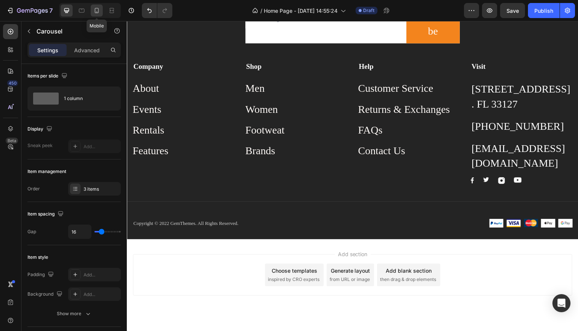
click at [94, 13] on icon at bounding box center [97, 11] width 8 height 8
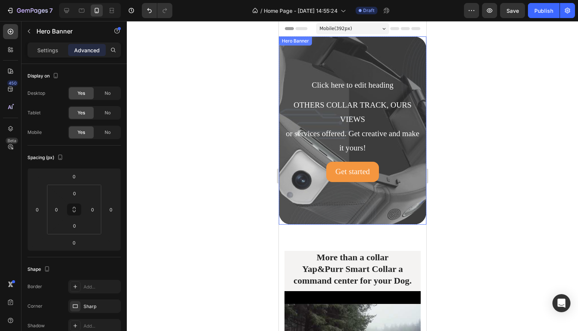
click at [411, 188] on div "Overlay" at bounding box center [351, 130] width 147 height 188
click at [410, 50] on div "Overlay" at bounding box center [351, 130] width 147 height 188
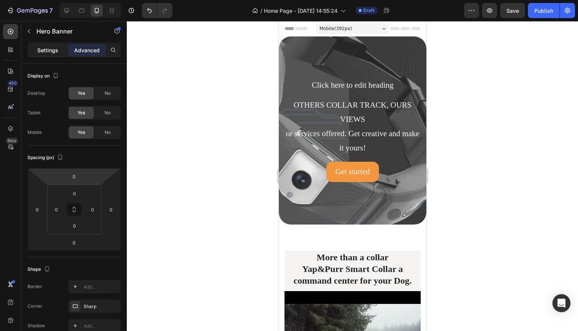
click at [56, 52] on p "Settings" at bounding box center [47, 50] width 21 height 8
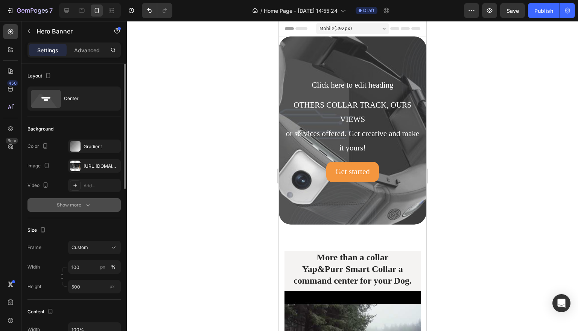
click at [92, 202] on button "Show more" at bounding box center [73, 205] width 93 height 14
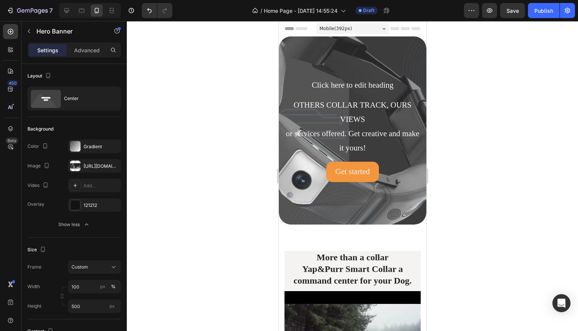
click at [304, 49] on div "Overlay" at bounding box center [351, 130] width 147 height 188
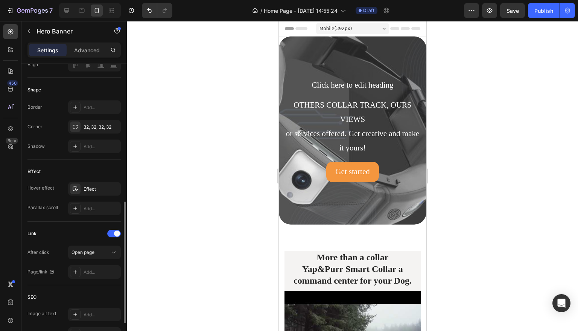
scroll to position [325, 0]
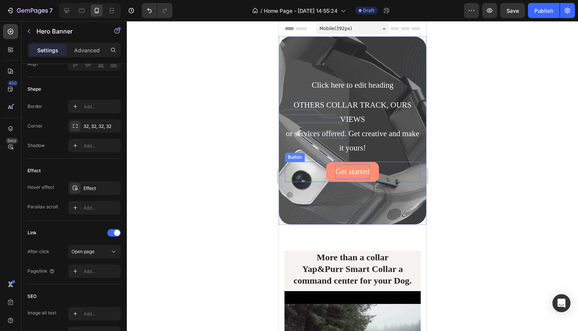
click at [347, 171] on div "Get started" at bounding box center [352, 172] width 35 height 14
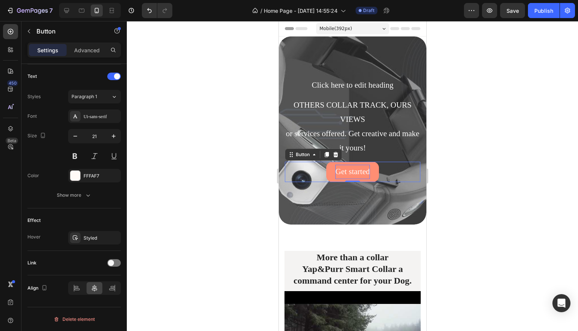
scroll to position [0, 0]
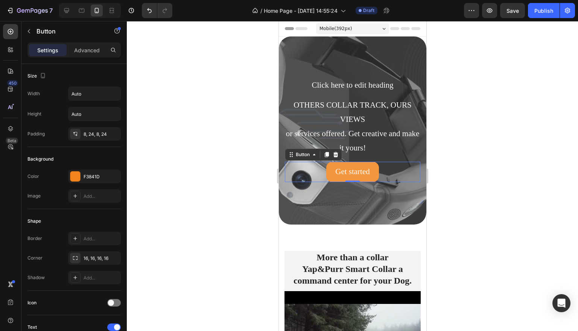
click at [316, 46] on div "Click here to edit heading Heading OTHERS COLLAR TRACK, OURS VIEWS or services …" at bounding box center [351, 130] width 147 height 188
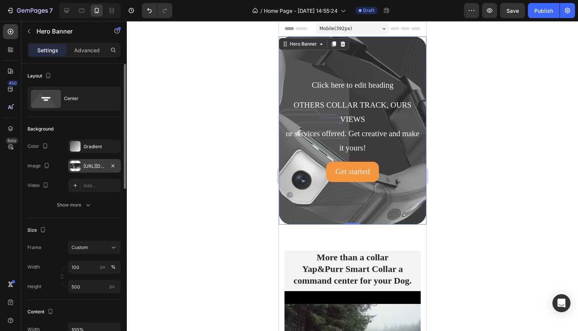
click at [99, 164] on div "https://cdn.shopify.com/s/files/1/0682/7884/5593/files/gempages_569480147728598…" at bounding box center [94, 166] width 22 height 7
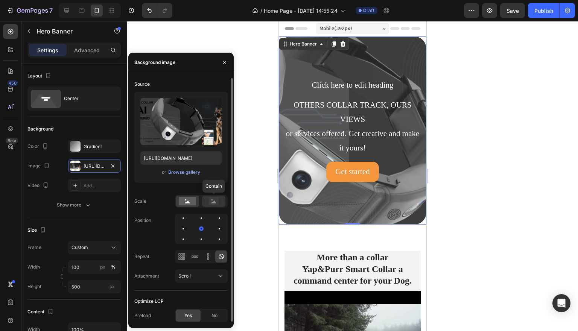
click at [211, 201] on rect at bounding box center [214, 201] width 10 height 8
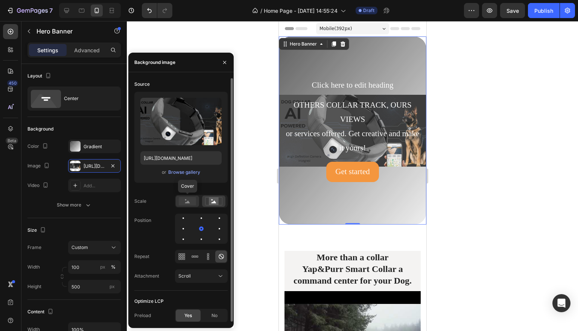
click at [193, 199] on rect at bounding box center [187, 201] width 17 height 8
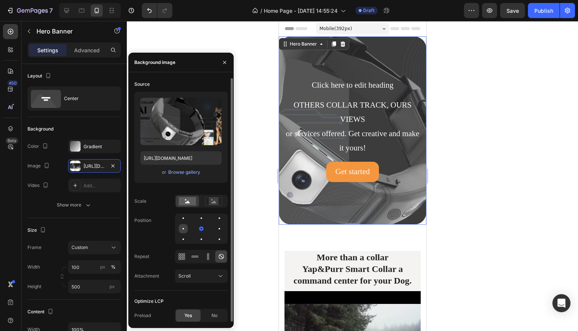
click at [197, 228] on div at bounding box center [201, 228] width 9 height 9
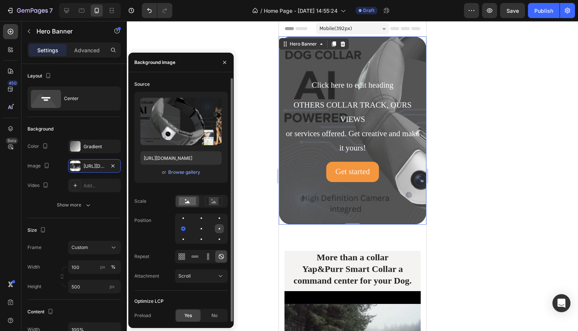
click at [188, 235] on div at bounding box center [183, 239] width 9 height 9
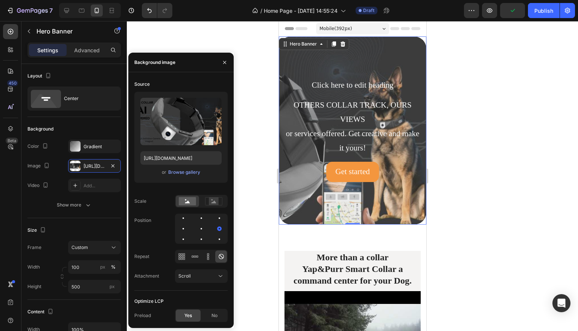
click at [480, 131] on div at bounding box center [352, 176] width 451 height 310
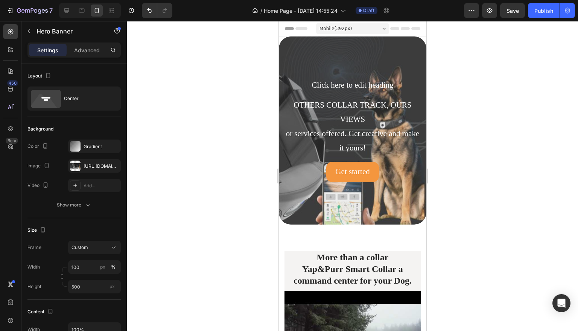
click at [364, 71] on div "Overlay" at bounding box center [351, 130] width 147 height 188
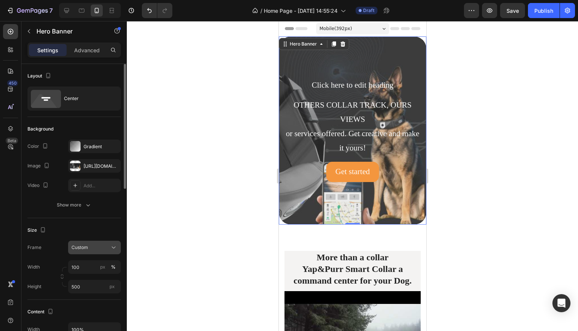
click at [117, 248] on icon at bounding box center [114, 248] width 8 height 8
click at [98, 264] on span "As banner source" at bounding box center [89, 265] width 37 height 7
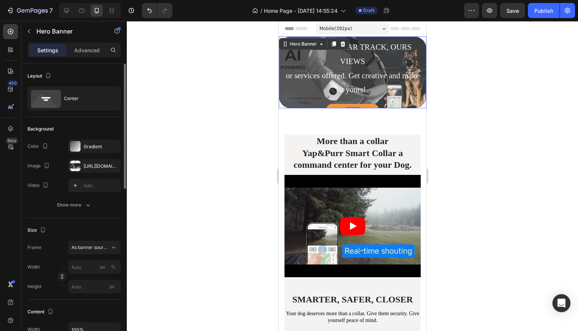
click at [472, 96] on div at bounding box center [352, 176] width 451 height 310
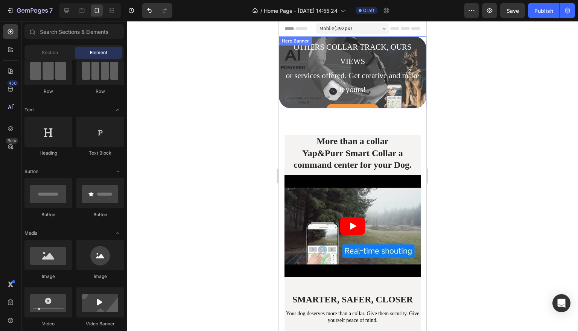
click at [423, 65] on div "Click here to edit heading Heading OTHERS COLLAR TRACK, OURS VIEWS or services …" at bounding box center [351, 72] width 147 height 115
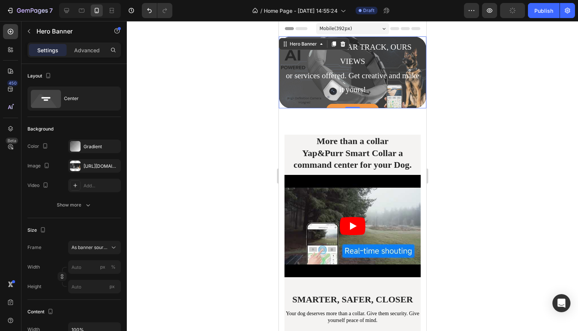
click at [390, 100] on div "Click here to edit heading Heading OTHERS COLLAR TRACK, OURS VIEWS or services …" at bounding box center [351, 72] width 135 height 103
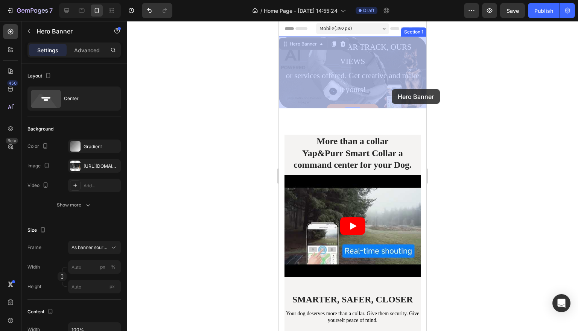
drag, startPoint x: 390, startPoint y: 100, endPoint x: 391, endPoint y: 89, distance: 10.9
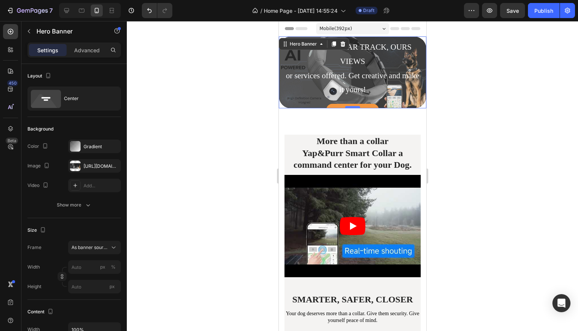
click at [359, 107] on div at bounding box center [352, 107] width 15 height 2
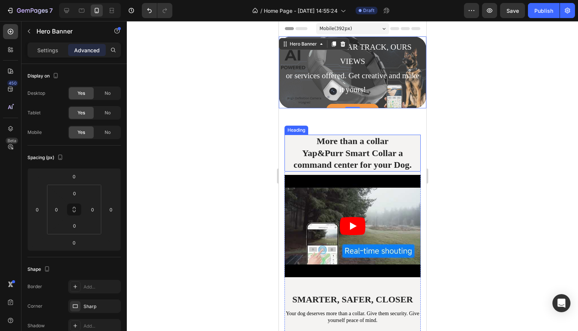
click at [362, 136] on strong "More than a collar" at bounding box center [352, 141] width 72 height 10
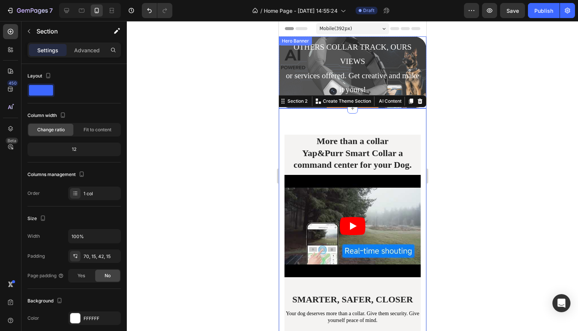
click at [421, 61] on div "Click here to edit heading Heading OTHERS COLLAR TRACK, OURS VIEWS or services …" at bounding box center [351, 72] width 147 height 115
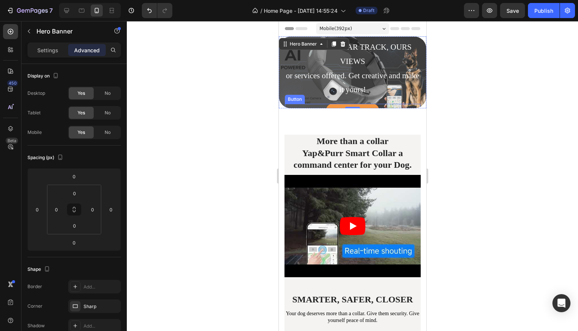
click at [417, 104] on div "Get started Button" at bounding box center [351, 114] width 135 height 20
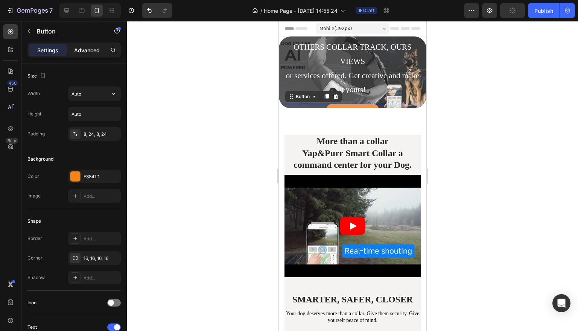
click at [90, 52] on p "Advanced" at bounding box center [87, 50] width 26 height 8
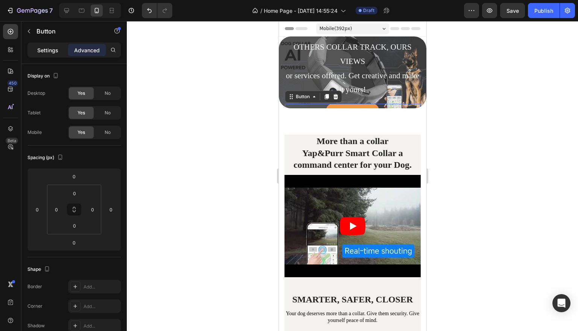
click at [52, 51] on p "Settings" at bounding box center [47, 50] width 21 height 8
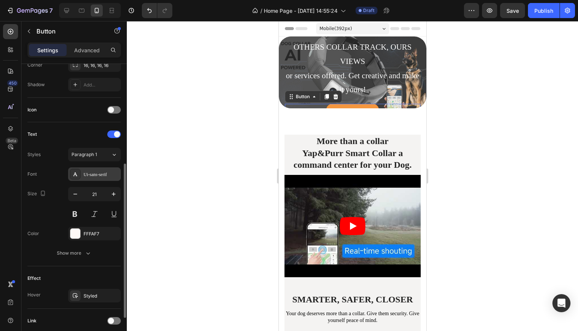
scroll to position [195, 0]
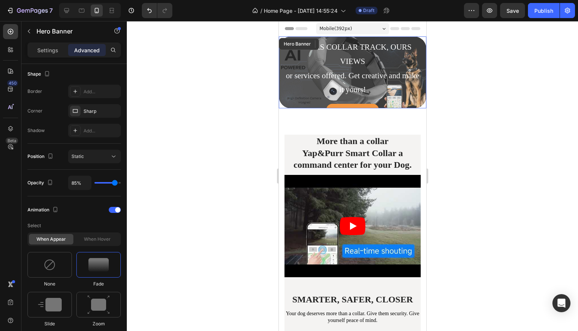
click at [423, 51] on div "Click here to edit heading Heading OTHERS COLLAR TRACK, OURS VIEWS or services …" at bounding box center [351, 72] width 147 height 115
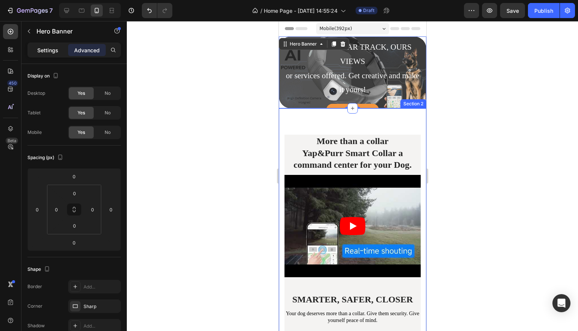
click at [54, 48] on p "Settings" at bounding box center [47, 50] width 21 height 8
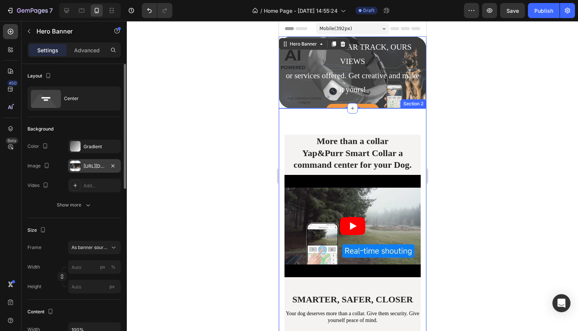
click at [102, 168] on div "https://cdn.shopify.com/s/files/1/0682/7884/5593/files/gempages_569480147728598…" at bounding box center [94, 166] width 22 height 7
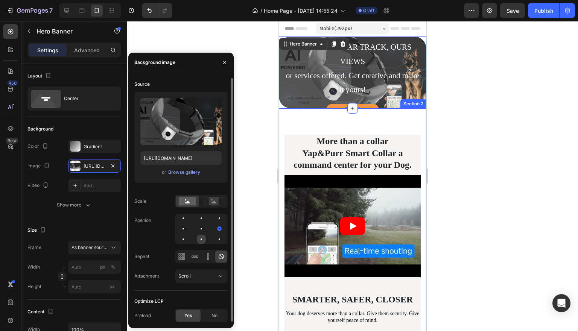
click at [215, 238] on div at bounding box center [219, 239] width 9 height 9
click at [201, 238] on div at bounding box center [201, 239] width 5 height 5
click at [215, 231] on div at bounding box center [219, 228] width 9 height 9
click at [215, 218] on div at bounding box center [219, 218] width 9 height 9
click at [215, 232] on div at bounding box center [219, 228] width 9 height 9
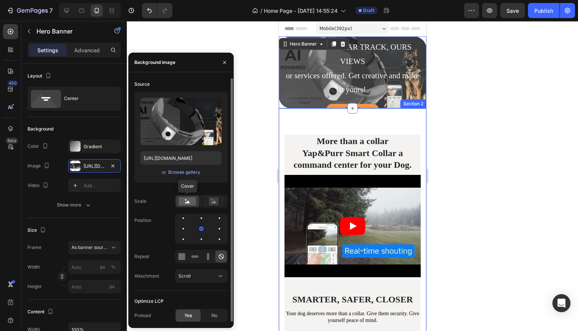
click at [189, 198] on rect at bounding box center [187, 201] width 17 height 8
click at [212, 204] on rect at bounding box center [214, 201] width 10 height 8
click at [187, 203] on rect at bounding box center [187, 201] width 17 height 8
click at [218, 273] on icon at bounding box center [221, 276] width 8 height 8
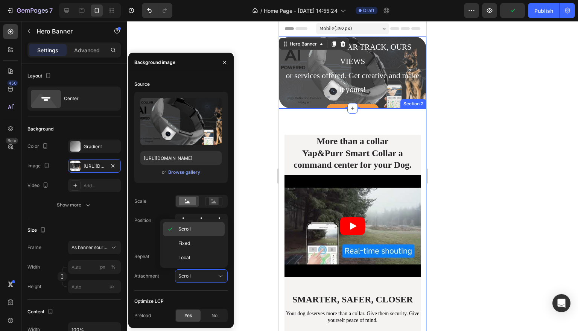
click at [202, 228] on p "Scroll" at bounding box center [199, 229] width 43 height 7
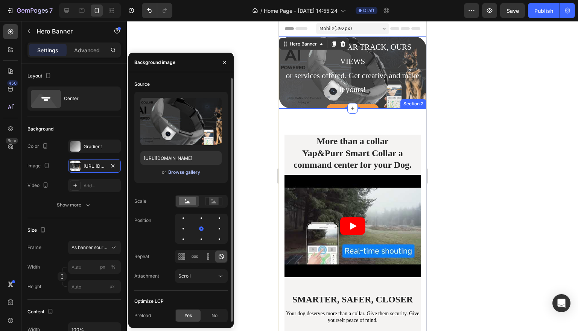
click at [177, 173] on div "Browse gallery" at bounding box center [184, 172] width 32 height 7
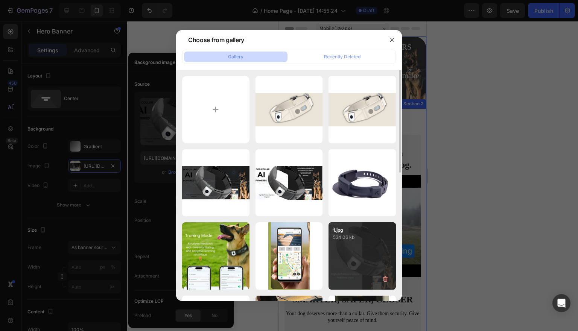
click at [383, 248] on div "1.jpg 534.06 kb" at bounding box center [361, 255] width 67 height 67
type input "[URL][DOMAIN_NAME]"
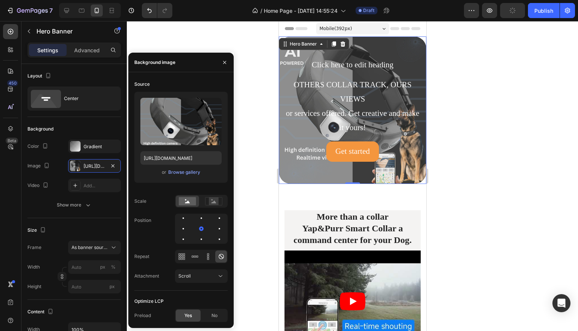
click at [525, 165] on div at bounding box center [352, 176] width 451 height 310
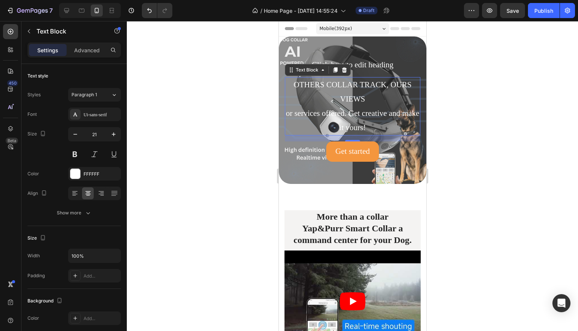
click at [500, 148] on div at bounding box center [352, 176] width 451 height 310
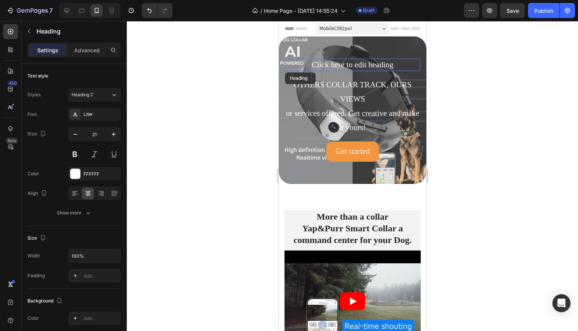
click at [388, 64] on h2 "Click here to edit heading" at bounding box center [351, 65] width 135 height 12
click at [340, 80] on icon at bounding box center [339, 78] width 6 height 6
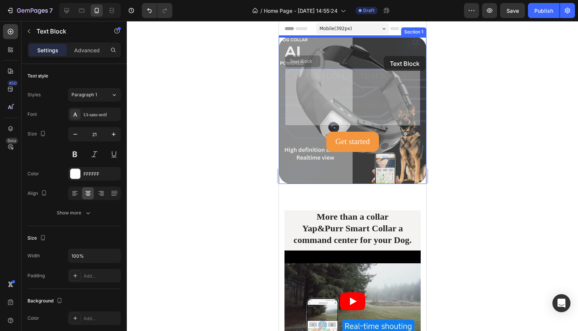
drag, startPoint x: 384, startPoint y: 82, endPoint x: 383, endPoint y: 56, distance: 25.2
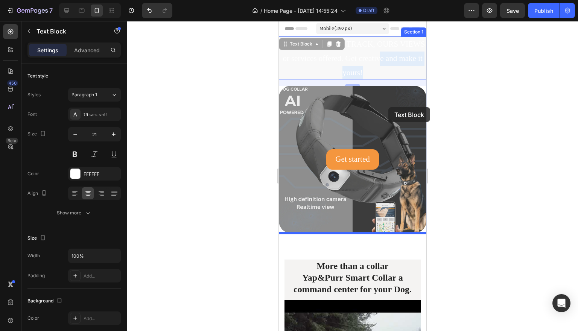
drag, startPoint x: 383, startPoint y: 56, endPoint x: 388, endPoint y: 107, distance: 50.6
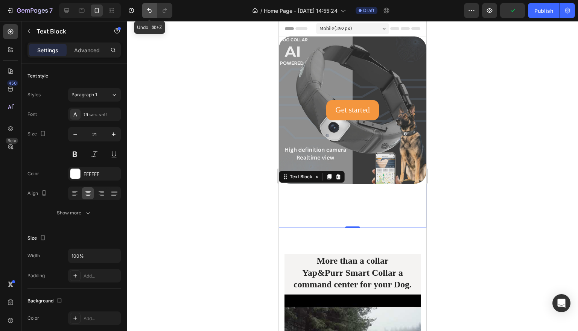
click at [151, 10] on icon "Undo/Redo" at bounding box center [149, 10] width 5 height 5
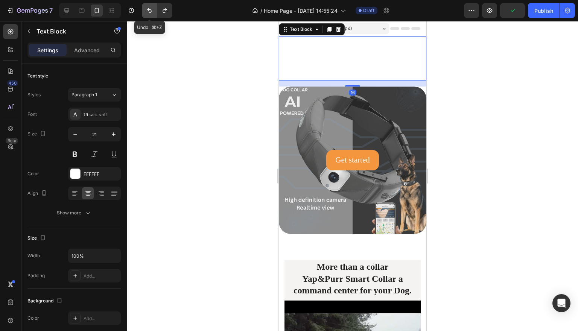
click at [151, 10] on icon "Undo/Redo" at bounding box center [149, 10] width 5 height 5
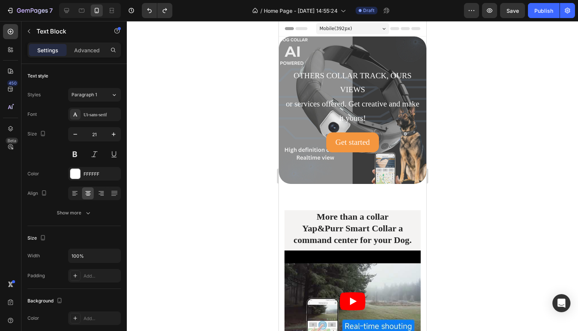
click at [369, 90] on p "OTHERS COLLAR TRACK, OURS VIEWS" at bounding box center [352, 83] width 134 height 29
click at [382, 116] on p "or services offered. Get creative and make it yours!" at bounding box center [352, 111] width 134 height 29
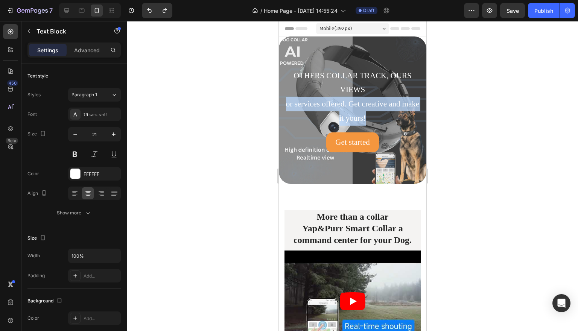
click at [382, 116] on p "or services offered. Get creative and make it yours!" at bounding box center [352, 111] width 134 height 29
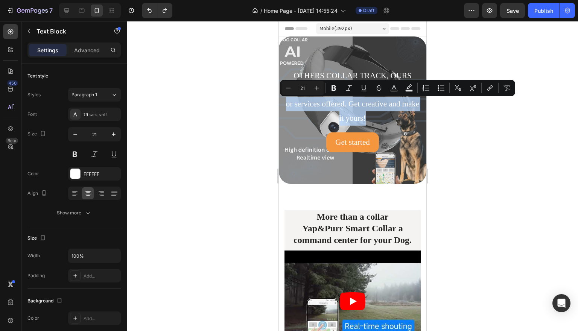
click at [382, 116] on p "or services offered. Get creative and make it yours!" at bounding box center [352, 111] width 134 height 29
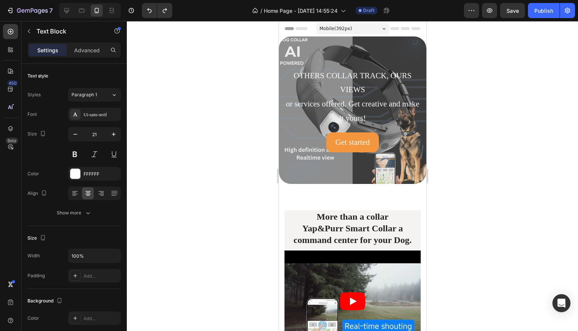
click at [361, 107] on p "or services offered. Get creative and make it yours!" at bounding box center [352, 111] width 134 height 29
click at [288, 102] on p "or services offered. Get creative and make it yours!" at bounding box center [352, 111] width 134 height 29
click at [354, 118] on p "or services offered. Get creative and make it yours!" at bounding box center [352, 111] width 134 height 29
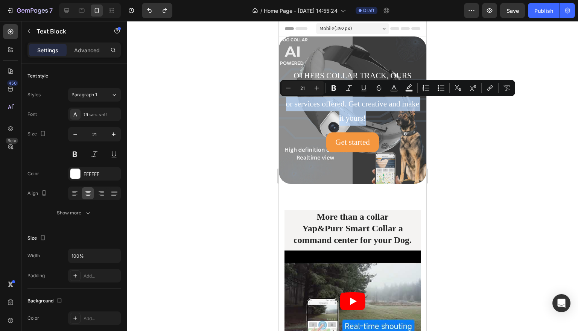
drag, startPoint x: 381, startPoint y: 117, endPoint x: 288, endPoint y: 103, distance: 94.0
click at [288, 103] on p "or services offered. Get creative and make it yours!" at bounding box center [352, 111] width 134 height 29
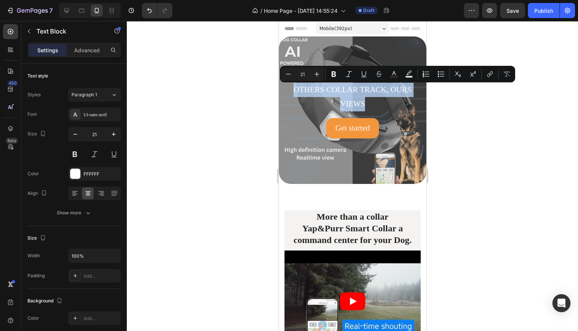
drag, startPoint x: 367, startPoint y: 102, endPoint x: 297, endPoint y: 87, distance: 71.6
click at [297, 87] on p "OTHERS COLLAR TRACK, OURS VIEWS" at bounding box center [352, 97] width 134 height 29
click at [394, 71] on icon "Editor contextual toolbar" at bounding box center [394, 73] width 4 height 4
type input "FFFFFF"
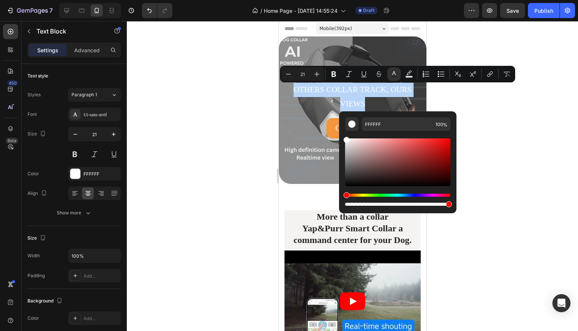
click at [505, 102] on div at bounding box center [352, 176] width 451 height 310
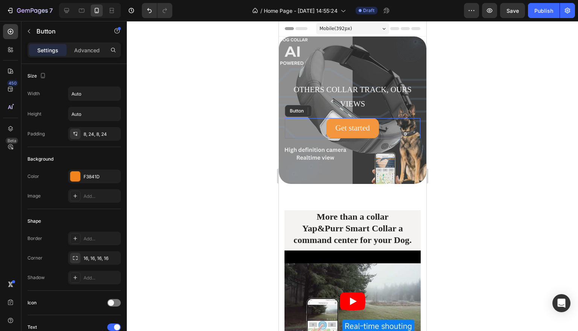
click at [373, 132] on button "Get started" at bounding box center [352, 128] width 53 height 20
click at [103, 178] on div "F3841D" at bounding box center [94, 176] width 22 height 7
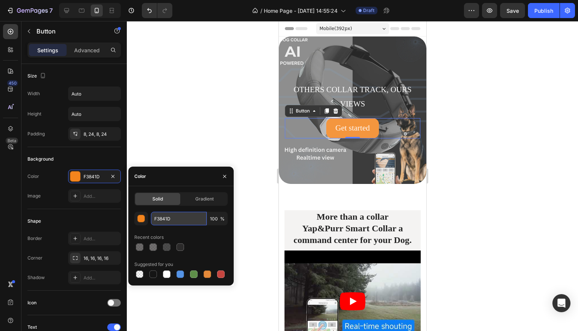
drag, startPoint x: 176, startPoint y: 219, endPoint x: 154, endPoint y: 219, distance: 21.8
click at [154, 219] on input "F3841D" at bounding box center [179, 219] width 56 height 14
click at [474, 106] on div at bounding box center [352, 176] width 451 height 310
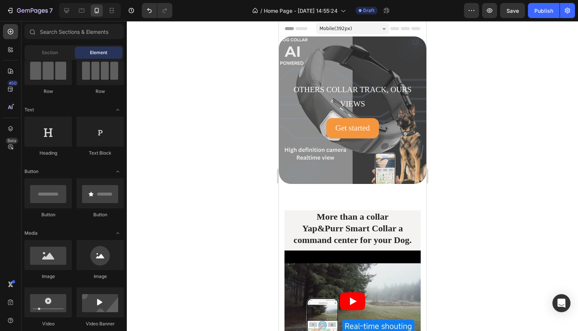
click at [475, 101] on div at bounding box center [352, 176] width 451 height 310
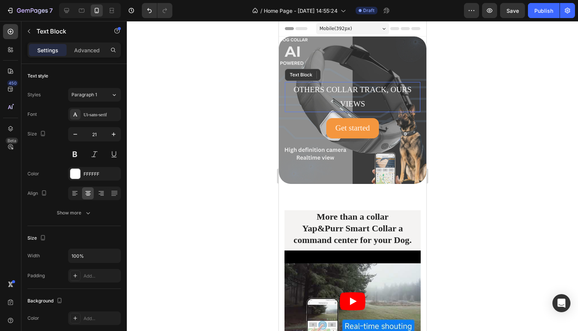
click at [358, 97] on p "OTHERS COLLAR TRACK, OURS VIEWS" at bounding box center [352, 97] width 134 height 29
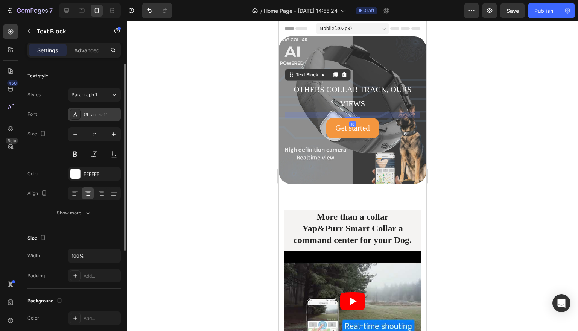
click at [110, 112] on div "Ui-sans-serif" at bounding box center [100, 114] width 35 height 7
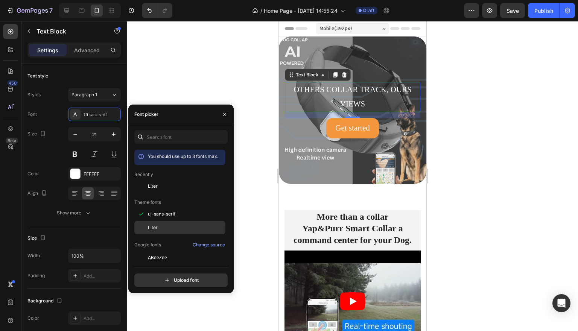
click at [159, 227] on div "Liter" at bounding box center [186, 227] width 76 height 7
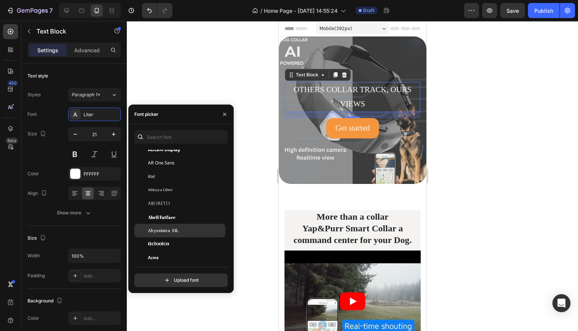
scroll to position [115, 0]
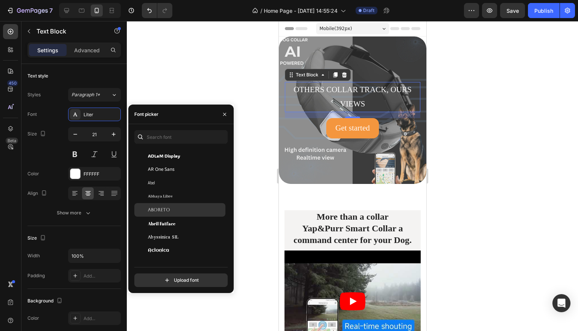
click at [177, 208] on div "Aboreto" at bounding box center [186, 209] width 76 height 7
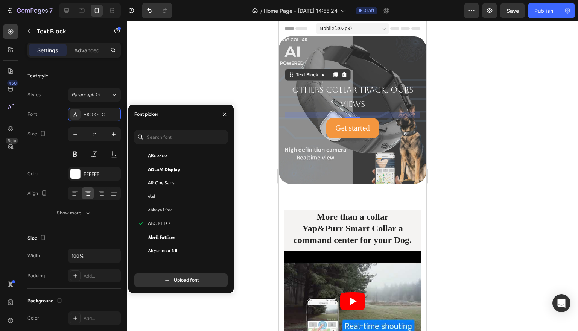
click at [481, 138] on div at bounding box center [352, 176] width 451 height 310
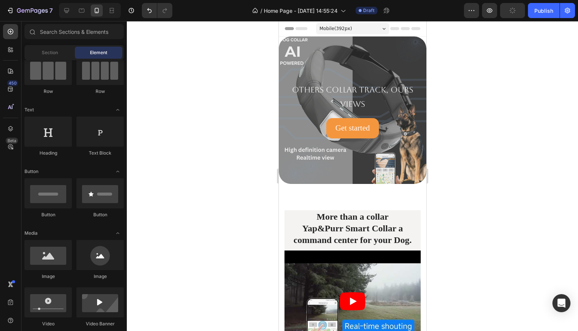
click at [386, 93] on p "OTHERS COLLAR TRACK, OURS VIEWS" at bounding box center [352, 97] width 134 height 29
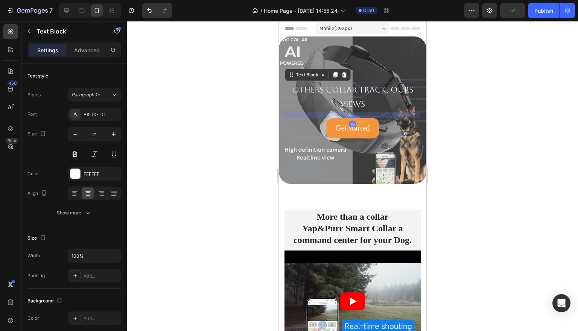
click at [367, 99] on p "OTHERS COLLAR TRACK, OURS VIEWS" at bounding box center [352, 97] width 134 height 29
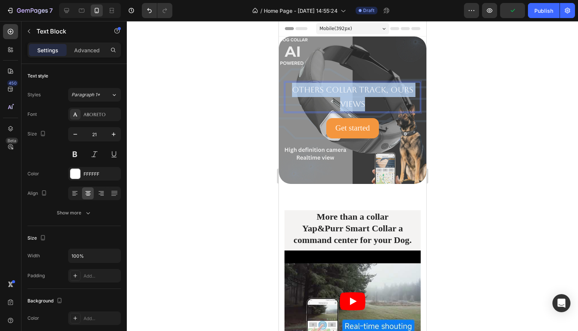
click at [367, 99] on p "OTHERS COLLAR TRACK, OURS VIEWS" at bounding box center [352, 97] width 134 height 29
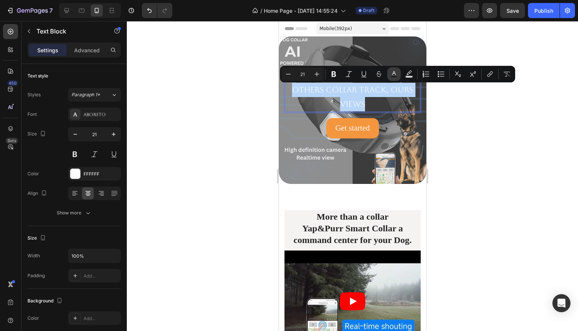
click at [393, 69] on button "Text Color" at bounding box center [394, 74] width 14 height 14
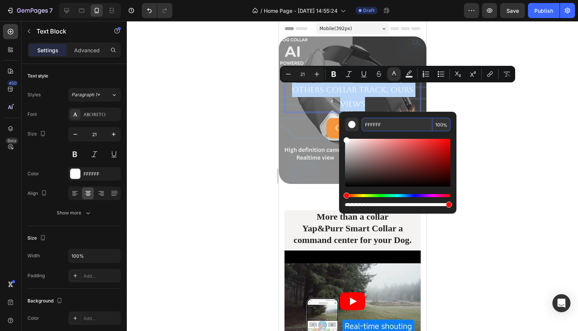
click at [384, 120] on input "FFFFFF" at bounding box center [396, 125] width 71 height 14
paste input "3841D"
type input "F3841D"
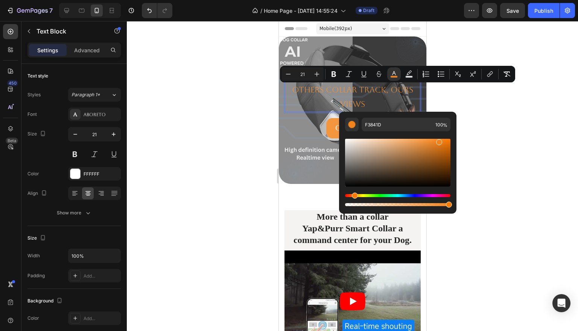
click at [493, 112] on div at bounding box center [352, 176] width 451 height 310
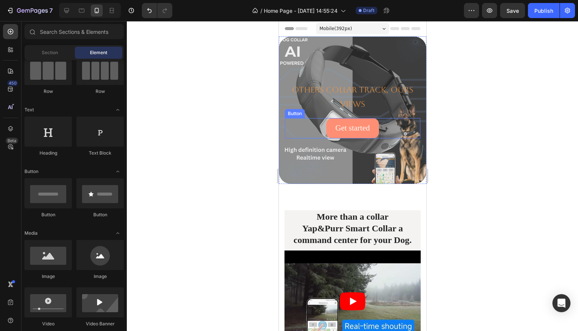
click at [374, 128] on button "Get started" at bounding box center [352, 128] width 53 height 20
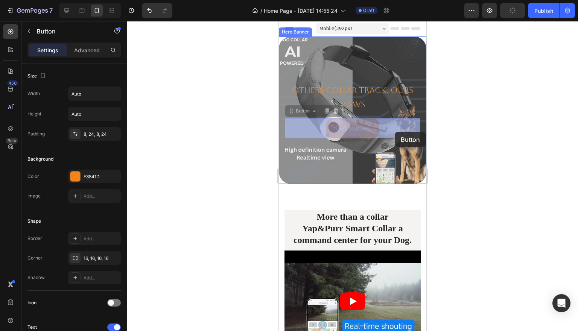
drag, startPoint x: 393, startPoint y: 122, endPoint x: 394, endPoint y: 131, distance: 9.2
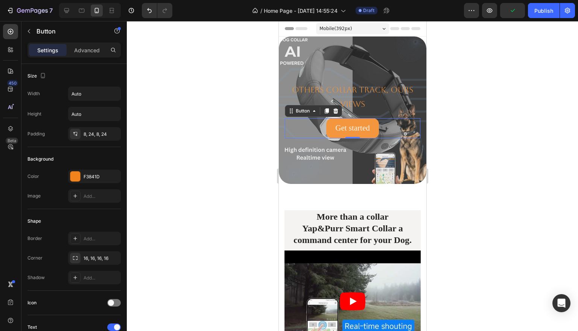
click at [484, 131] on div at bounding box center [352, 176] width 451 height 310
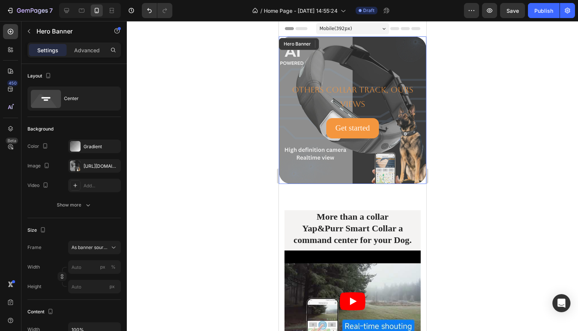
click at [416, 61] on div "OTHERS COLLAR TRACK, OURS VIEWS Text Block Get started Button Hero Banner" at bounding box center [351, 109] width 147 height 147
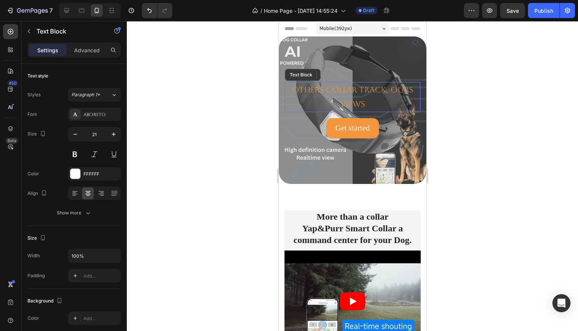
click at [378, 92] on span "OTHERS COLLAR TRACK, OURS VIEWS" at bounding box center [351, 97] width 121 height 24
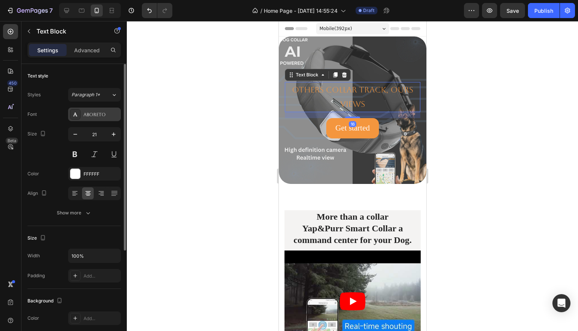
click at [106, 117] on div "Aboreto" at bounding box center [100, 114] width 35 height 7
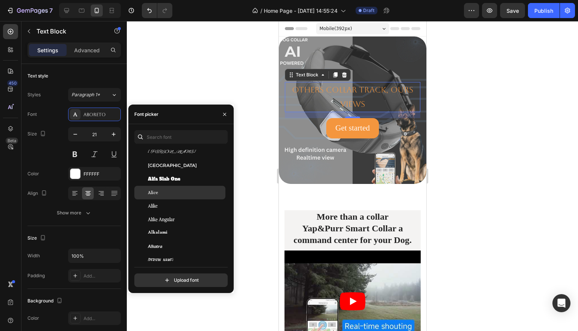
scroll to position [593, 0]
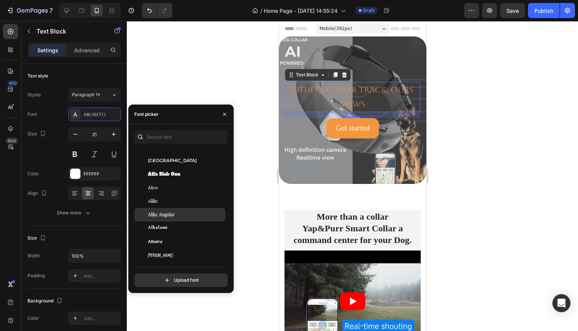
click at [177, 213] on div "Alike Angular" at bounding box center [186, 214] width 76 height 7
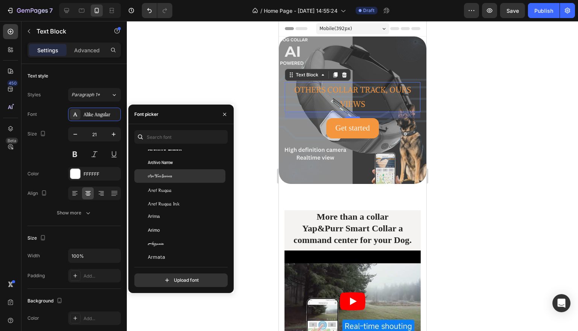
scroll to position [1471, 0]
click at [484, 125] on div at bounding box center [352, 176] width 451 height 310
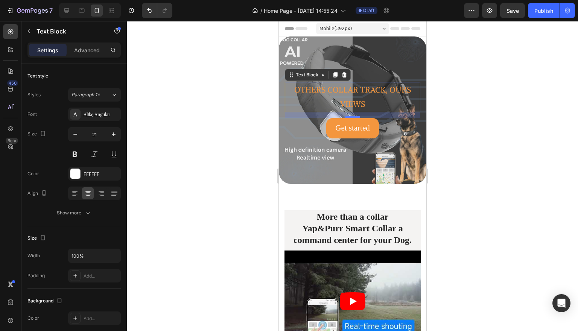
click at [355, 117] on div at bounding box center [352, 117] width 15 height 2
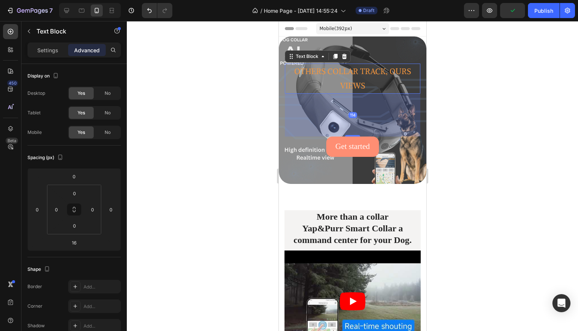
drag, startPoint x: 355, startPoint y: 117, endPoint x: 358, endPoint y: 154, distance: 37.0
click at [358, 154] on div "OTHERS COLLAR TRACK, OURS VIEWS Text Block 114 Get started Button" at bounding box center [351, 110] width 135 height 93
type input "114"
click at [477, 130] on div at bounding box center [352, 176] width 451 height 310
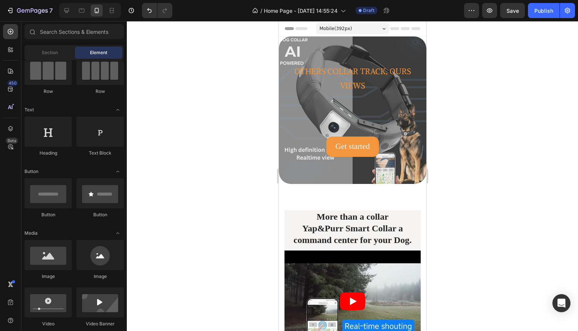
click at [369, 152] on div "Get started" at bounding box center [352, 147] width 35 height 14
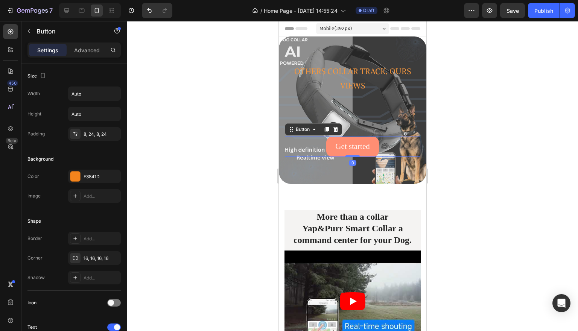
drag, startPoint x: 357, startPoint y: 156, endPoint x: 362, endPoint y: 139, distance: 18.0
click at [362, 139] on div "Get started Button 0" at bounding box center [351, 147] width 135 height 20
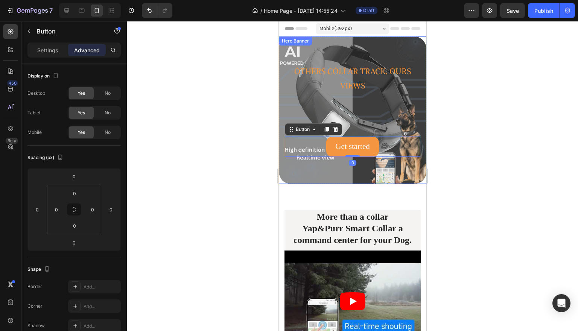
click at [362, 130] on div "OTHERS COLLAR TRACK, OURS VIEWS Text Block Get started Button 0" at bounding box center [351, 110] width 135 height 93
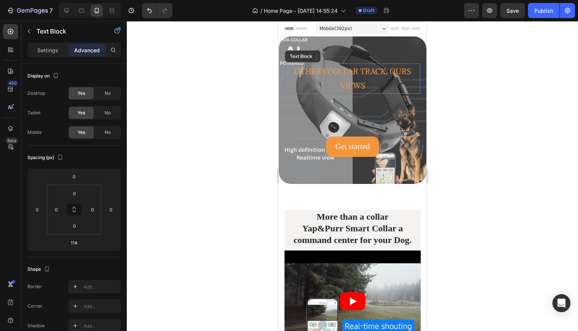
click at [364, 72] on span "OTHERS COLLAR TRACK, OURS VIEWS" at bounding box center [352, 78] width 117 height 24
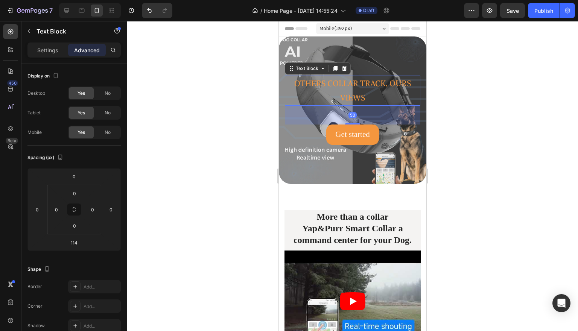
drag, startPoint x: 353, startPoint y: 135, endPoint x: 357, endPoint y: 112, distance: 22.8
click at [357, 106] on div "50" at bounding box center [351, 106] width 135 height 0
type input "54"
click at [497, 76] on div at bounding box center [352, 176] width 451 height 310
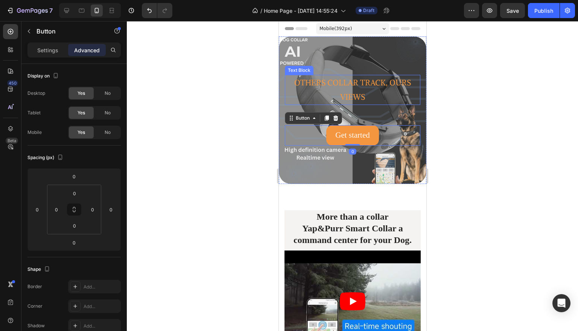
click at [362, 96] on span "OTHERS COLLAR TRACK, OURS VIEWS" at bounding box center [352, 89] width 117 height 24
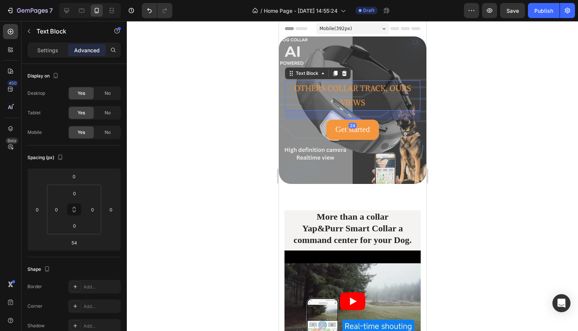
drag, startPoint x: 354, startPoint y: 123, endPoint x: 358, endPoint y: 112, distance: 11.9
click at [358, 111] on div "24" at bounding box center [351, 111] width 135 height 0
type input "24"
click at [457, 112] on div at bounding box center [352, 176] width 451 height 310
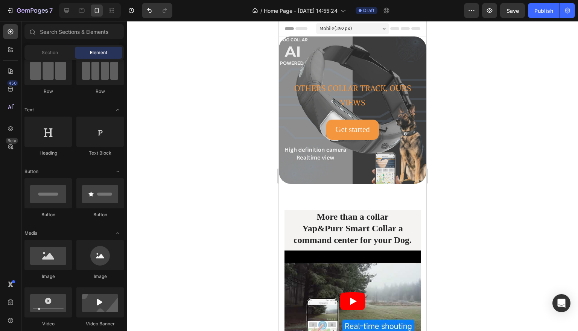
click at [457, 112] on div at bounding box center [352, 176] width 451 height 310
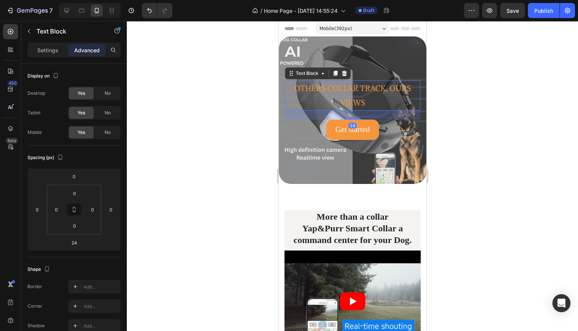
click at [507, 84] on div at bounding box center [352, 176] width 451 height 310
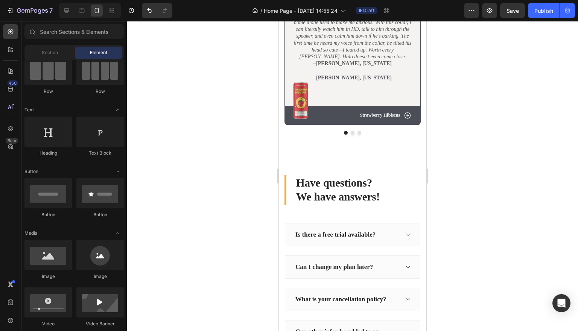
scroll to position [2027, 0]
click at [305, 120] on img at bounding box center [300, 101] width 15 height 37
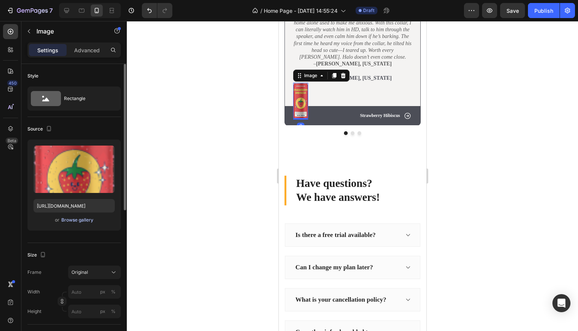
click at [82, 218] on div "Browse gallery" at bounding box center [77, 220] width 32 height 7
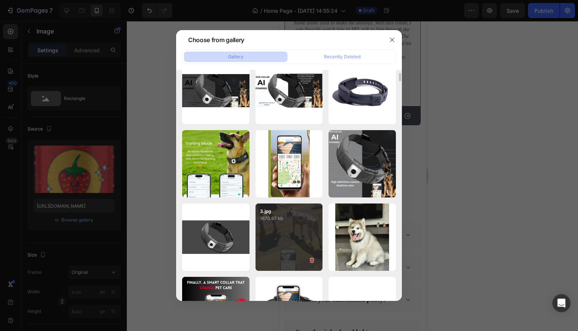
scroll to position [91, 0]
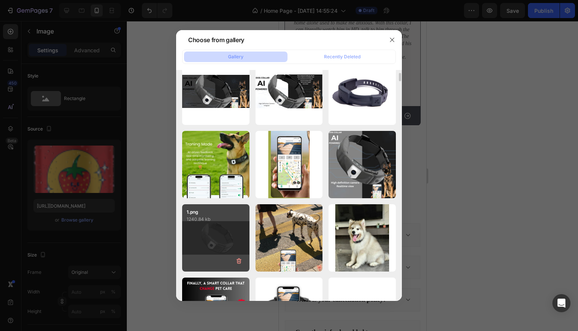
click at [223, 244] on div "1.png 1240.84 kb" at bounding box center [215, 237] width 67 height 67
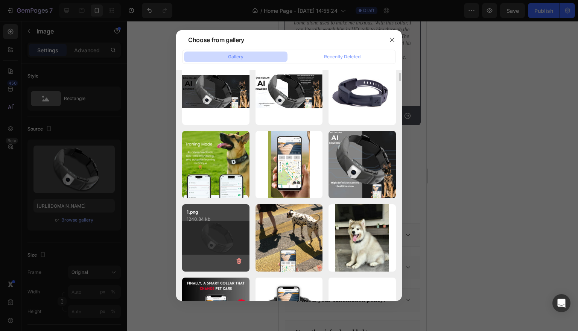
type input "[URL][DOMAIN_NAME]"
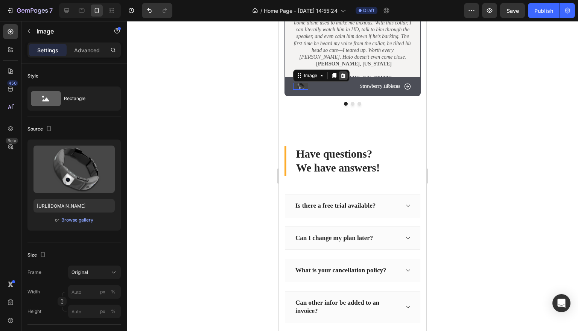
click at [342, 78] on icon at bounding box center [342, 75] width 5 height 5
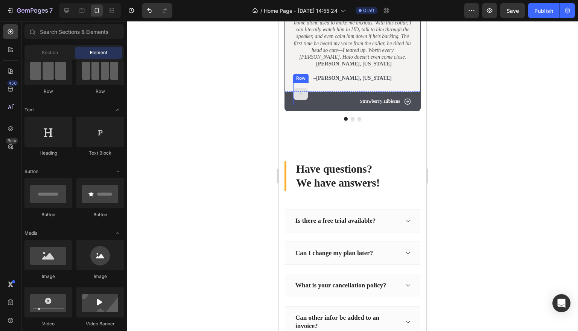
click at [302, 100] on div at bounding box center [300, 94] width 14 height 12
click at [147, 15] on button "Undo/Redo" at bounding box center [149, 10] width 15 height 15
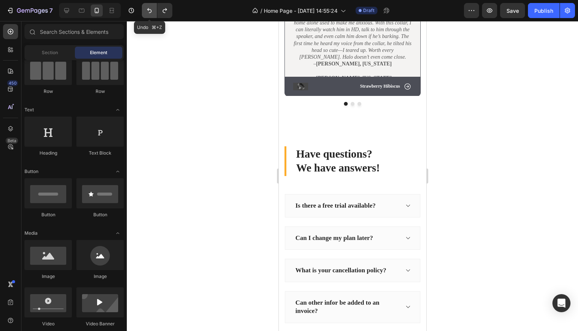
click at [150, 12] on icon "Undo/Redo" at bounding box center [150, 11] width 8 height 8
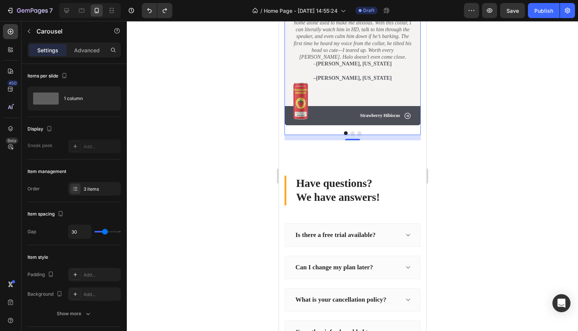
click at [352, 135] on button "Dot" at bounding box center [352, 133] width 4 height 4
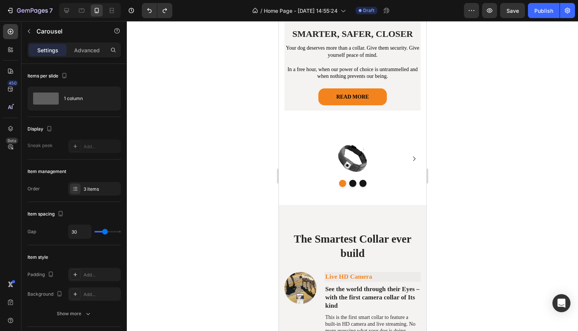
scroll to position [192, 0]
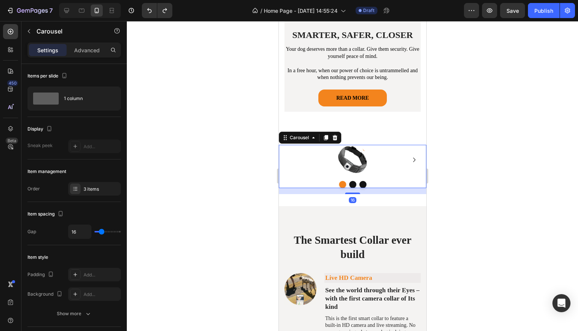
click at [354, 182] on button "Dot" at bounding box center [352, 184] width 7 height 7
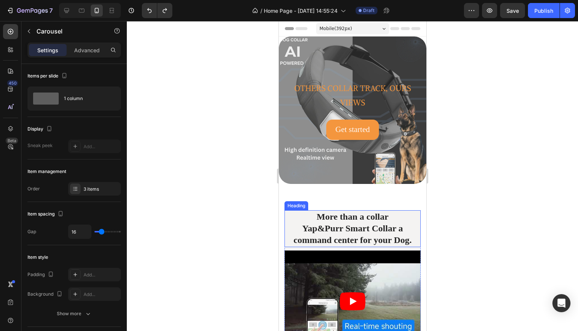
scroll to position [0, 0]
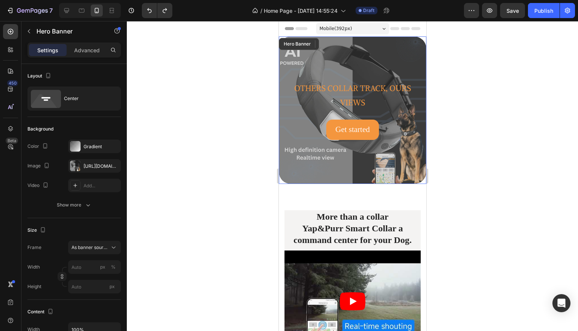
click at [417, 61] on div "Overlay" at bounding box center [351, 109] width 147 height 147
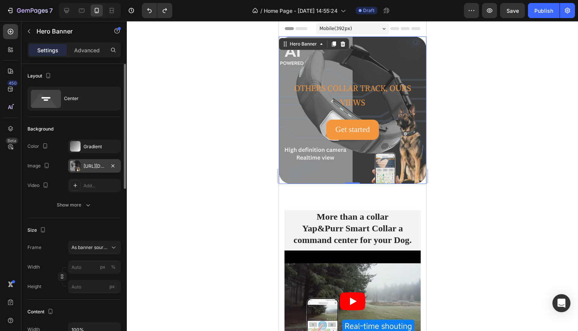
click at [93, 169] on div "[URL][DOMAIN_NAME]" at bounding box center [94, 166] width 22 height 7
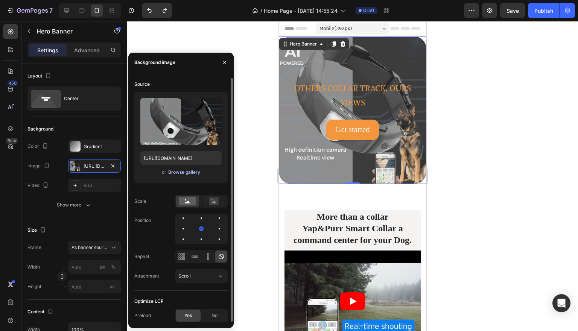
click at [193, 171] on div "Browse gallery" at bounding box center [184, 172] width 32 height 7
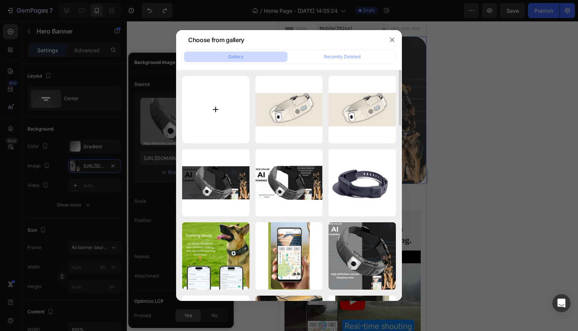
click at [205, 106] on input "file" at bounding box center [215, 109] width 67 height 67
click at [212, 108] on input "file" at bounding box center [215, 109] width 67 height 67
